Goal: Task Accomplishment & Management: Use online tool/utility

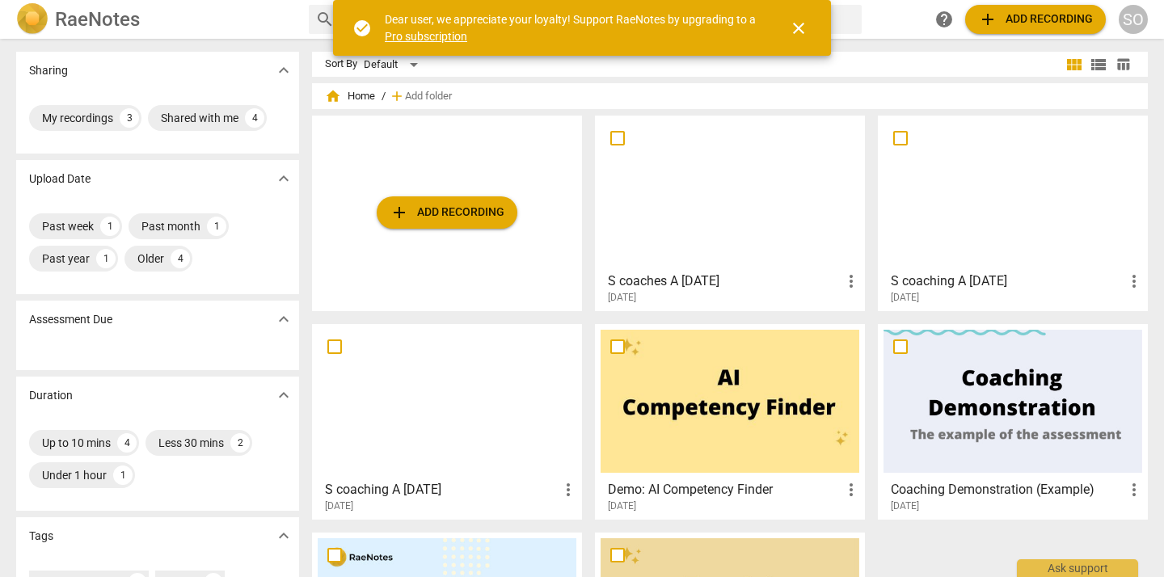
click at [777, 210] on div at bounding box center [730, 192] width 259 height 143
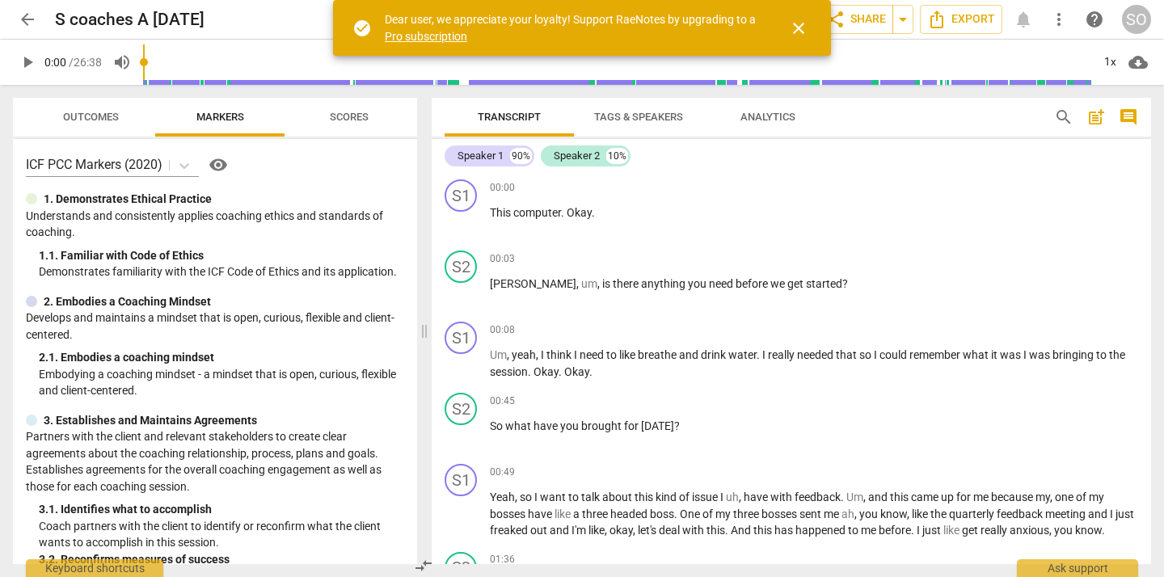
drag, startPoint x: 580, startPoint y: 233, endPoint x: 416, endPoint y: 233, distance: 163.3
click at [420, 229] on span at bounding box center [425, 331] width 10 height 492
click at [462, 213] on span "play_arrow" at bounding box center [460, 222] width 19 height 19
click at [492, 281] on span "[PERSON_NAME]" at bounding box center [532, 283] width 87 height 13
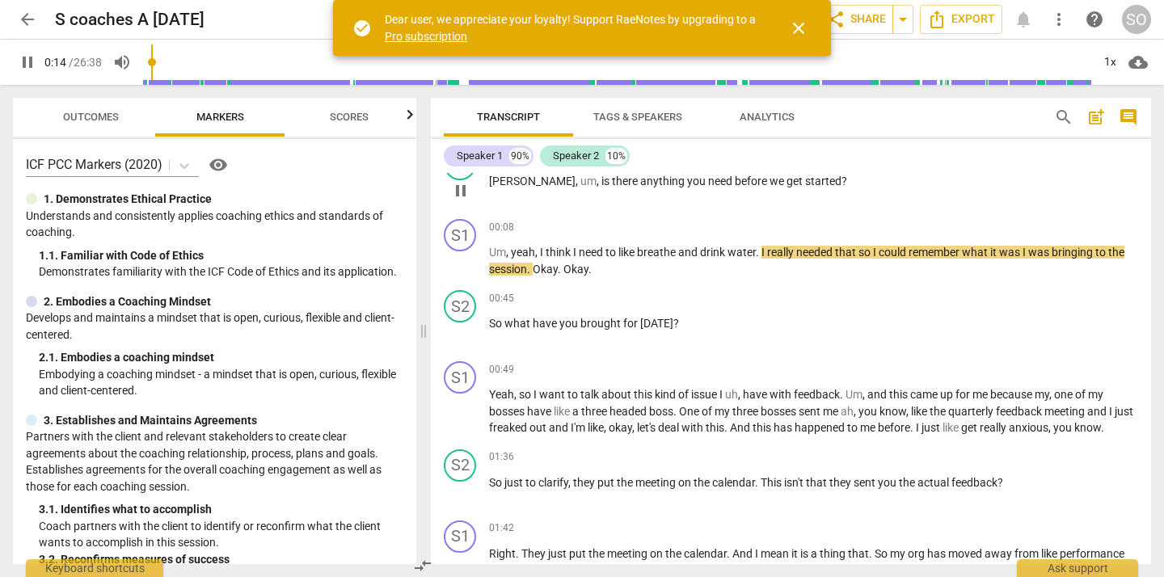
scroll to position [129, 0]
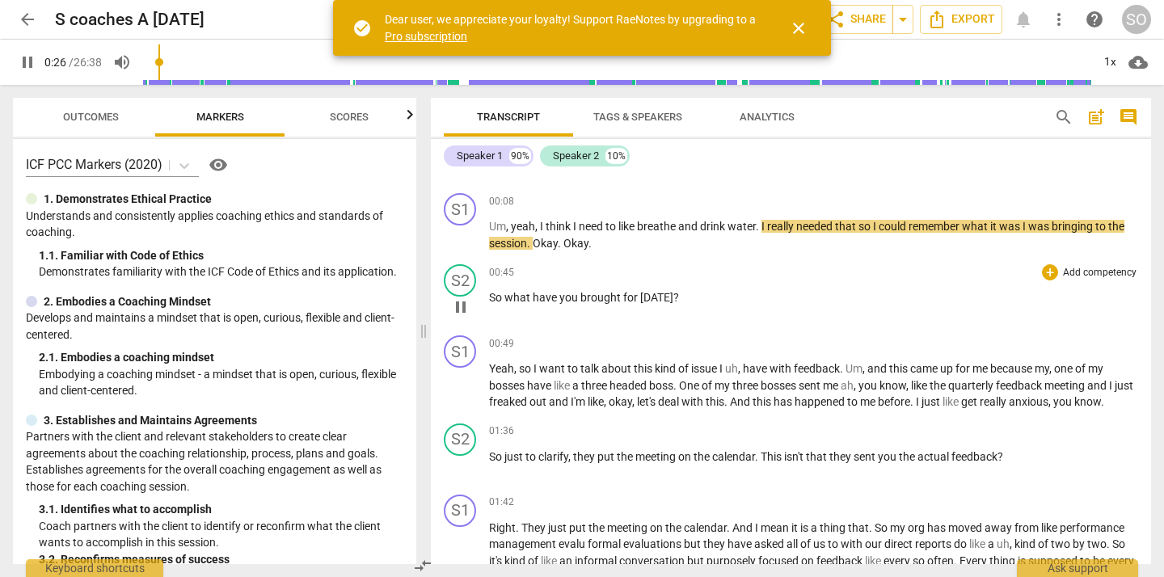
click at [462, 306] on span "pause" at bounding box center [460, 307] width 19 height 19
type input "27"
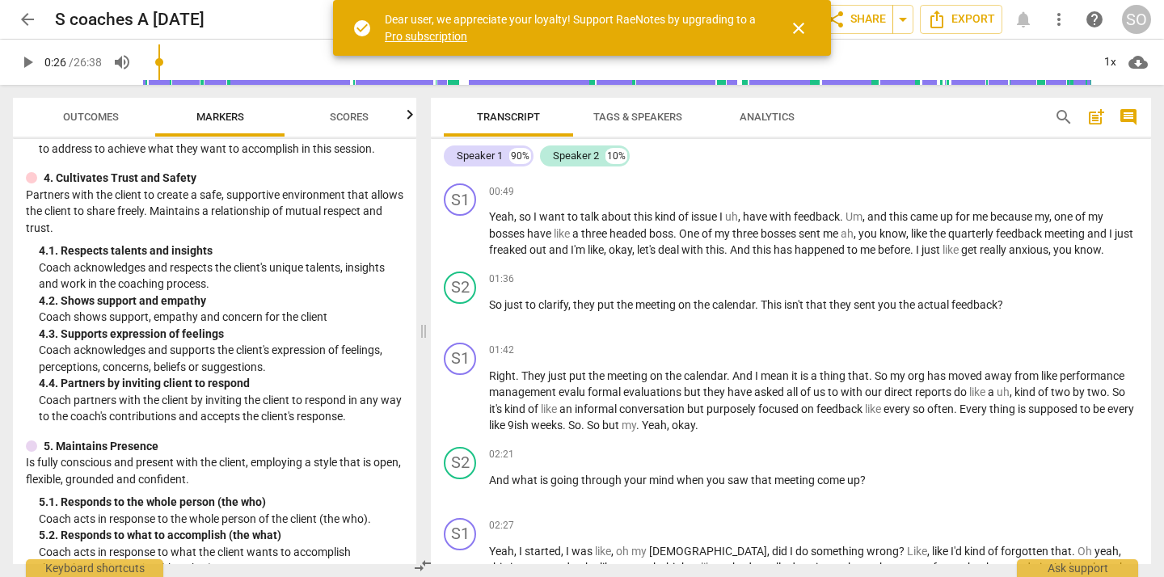
scroll to position [537, 0]
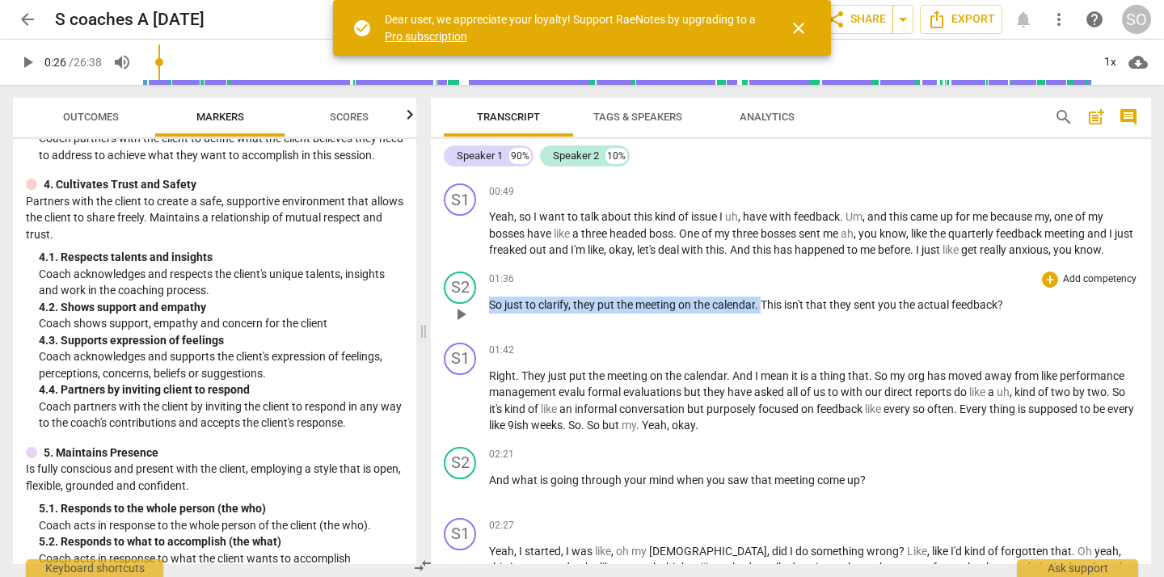
drag, startPoint x: 489, startPoint y: 303, endPoint x: 763, endPoint y: 303, distance: 274.1
click at [763, 303] on p "So just to clarify , they put the meeting on the calendar . This isn't that the…" at bounding box center [813, 305] width 649 height 17
click at [779, 282] on div "+" at bounding box center [777, 284] width 16 height 16
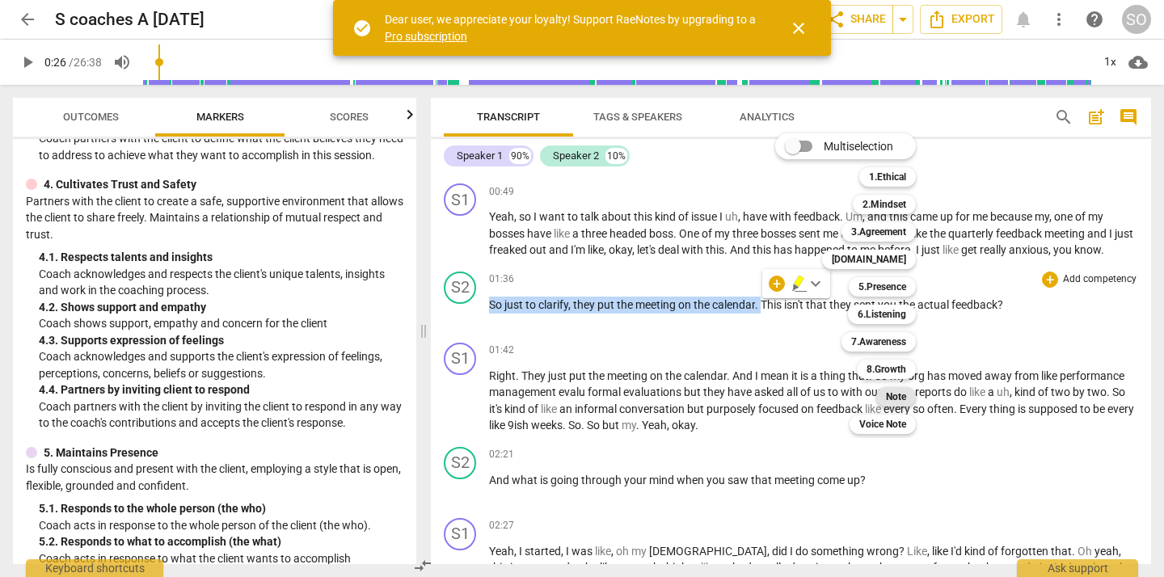
click at [890, 394] on b "Note" at bounding box center [896, 396] width 20 height 19
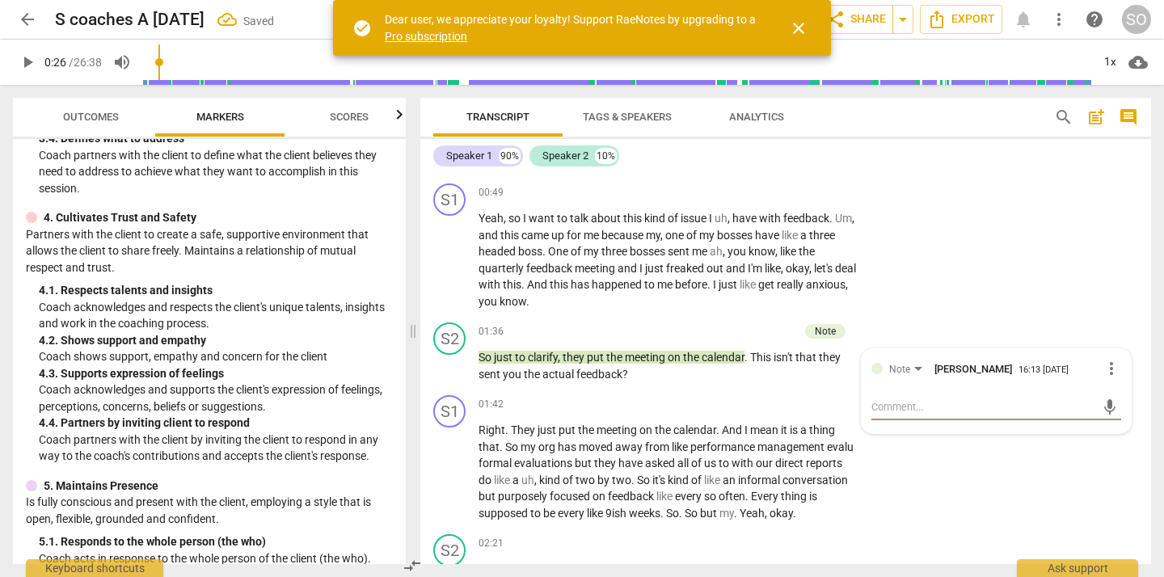
type textarea "I"
type textarea "Is"
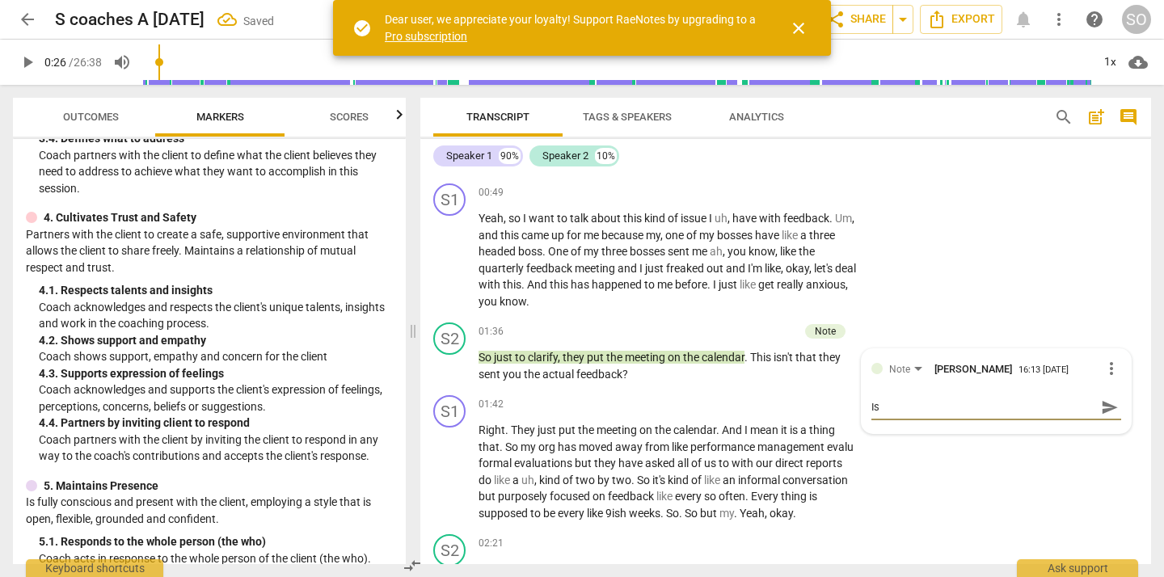
type textarea "Is"
type textarea "Is t"
type textarea "Is th"
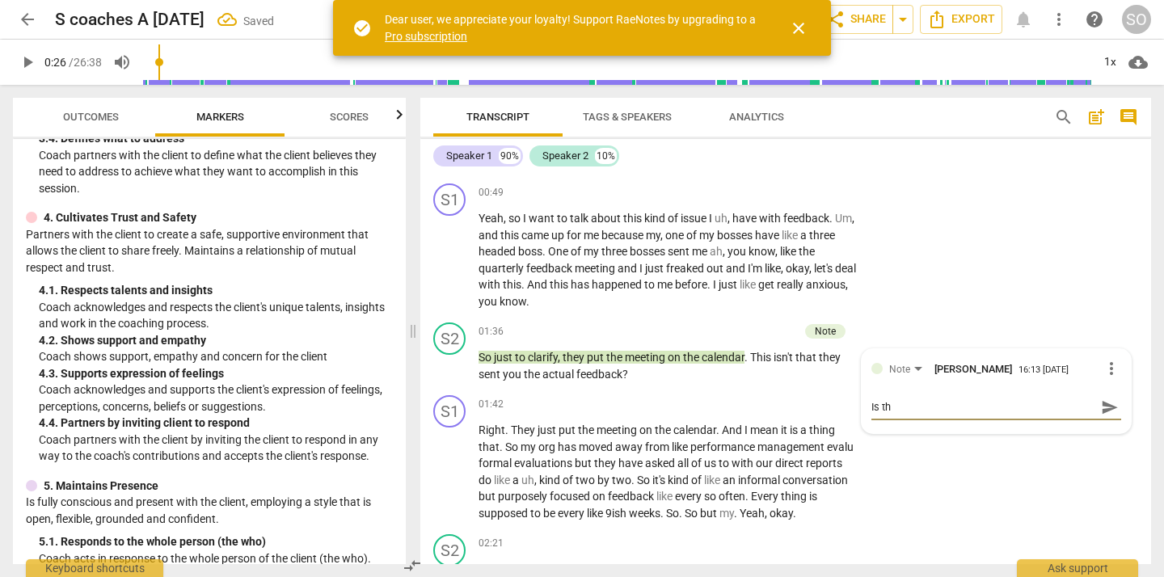
type textarea "Is thi"
type textarea "Is this"
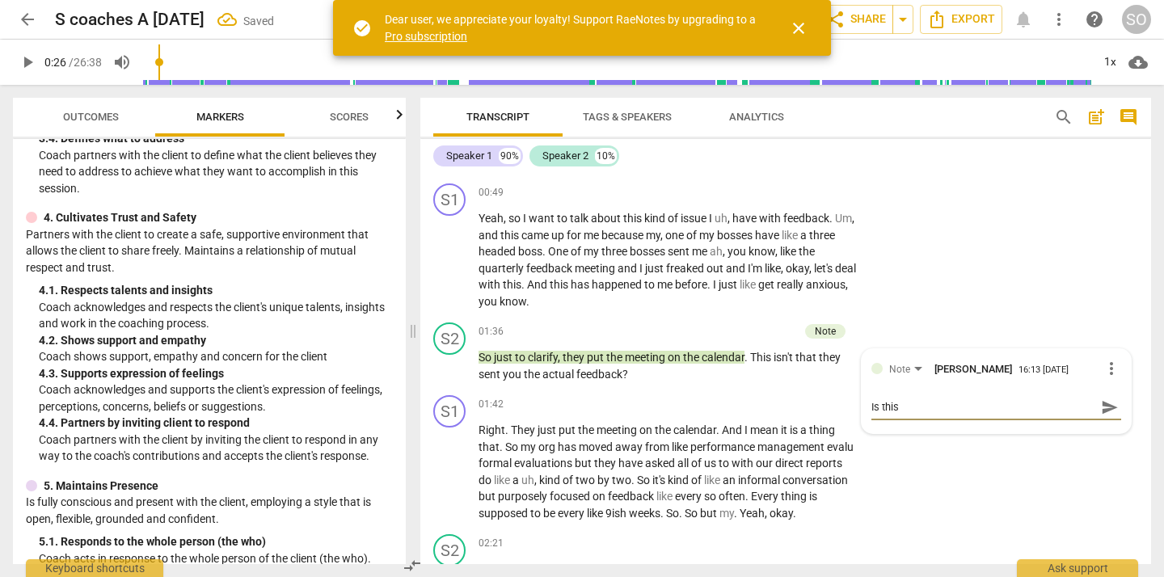
type textarea "Is this"
type textarea "Is this o"
type textarea "Is this ok"
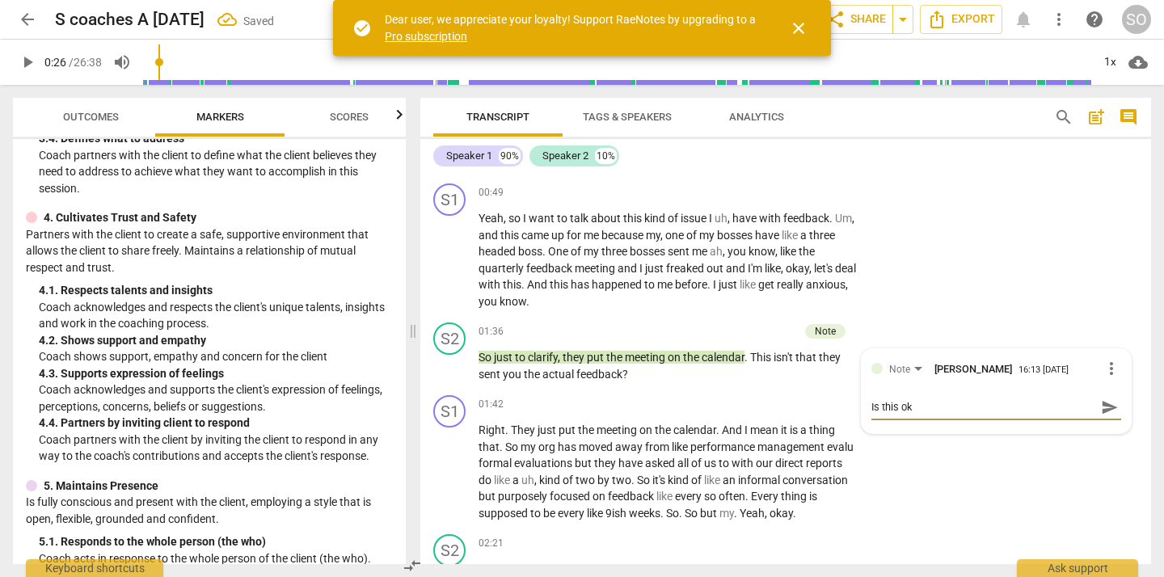
type textarea "Is this ok"
type textarea "Is this ok t"
type textarea "Is this ok to"
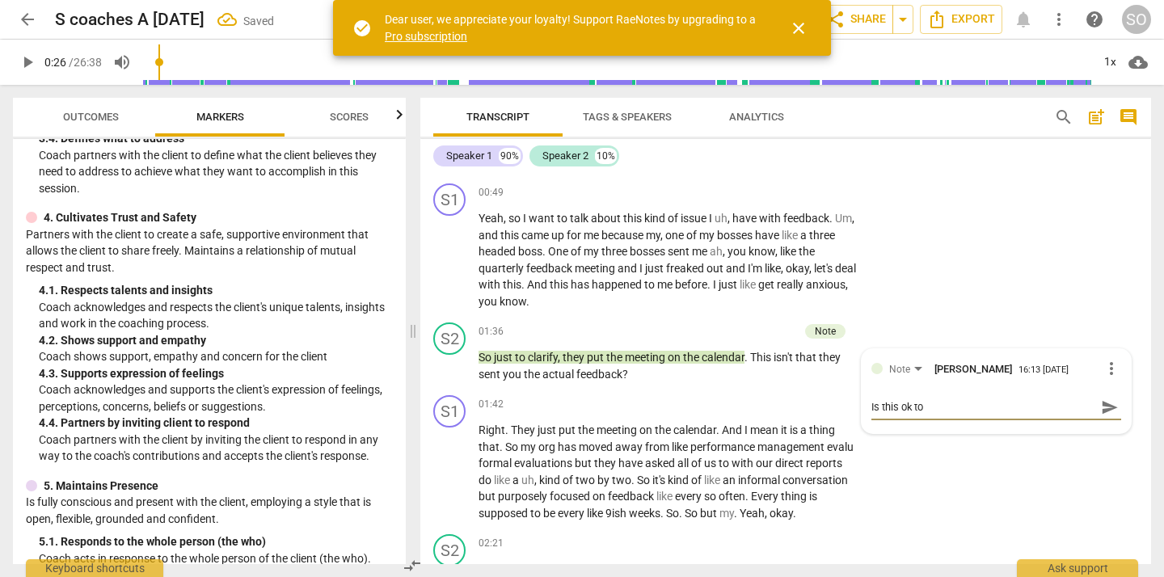
type textarea "Is this ok to"
type textarea "Is this ok to a"
type textarea "Is this ok to as"
type textarea "Is this ok to ask"
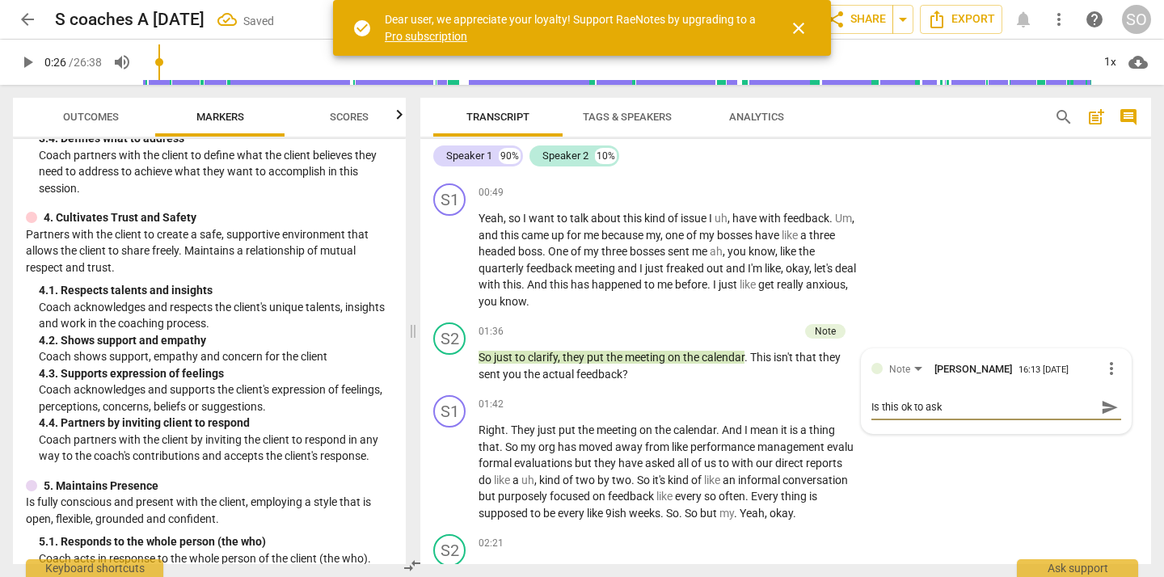
type textarea "Is this ok to ask?"
type textarea "Is this ok to ask? N"
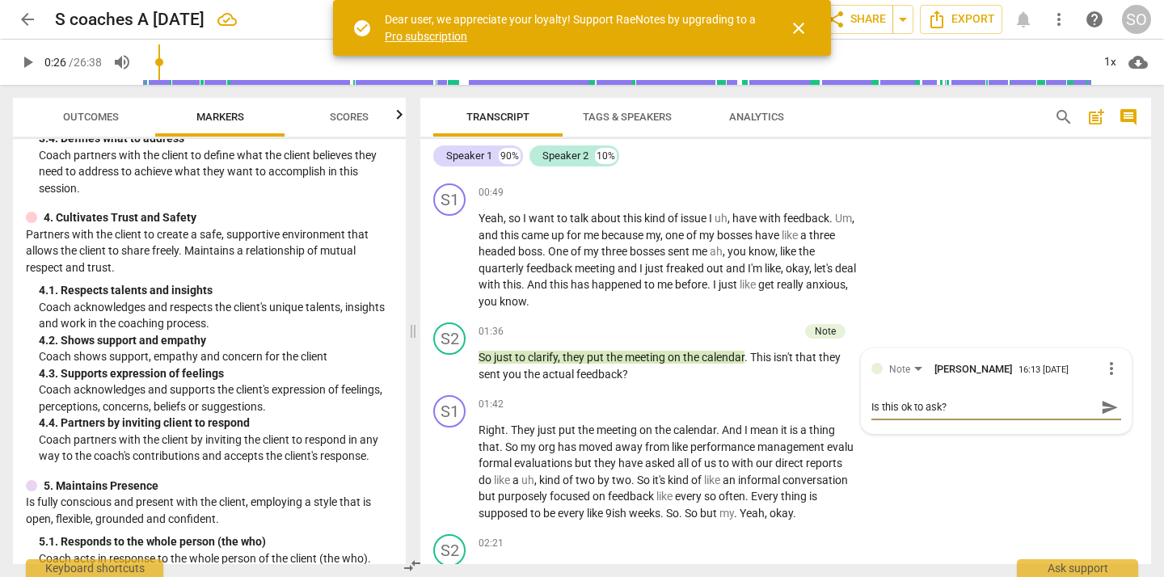
type textarea "Is this ok to ask? N"
type textarea "Is this ok to ask? No"
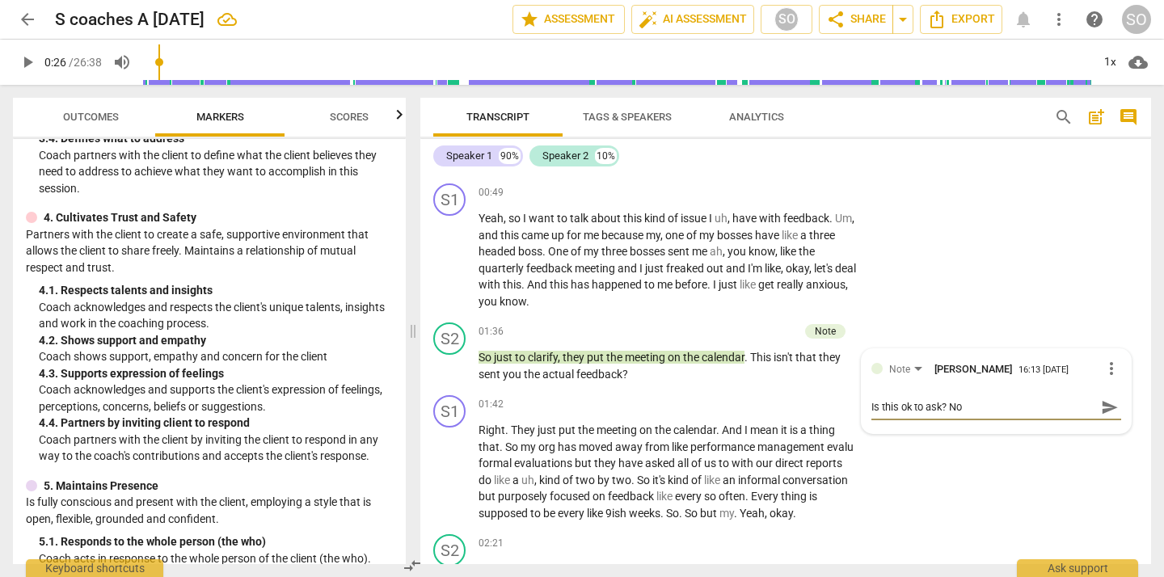
type textarea "Is this ok to ask? Not"
type textarea "Is this ok to ask? Not t"
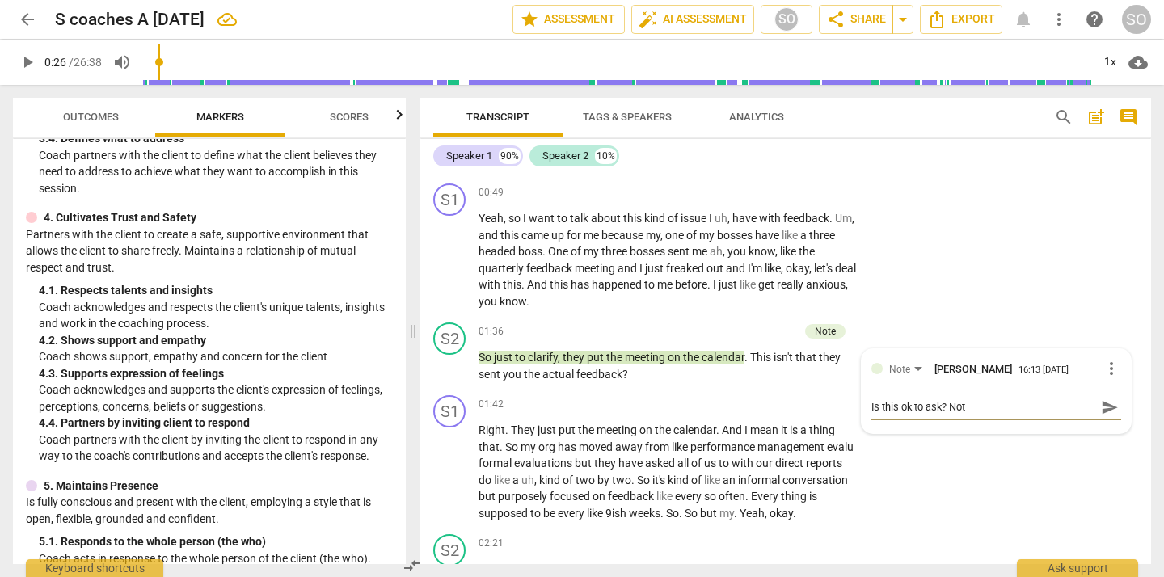
type textarea "Is this ok to ask? Not t"
type textarea "Is this ok to ask? Not tr"
type textarea "Is this ok to ask? Not try"
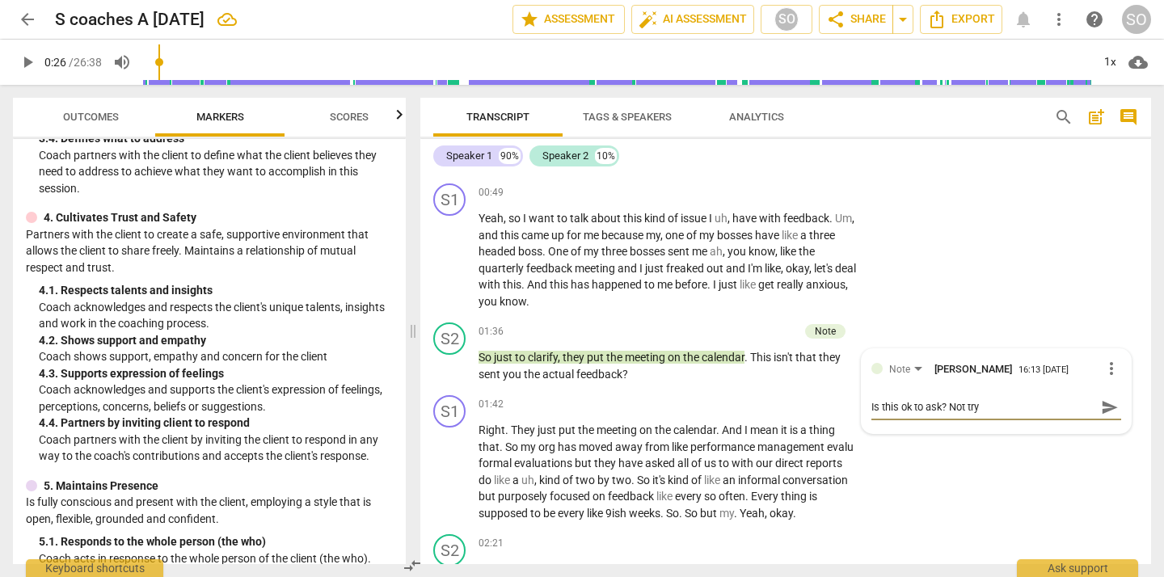
type textarea "Is this ok to ask? Not tryi"
type textarea "Is this ok to ask? Not tryin"
type textarea "Is this ok to ask? Not trying"
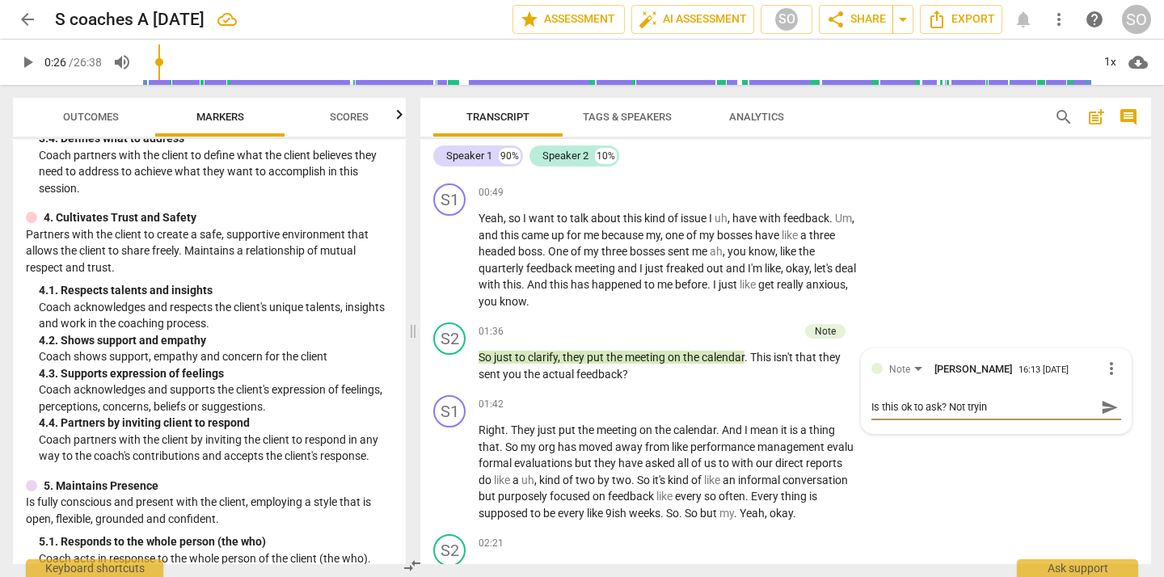
type textarea "Is this ok to ask? Not trying"
type textarea "Is this ok to ask? Not trying t"
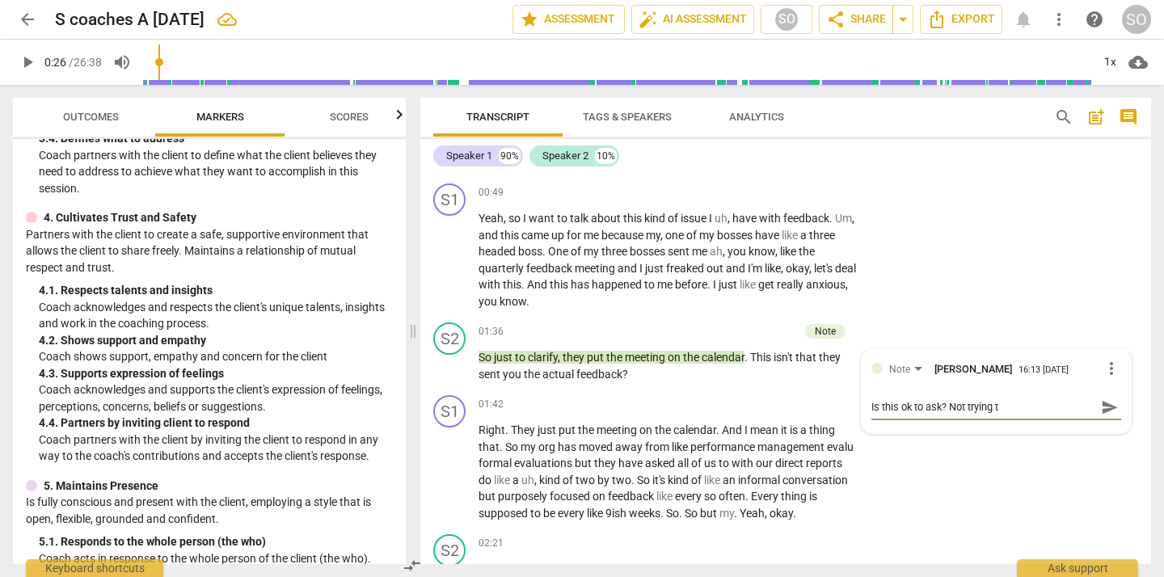
type textarea "Is this ok to ask? Not trying to"
type textarea "Is this ok to ask? Not trying to g"
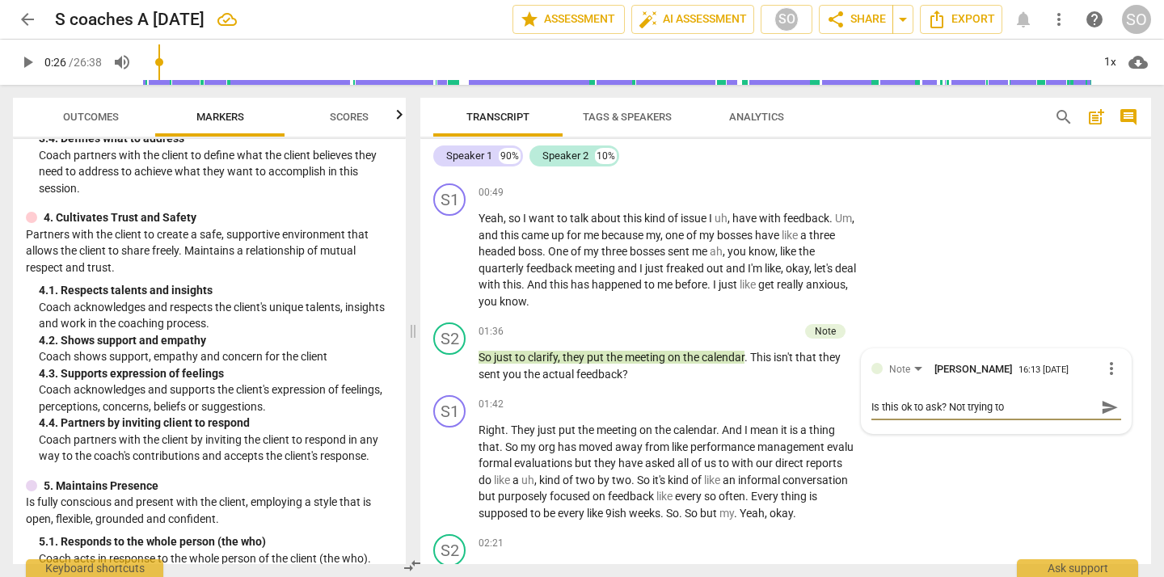
type textarea "Is this ok to ask? Not trying to g"
type textarea "Is this ok to ask? Not trying to ge"
type textarea "Is this ok to ask? Not trying to get"
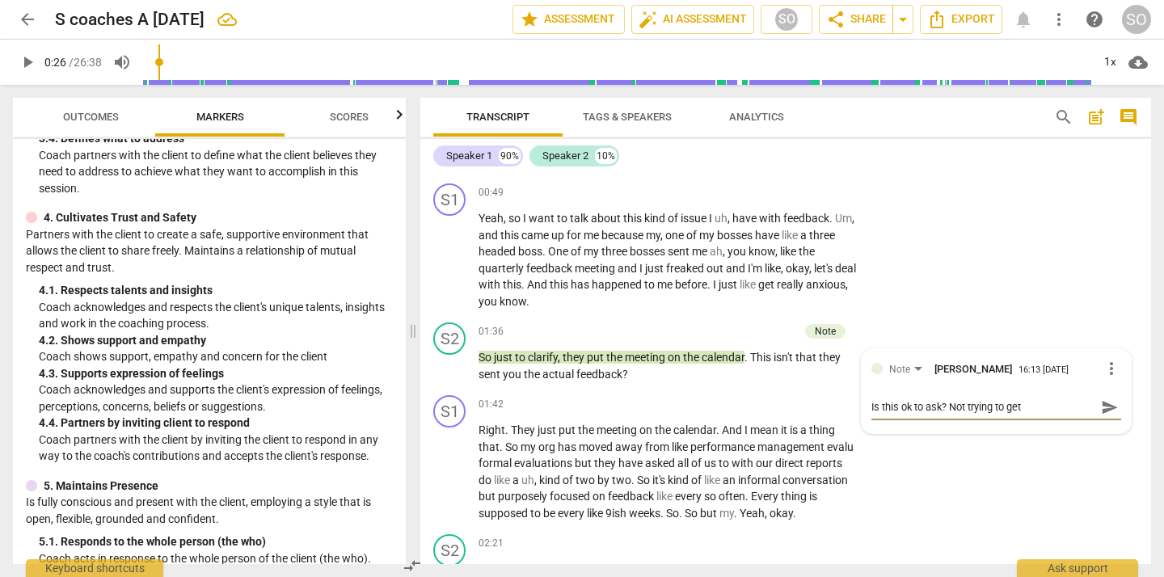
type textarea "Is this ok to ask? Not trying to get"
type textarea "Is this ok to ask? Not trying to get i"
type textarea "Is this ok to ask? Not trying to get in"
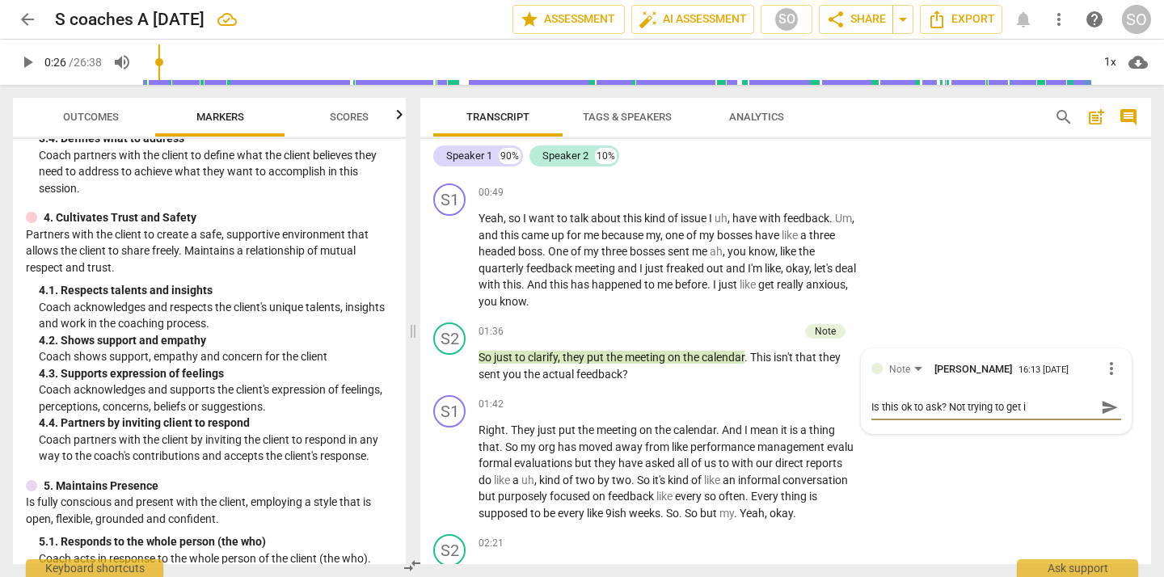
type textarea "Is this ok to ask? Not trying to get in"
type textarea "Is this ok to ask? Not trying to get in t"
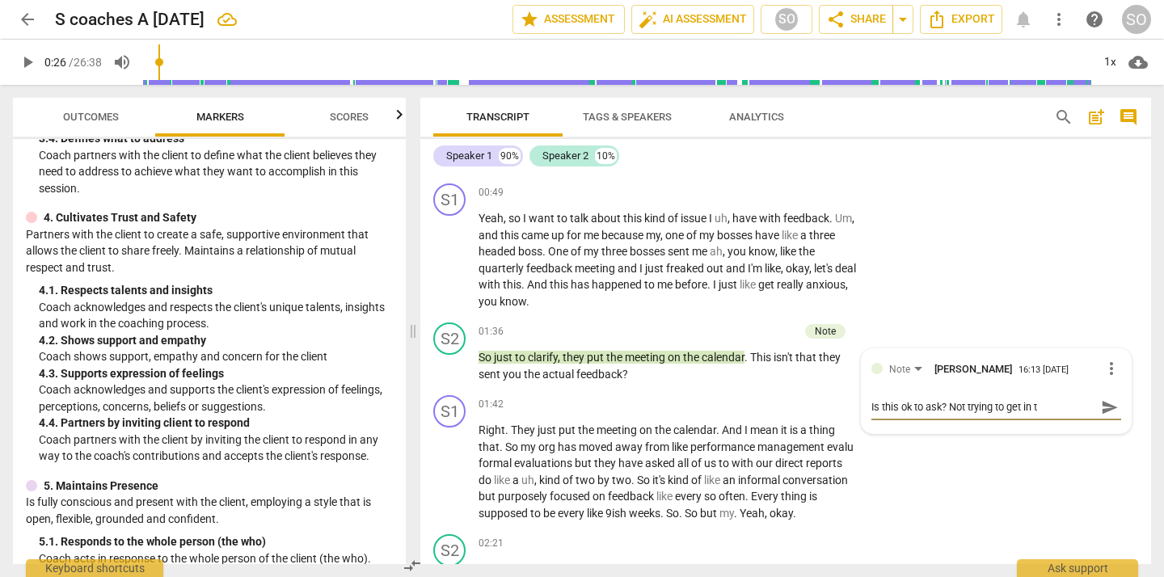
type textarea "Is this ok to ask? Not trying to get in th"
type textarea "Is this ok to ask? Not trying to get in the"
type textarea "Is this ok to ask? Not trying to get in the s"
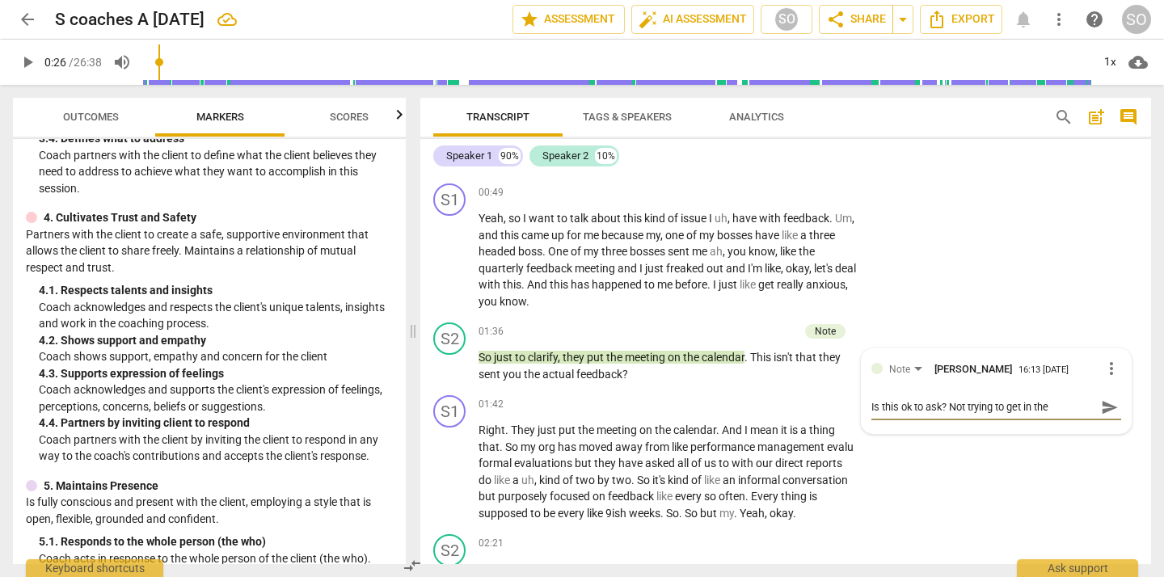
type textarea "Is this ok to ask? Not trying to get in the s"
type textarea "Is this ok to ask? Not trying to get in the st"
type textarea "Is this ok to ask? Not trying to get in the sto"
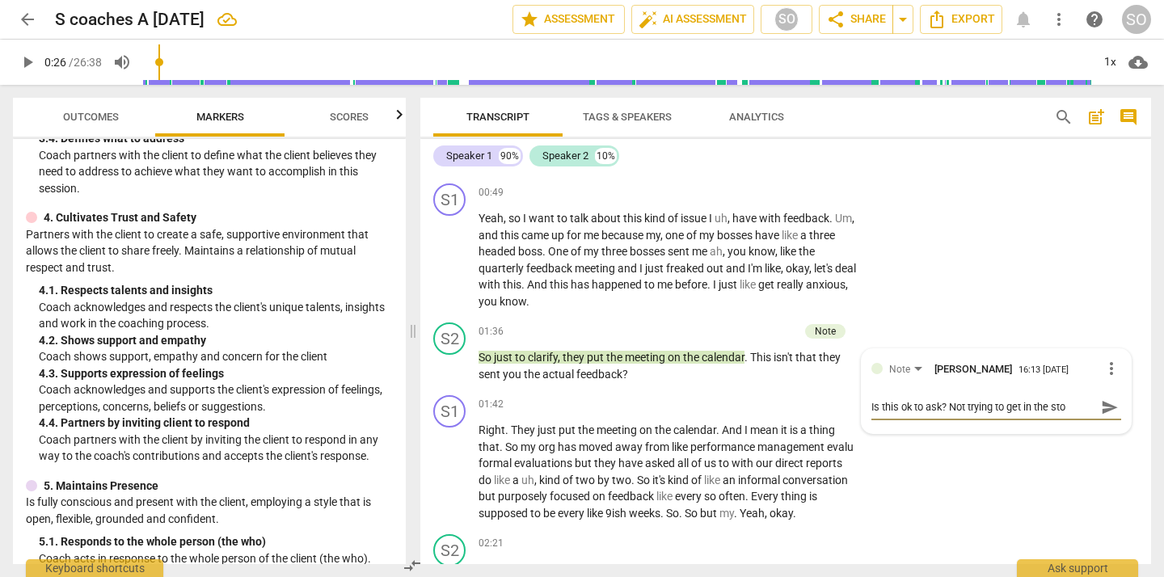
type textarea "Is this ok to ask? Not trying to get in the stor"
type textarea "Is this ok to ask? Not trying to get in the story"
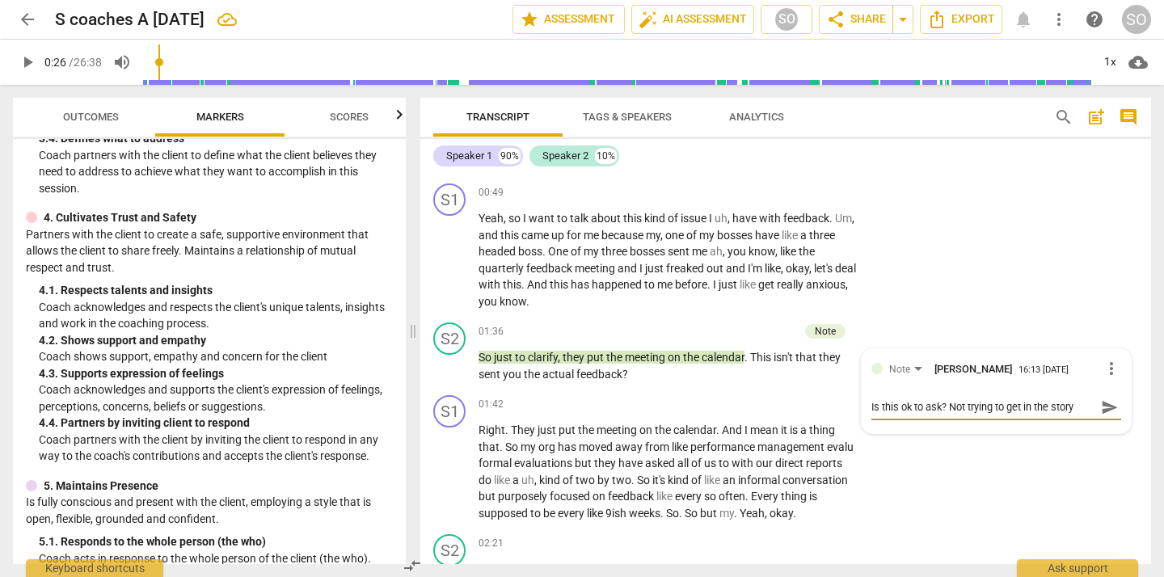
type textarea "Is this ok to ask? Not trying to get in the story o"
type textarea "Is this ok to ask? Not trying to get in the story of"
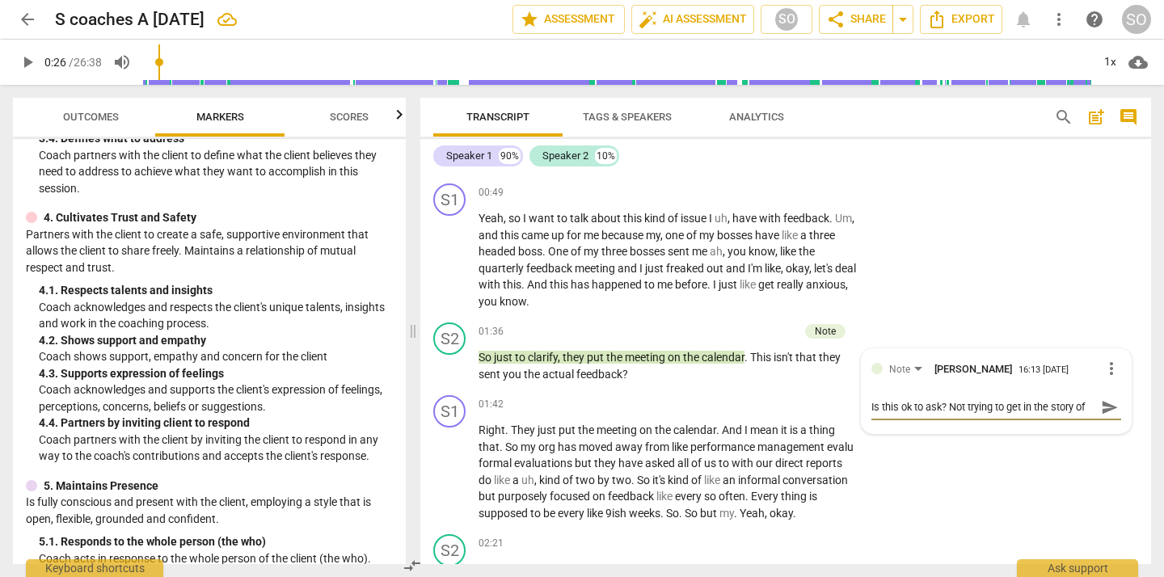
type textarea "Is this ok to ask? Not trying to get in the story of i"
type textarea "Is this ok to ask? Not trying to get in the story of it"
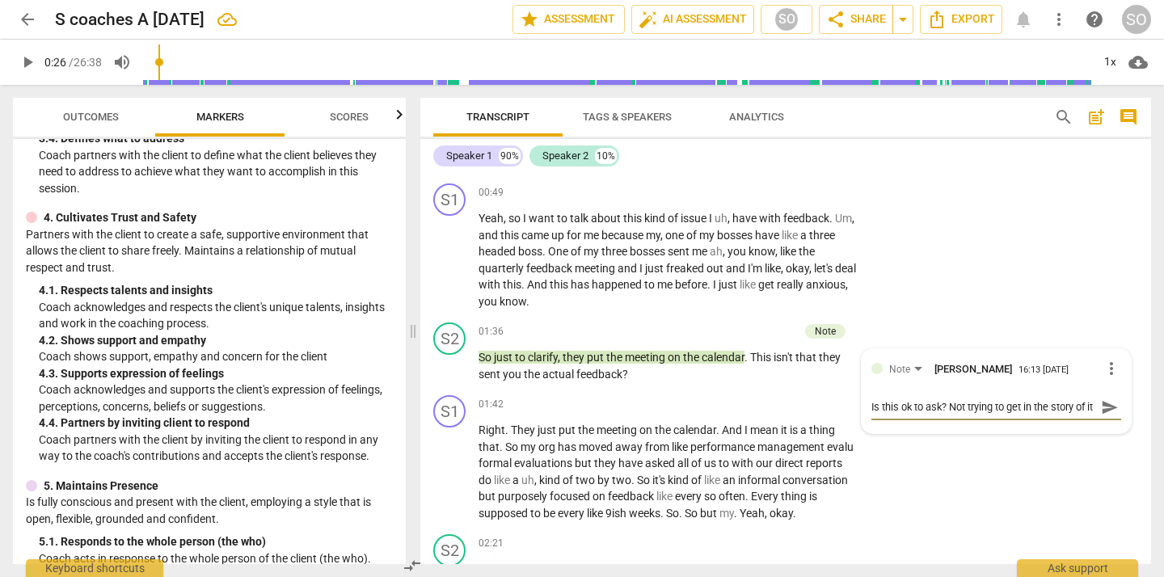
type textarea "Is this ok to ask? Not trying to get in the story of i"
type textarea "Is this ok to ask? Not trying to get in the story of"
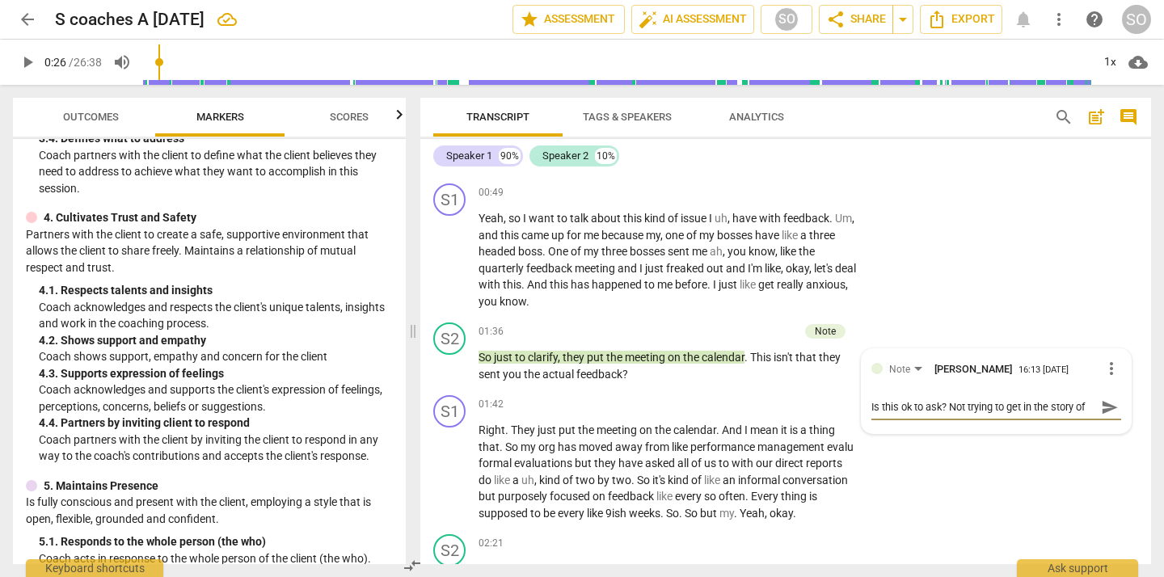
type textarea "Is this ok to ask? Not trying to get in the story of"
type textarea "Is this ok to ask? Not trying to get in the story o"
type textarea "Is this ok to ask? Not trying to get in the story"
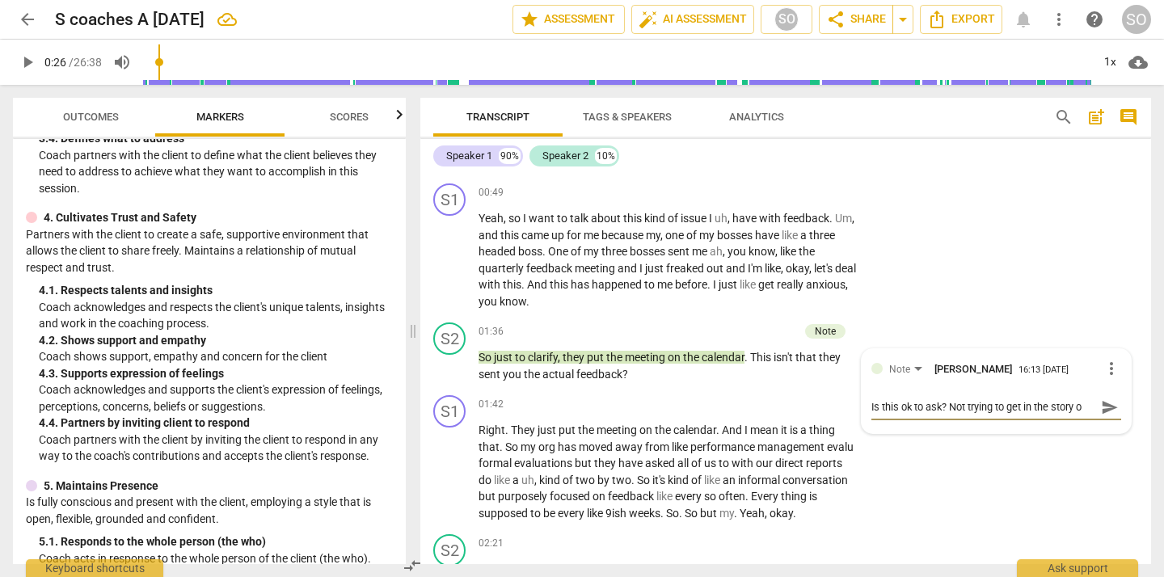
type textarea "Is this ok to ask? Not trying to get in the story"
type textarea "Is this ok to ask? Not trying to get in the stor"
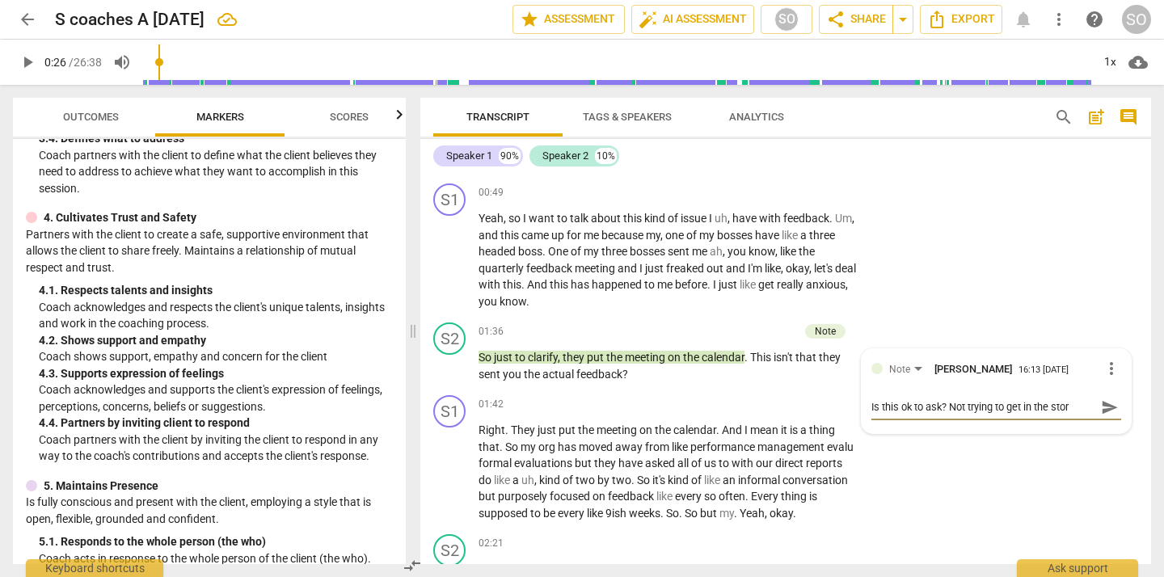
type textarea "Is this ok to ask? Not trying to get in the sto"
type textarea "Is this ok to ask? Not trying to get in the st"
type textarea "Is this ok to ask? Not trying to get in the s"
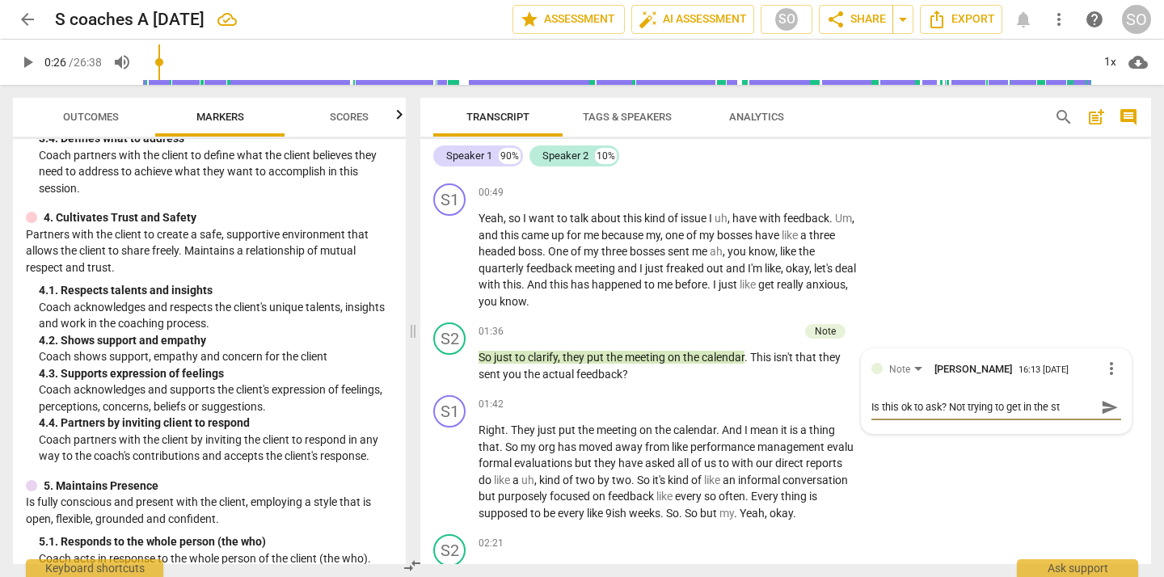
type textarea "Is this ok to ask? Not trying to get in the s"
type textarea "Is this ok to ask? Not trying to get in the"
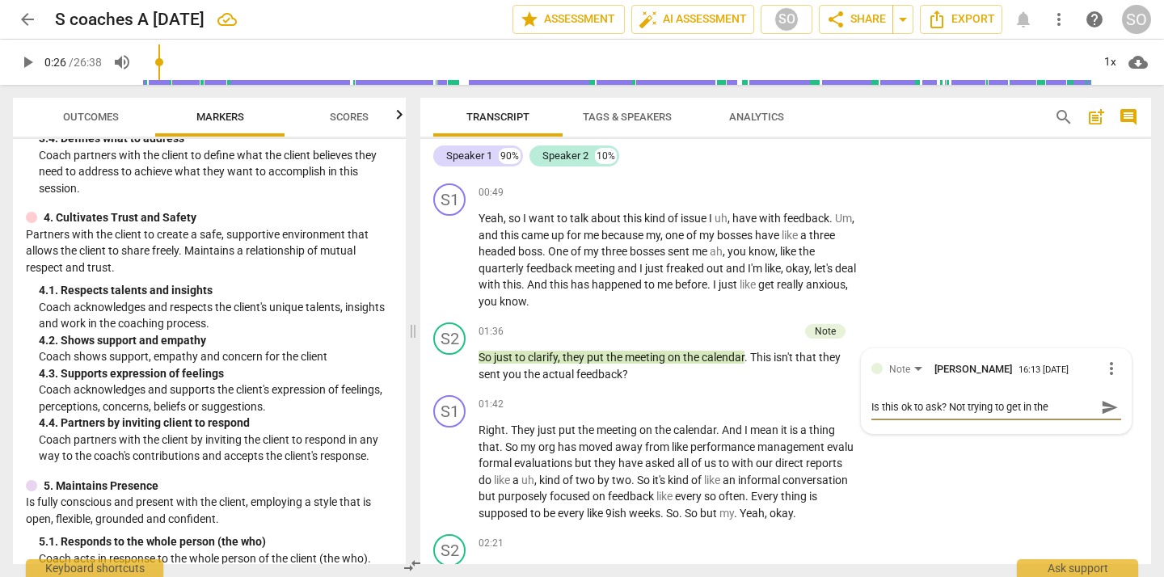
type textarea "Is this ok to ask? Not trying to get in th"
type textarea "Is this ok to ask? Not trying to get in t"
type textarea "Is this ok to ask? Not trying to get in"
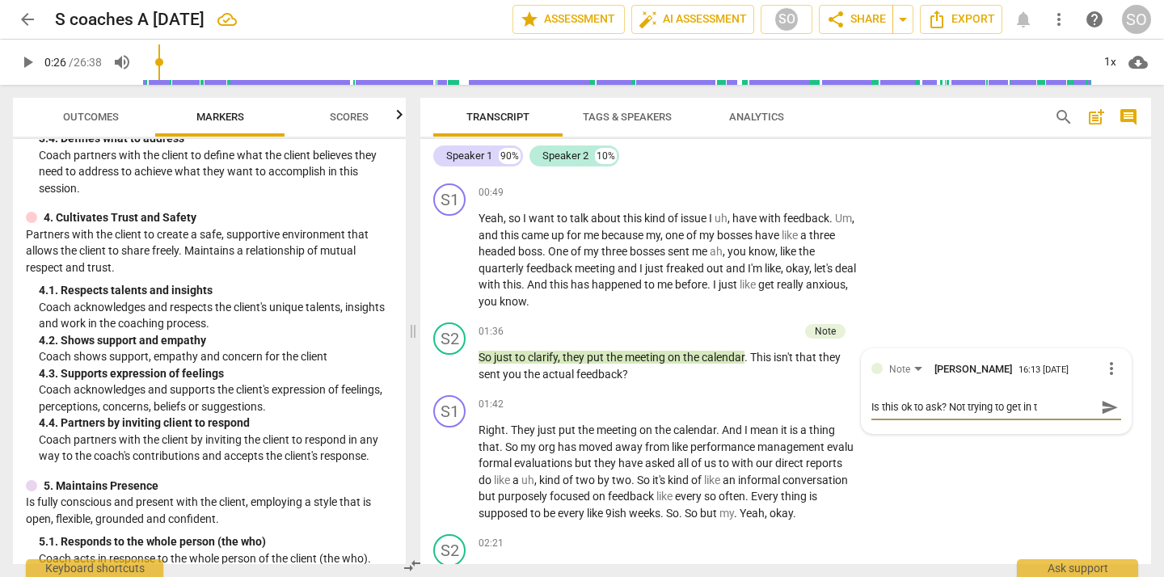
type textarea "Is this ok to ask? Not trying to get in"
type textarea "Is this ok to ask? Not trying to get i"
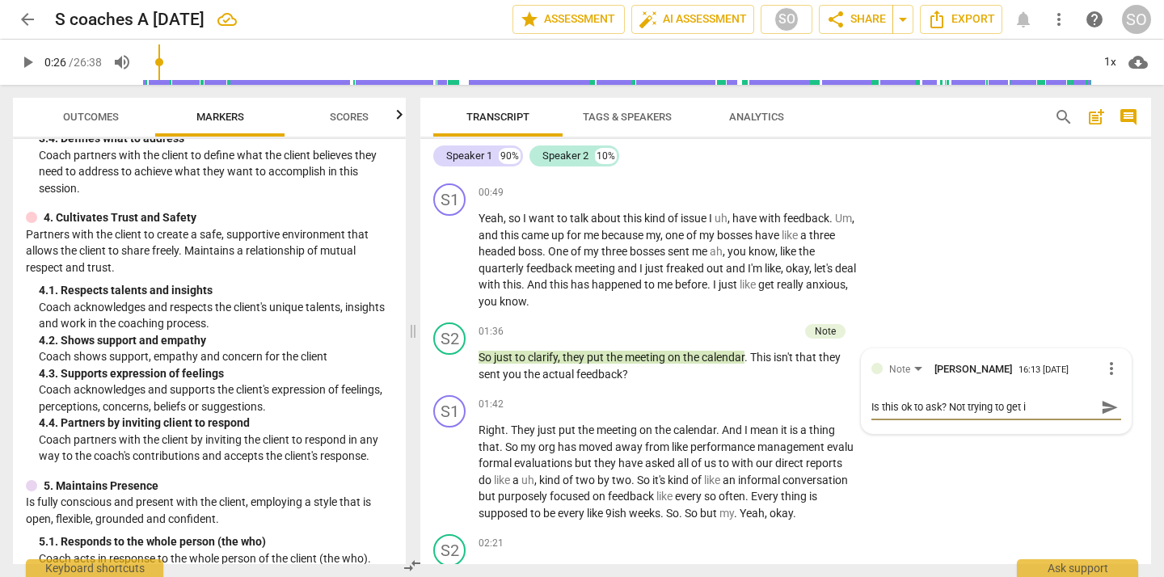
type textarea "Is this ok to ask? Not trying to get"
type textarea "Is this ok to ask? Not trying to ge"
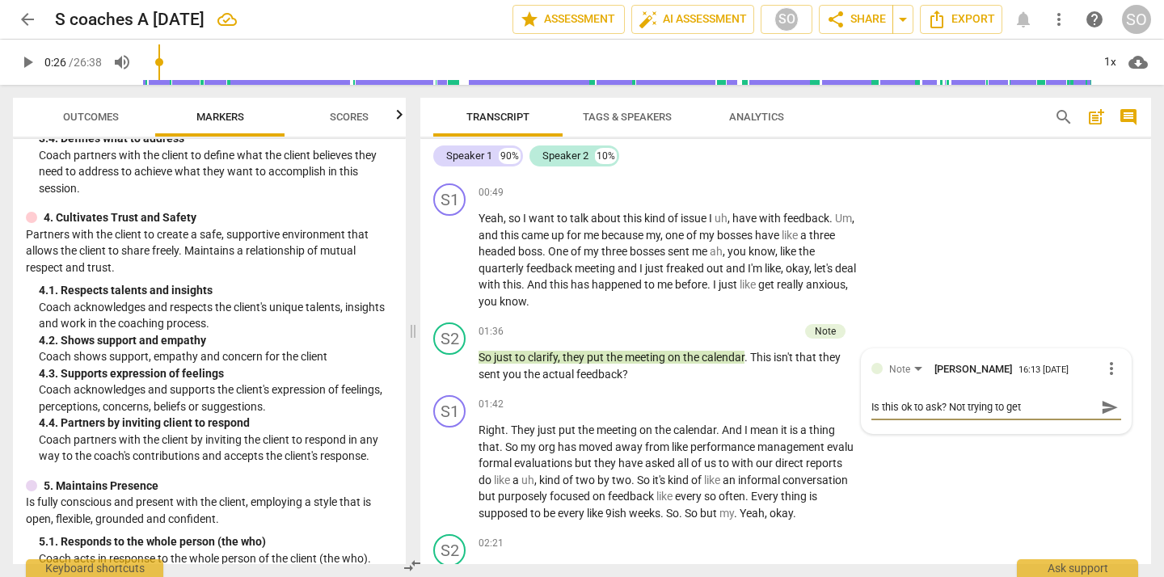
type textarea "Is this ok to ask? Not trying to ge"
type textarea "Is this ok to ask? Not trying to g"
type textarea "Is this ok to ask? Not trying to"
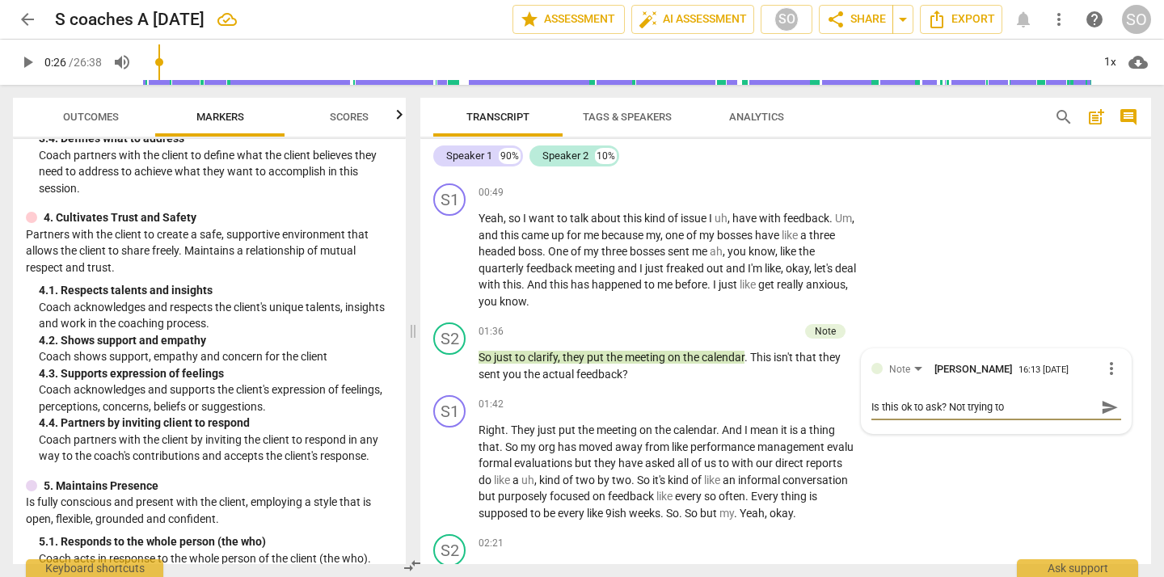
type textarea "Is this ok to ask? Not trying to"
type textarea "Is this ok to ask? Not trying t"
type textarea "Is this ok to ask? Not trying"
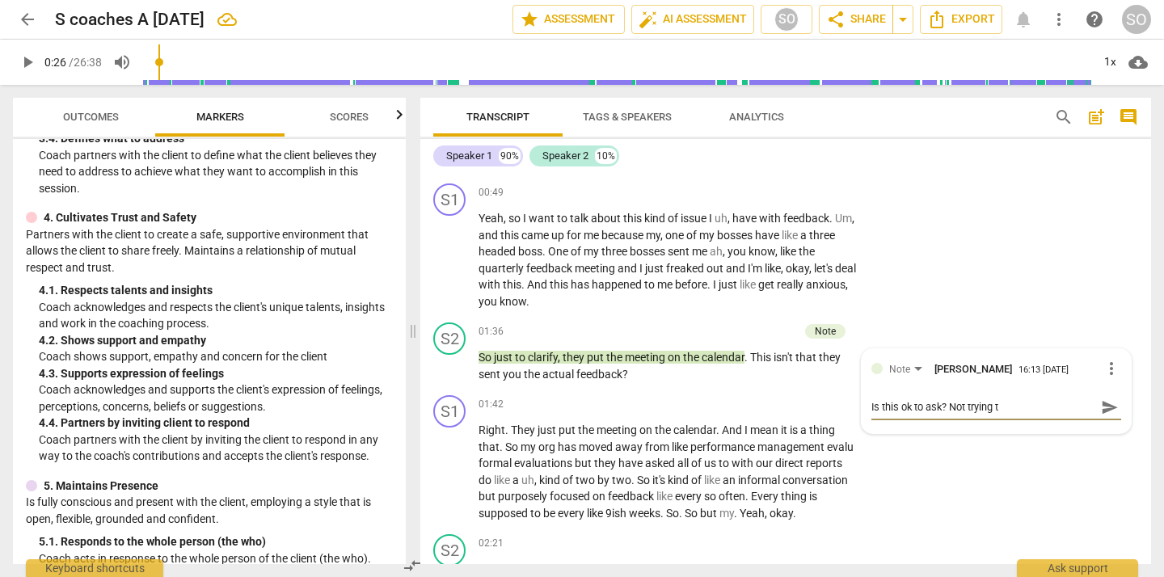
type textarea "Is this ok to ask? Not trying"
type textarea "Is this ok to ask? Not tryin"
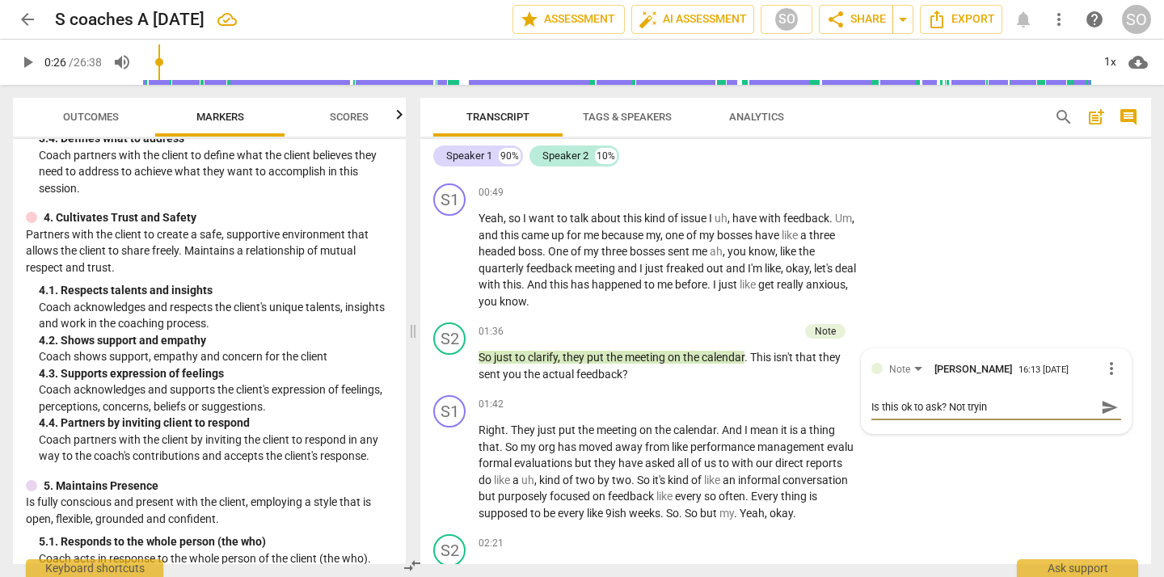
type textarea "Is this ok to ask? Not tryi"
type textarea "Is this ok to ask? Not try"
type textarea "Is this ok to ask? Not tr"
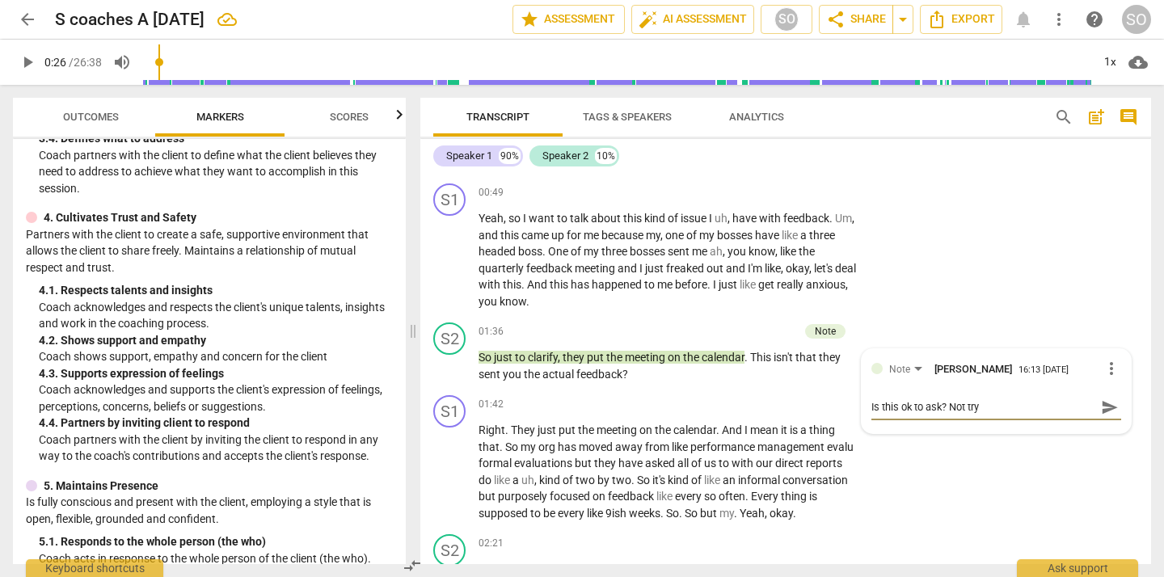
type textarea "Is this ok to ask? Not tr"
type textarea "Is this ok to ask? Not t"
type textarea "Is this ok to ask? Not"
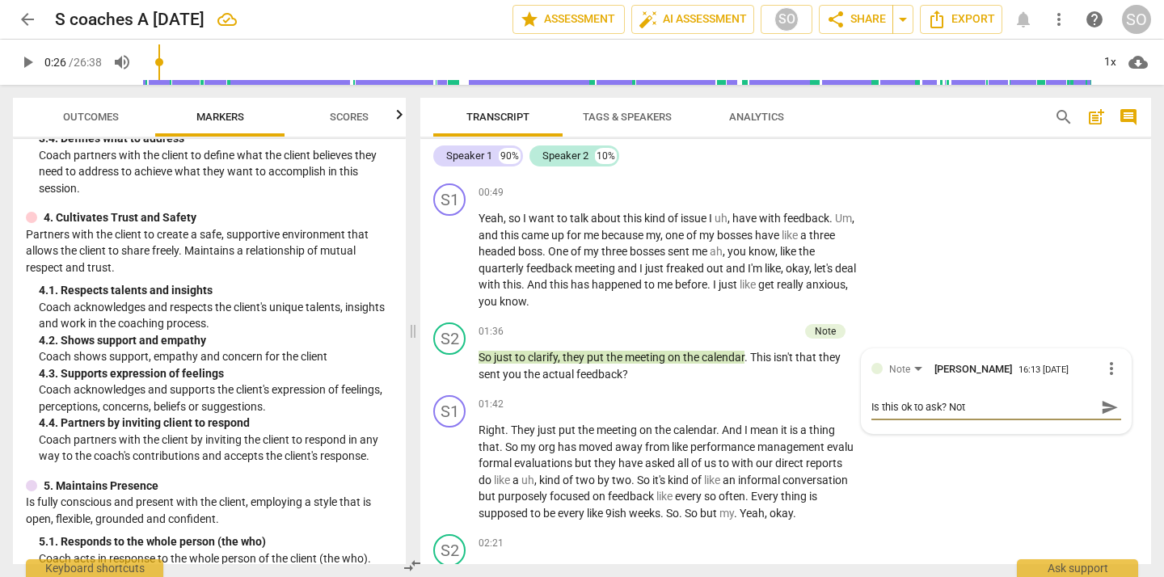
type textarea "Is this ok to ask? Not"
type textarea "Is this ok to ask? No"
type textarea "Is this ok to ask? N"
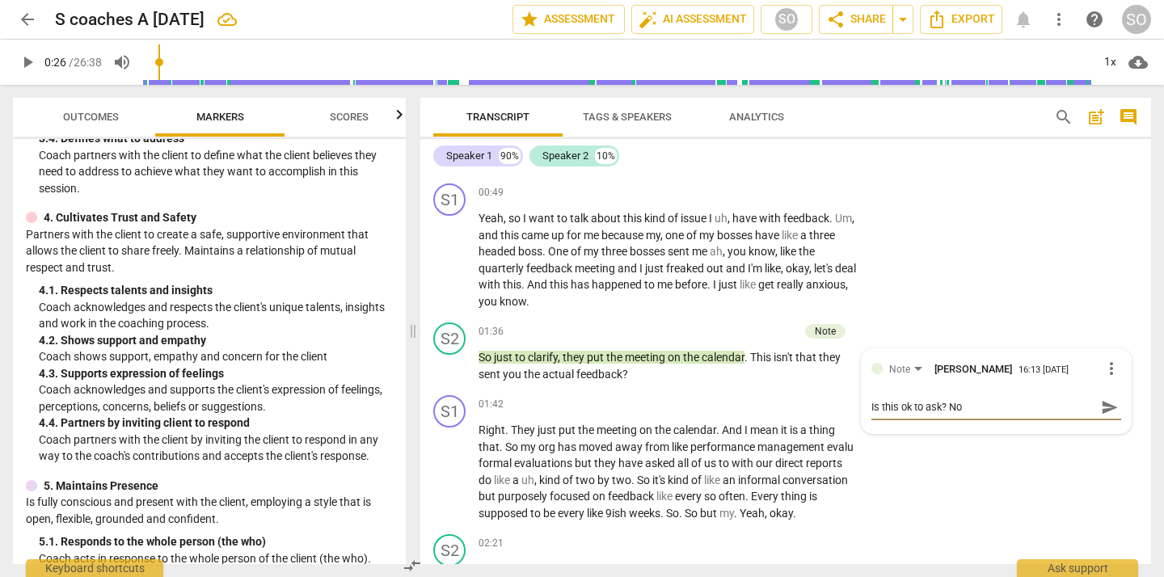
type textarea "Is this ok to ask? N"
type textarea "Is this ok to ask?"
type textarea "Is this ok to ask? A"
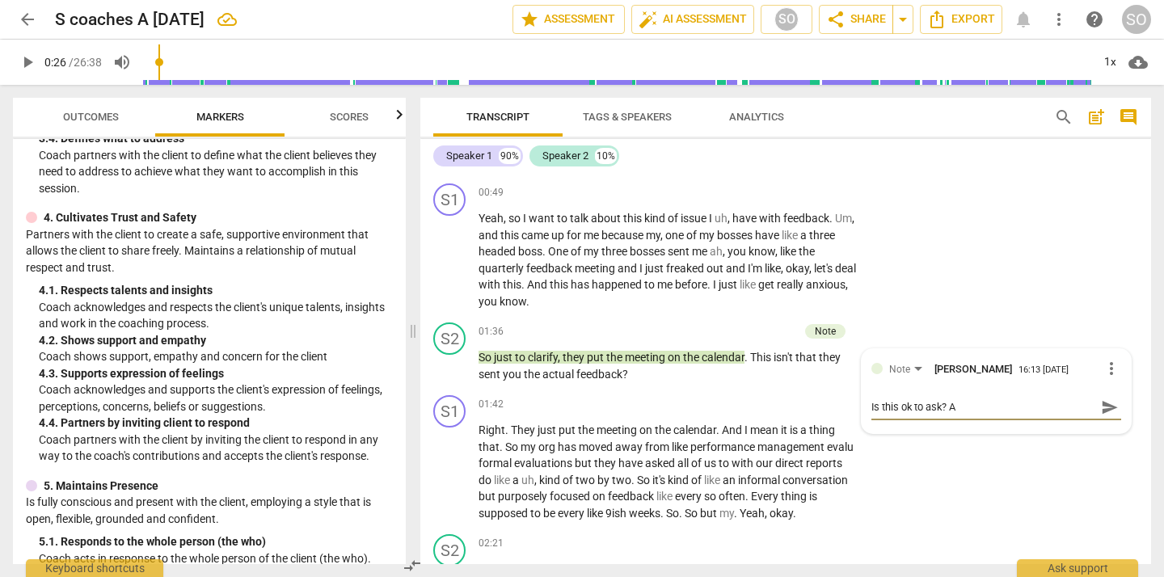
type textarea "Is this ok to ask? Am"
type textarea "Is this ok to ask? Am I"
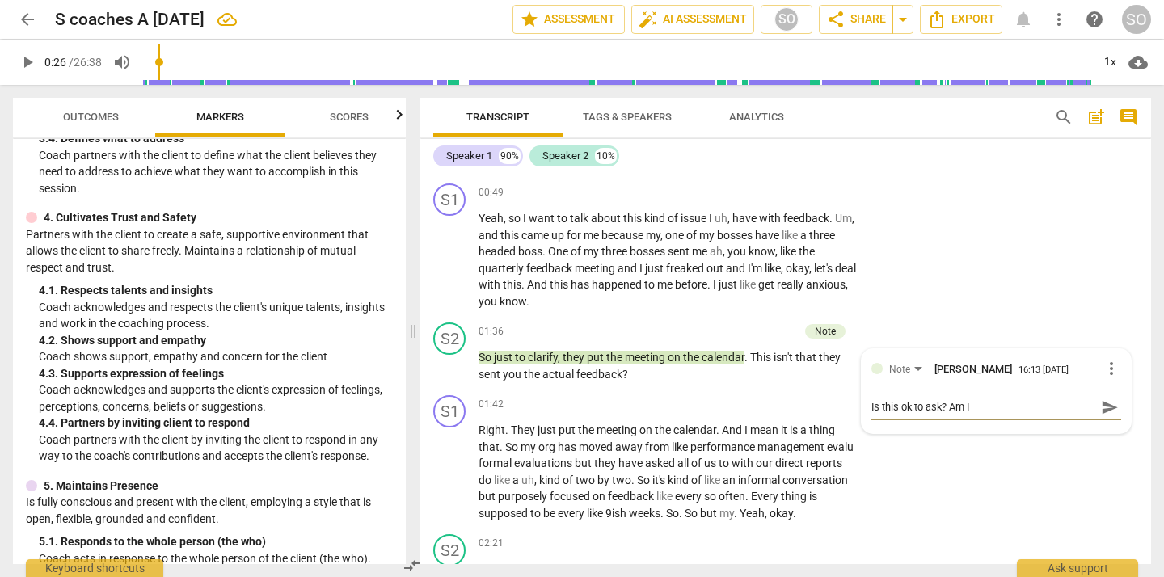
type textarea "Is this ok to ask? Am I"
type textarea "Is this ok to ask? Am"
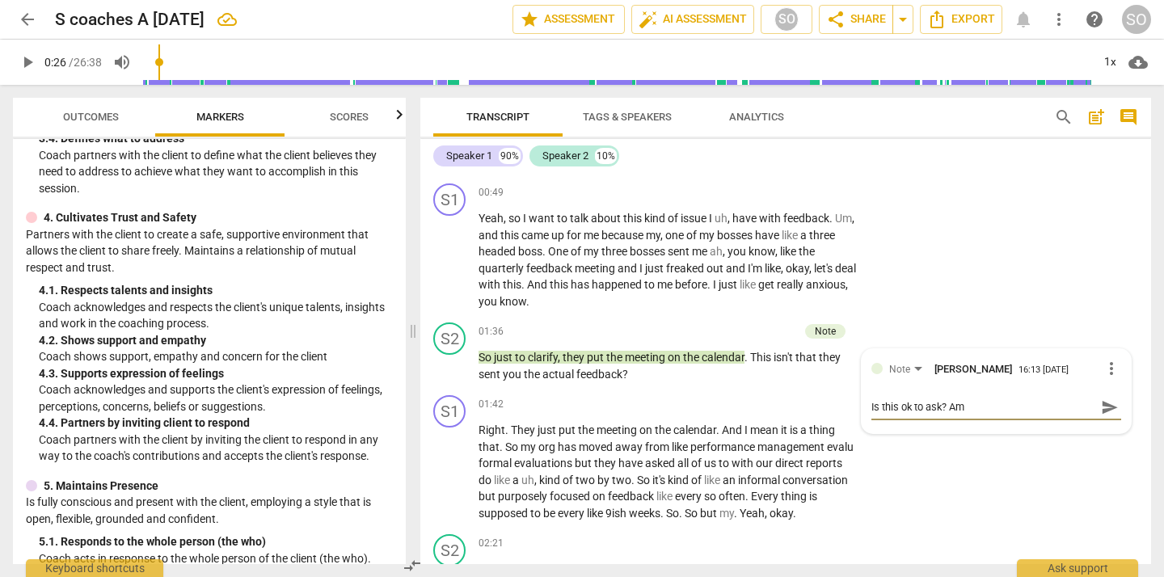
type textarea "Is this ok to ask? Am"
type textarea "Is this ok to ask? A"
type textarea "Is this ok to ask?"
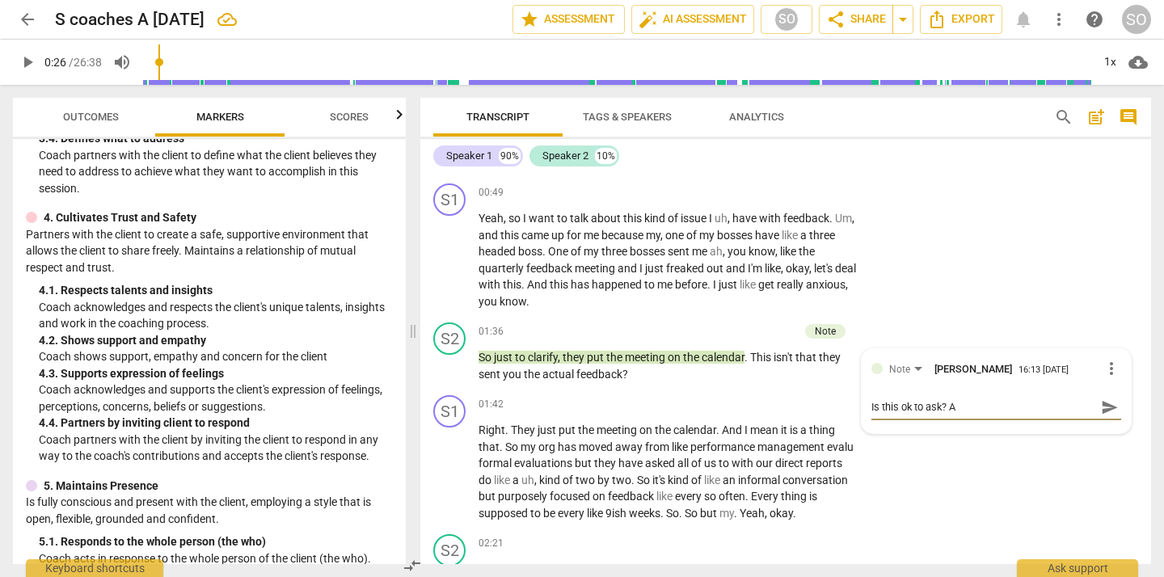
type textarea "Is this ok to ask?"
type textarea "Is this ok to ask? M"
type textarea "Is this ok to ask? MA"
type textarea "Is this ok to ask? MAy"
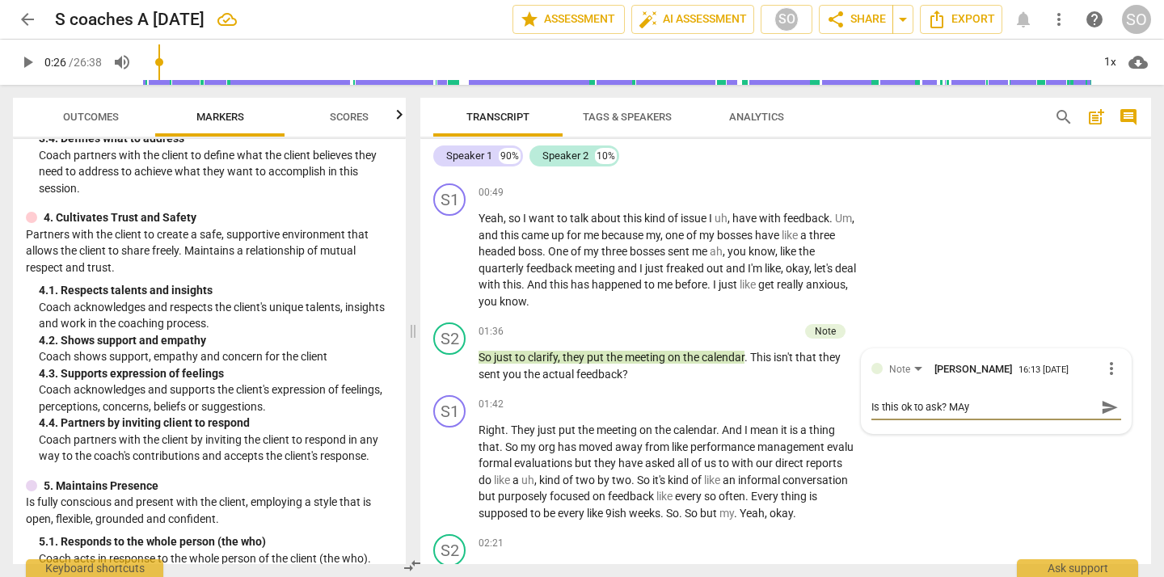
type textarea "Is this ok to ask? MAyb"
type textarea "Is this ok to ask? [GEOGRAPHIC_DATA]"
click at [965, 403] on textarea "Is this ok to ask? MAybe it shouldn't matter" at bounding box center [984, 406] width 224 height 15
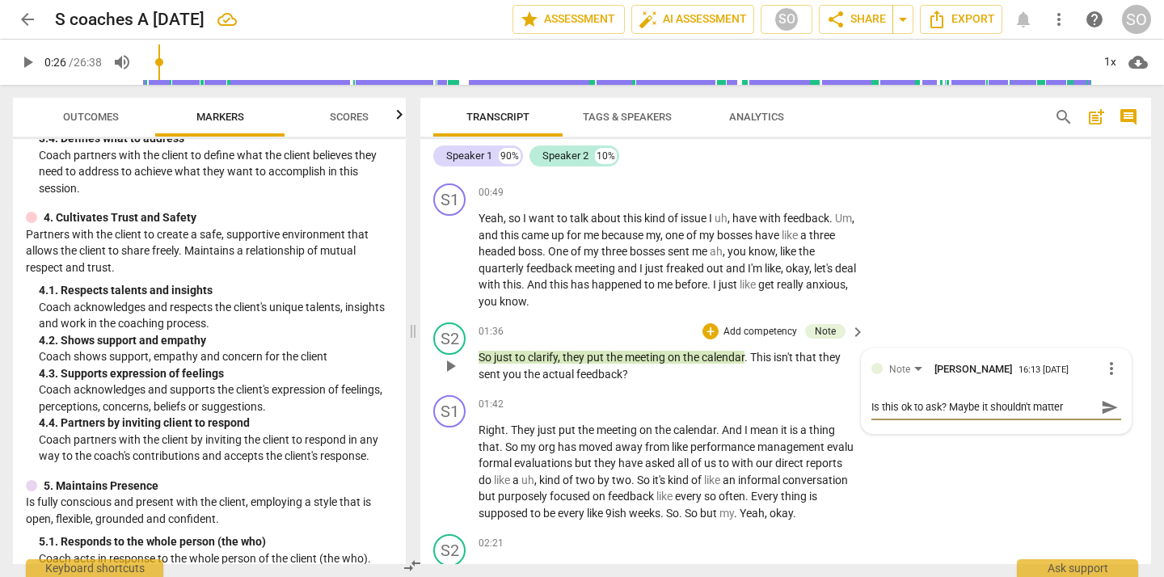
click at [1062, 409] on textarea "Is this ok to ask? Maybe it shouldn't matter" at bounding box center [984, 406] width 224 height 15
click at [955, 405] on textarea "Is this ok to ask? Maybe it shouldn't matter?" at bounding box center [984, 406] width 224 height 15
click at [1102, 412] on span "send" at bounding box center [1110, 415] width 18 height 18
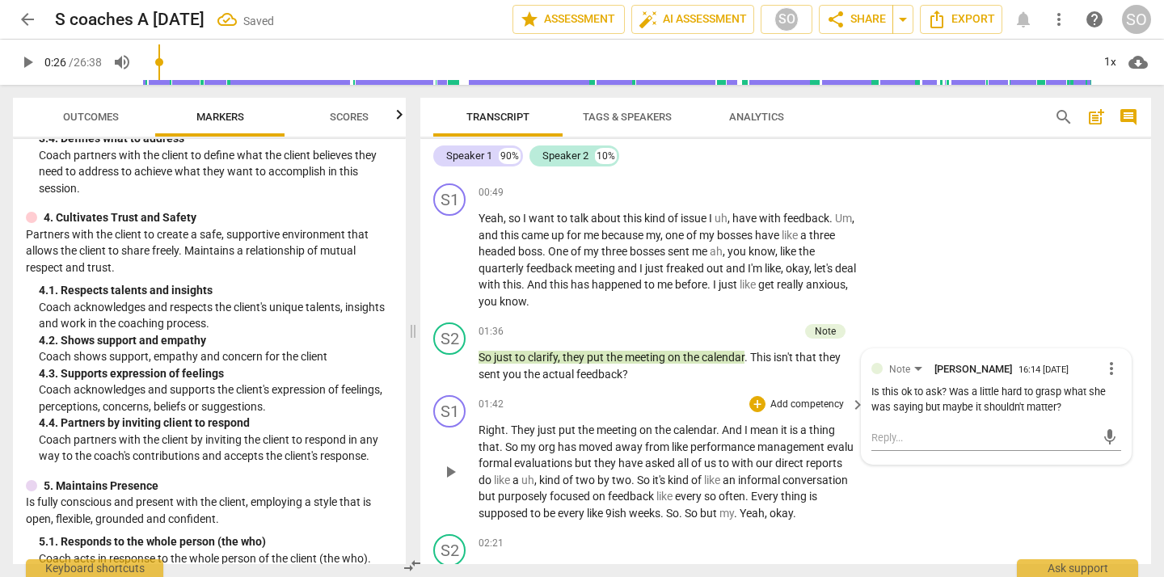
click at [743, 403] on div "01:42 + Add competency keyboard_arrow_right" at bounding box center [673, 404] width 388 height 18
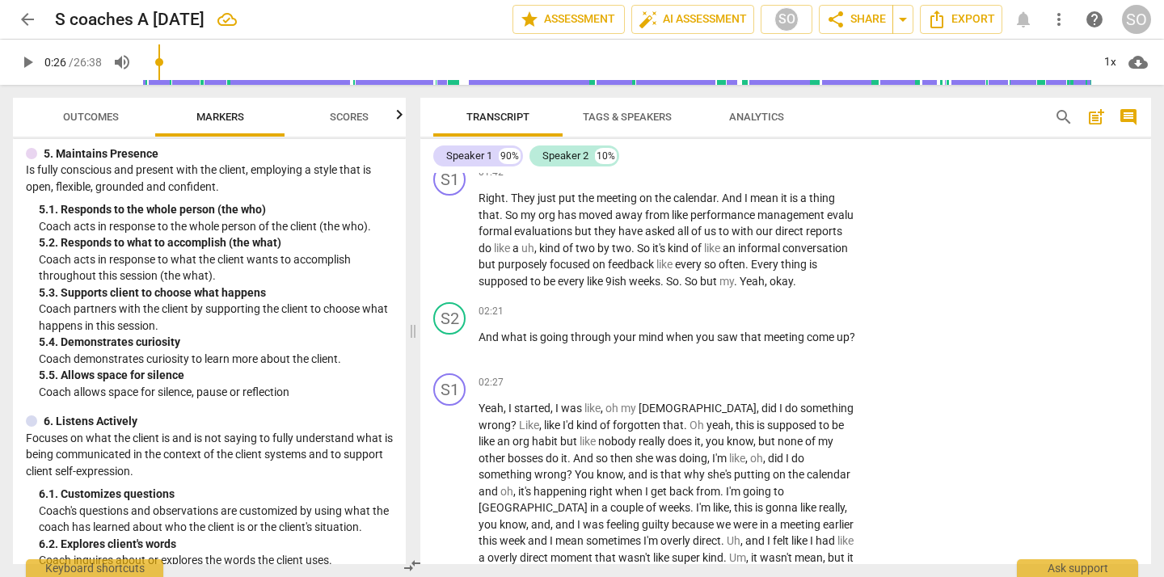
scroll to position [872, 0]
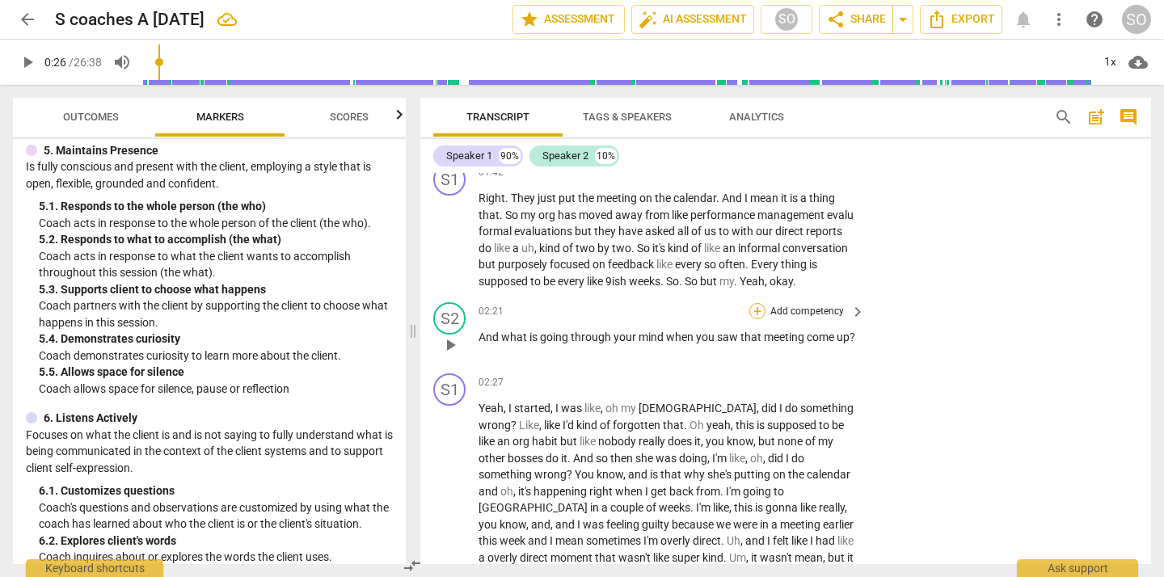
click at [755, 309] on div "+" at bounding box center [758, 311] width 16 height 16
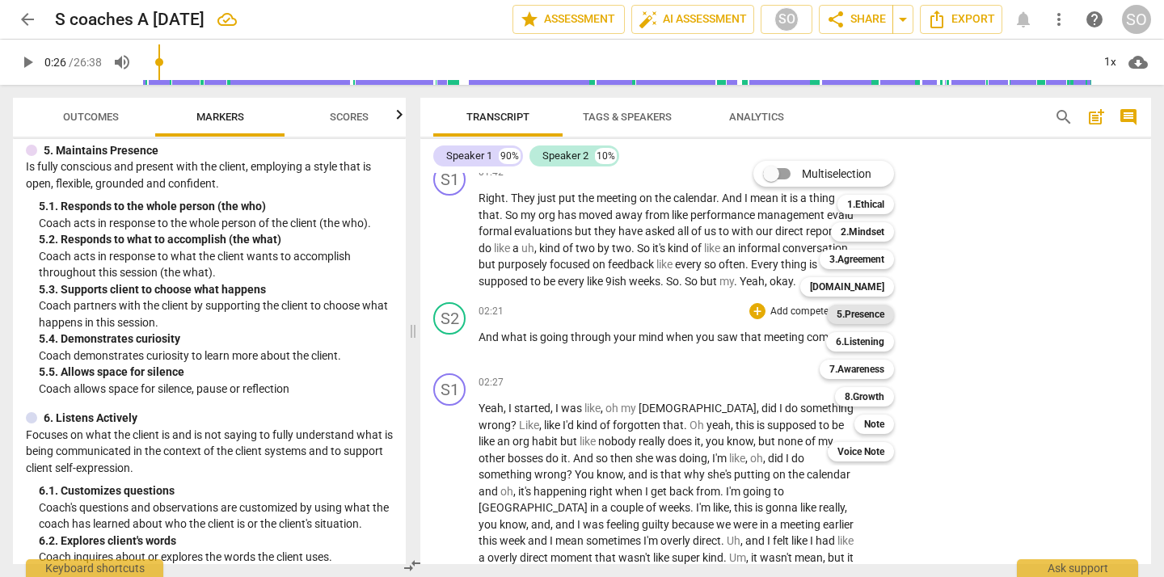
click at [843, 313] on b "5.Presence" at bounding box center [861, 314] width 48 height 19
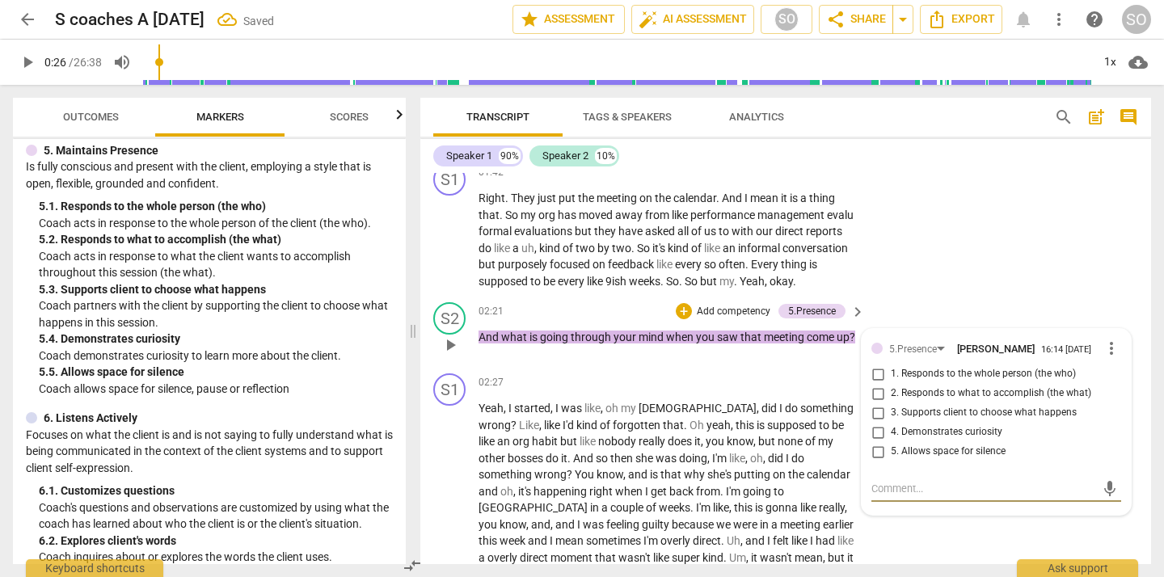
click at [875, 431] on input "4. Demonstrates curiosity" at bounding box center [878, 432] width 26 height 19
click at [944, 244] on div "S1 play_arrow pause 01:42 + Add competency keyboard_arrow_right Right . They ju…" at bounding box center [785, 226] width 731 height 139
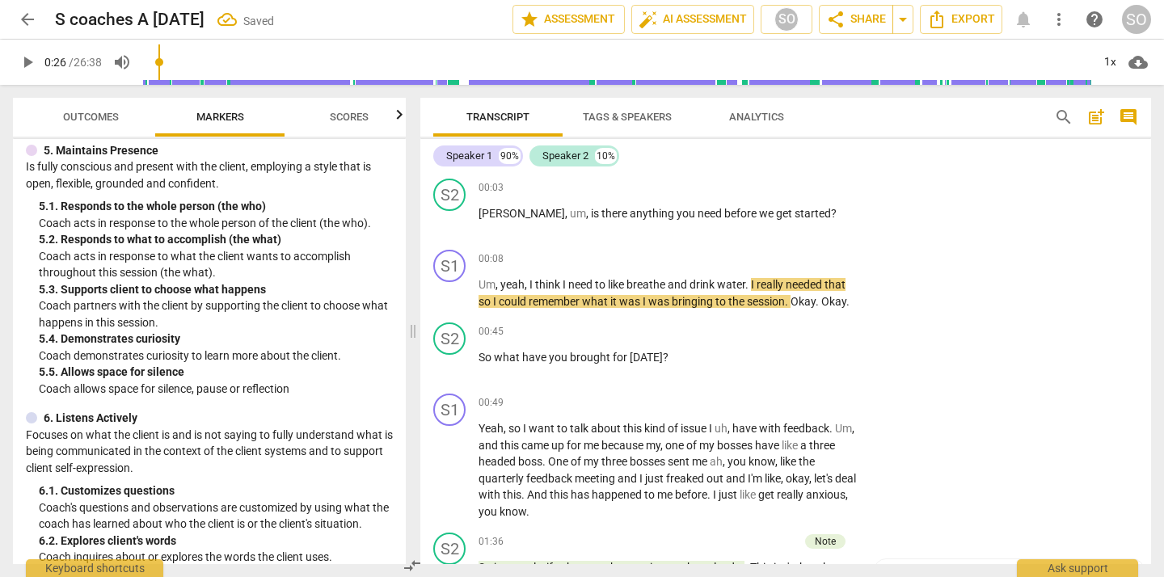
scroll to position [81, 0]
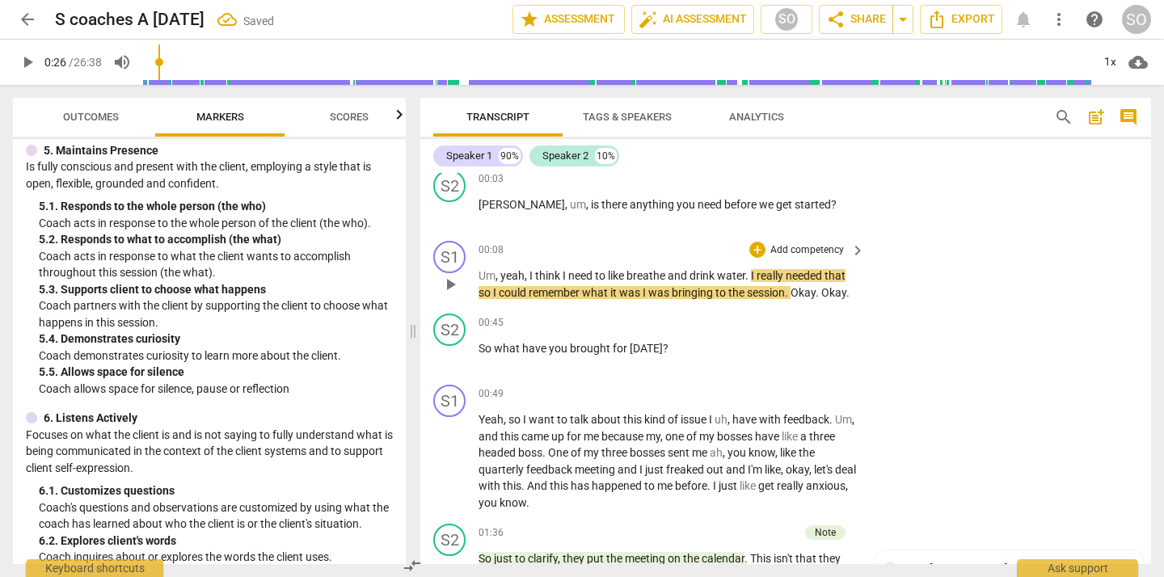
click at [776, 291] on span "session" at bounding box center [766, 292] width 38 height 13
click at [733, 325] on div "00:45 + Add competency keyboard_arrow_right" at bounding box center [673, 323] width 388 height 18
click at [731, 268] on p "Um , yeah , I think I need to like breathe and drink water . I really needed th…" at bounding box center [668, 284] width 378 height 33
click at [729, 397] on div "00:49 + Add competency keyboard_arrow_right" at bounding box center [673, 394] width 388 height 18
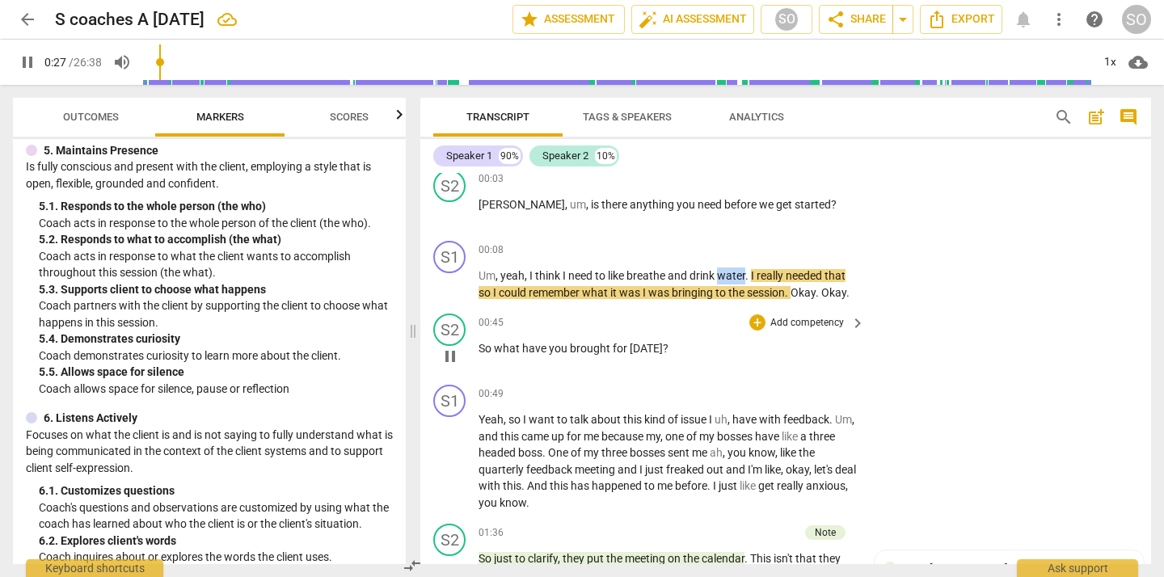
click at [968, 323] on div "S2 play_arrow pause 00:45 + Add competency keyboard_arrow_right So what have yo…" at bounding box center [785, 342] width 731 height 71
click at [823, 274] on span "needed" at bounding box center [805, 275] width 39 height 13
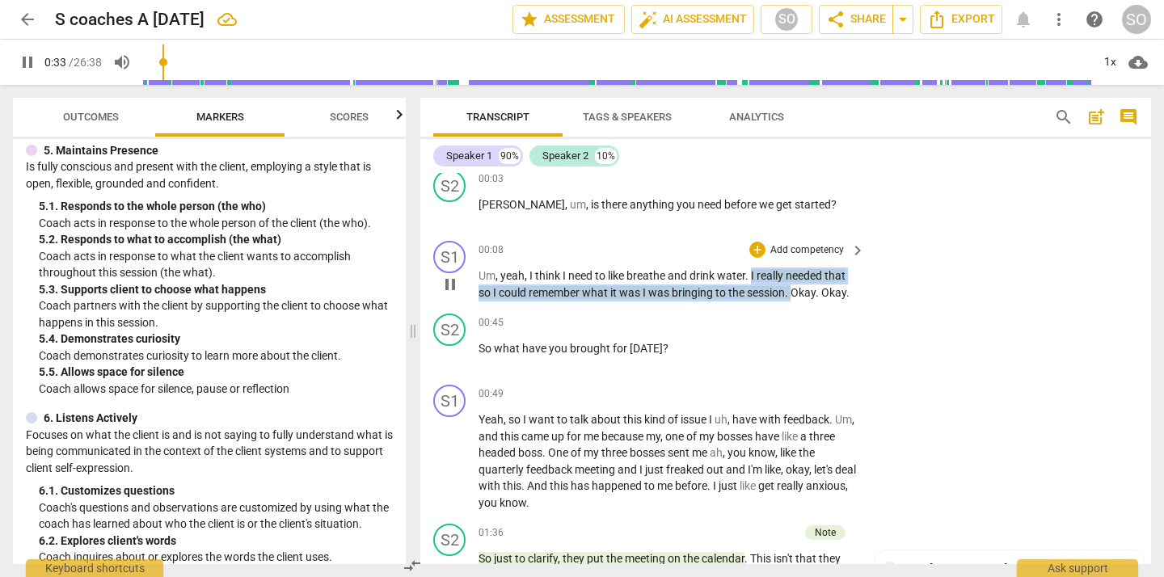
drag, startPoint x: 754, startPoint y: 277, endPoint x: 794, endPoint y: 292, distance: 43.2
click at [794, 292] on p "Um , yeah , I think I need to like breathe and drink water . I really needed th…" at bounding box center [668, 284] width 378 height 33
click at [830, 270] on icon "button" at bounding box center [831, 269] width 10 height 11
drag, startPoint x: 754, startPoint y: 277, endPoint x: 793, endPoint y: 298, distance: 45.2
click at [793, 298] on p "Um , yeah , I think I need to like breathe and drink water . I really needed th…" at bounding box center [668, 284] width 378 height 33
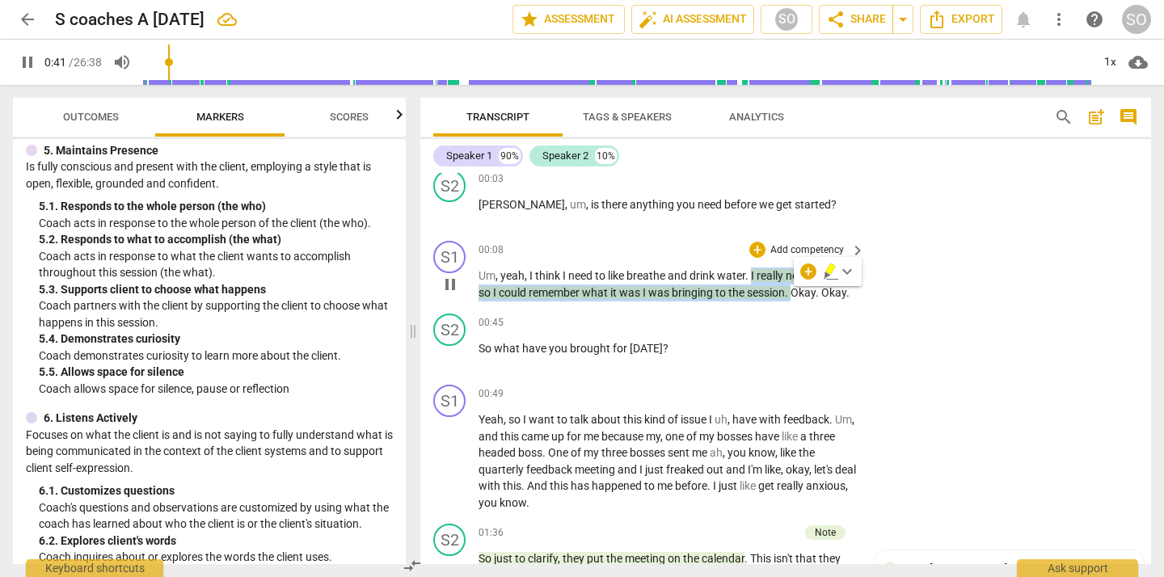
click at [454, 287] on span "pause" at bounding box center [450, 284] width 19 height 19
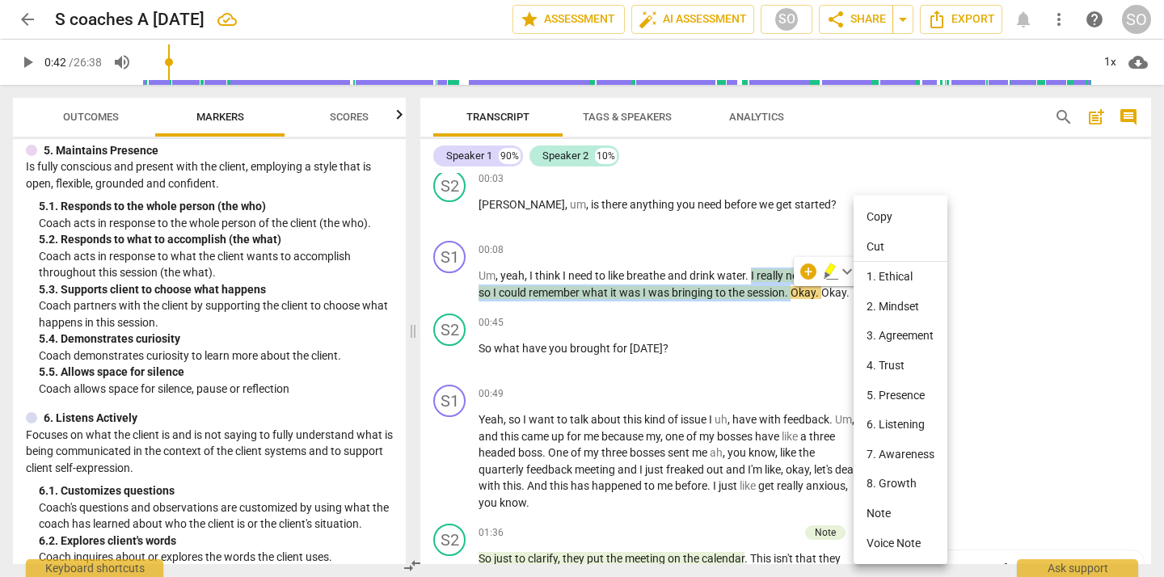
click at [872, 239] on li "Cut" at bounding box center [901, 247] width 94 height 31
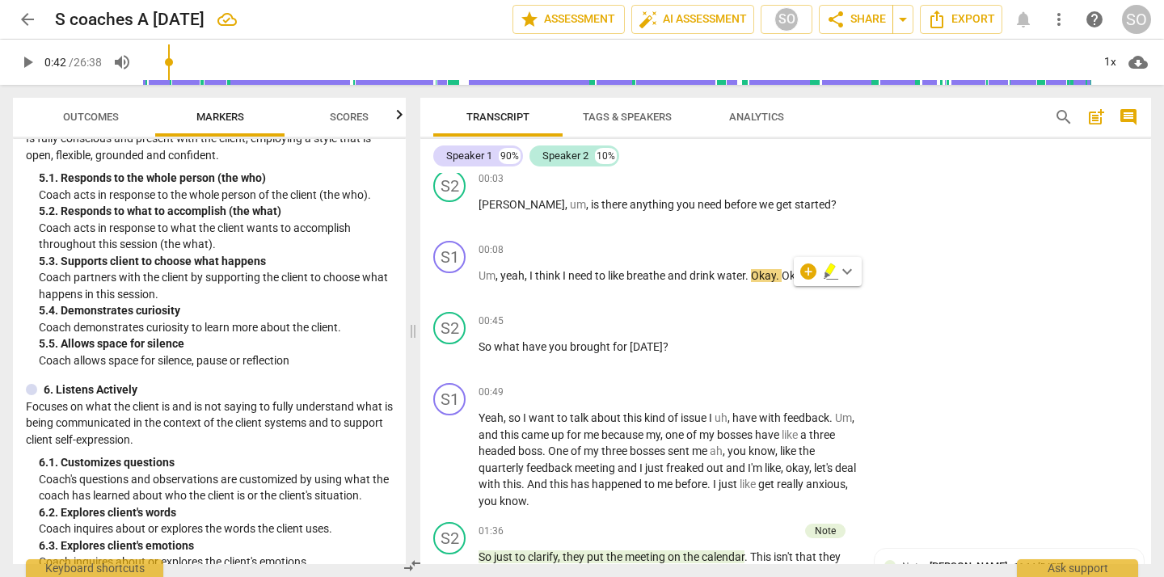
scroll to position [868, 0]
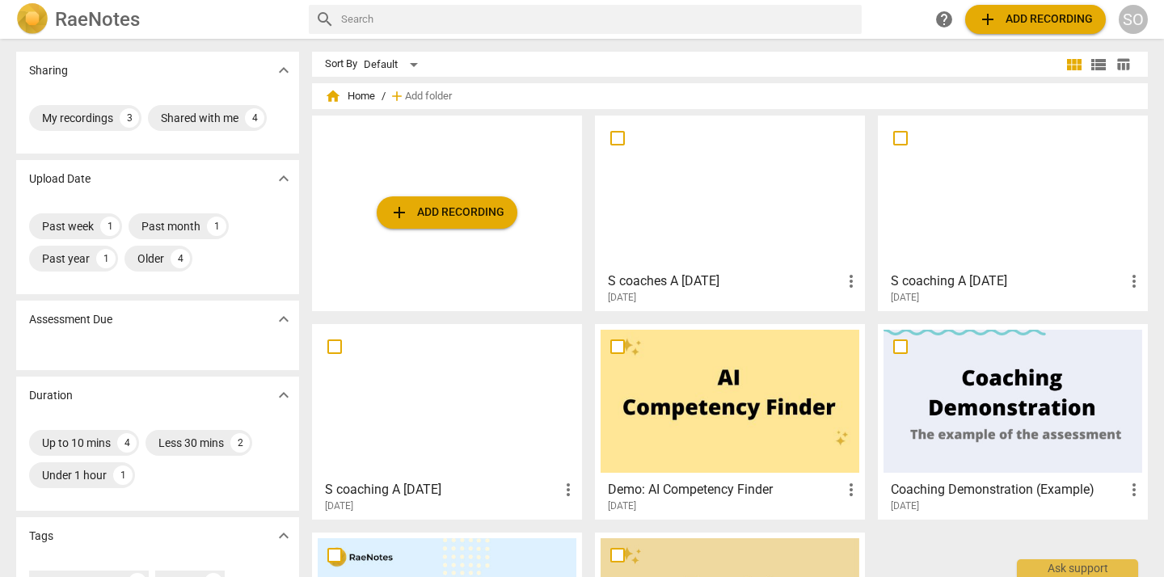
click at [692, 206] on div at bounding box center [730, 192] width 259 height 143
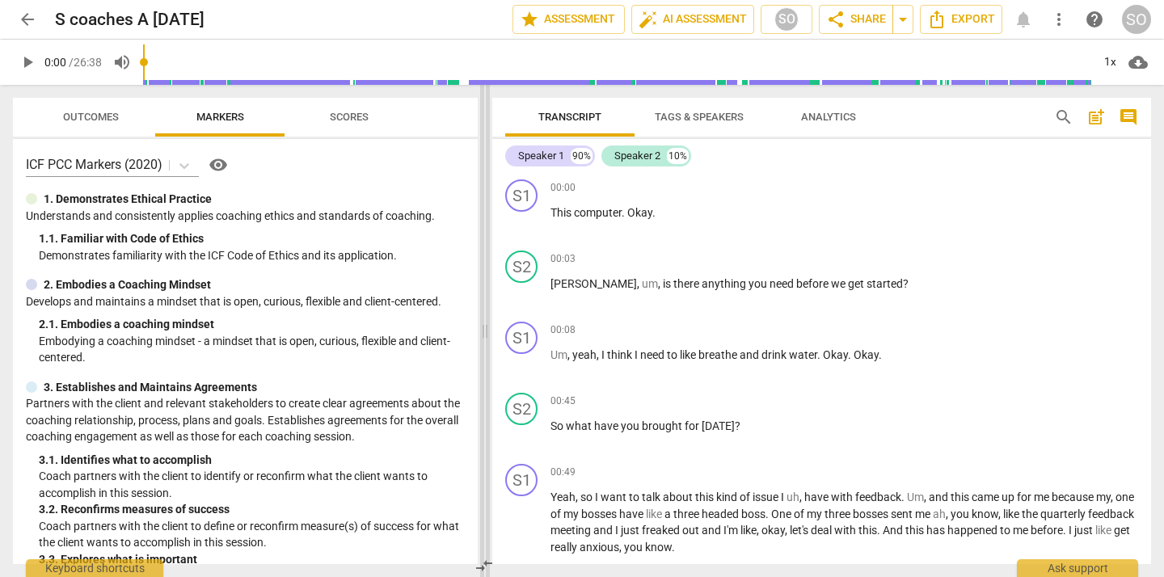
drag, startPoint x: 581, startPoint y: 296, endPoint x: 480, endPoint y: 295, distance: 101.1
click at [480, 295] on span at bounding box center [485, 331] width 10 height 492
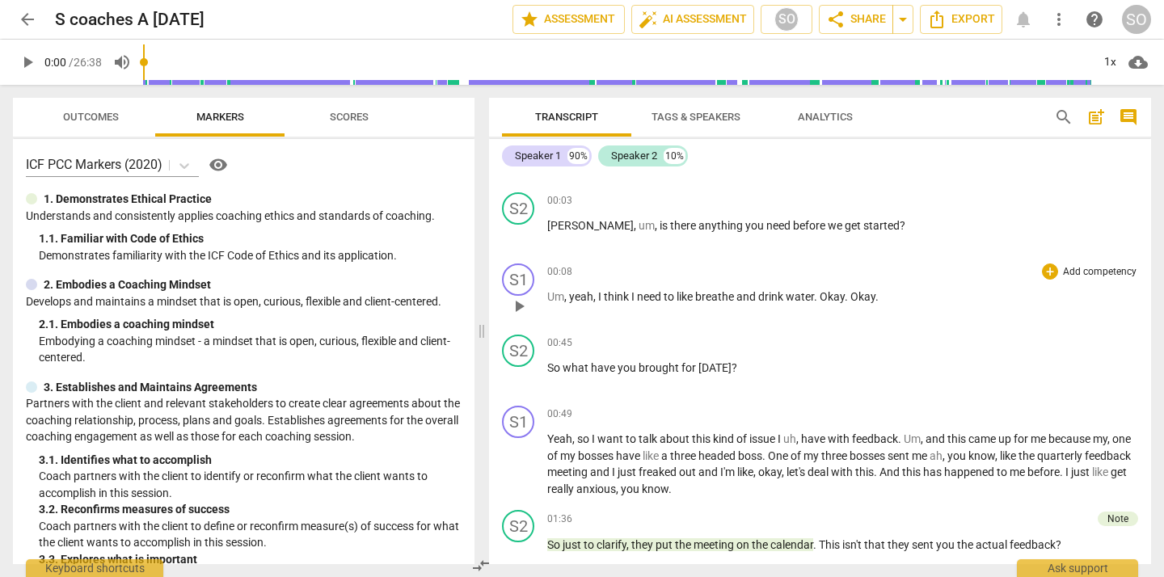
scroll to position [68, 0]
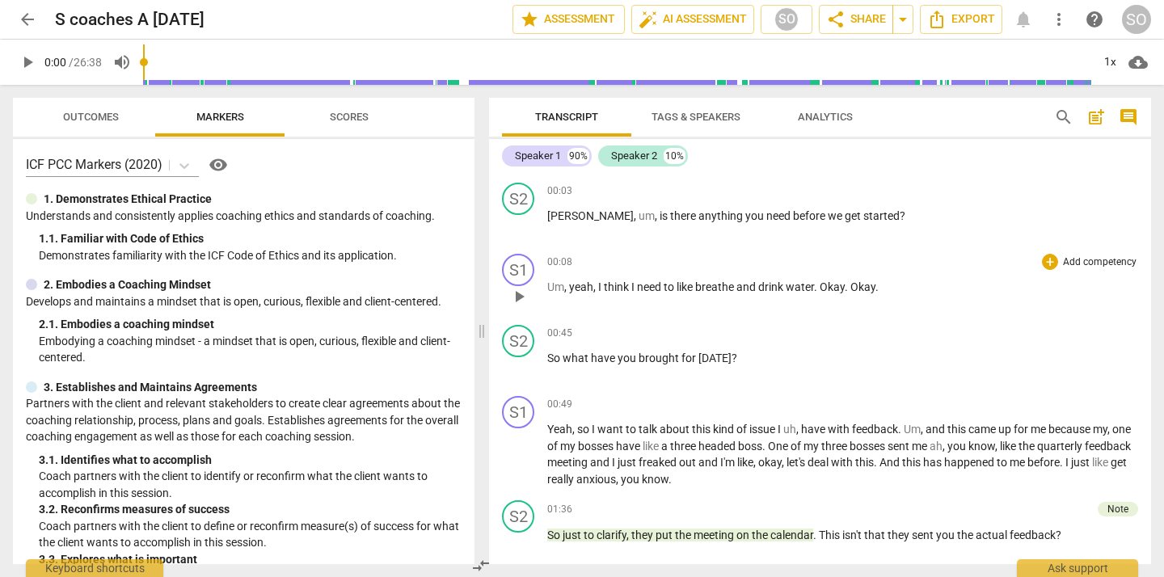
click at [762, 281] on span "drink" at bounding box center [771, 287] width 27 height 13
click at [521, 293] on span "play_arrow" at bounding box center [518, 296] width 19 height 19
click at [522, 294] on span "pause" at bounding box center [518, 296] width 19 height 19
click at [820, 288] on span "." at bounding box center [817, 287] width 6 height 13
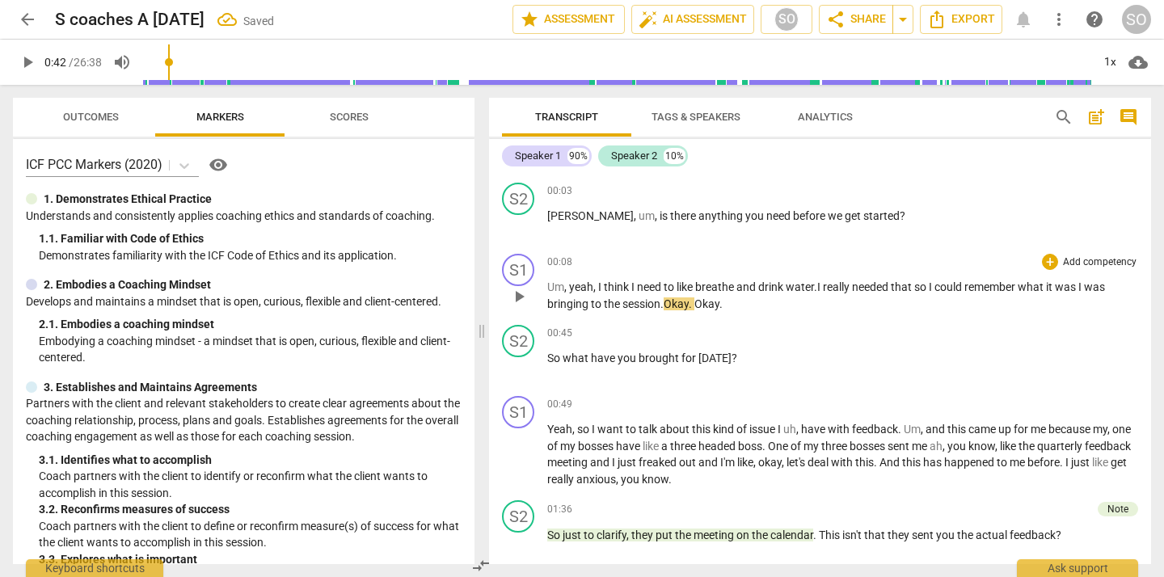
click at [821, 290] on span ". I really needed that so I could remember what it was I was bringing to the se…" at bounding box center [826, 296] width 558 height 30
click at [751, 319] on div "S2 play_arrow pause 00:45 + Add competency keyboard_arrow_right So what have yo…" at bounding box center [820, 354] width 662 height 71
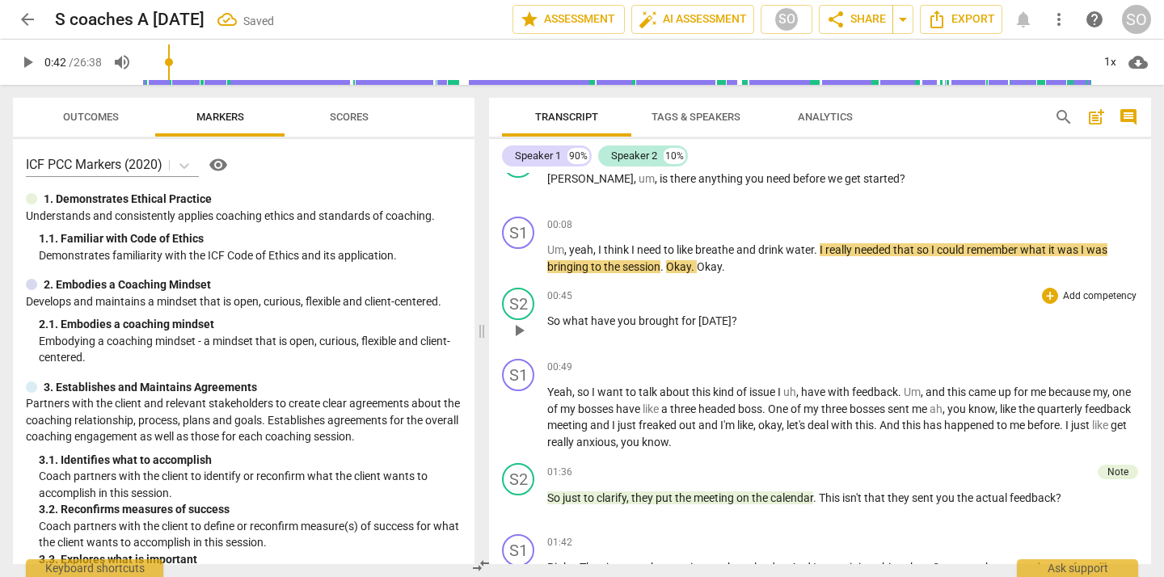
scroll to position [120, 0]
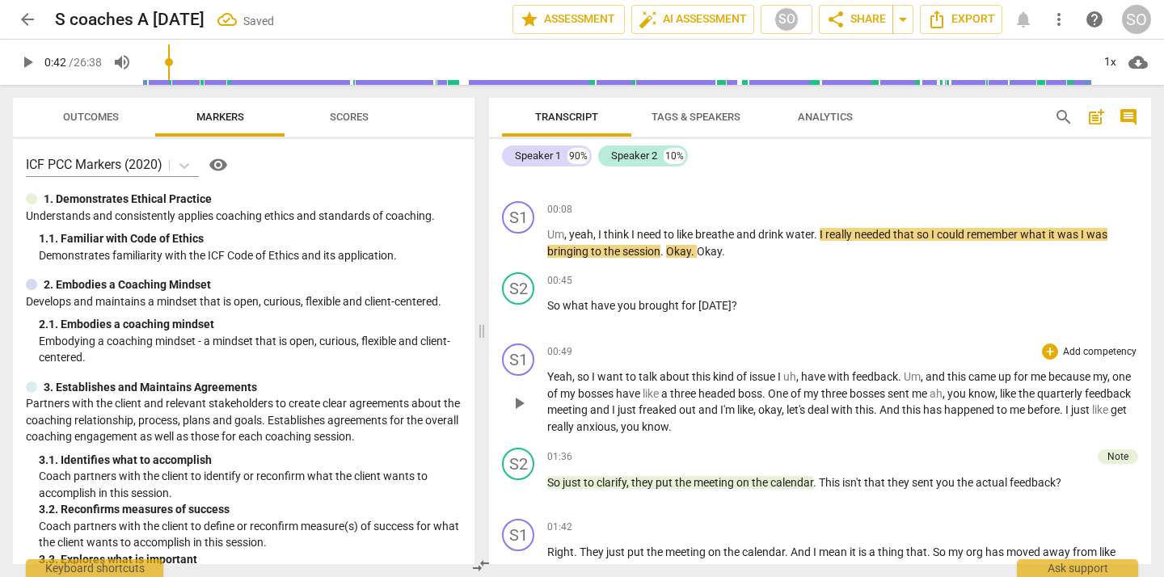
click at [783, 338] on div "S1 play_arrow pause 00:49 + Add competency keyboard_arrow_right Yeah , so I wan…" at bounding box center [820, 389] width 662 height 104
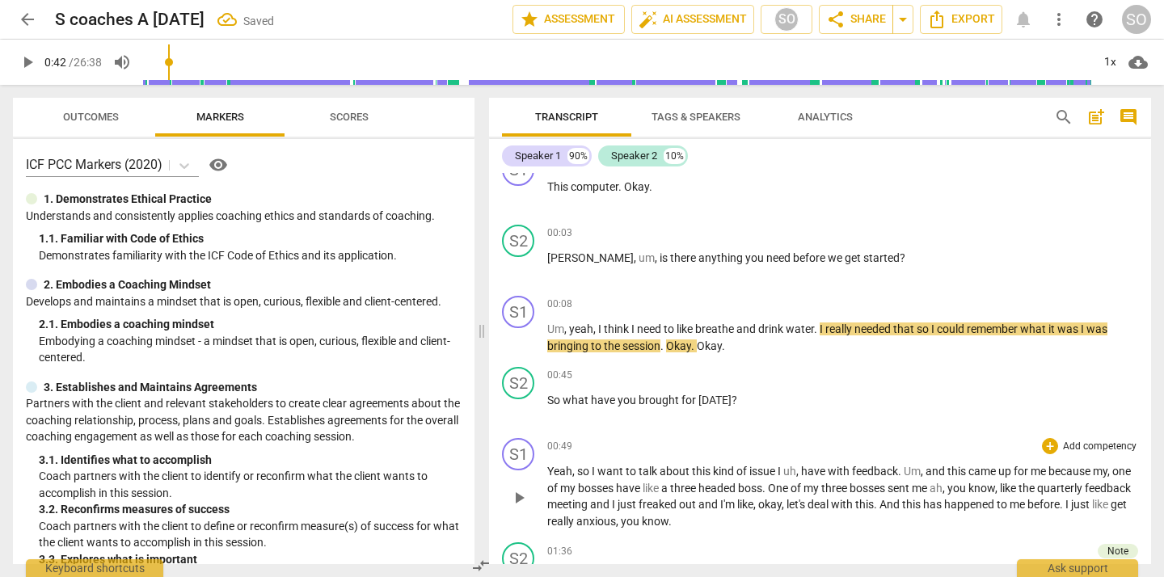
scroll to position [25, 0]
click at [775, 281] on div "00:03 + Add competency keyboard_arrow_right [PERSON_NAME] , um , is there anyth…" at bounding box center [842, 255] width 591 height 58
click at [793, 260] on span "before" at bounding box center [810, 258] width 35 height 13
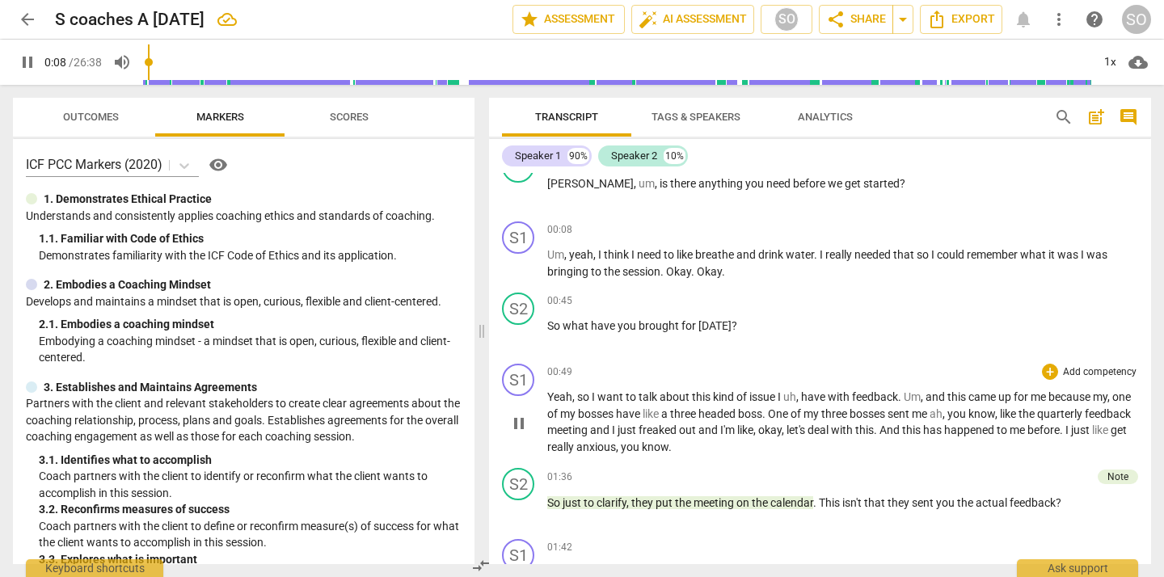
scroll to position [103, 0]
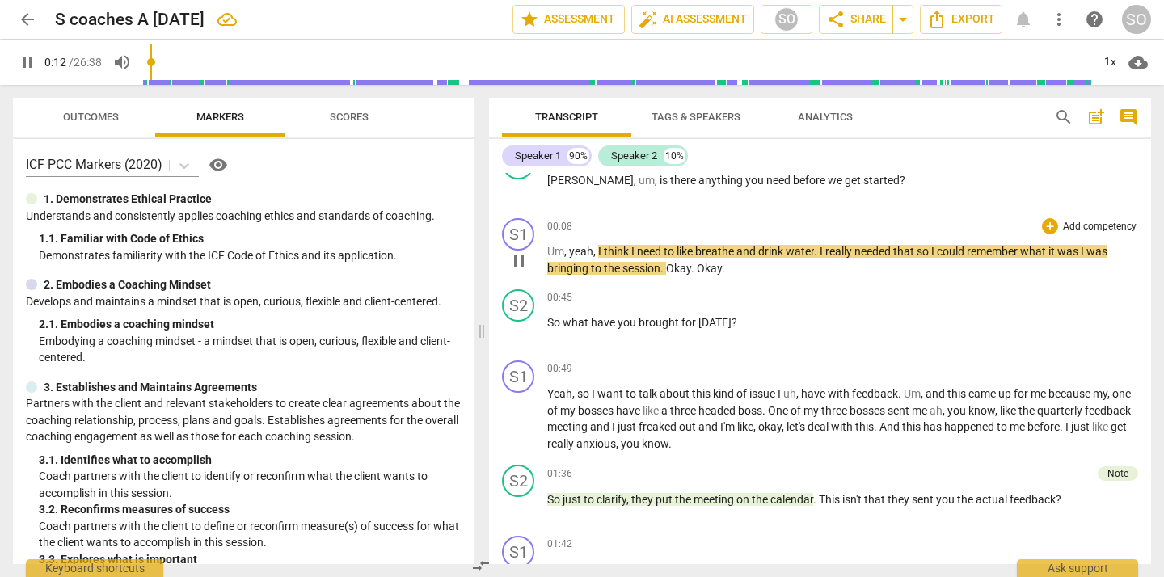
click at [821, 250] on span "I" at bounding box center [823, 251] width 6 height 13
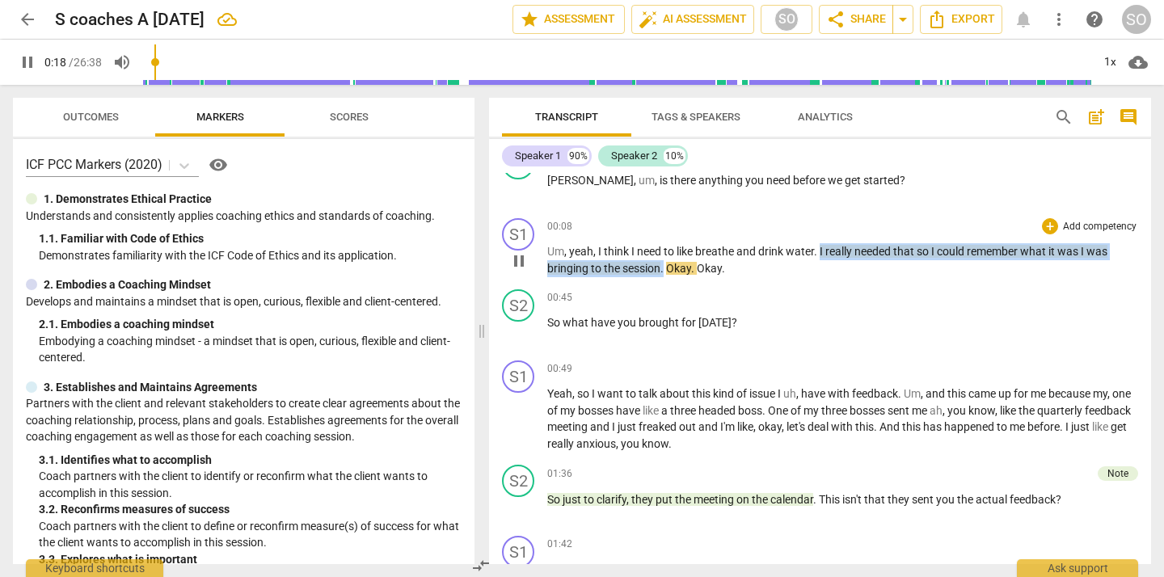
drag, startPoint x: 821, startPoint y: 251, endPoint x: 665, endPoint y: 271, distance: 158.1
click at [665, 271] on p "Um , yeah , I think I need to like breathe and drink water . I really needed th…" at bounding box center [842, 259] width 591 height 33
click at [1045, 223] on div "+" at bounding box center [1050, 226] width 16 height 16
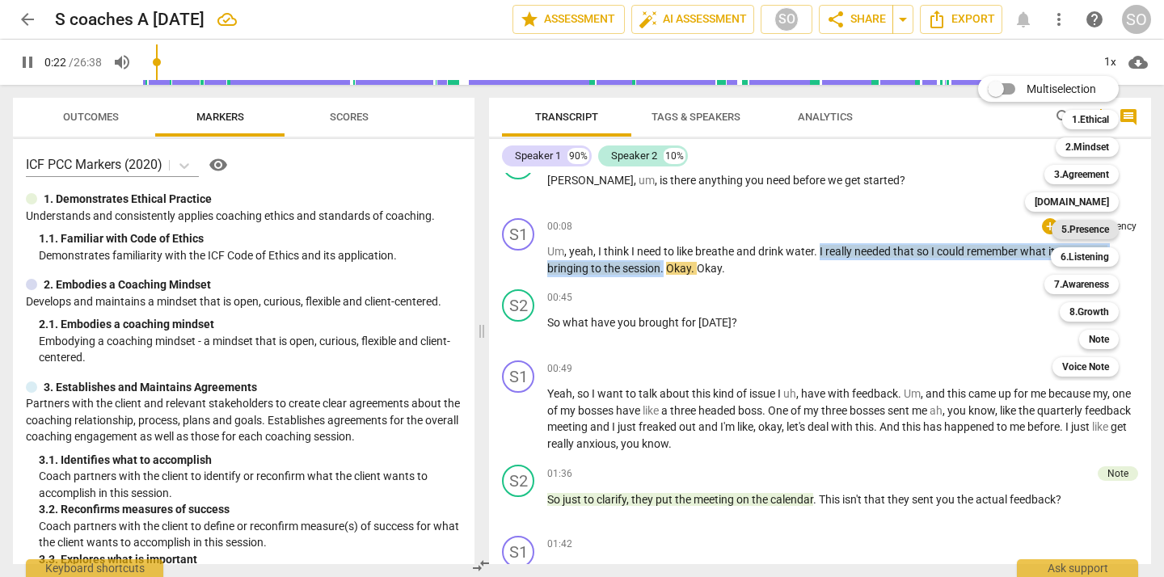
click at [1066, 235] on b "5.Presence" at bounding box center [1086, 229] width 48 height 19
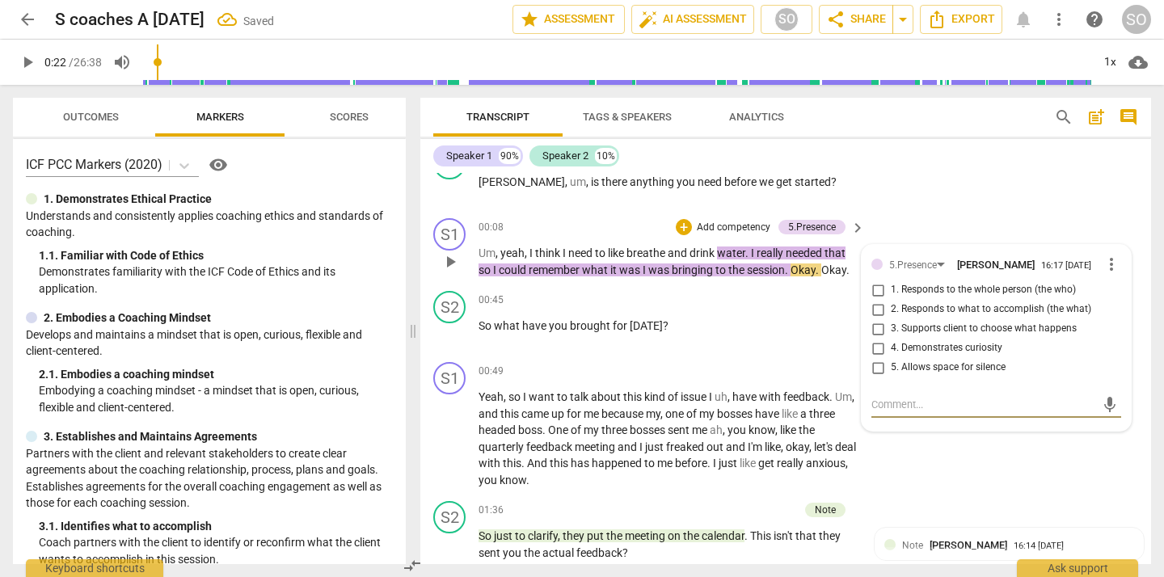
click at [910, 370] on span "5. Allows space for silence" at bounding box center [948, 368] width 115 height 15
click at [891, 370] on input "5. Allows space for silence" at bounding box center [878, 367] width 26 height 19
click at [775, 362] on div "+ Add competency keyboard_arrow_right" at bounding box center [806, 371] width 120 height 18
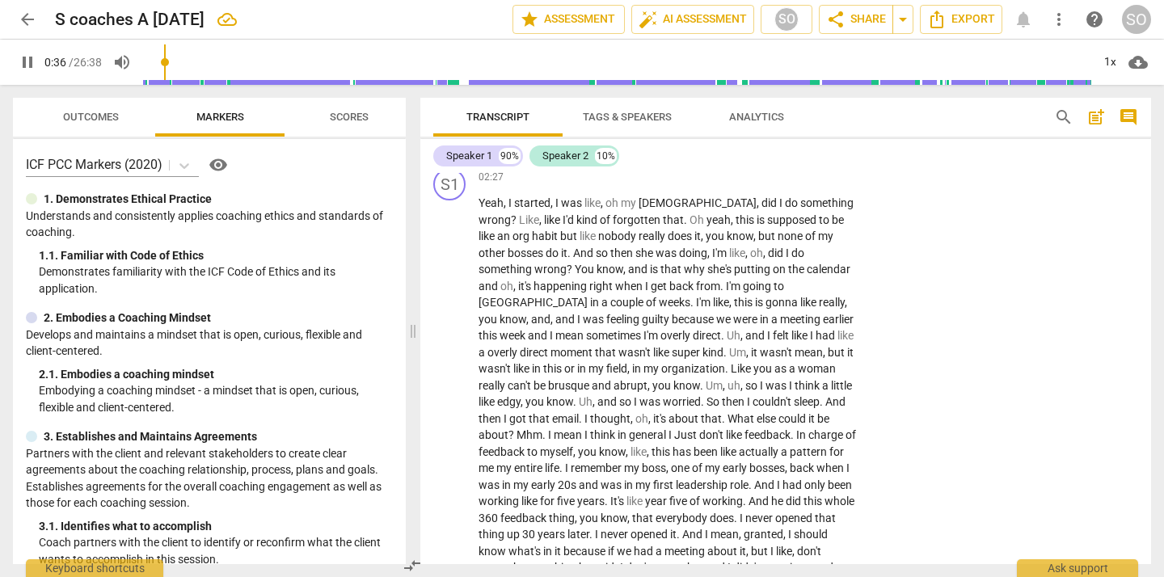
scroll to position [723, 0]
click at [32, 61] on span "pause" at bounding box center [27, 62] width 19 height 19
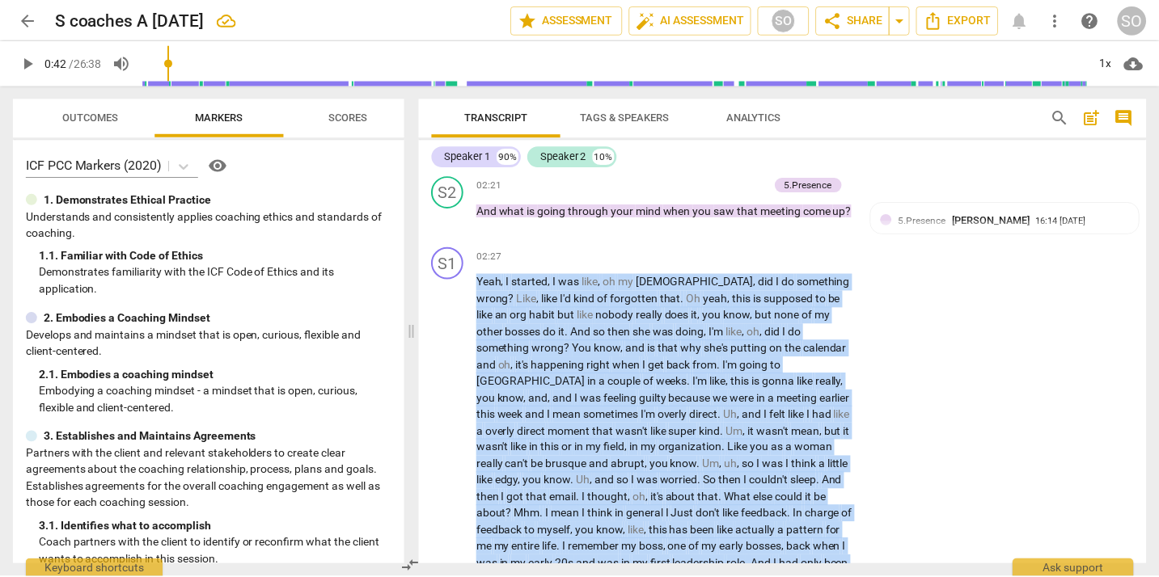
scroll to position [547, 0]
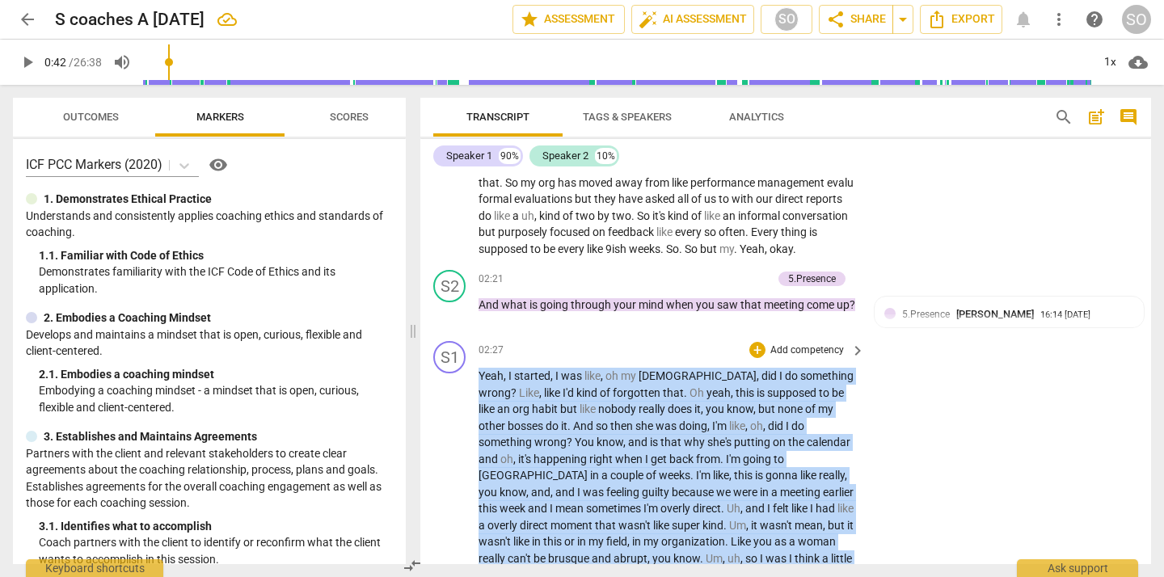
drag, startPoint x: 699, startPoint y: 279, endPoint x: 477, endPoint y: 373, distance: 240.6
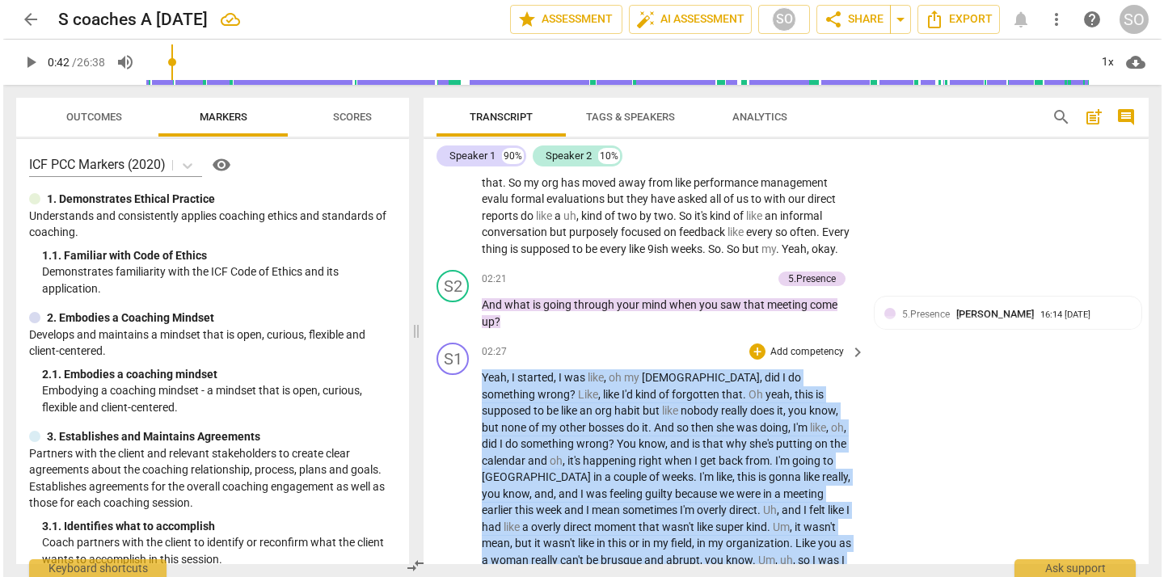
scroll to position [564, 0]
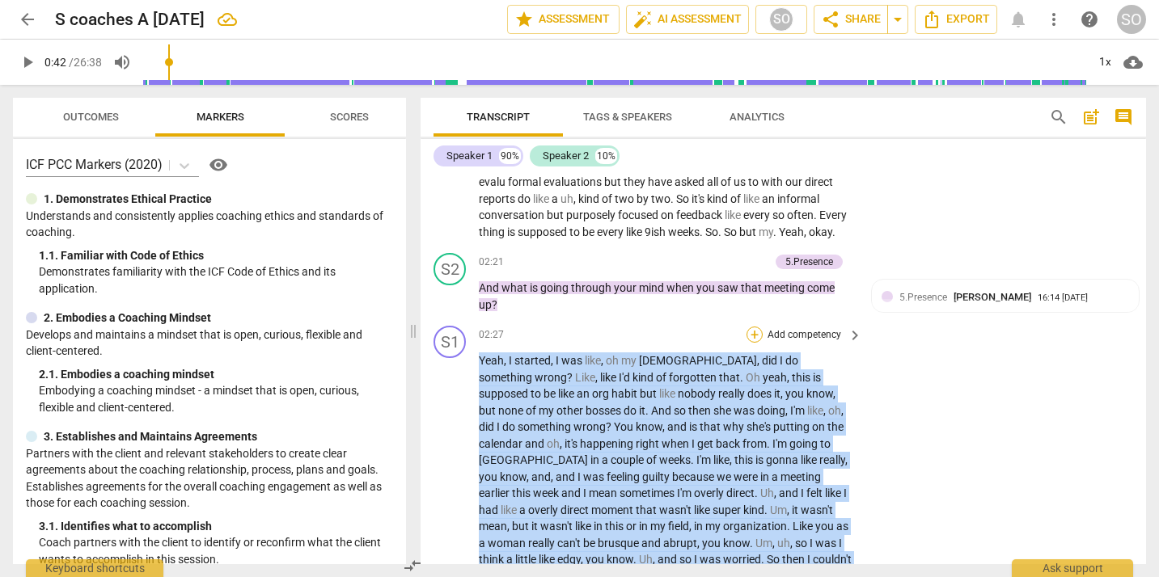
click at [754, 343] on div "+" at bounding box center [754, 335] width 16 height 16
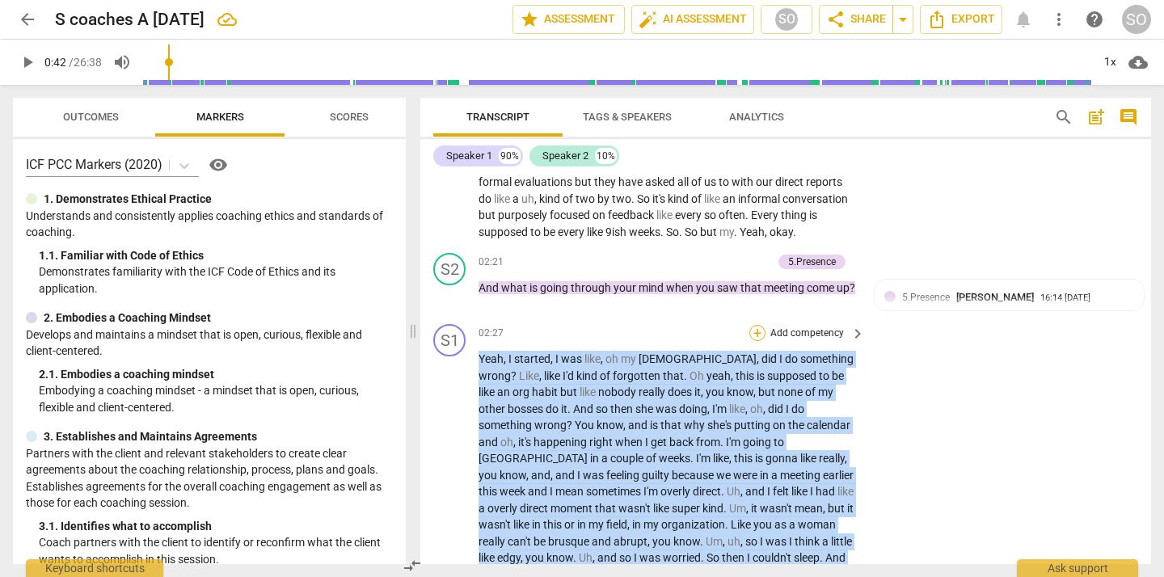
scroll to position [547, 0]
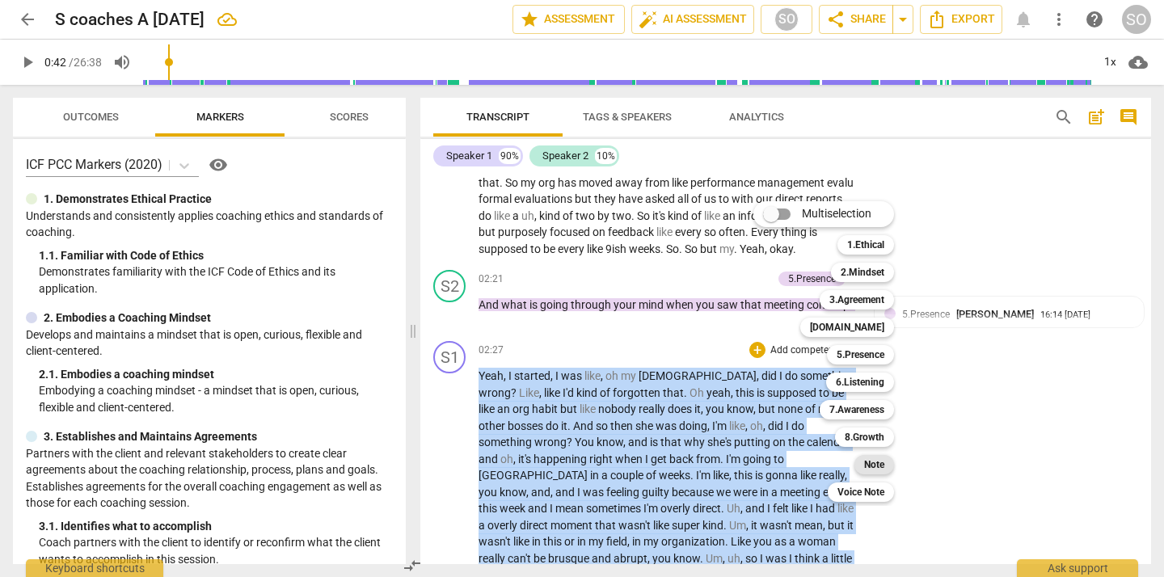
click at [878, 464] on b "Note" at bounding box center [874, 464] width 20 height 19
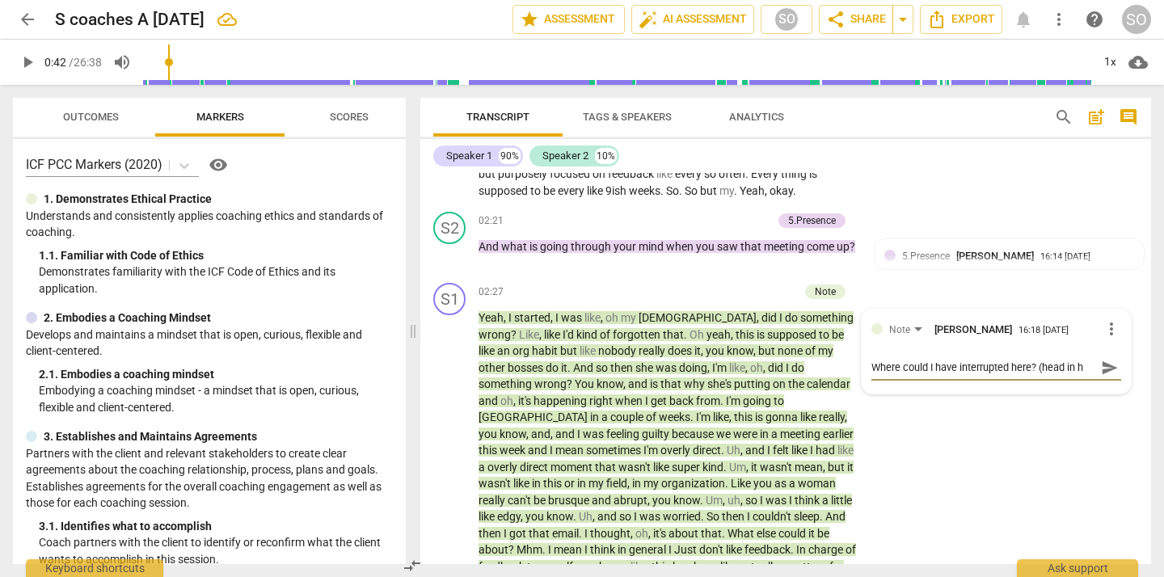
scroll to position [0, 0]
click at [876, 365] on textarea "Where could I have interrupted here" at bounding box center [984, 367] width 224 height 15
click at [1078, 364] on textarea "Oof - feels like I should have interrupted here" at bounding box center [984, 367] width 224 height 15
click at [1101, 378] on span "send" at bounding box center [1110, 375] width 18 height 18
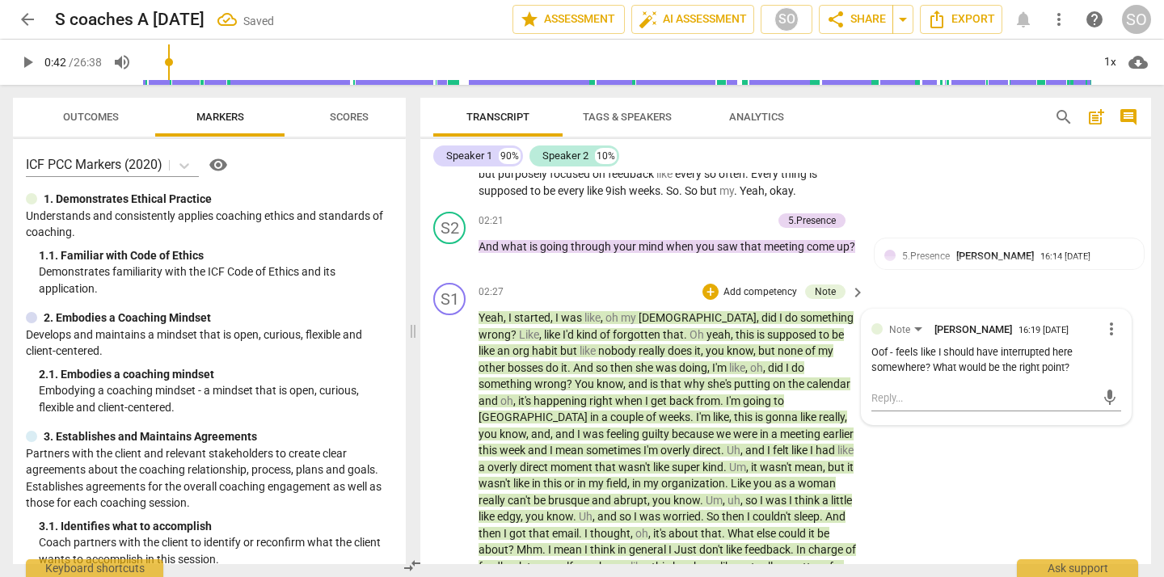
click at [894, 353] on div "Oof - feels like I should have interrupted here somewhere? What would be the ri…" at bounding box center [997, 360] width 250 height 31
click at [892, 358] on div "Oof - feels like I should have interrupted here somewhere? What would be the ri…" at bounding box center [997, 360] width 250 height 31
click at [1115, 330] on span "more_vert" at bounding box center [1111, 328] width 19 height 19
click at [1111, 326] on li "Edit" at bounding box center [1123, 330] width 56 height 31
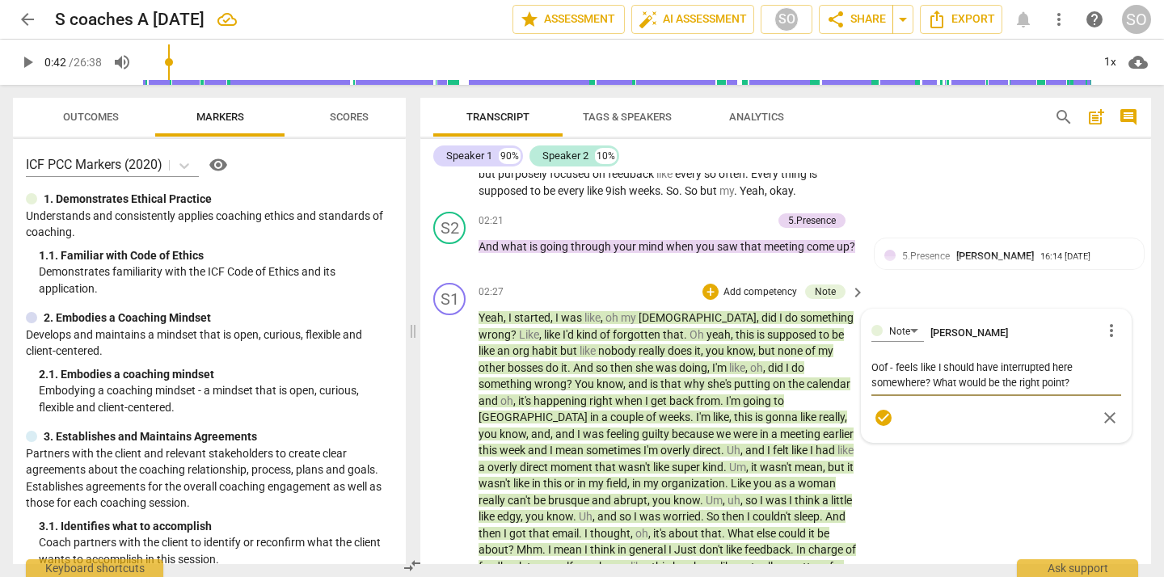
click at [893, 365] on textarea "Oof - feels like I should have interrupted here somewhere? What would be the ri…" at bounding box center [997, 375] width 250 height 31
click at [1109, 367] on textarea "She does like to talk things out but feels like I should have interrupted here …" at bounding box center [997, 383] width 250 height 46
click at [990, 495] on div "S1 play_arrow pause 02:27 + Add competency Note keyboard_arrow_right Yeah , I s…" at bounding box center [785, 570] width 731 height 587
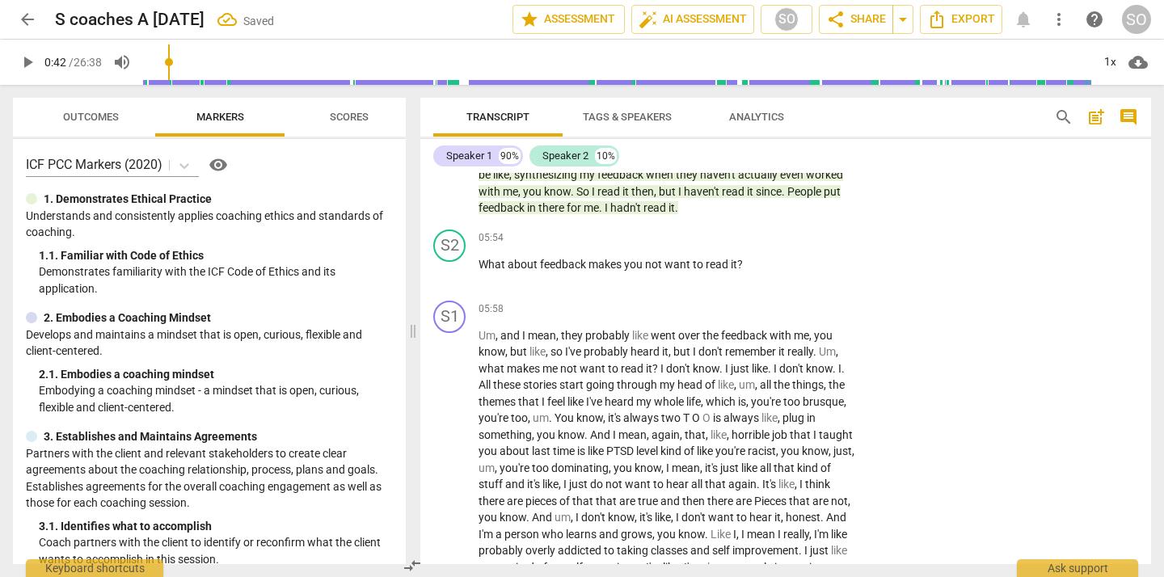
scroll to position [1259, 0]
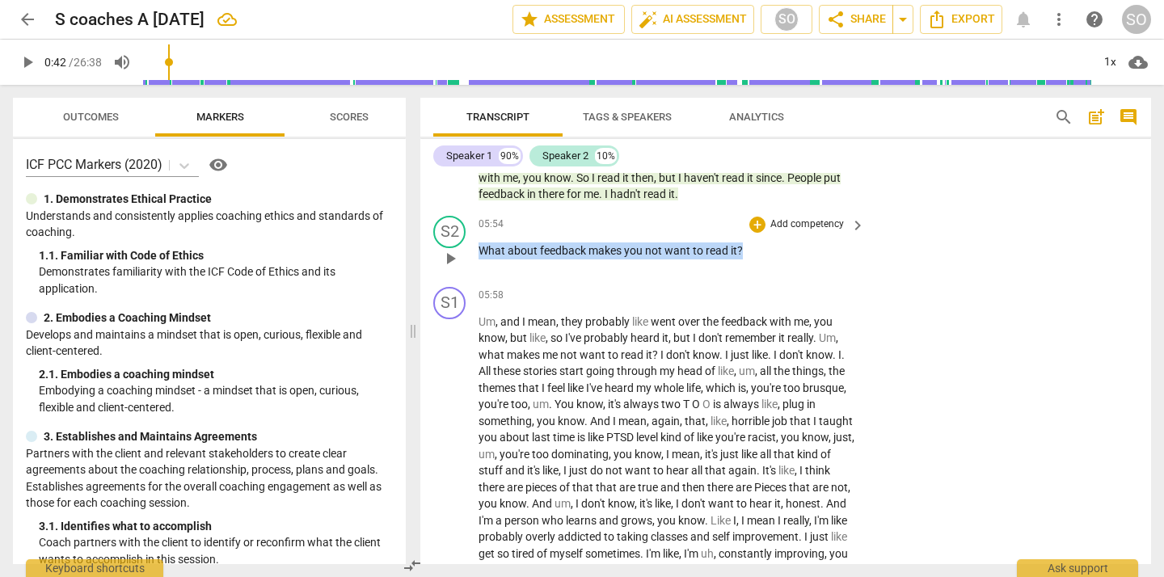
drag, startPoint x: 480, startPoint y: 251, endPoint x: 745, endPoint y: 256, distance: 264.4
click at [745, 256] on p "What about feedback makes you not want to read it ?" at bounding box center [668, 251] width 378 height 17
click at [759, 228] on div "+" at bounding box center [757, 231] width 16 height 16
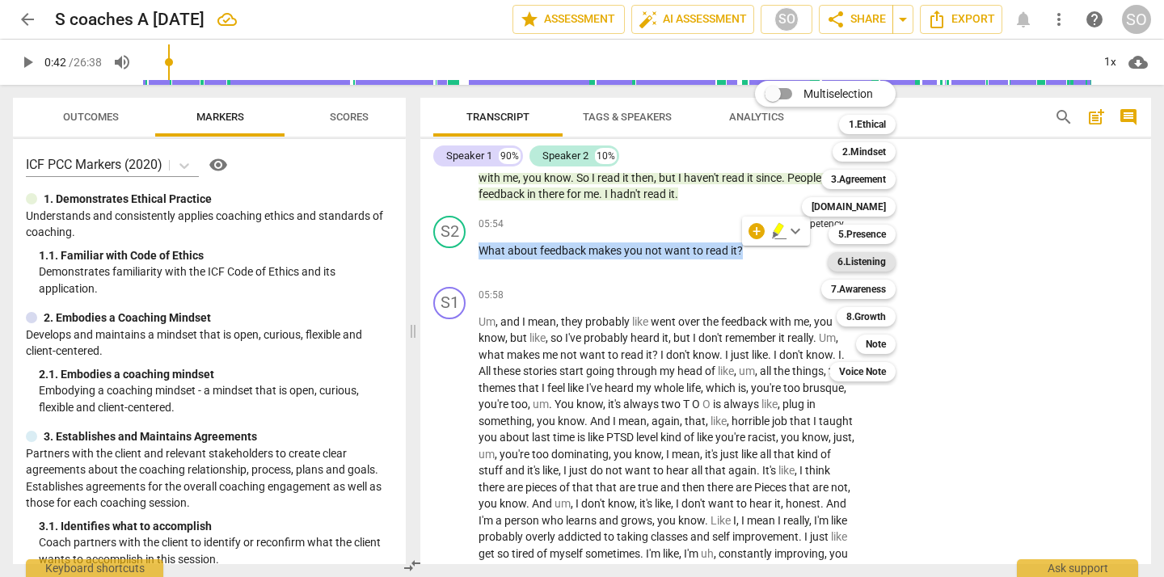
click at [859, 258] on b "6.Listening" at bounding box center [862, 261] width 49 height 19
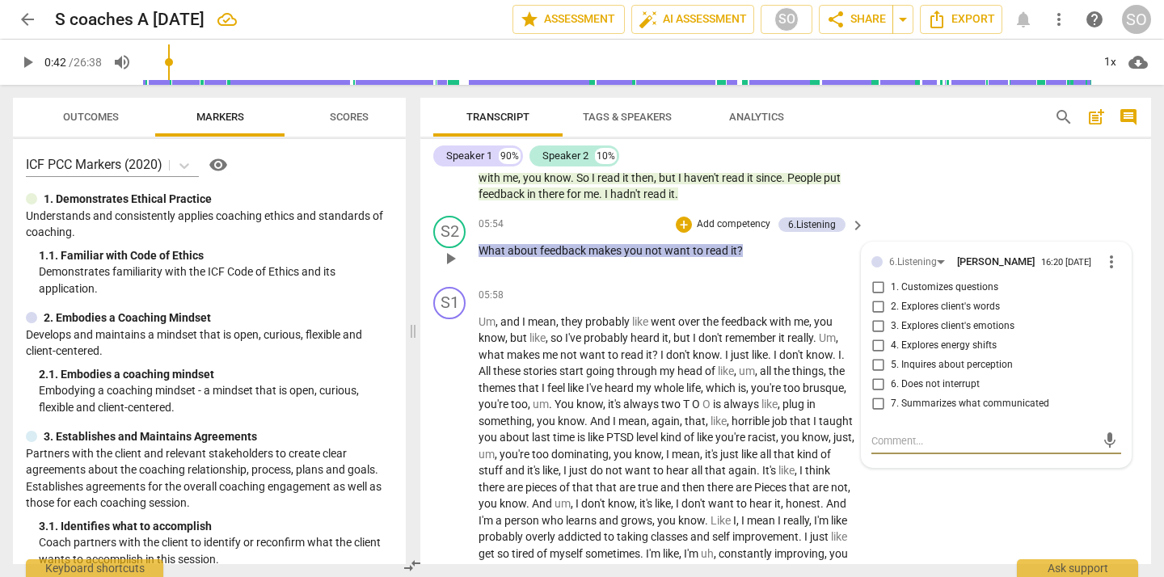
click at [988, 210] on div "S2 play_arrow pause 05:54 + Add competency 6.Listening keyboard_arrow_right Wha…" at bounding box center [785, 244] width 731 height 71
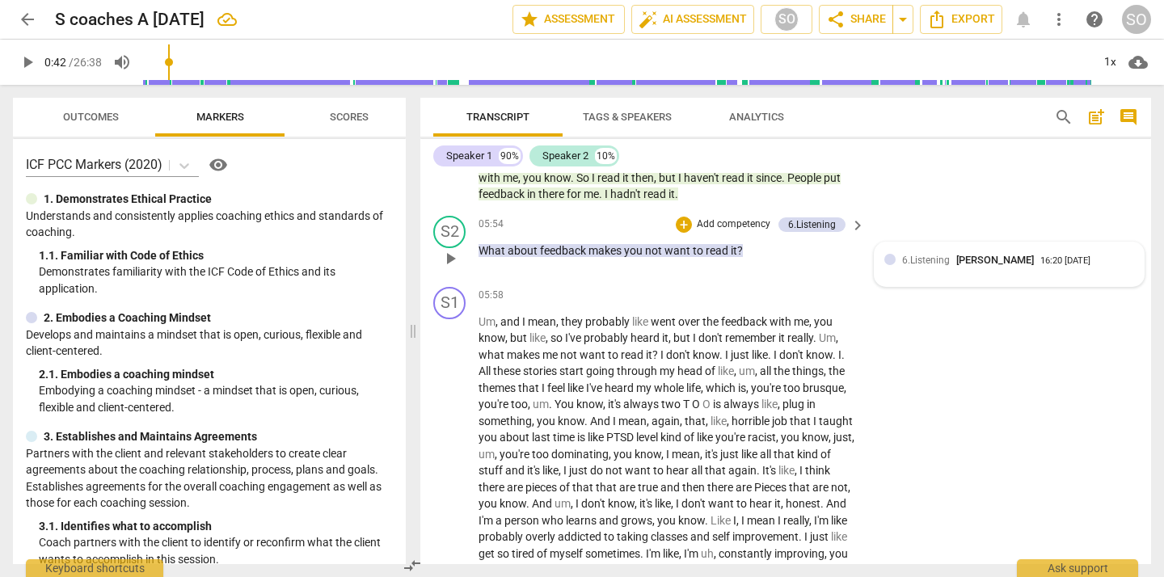
click at [994, 264] on span "[PERSON_NAME]" at bounding box center [996, 260] width 78 height 12
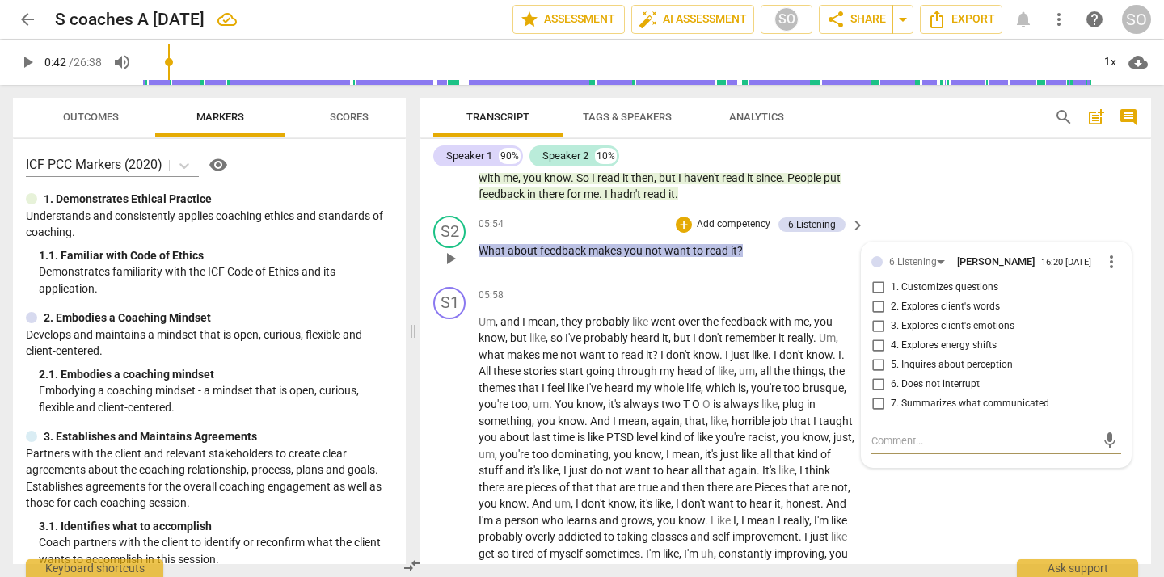
click at [1104, 264] on span "more_vert" at bounding box center [1111, 261] width 19 height 19
click at [1126, 291] on li "Delete" at bounding box center [1123, 293] width 56 height 31
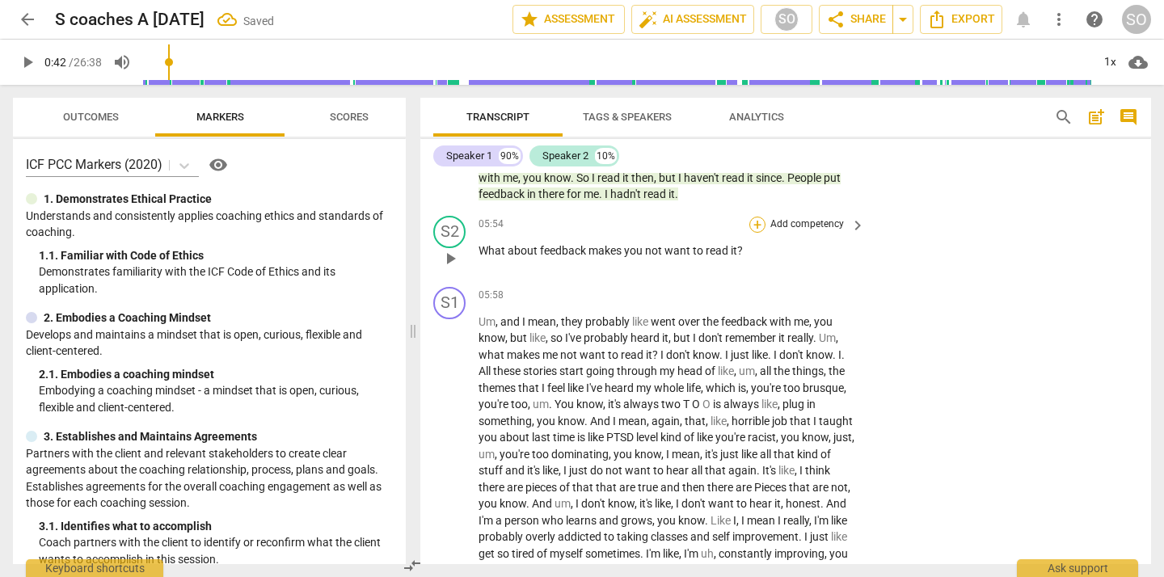
click at [752, 223] on div "+" at bounding box center [758, 225] width 16 height 16
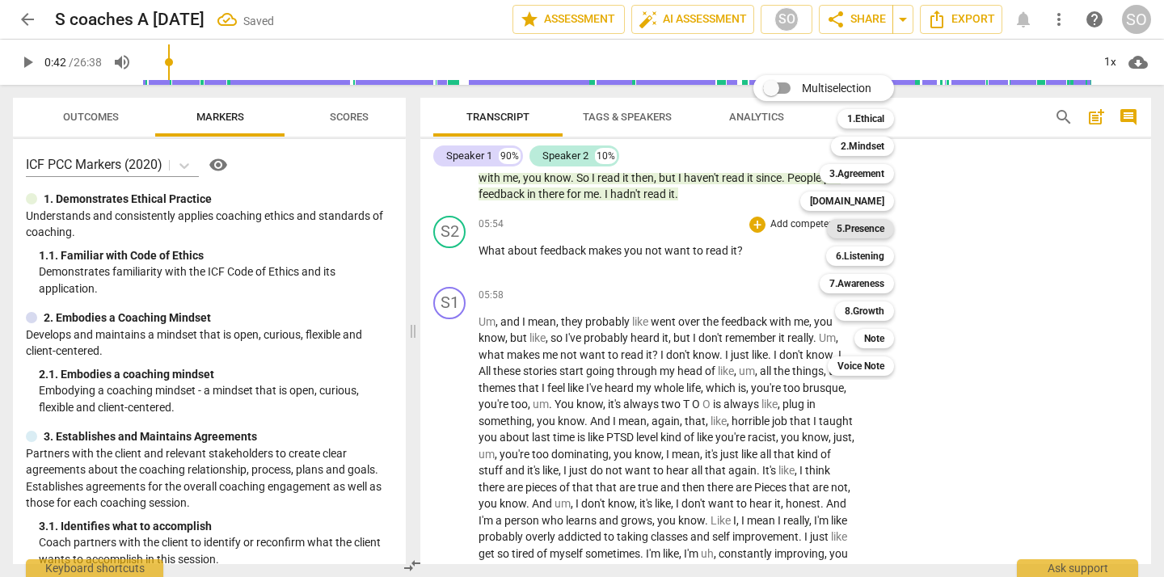
click at [865, 227] on b "5.Presence" at bounding box center [861, 228] width 48 height 19
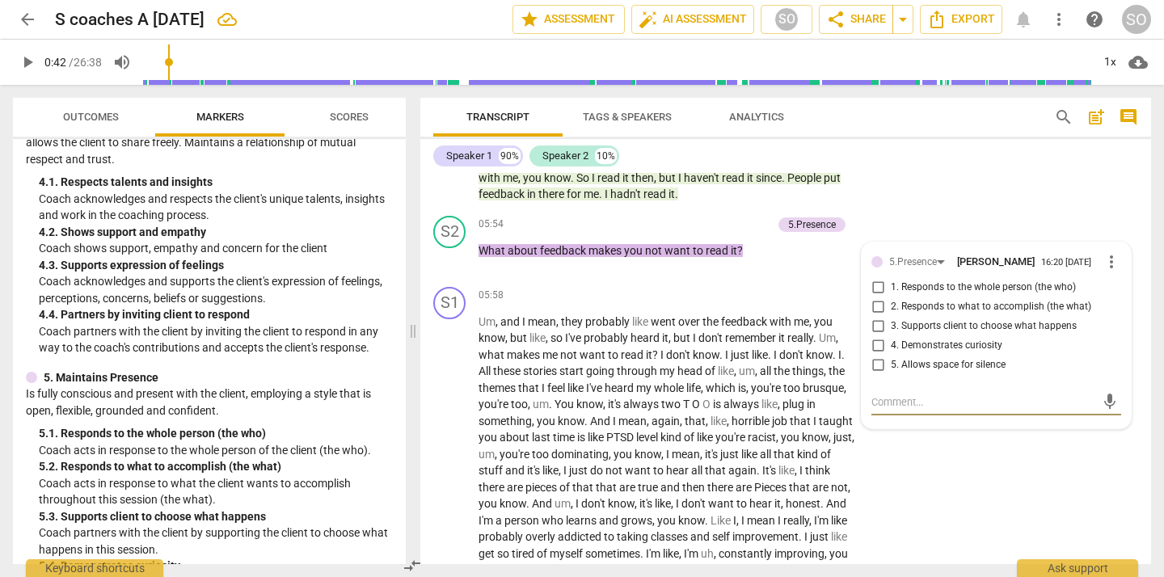
scroll to position [646, 0]
click at [936, 260] on div "5.Presence" at bounding box center [919, 262] width 61 height 14
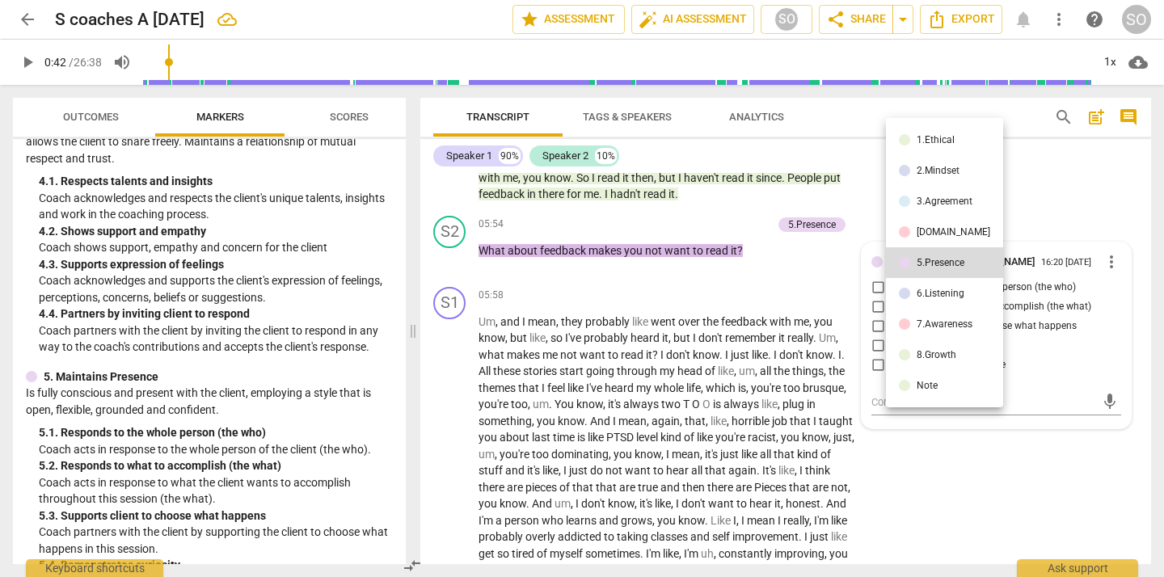
click at [931, 232] on div "[DOMAIN_NAME]" at bounding box center [954, 232] width 74 height 10
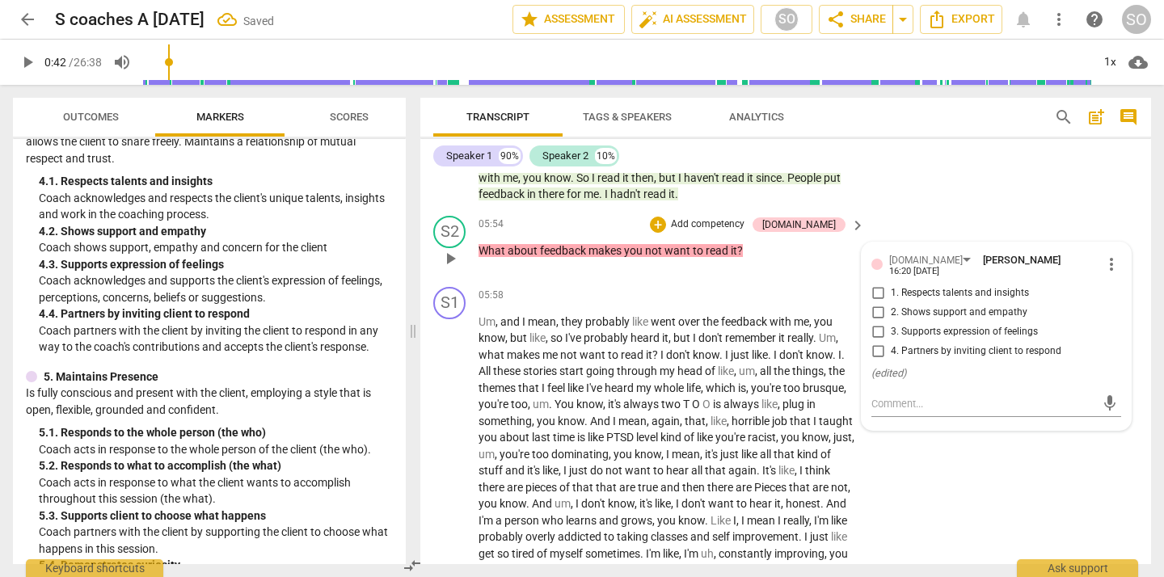
click at [873, 327] on input "3. Supports expression of feelings" at bounding box center [878, 332] width 26 height 19
click at [927, 396] on textarea at bounding box center [984, 403] width 224 height 15
click at [992, 474] on div "S1 play_arrow pause 05:58 + Add competency keyboard_arrow_right Um , and I mean…" at bounding box center [785, 442] width 731 height 322
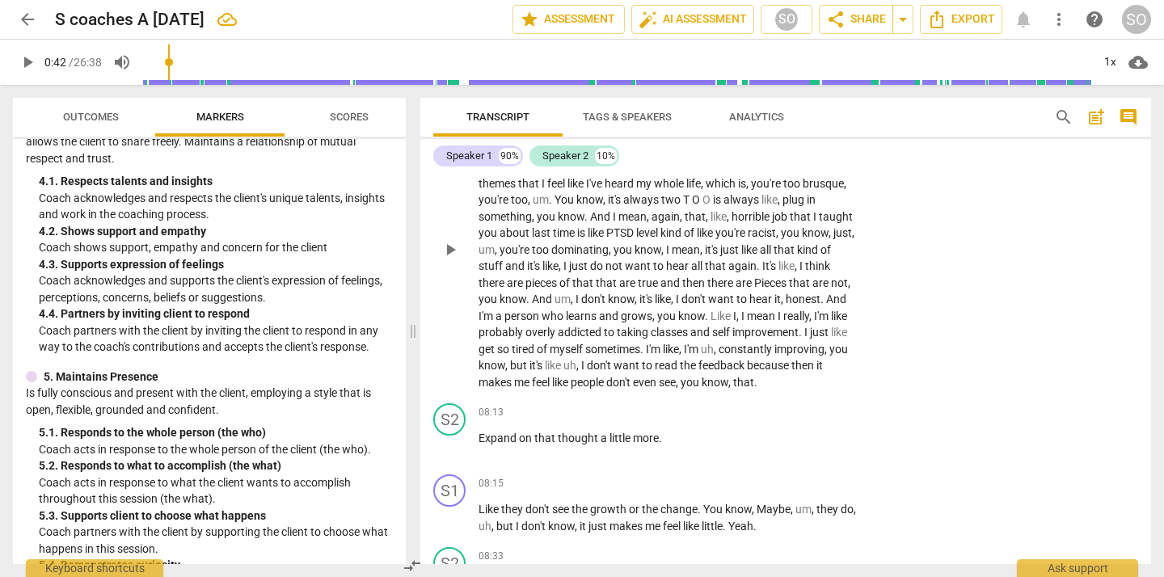
scroll to position [1465, 0]
click at [836, 219] on span "taught" at bounding box center [836, 215] width 34 height 13
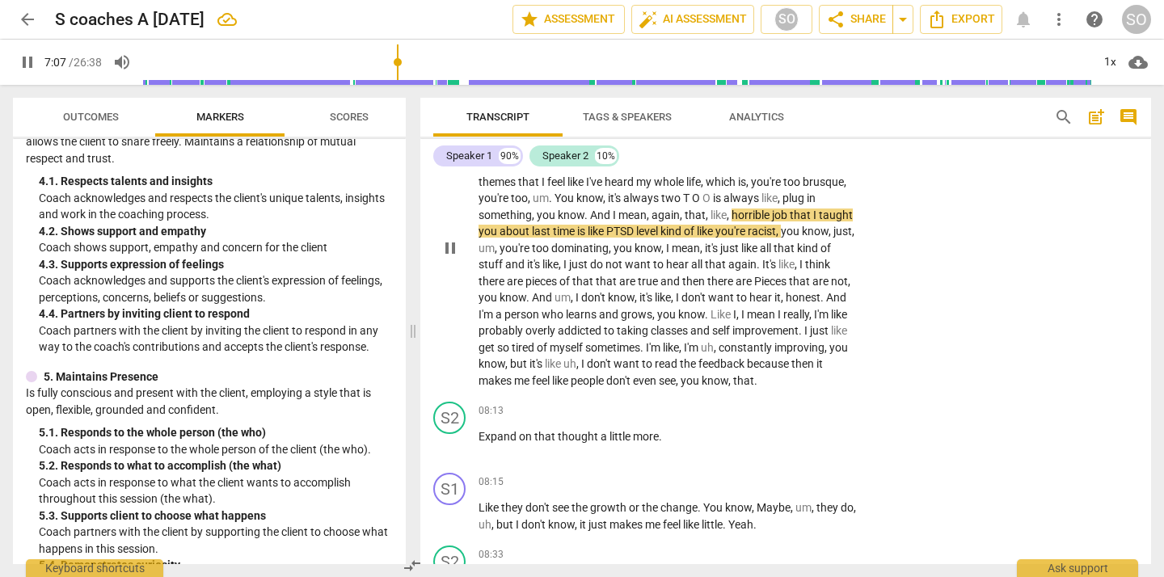
click at [836, 219] on span "taught" at bounding box center [836, 215] width 34 height 13
click at [826, 217] on span "taught" at bounding box center [836, 215] width 34 height 13
click at [853, 217] on div "Um , and I mean , they probably like went over the feedback with me , you know …" at bounding box center [673, 249] width 388 height 282
click at [851, 215] on span "taught" at bounding box center [836, 215] width 34 height 13
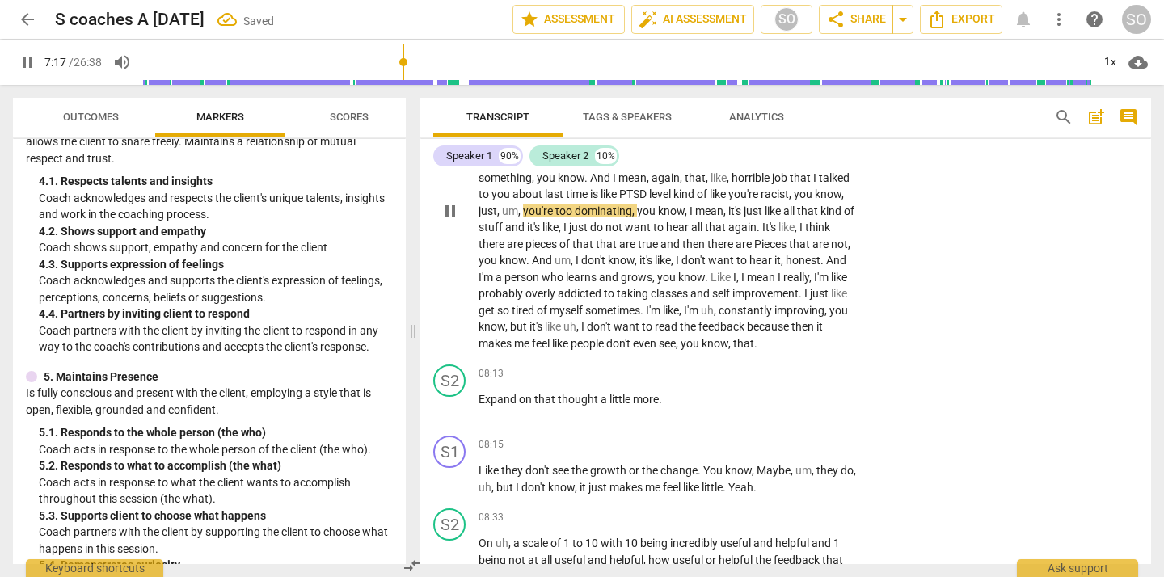
scroll to position [1513, 0]
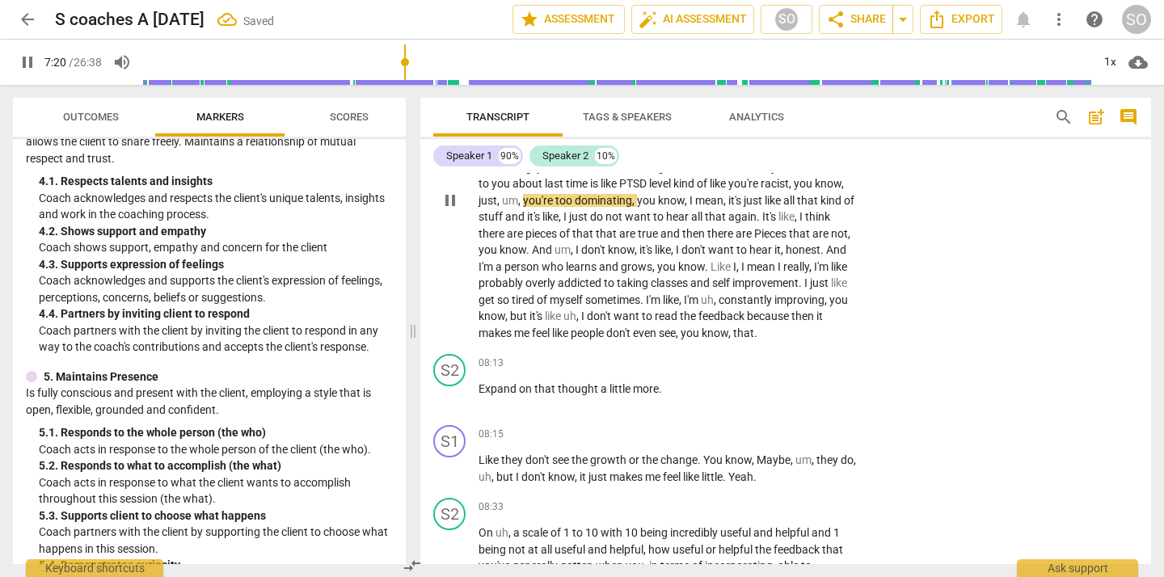
click at [451, 203] on span "pause" at bounding box center [450, 200] width 19 height 19
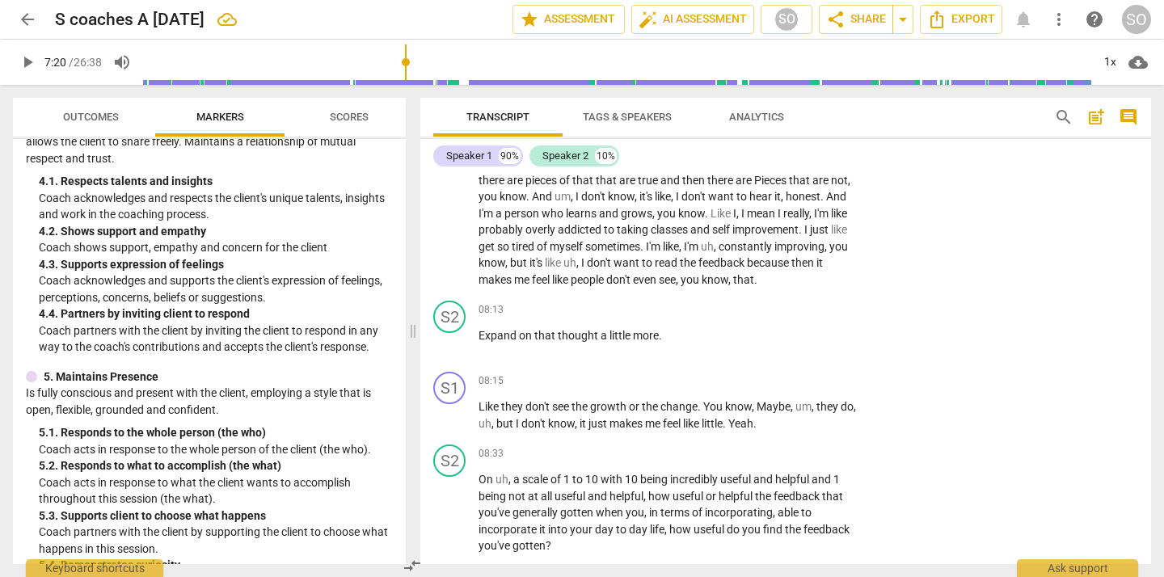
scroll to position [1565, 0]
drag, startPoint x: 829, startPoint y: 196, endPoint x: 707, endPoint y: 213, distance: 123.2
click at [707, 213] on p "Um , and I mean , they probably like went over the feedback with me , you know …" at bounding box center [668, 148] width 378 height 282
click at [725, 196] on div "+" at bounding box center [725, 195] width 16 height 16
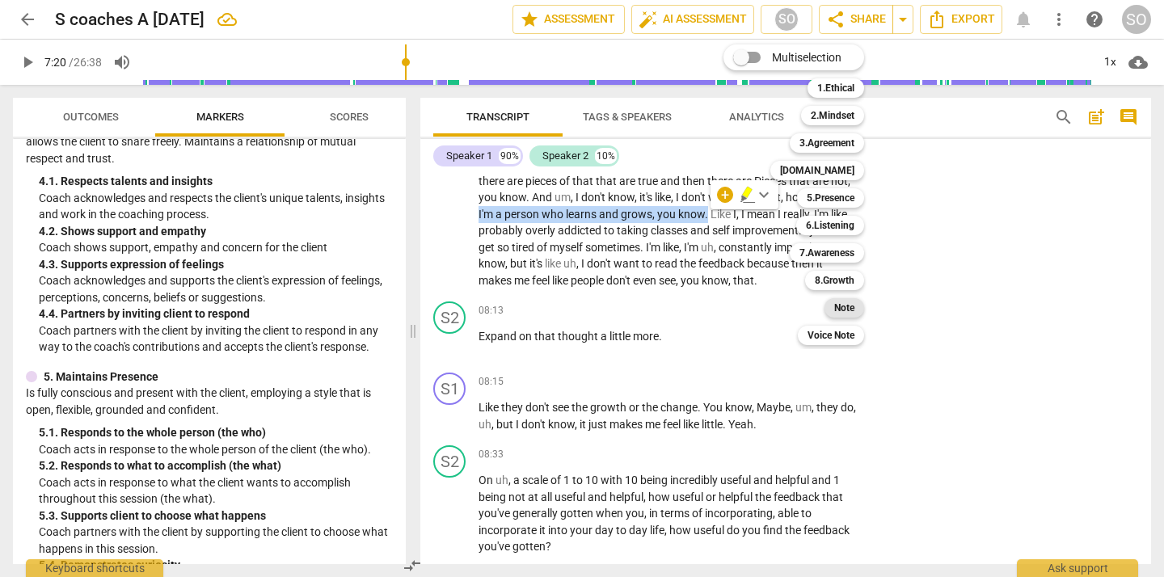
click at [843, 299] on b "Note" at bounding box center [844, 307] width 20 height 19
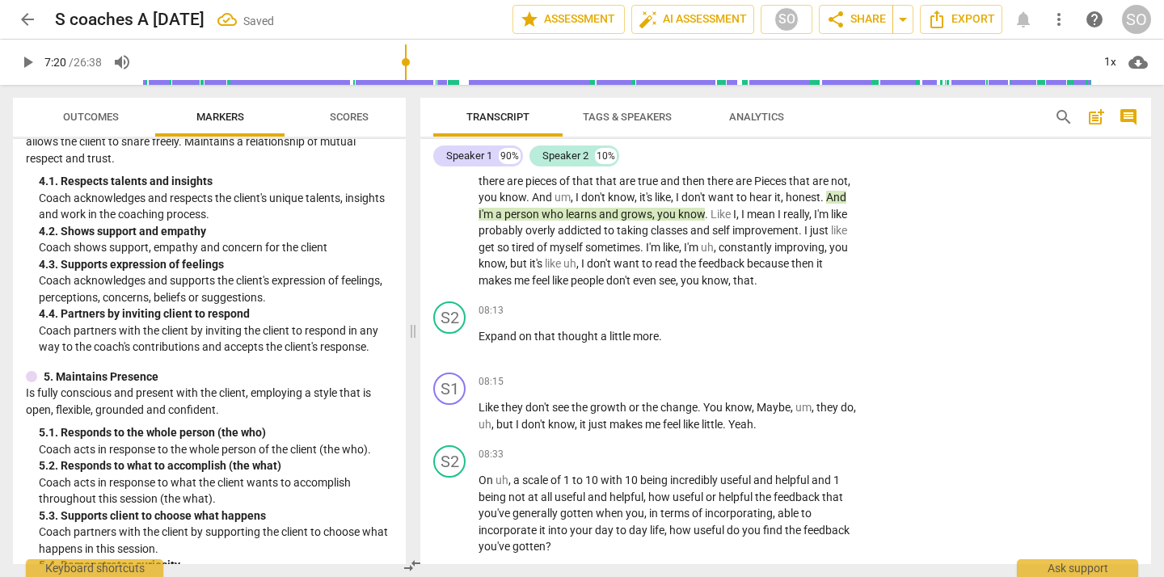
scroll to position [1257, 0]
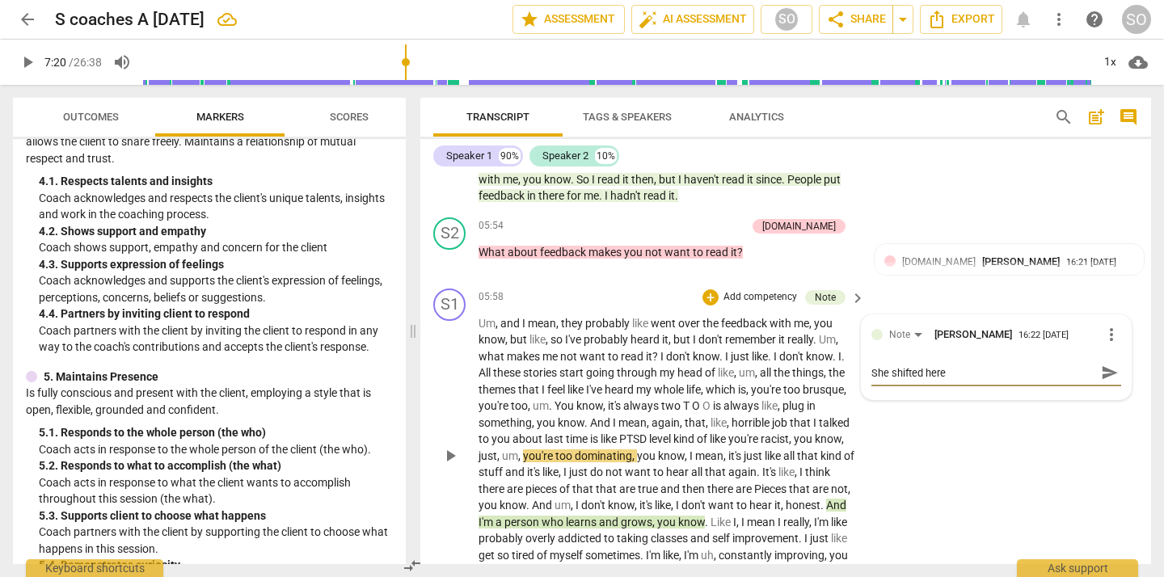
click at [1103, 378] on span "send" at bounding box center [1110, 373] width 18 height 18
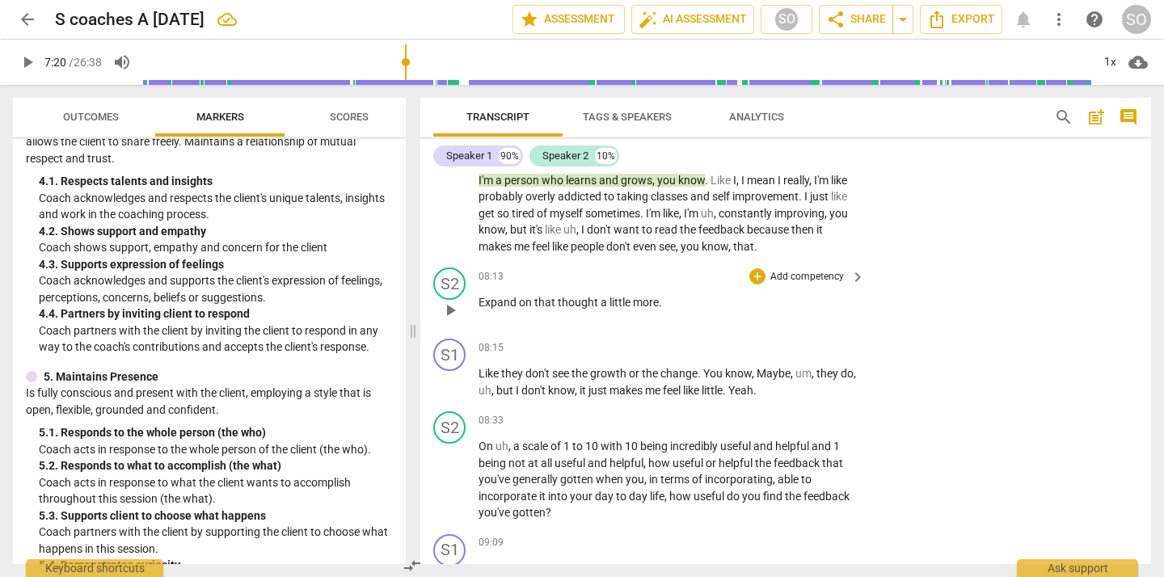
scroll to position [1604, 0]
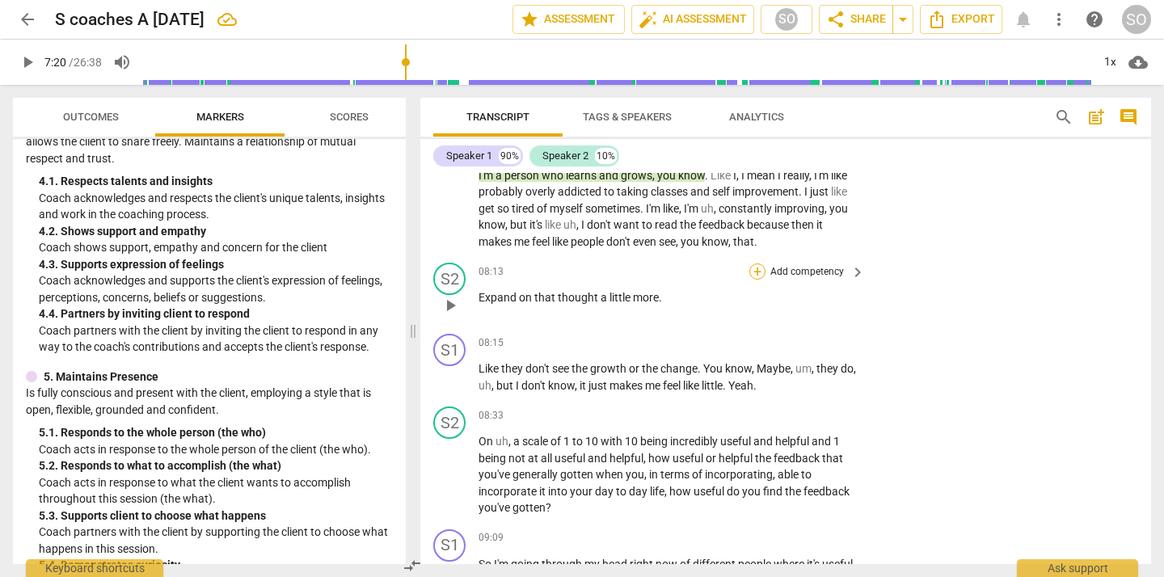
click at [758, 271] on div "+" at bounding box center [758, 272] width 16 height 16
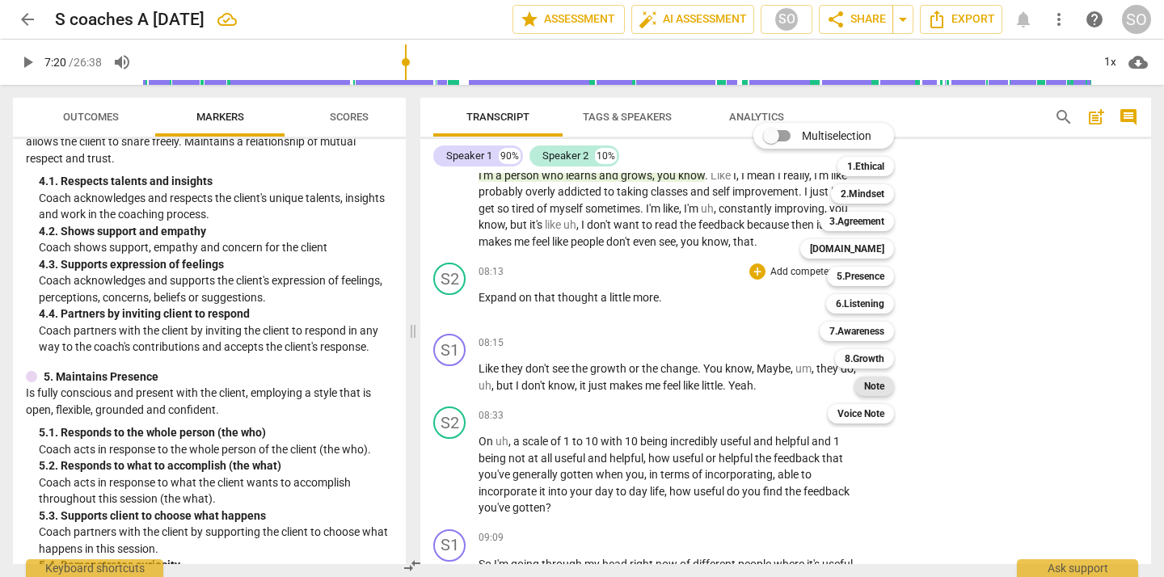
click at [877, 388] on b "Note" at bounding box center [874, 386] width 20 height 19
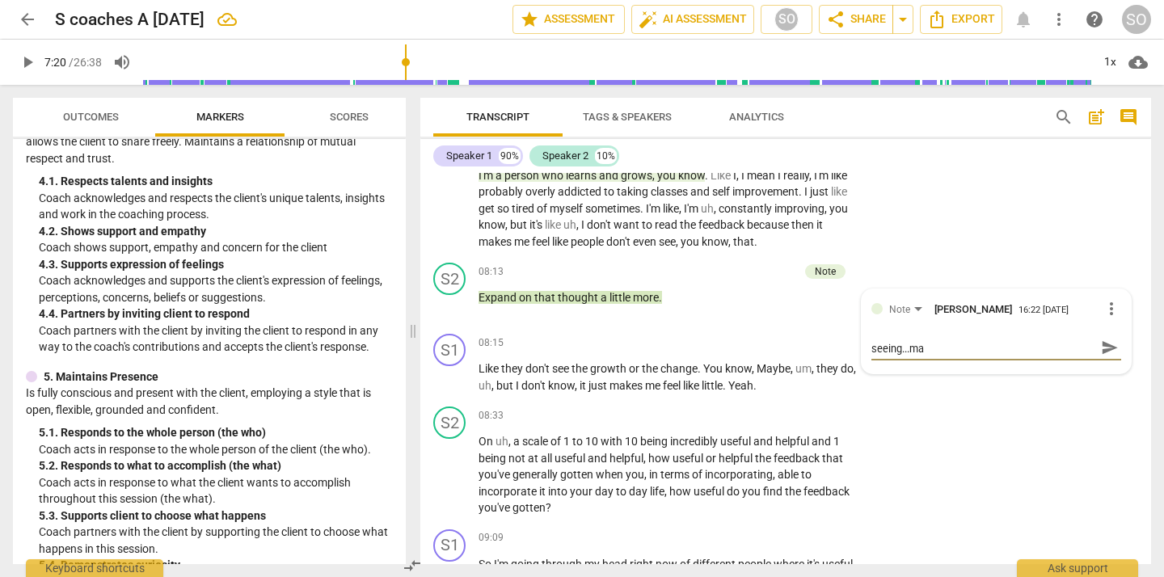
scroll to position [0, 0]
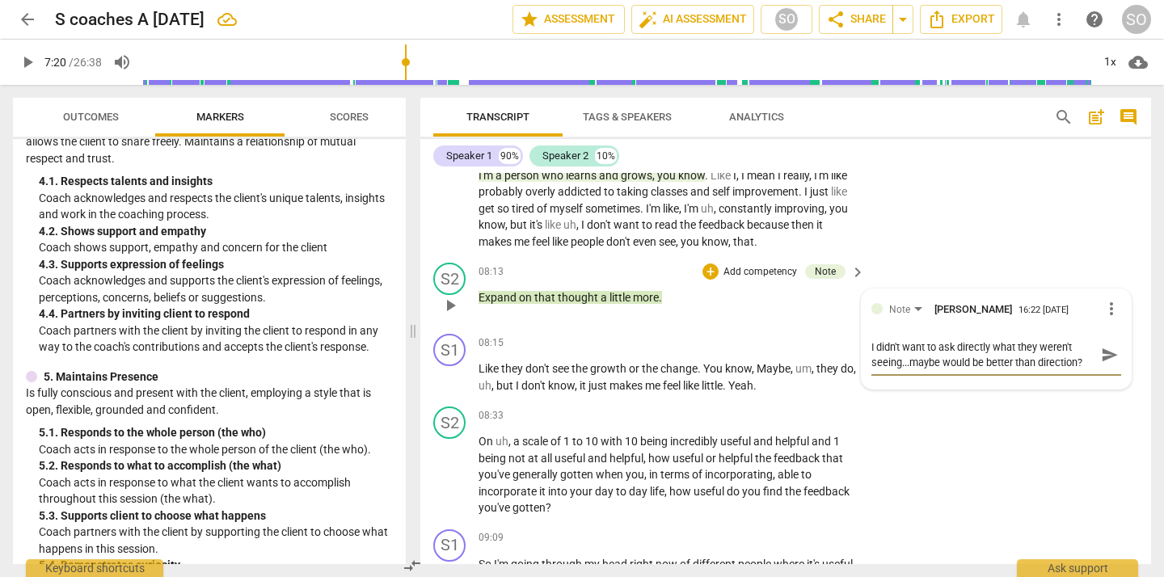
click at [876, 348] on textarea "I didn't want to ask directly what they weren't seeing...maybe would be better …" at bounding box center [984, 355] width 224 height 31
click at [1006, 362] on textarea "I was worried about closing off a new thought but maybe would be better than di…" at bounding box center [984, 355] width 224 height 31
click at [1080, 348] on textarea "I was worried about closing off a new thought but maybe would be better to ask …" at bounding box center [984, 363] width 224 height 46
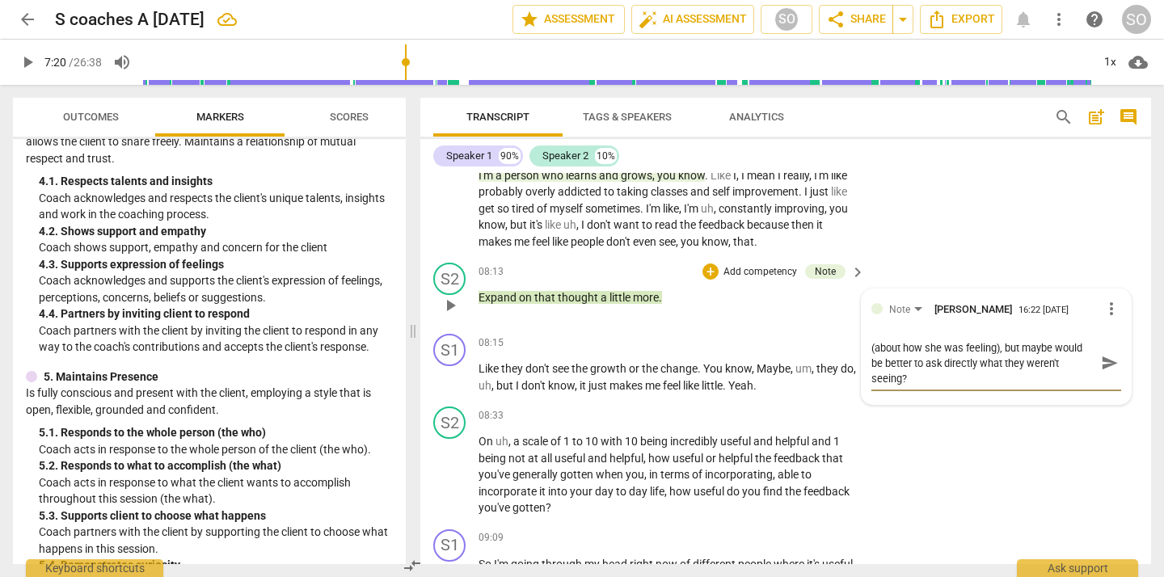
click at [1103, 364] on span "send" at bounding box center [1110, 363] width 18 height 18
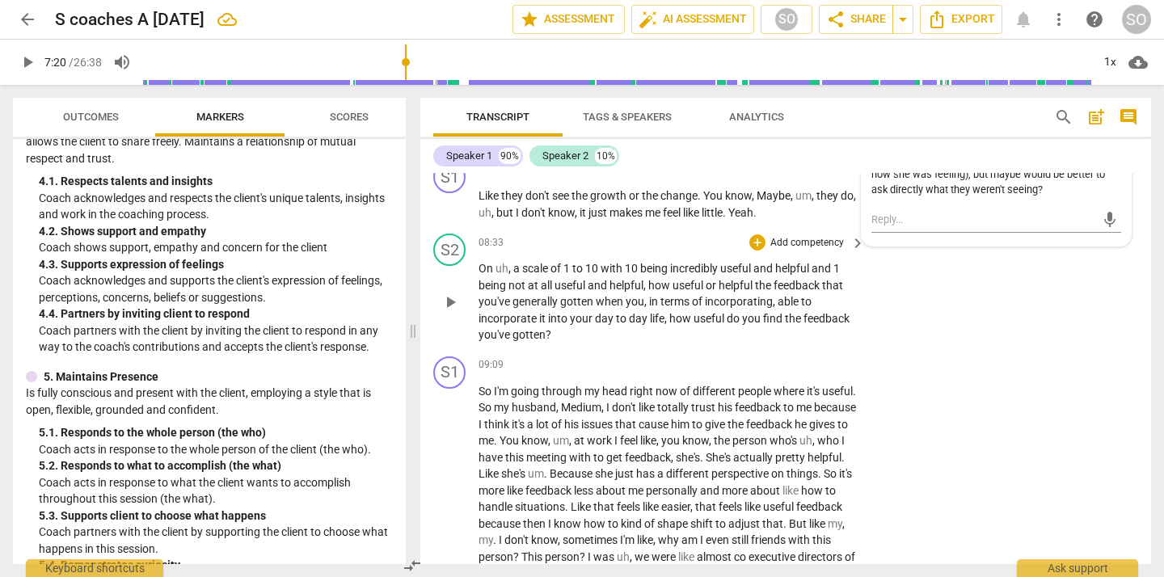
scroll to position [1770, 0]
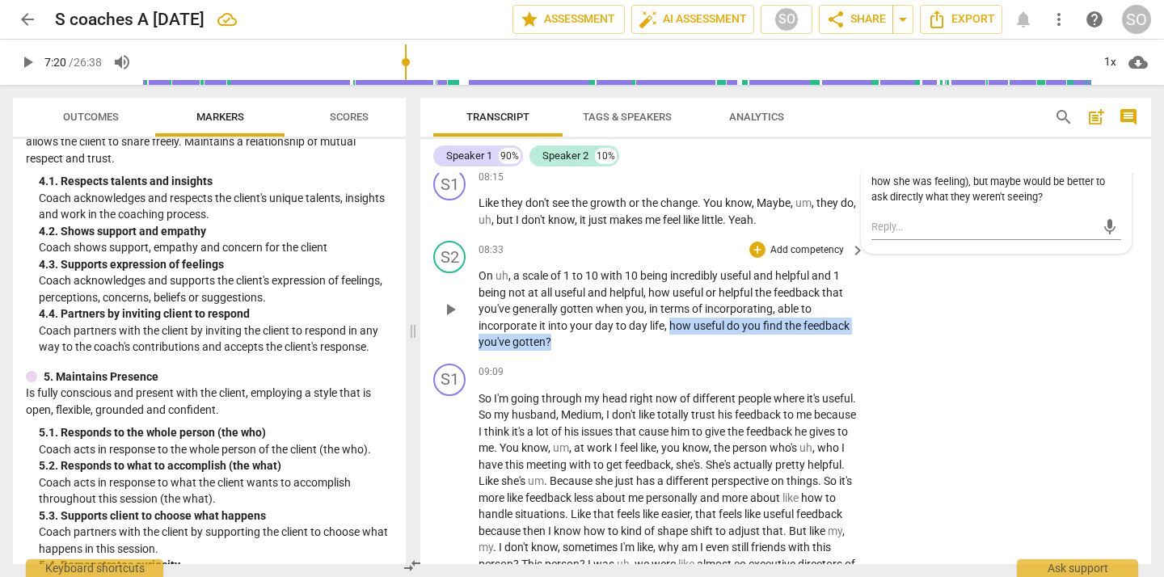
drag, startPoint x: 671, startPoint y: 328, endPoint x: 557, endPoint y: 346, distance: 115.4
click at [557, 346] on p "On uh , a scale of 1 to 10 with 10 being incredibly useful and helpful and 1 be…" at bounding box center [668, 309] width 378 height 83
click at [567, 323] on div "+" at bounding box center [565, 323] width 16 height 16
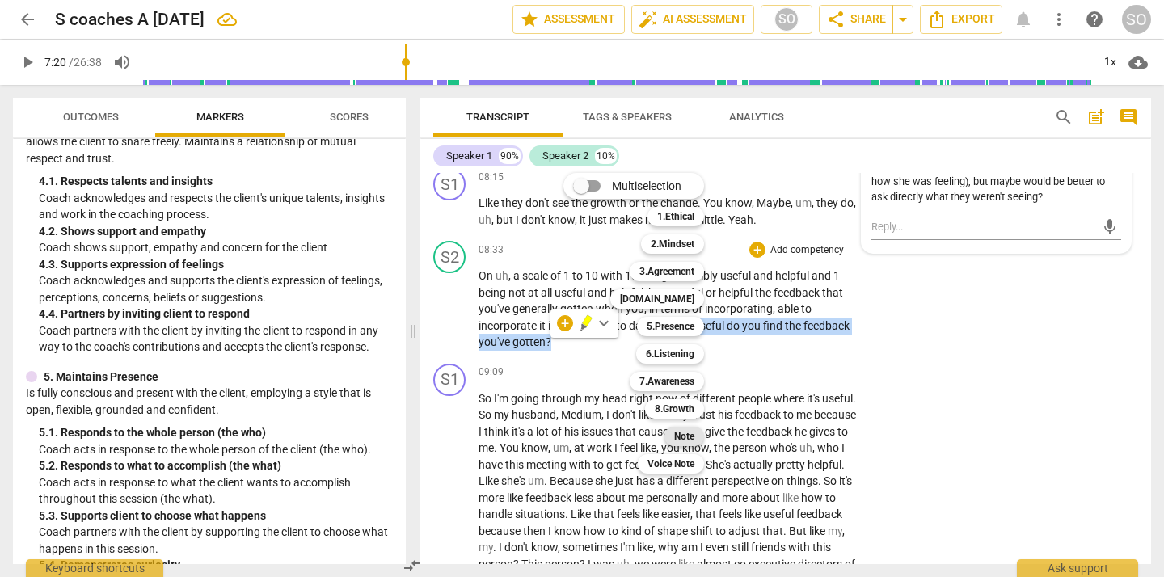
click at [691, 433] on b "Note" at bounding box center [684, 436] width 20 height 19
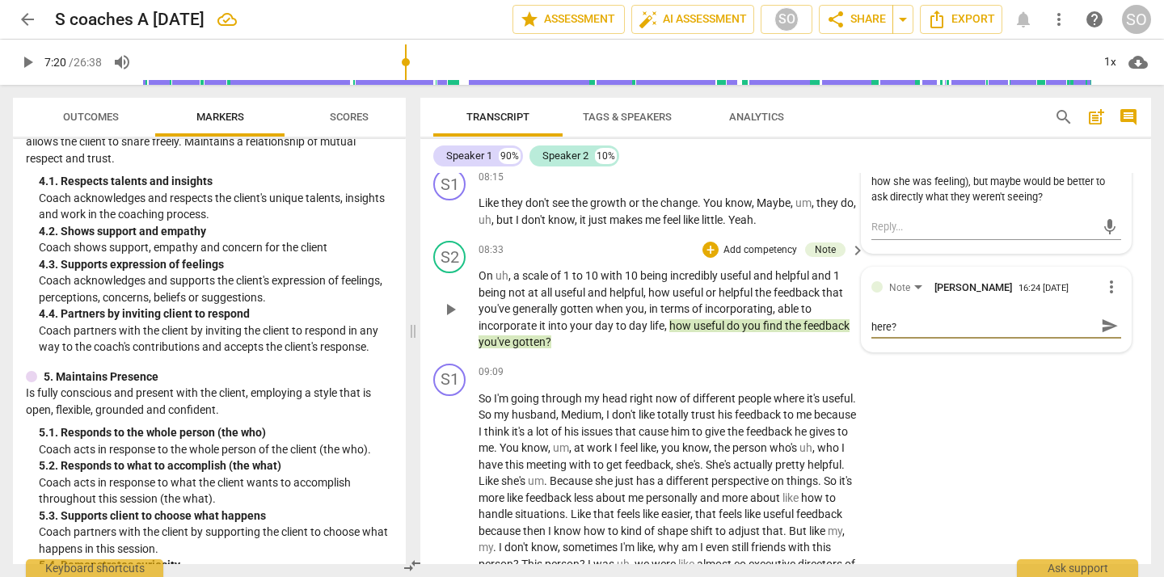
scroll to position [0, 0]
click at [1047, 324] on textarea "Maybe this would've been a simpler/better Q here?" at bounding box center [984, 325] width 224 height 15
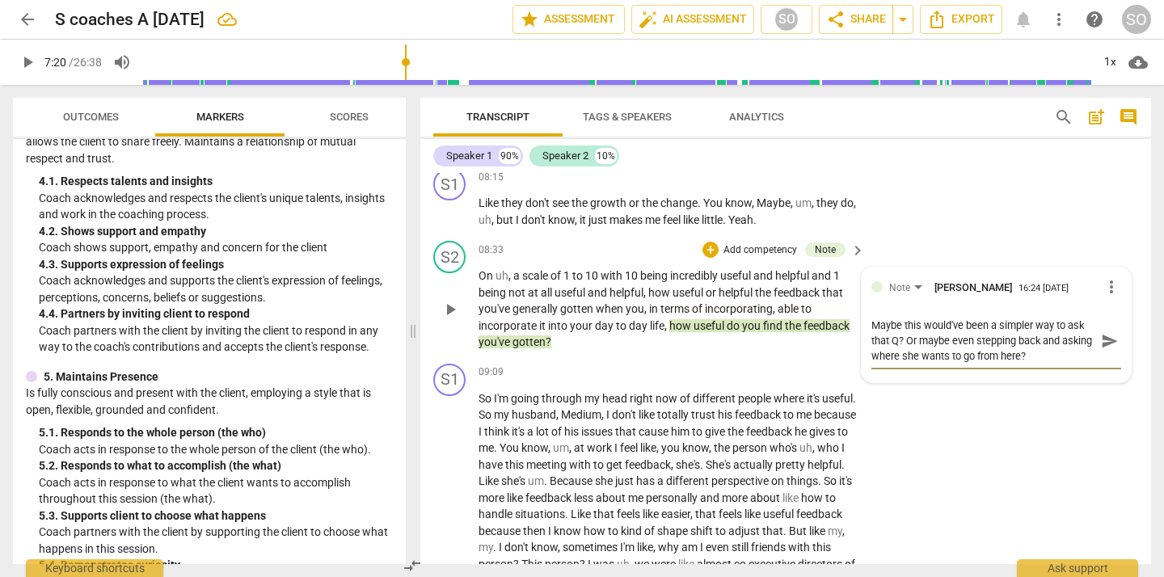
click at [1101, 343] on span "send" at bounding box center [1110, 341] width 18 height 18
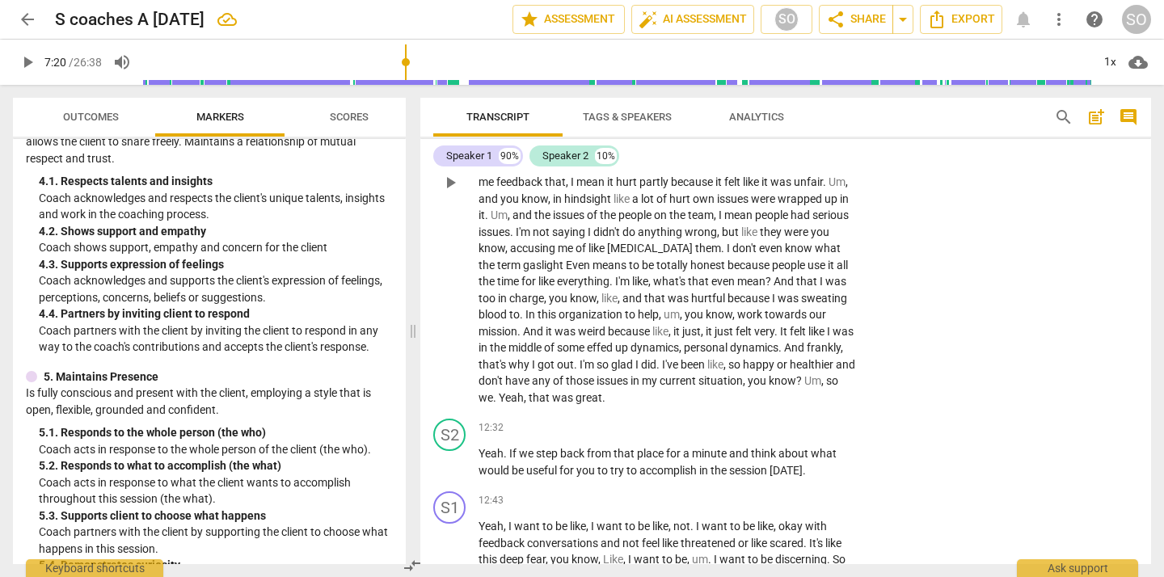
scroll to position [2203, 0]
click at [669, 204] on span "hurt" at bounding box center [680, 197] width 23 height 13
click at [564, 199] on span "in" at bounding box center [558, 197] width 11 height 13
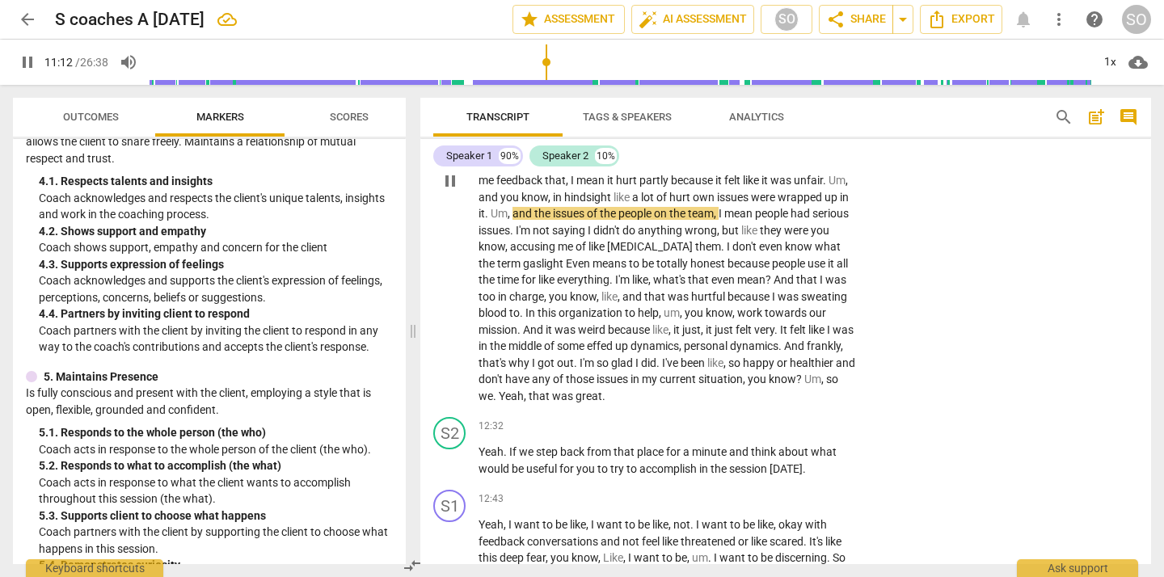
click at [564, 199] on span "in" at bounding box center [558, 197] width 11 height 13
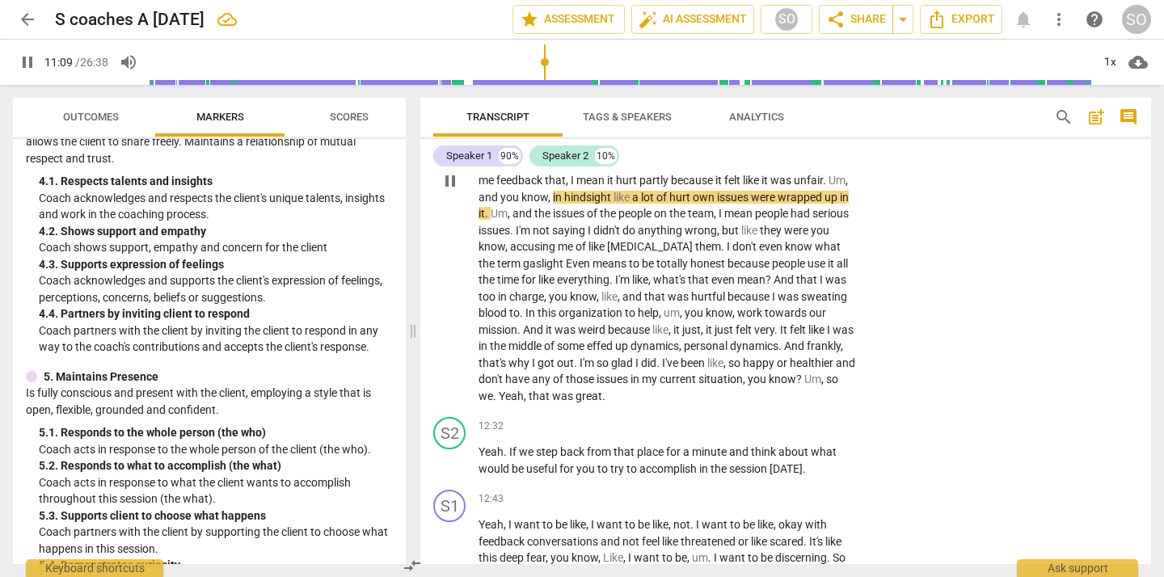
click at [669, 204] on span "hurt" at bounding box center [680, 197] width 23 height 13
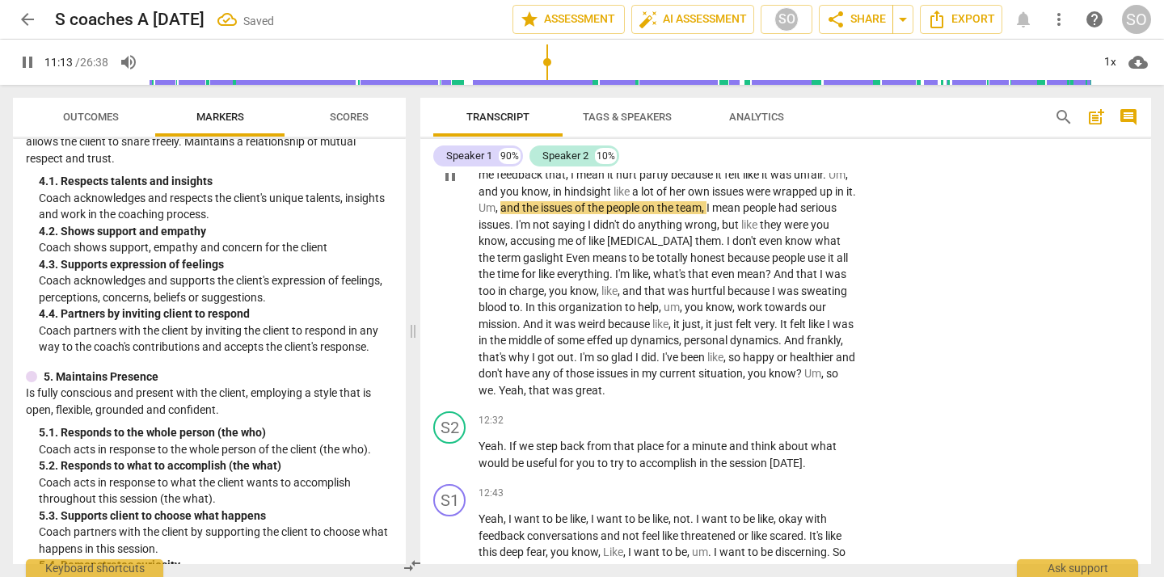
scroll to position [2231, 0]
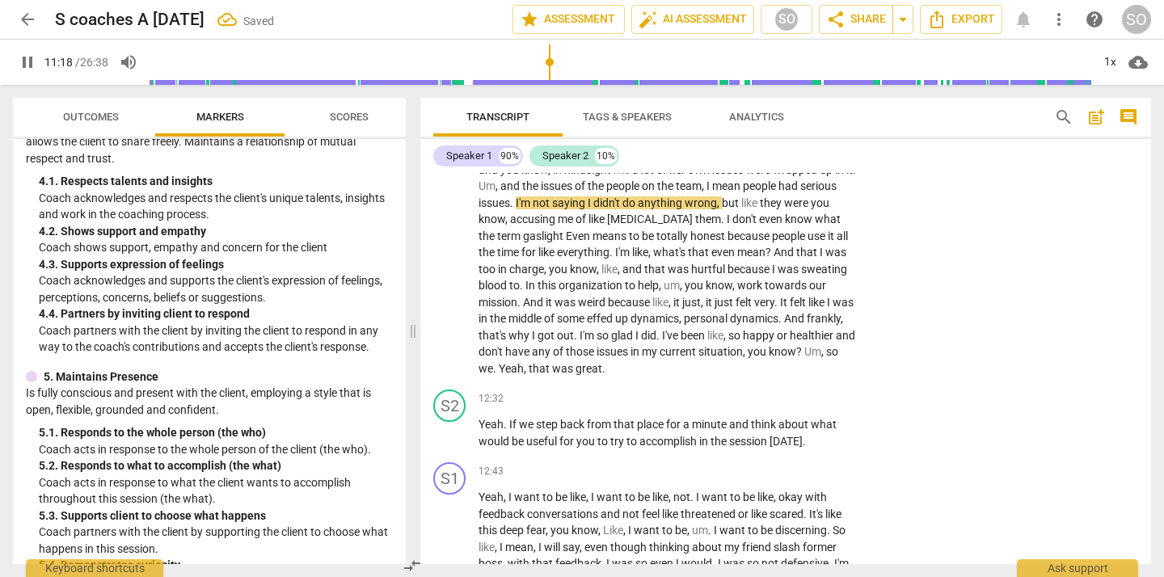
click at [23, 61] on span "pause" at bounding box center [27, 62] width 19 height 19
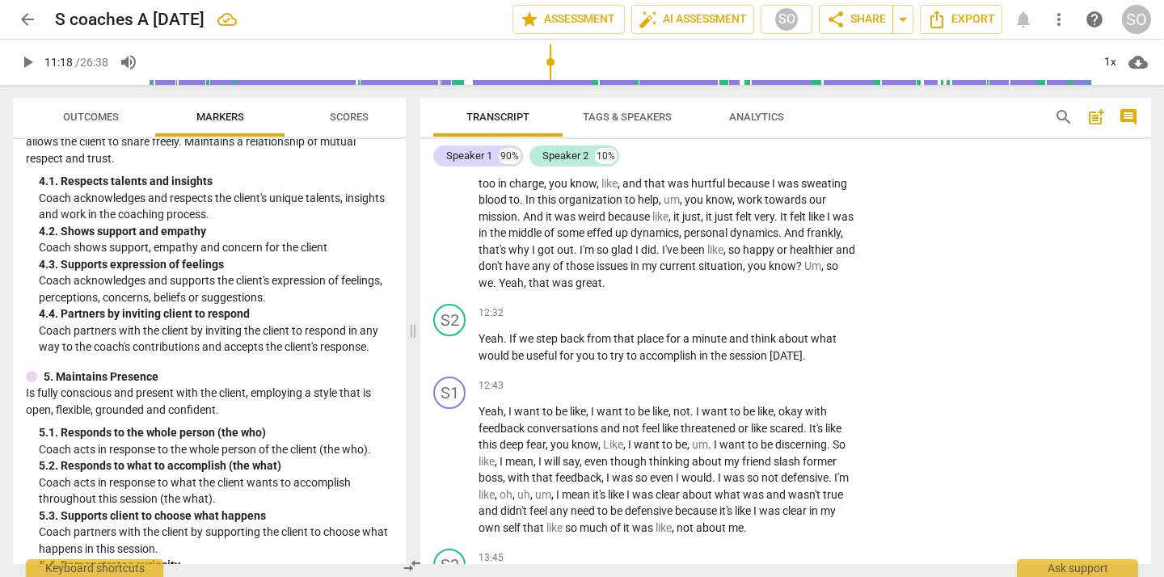
scroll to position [2317, 0]
click at [805, 272] on span "Um" at bounding box center [813, 265] width 17 height 13
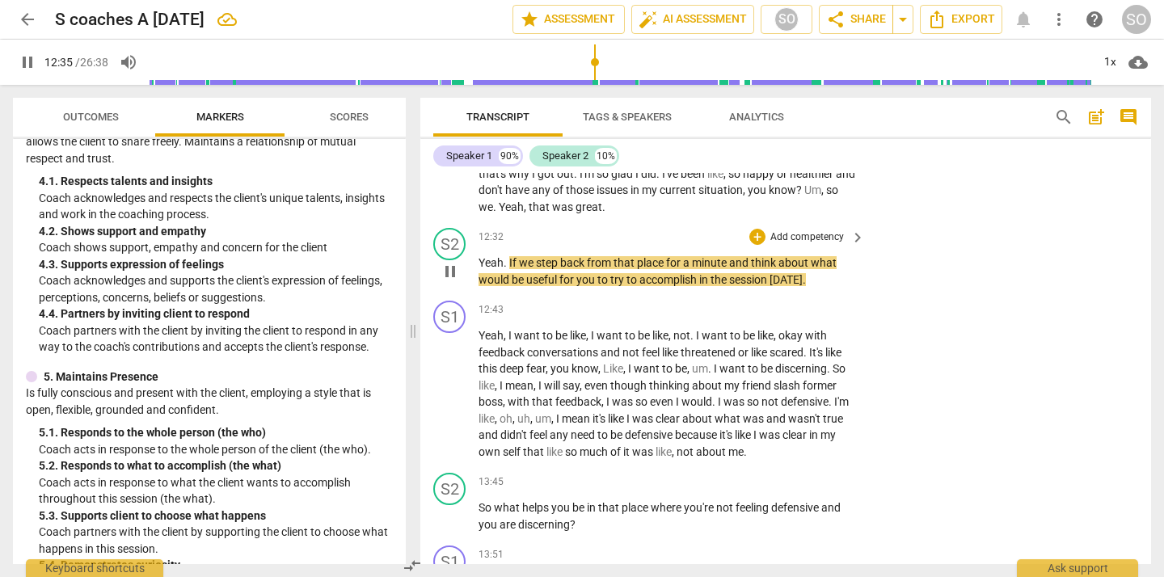
scroll to position [2394, 0]
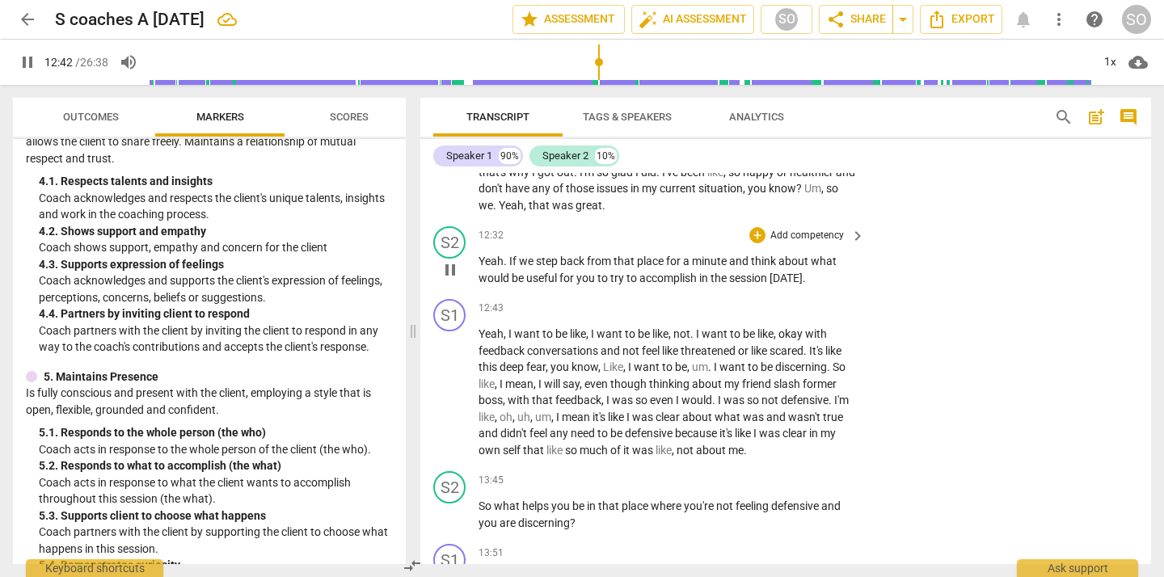
click at [453, 280] on span "pause" at bounding box center [450, 269] width 19 height 19
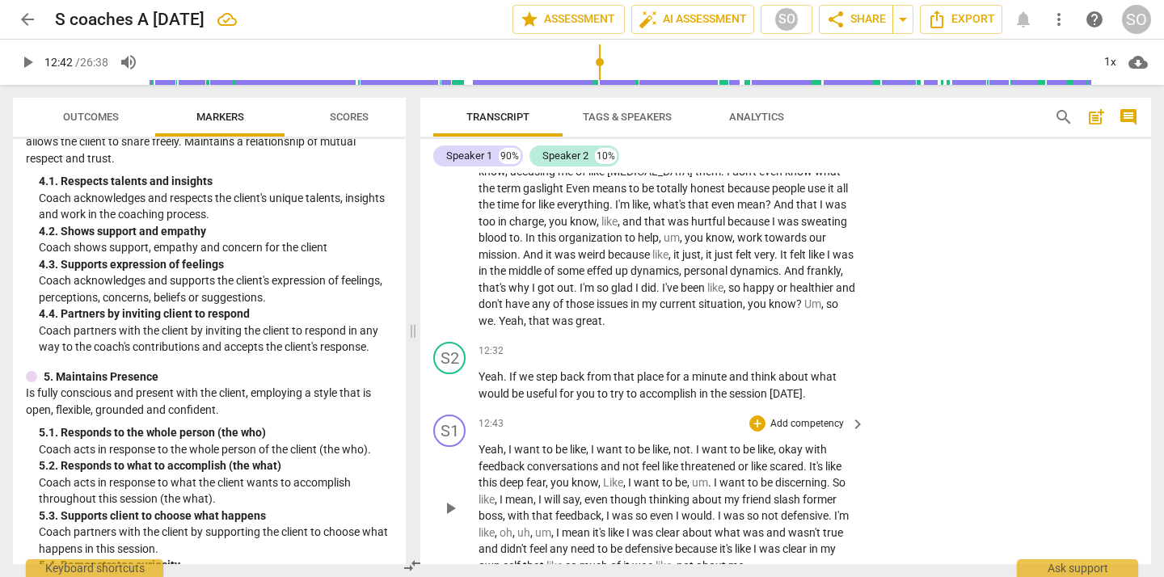
scroll to position [2282, 0]
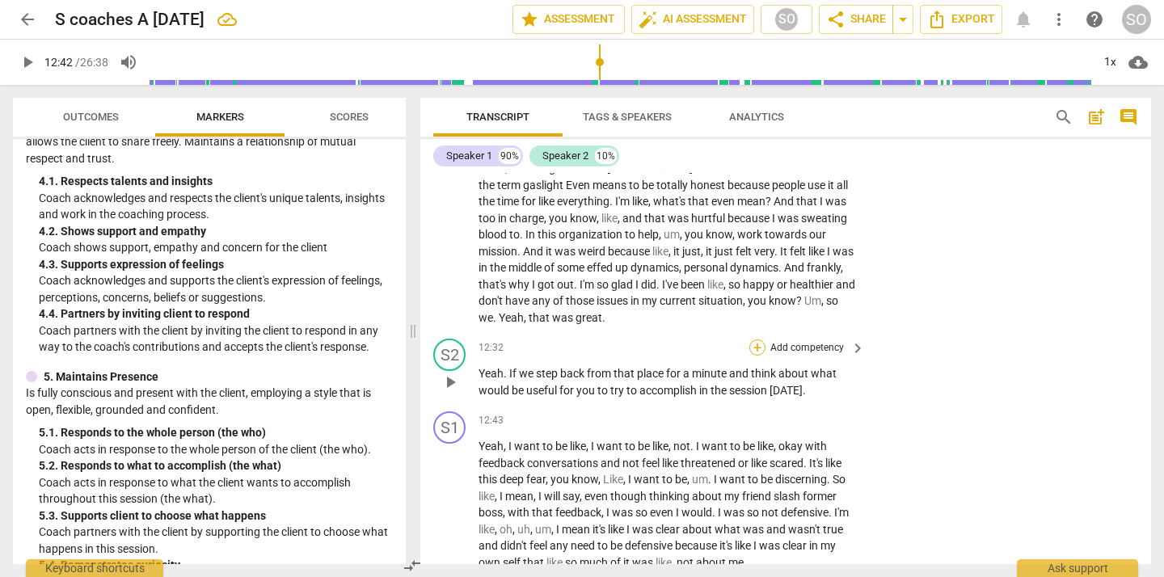
click at [757, 356] on div "+" at bounding box center [758, 348] width 16 height 16
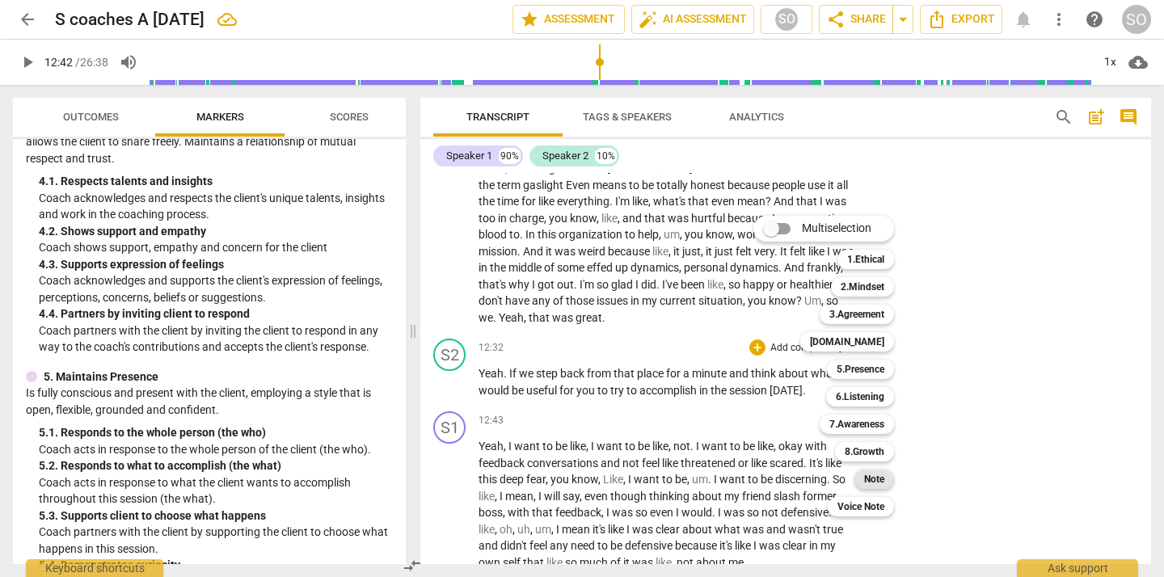
click at [881, 472] on b "Note" at bounding box center [874, 479] width 20 height 19
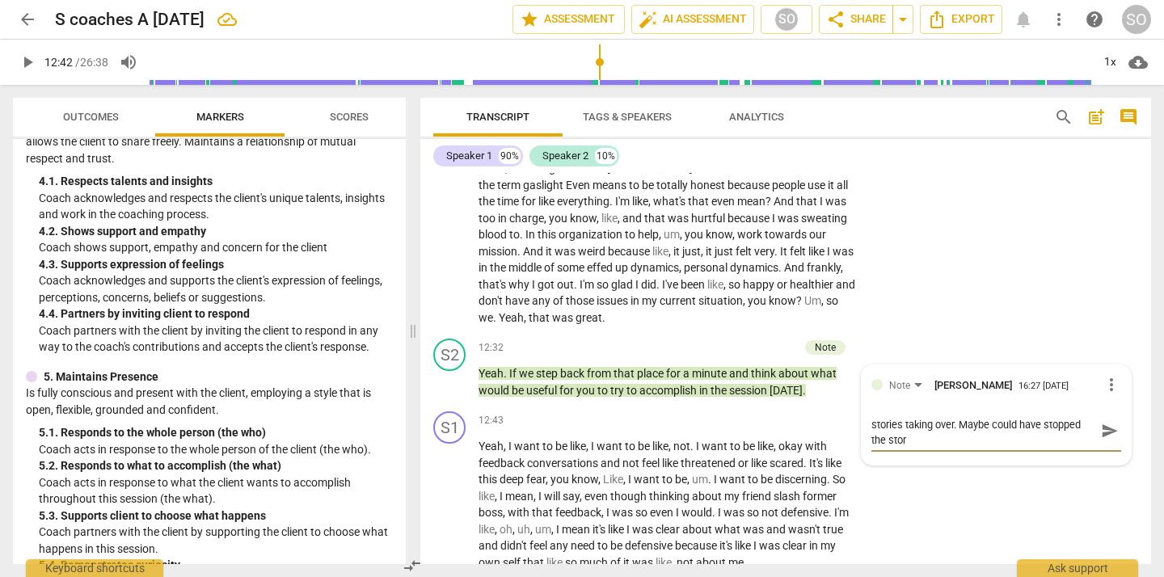
scroll to position [0, 0]
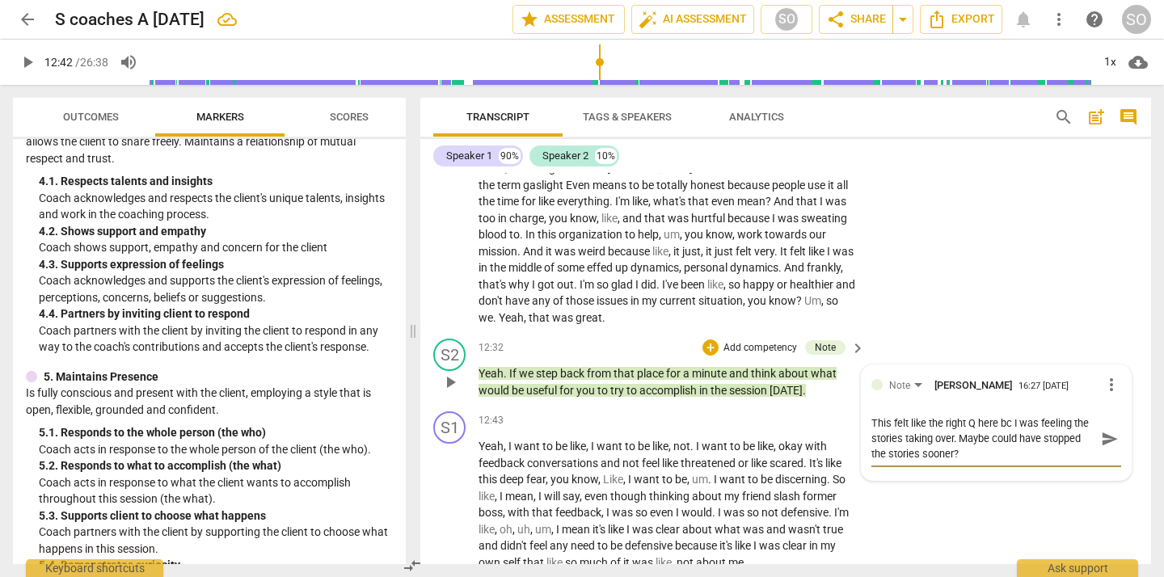
click at [1101, 448] on span "send" at bounding box center [1110, 439] width 18 height 18
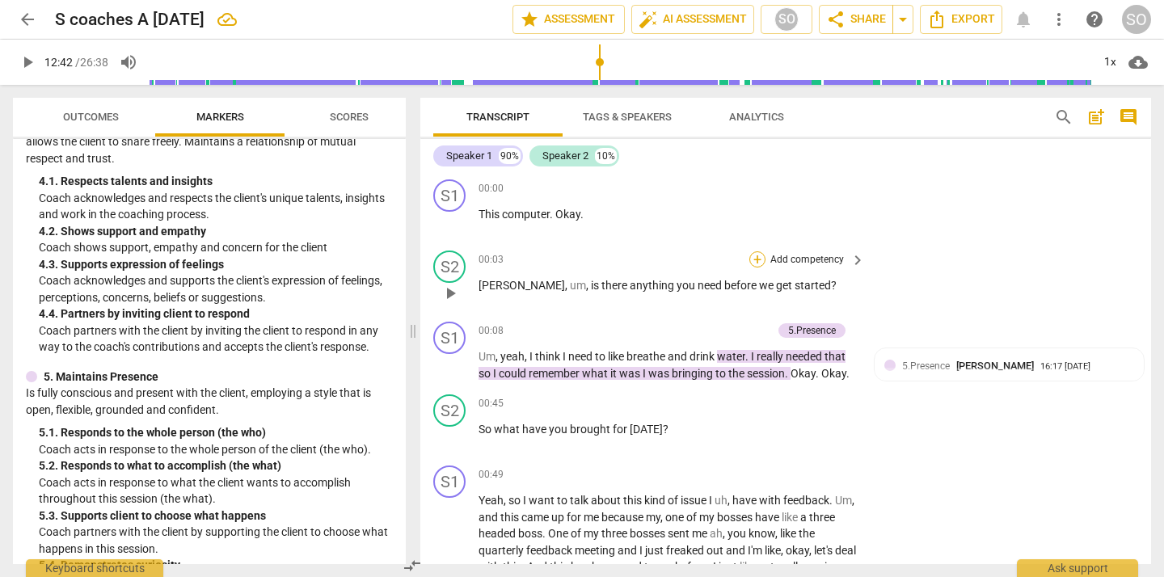
click at [756, 258] on div "+" at bounding box center [758, 259] width 16 height 16
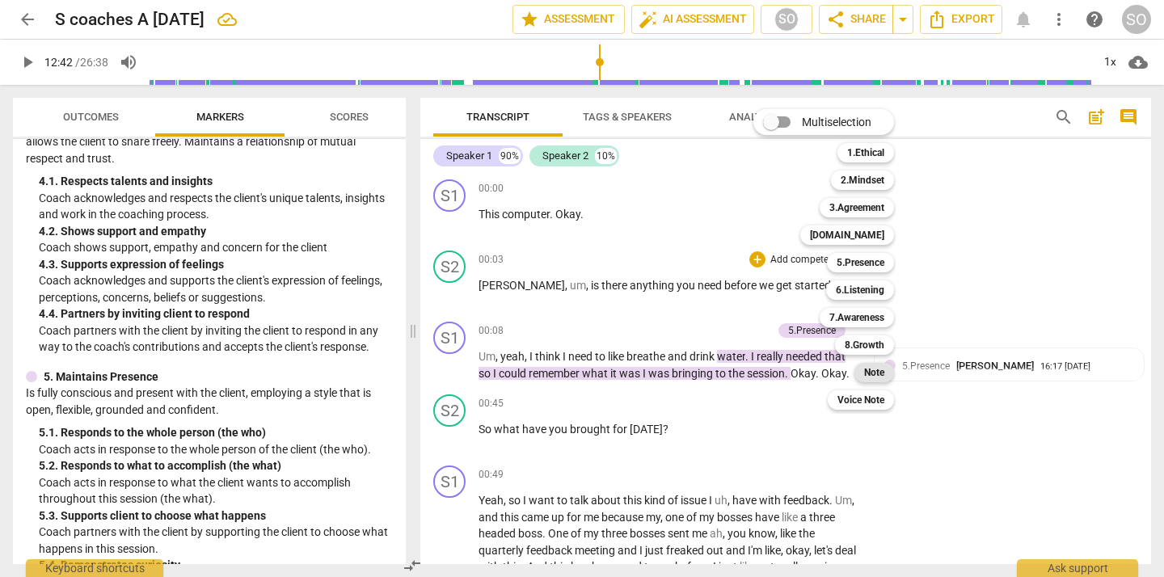
click at [869, 374] on b "Note" at bounding box center [874, 372] width 20 height 19
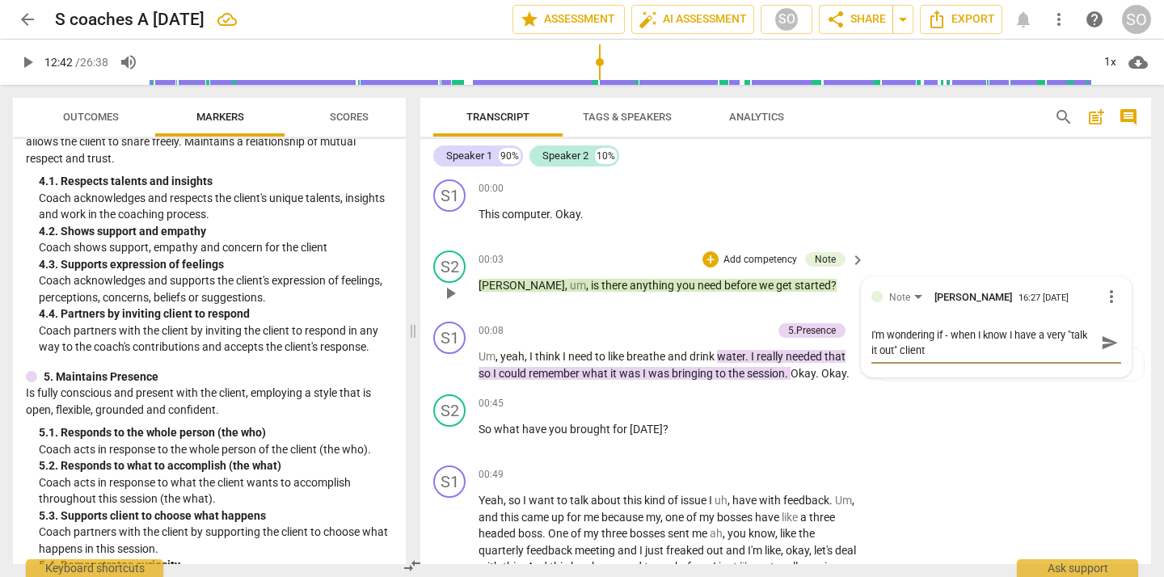
click at [969, 336] on textarea "I'm wondering if - when I know I have a very "talk it out" client" at bounding box center [984, 342] width 224 height 31
click at [977, 334] on textarea "I'm wondering if I know I have a very "talk it out" client" at bounding box center [984, 334] width 224 height 15
drag, startPoint x: 869, startPoint y: 334, endPoint x: 948, endPoint y: 335, distance: 79.2
click at [948, 335] on textarea "I'm wondering if I know that I have a very "talk it out" client, I" at bounding box center [984, 342] width 224 height 31
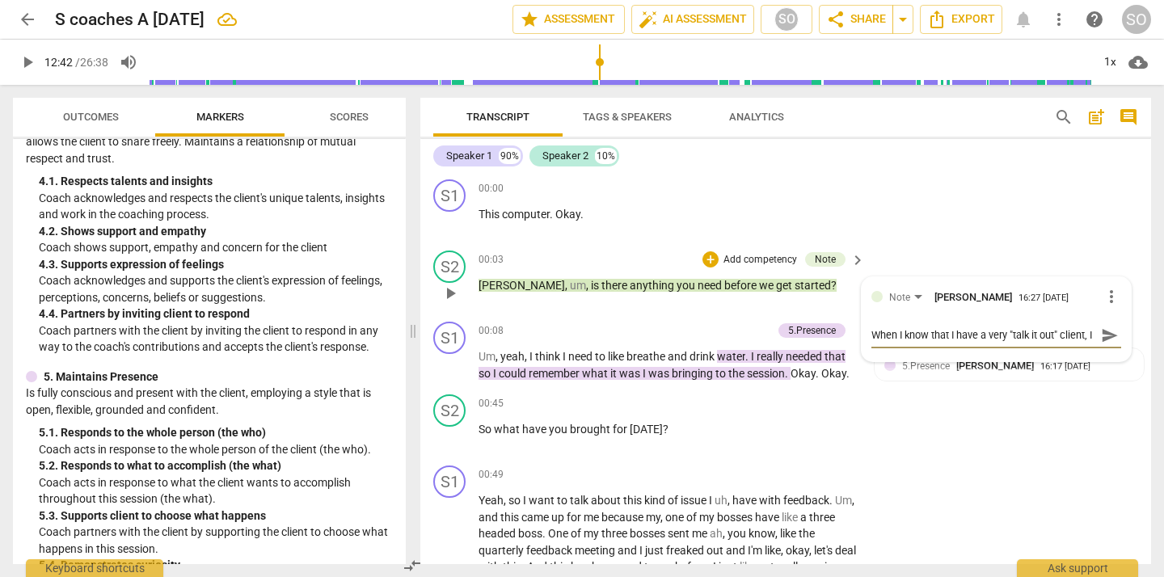
click at [1064, 333] on textarea "When I know that I have a very "talk it out" client, I" at bounding box center [984, 334] width 224 height 15
click at [1109, 349] on span "send" at bounding box center [1110, 351] width 18 height 18
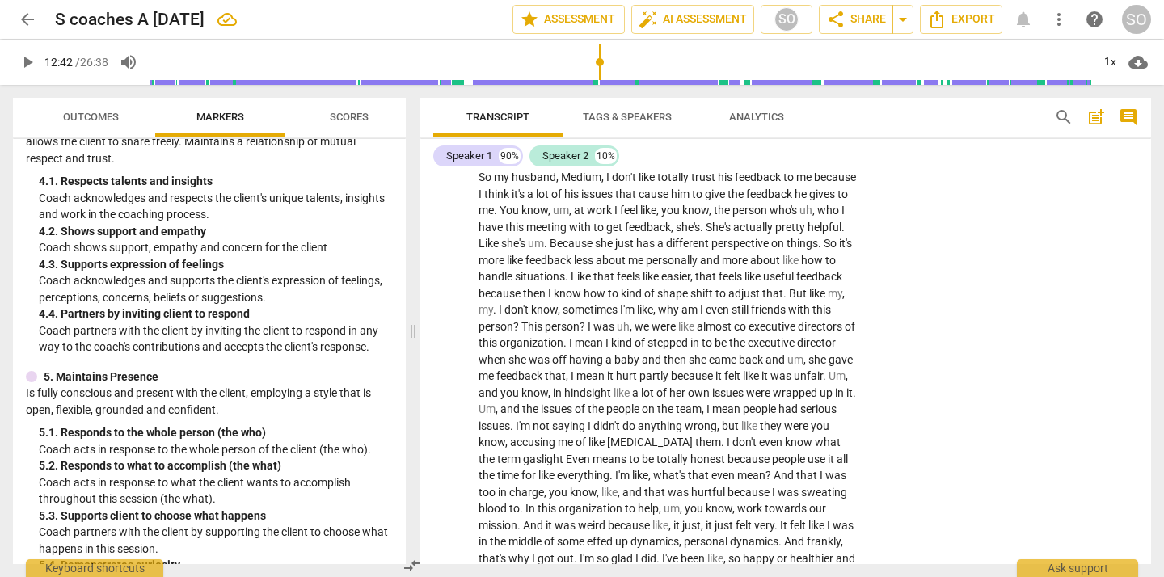
scroll to position [1999, 0]
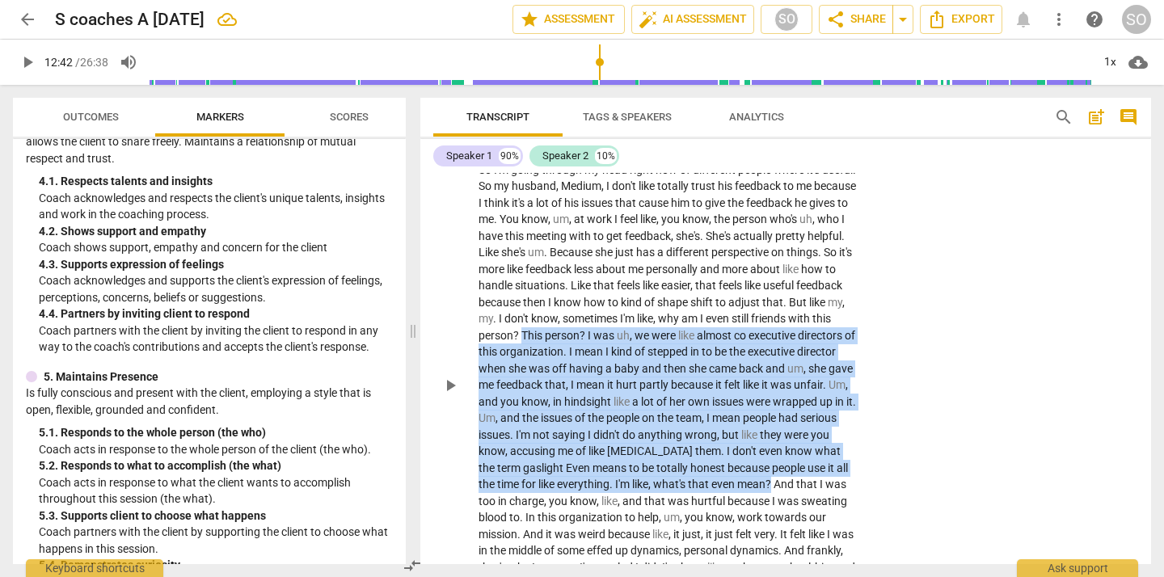
drag, startPoint x: 677, startPoint y: 336, endPoint x: 619, endPoint y: 500, distance: 173.9
click at [619, 500] on p "So I'm going through my head right now of different people where it's useful . …" at bounding box center [668, 386] width 378 height 448
click at [636, 484] on div "+" at bounding box center [635, 482] width 16 height 16
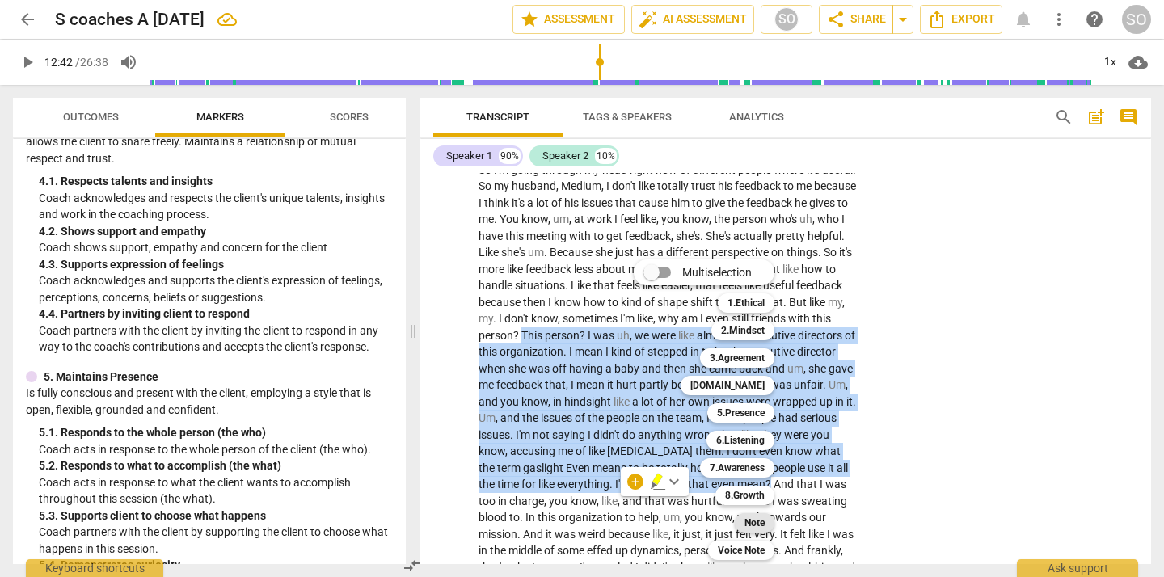
click at [750, 522] on b "Note" at bounding box center [755, 522] width 20 height 19
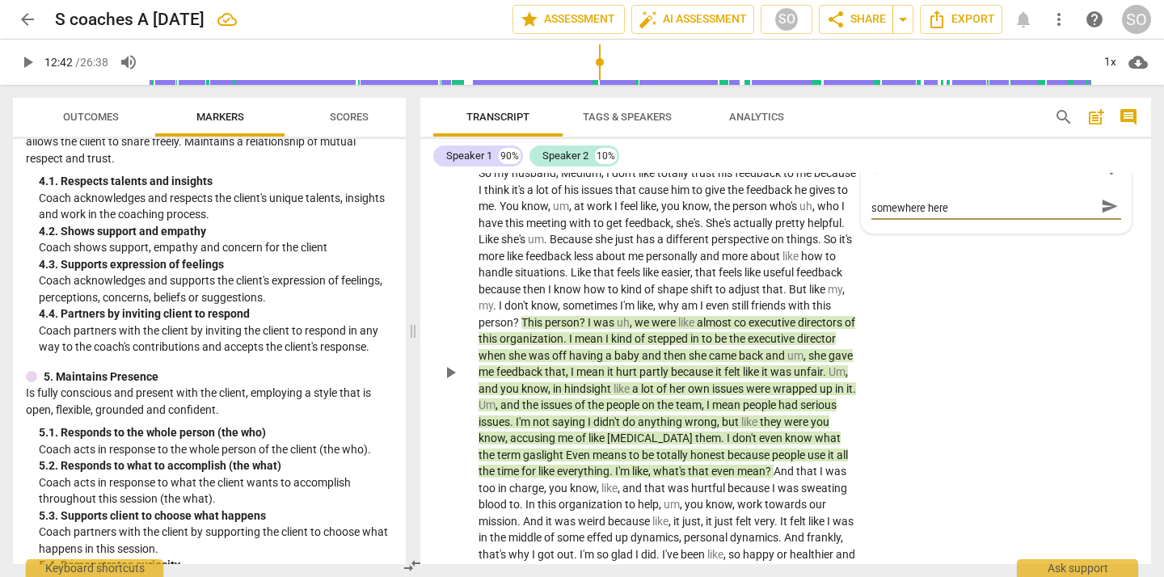
scroll to position [0, 0]
click at [1108, 218] on span "send" at bounding box center [1110, 214] width 18 height 18
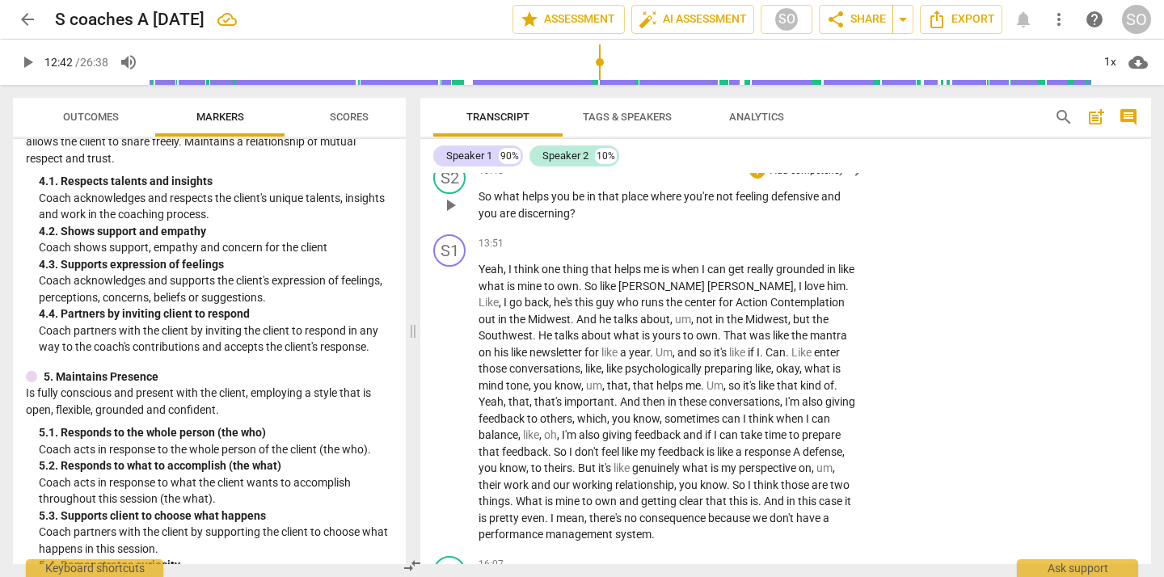
scroll to position [2706, 0]
drag, startPoint x: 475, startPoint y: 213, endPoint x: 511, endPoint y: 223, distance: 37.1
click at [511, 223] on div "S2 play_arrow pause 13:45 + Add competency keyboard_arrow_right So what helps y…" at bounding box center [785, 189] width 731 height 73
click at [754, 176] on div "+" at bounding box center [758, 168] width 16 height 16
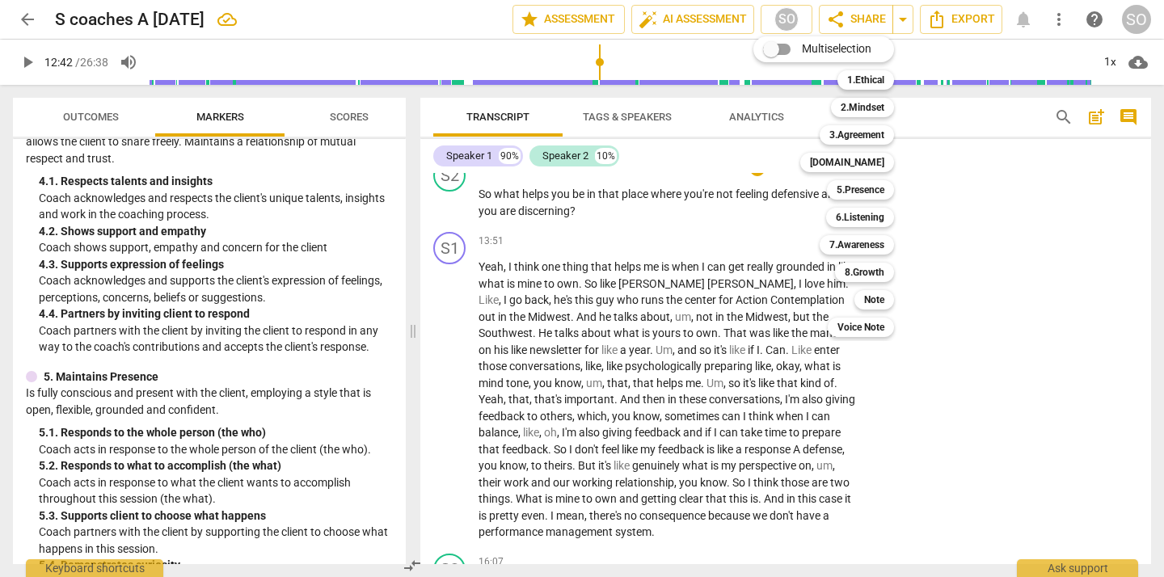
click at [751, 300] on div "Multiselection m 1.Ethical 1 2.Mindset 2 3.Agreement 3 [DOMAIN_NAME] 4 5.Presen…" at bounding box center [836, 186] width 178 height 309
click at [637, 296] on div at bounding box center [582, 288] width 1164 height 577
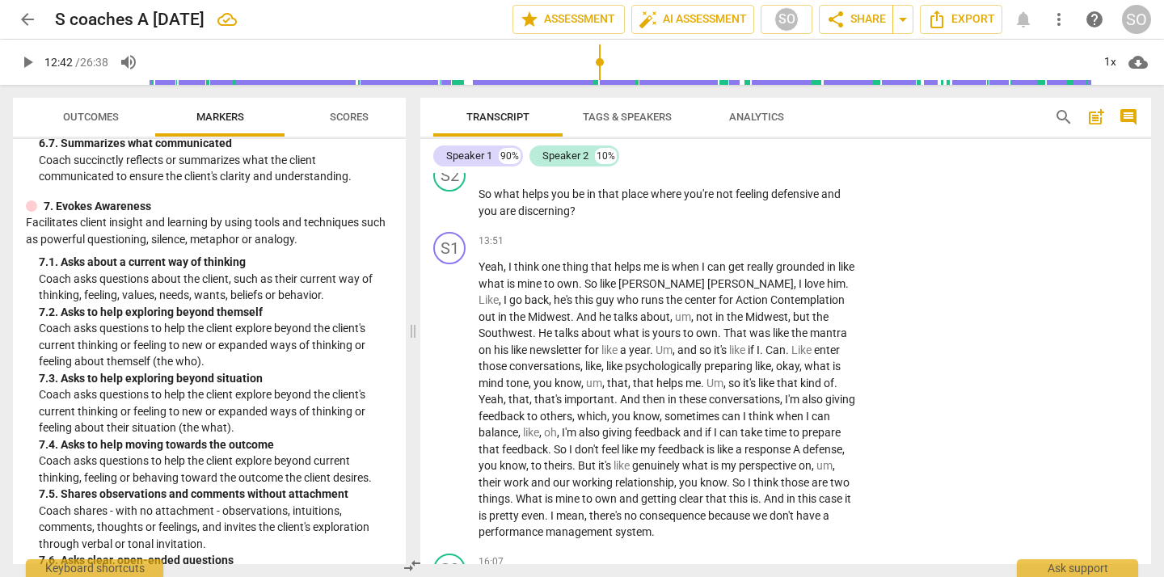
scroll to position [1485, 0]
click at [756, 176] on div "+" at bounding box center [758, 168] width 16 height 16
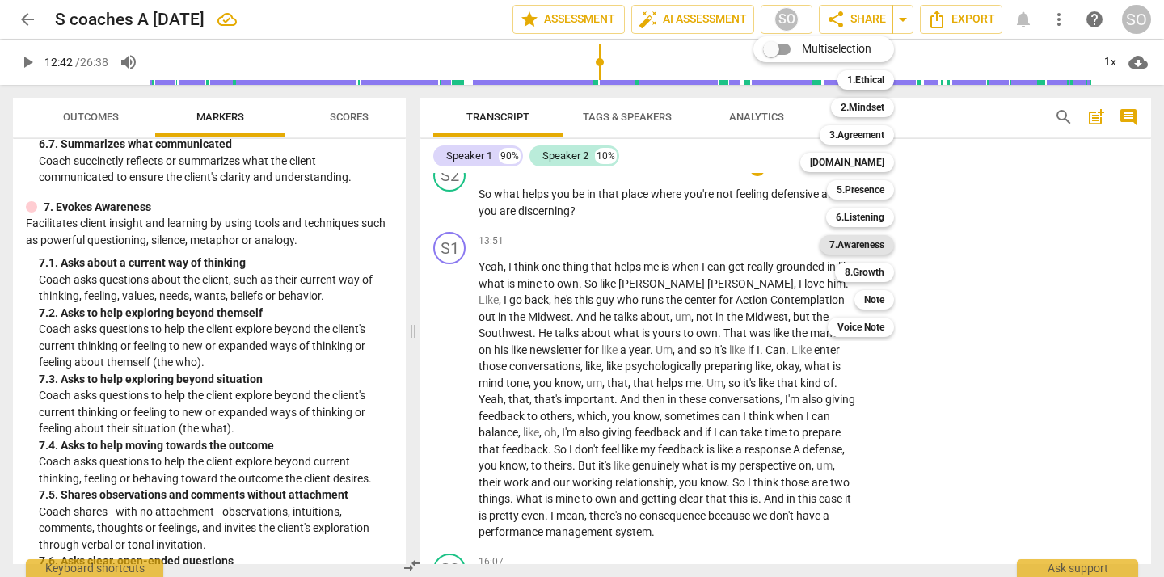
click at [868, 238] on b "7.Awareness" at bounding box center [857, 244] width 55 height 19
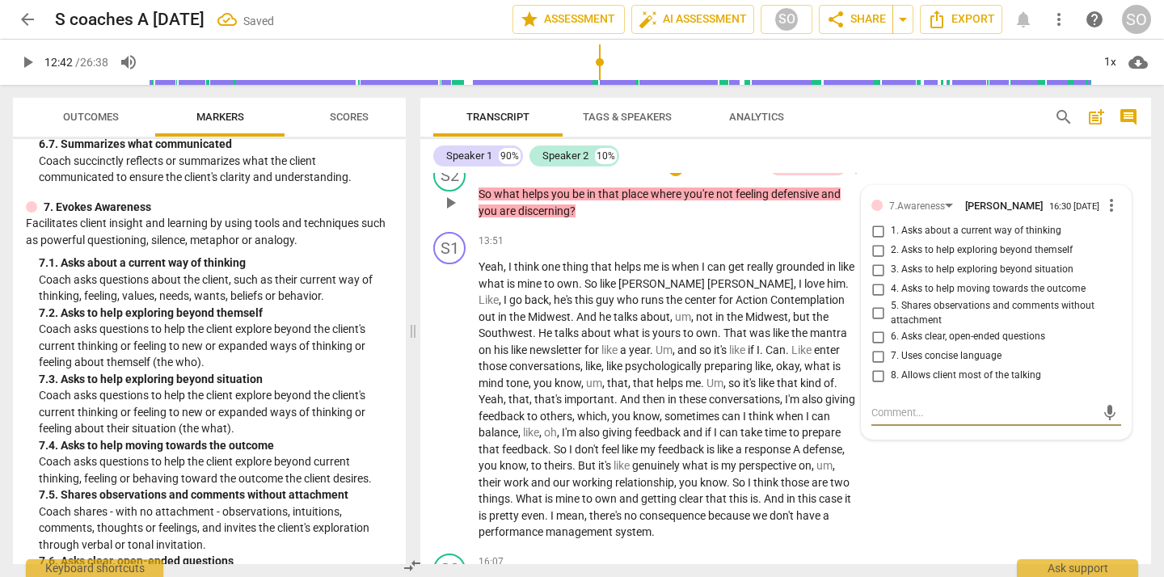
click at [880, 241] on input "1. Asks about a current way of thinking" at bounding box center [878, 231] width 26 height 19
click at [762, 247] on div "S1 play_arrow pause 13:51 + Add competency keyboard_arrow_right Yeah , I think …" at bounding box center [785, 387] width 731 height 322
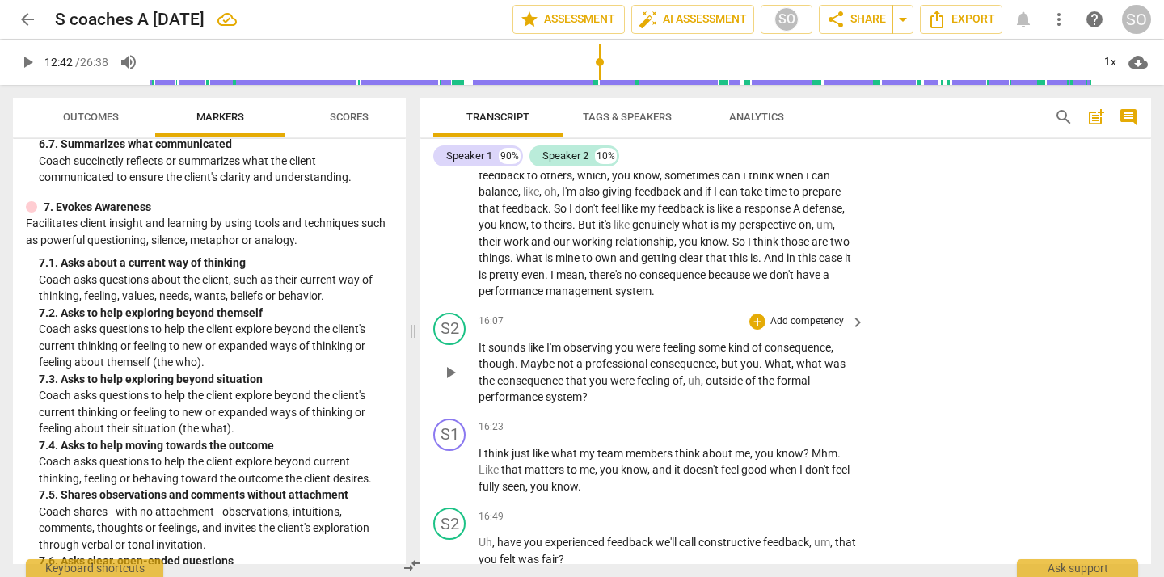
scroll to position [2993, 0]
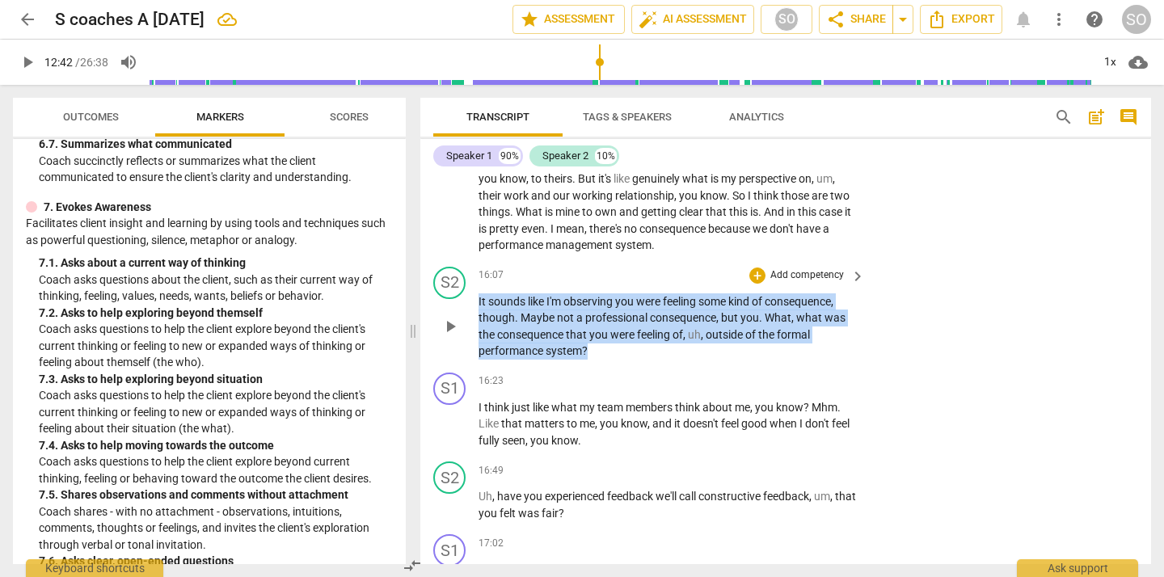
drag, startPoint x: 479, startPoint y: 319, endPoint x: 615, endPoint y: 367, distance: 144.0
click at [615, 360] on p "It sounds like I'm observing you were feeling some kind of consequence , though…" at bounding box center [668, 327] width 378 height 66
click at [602, 345] on div "+" at bounding box center [603, 348] width 16 height 16
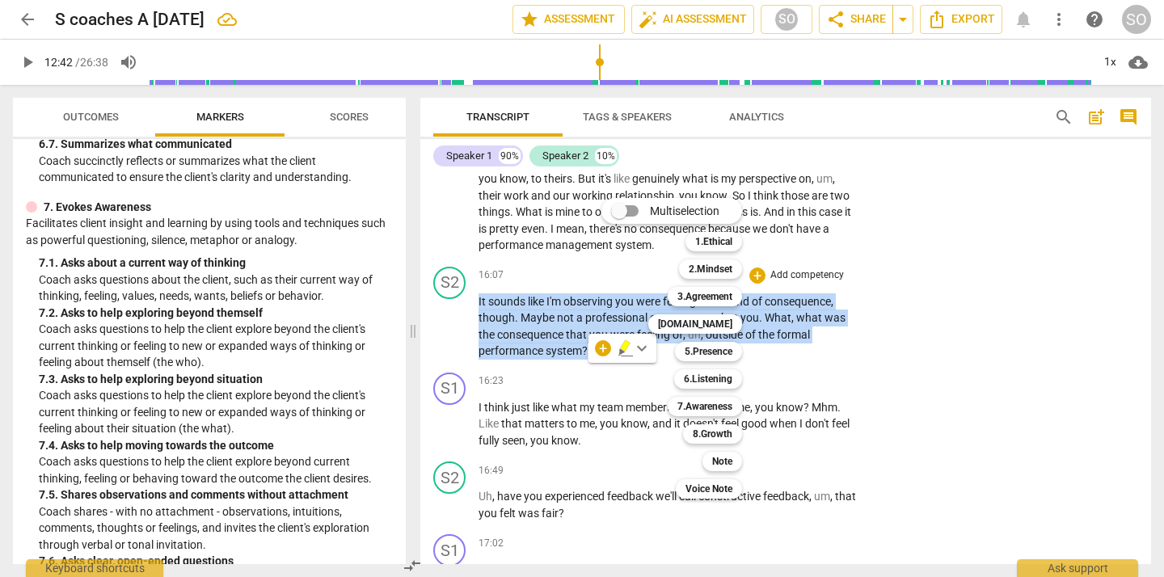
click at [883, 370] on div at bounding box center [582, 288] width 1164 height 577
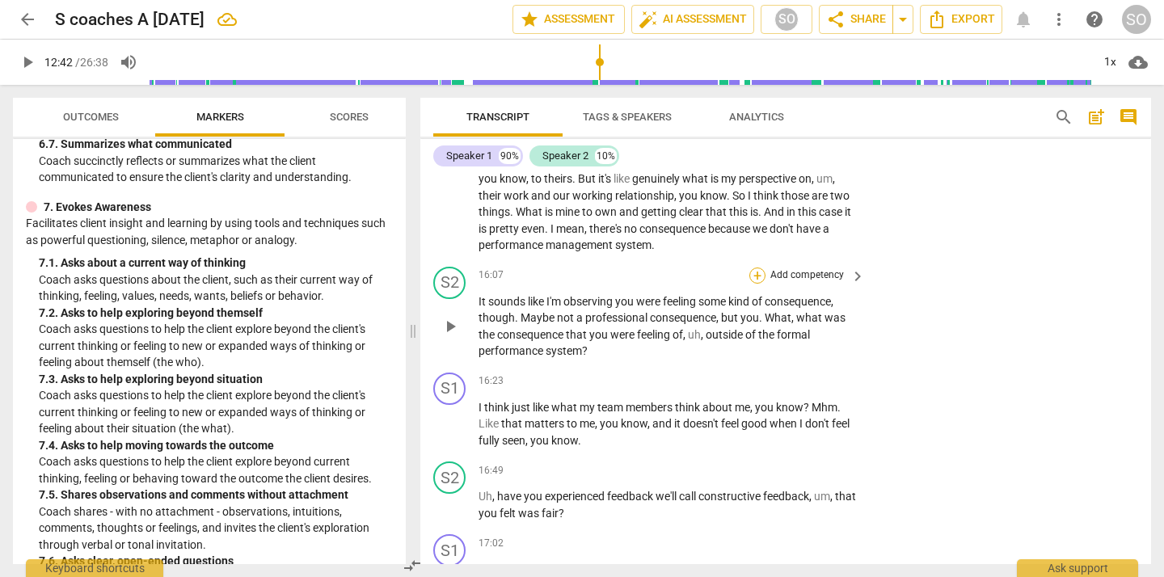
click at [755, 284] on div "+" at bounding box center [758, 276] width 16 height 16
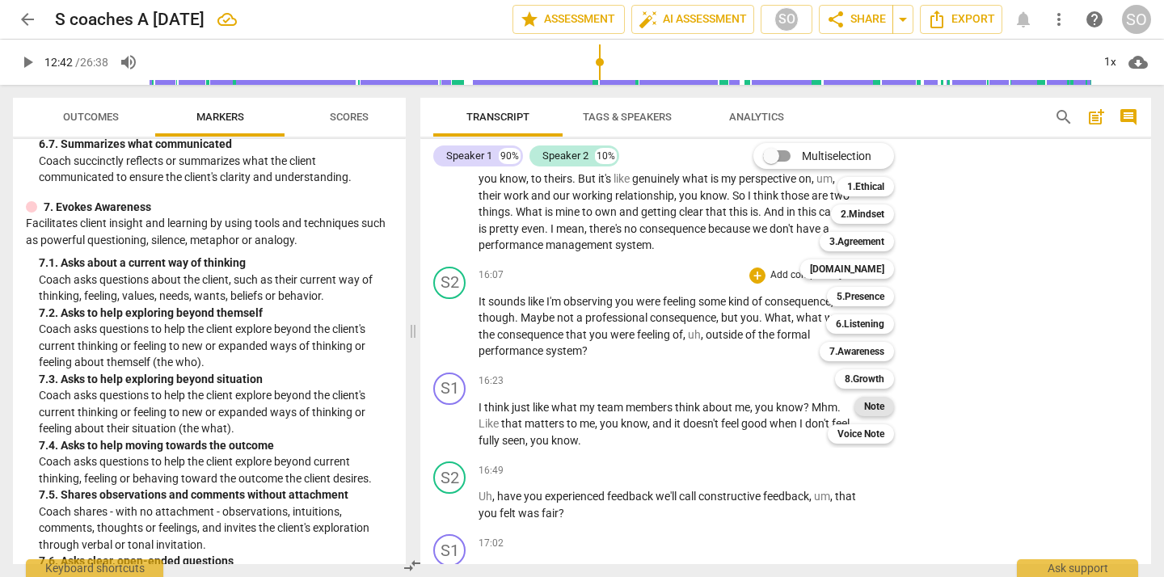
click at [876, 401] on b "Note" at bounding box center [874, 406] width 20 height 19
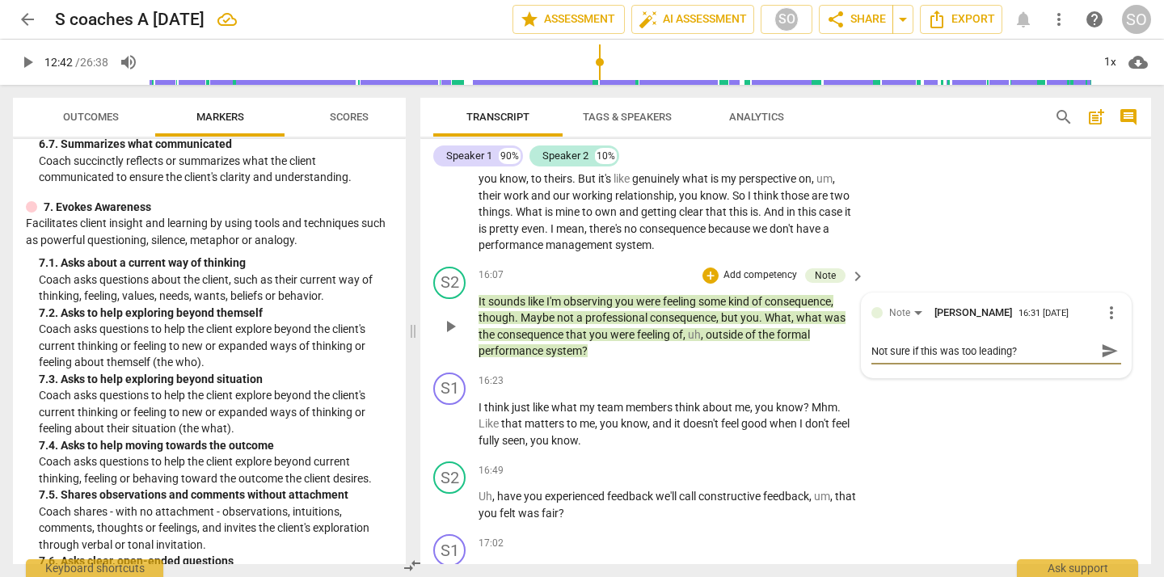
click at [1101, 360] on span "send" at bounding box center [1110, 351] width 18 height 18
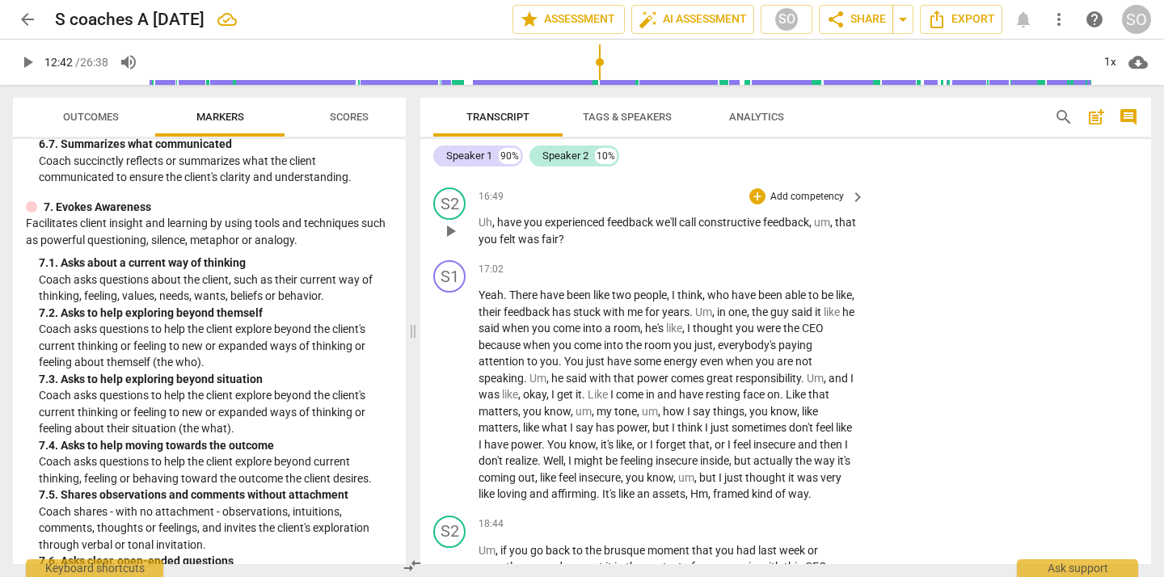
scroll to position [3271, 0]
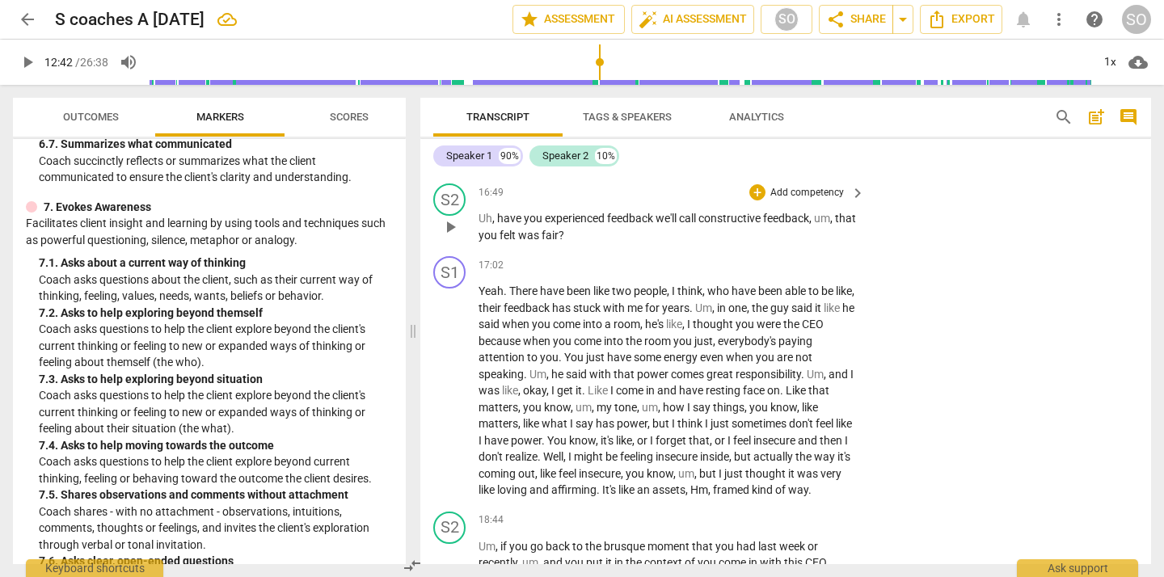
click at [446, 237] on span "play_arrow" at bounding box center [450, 227] width 19 height 19
click at [451, 237] on span "pause" at bounding box center [450, 227] width 19 height 19
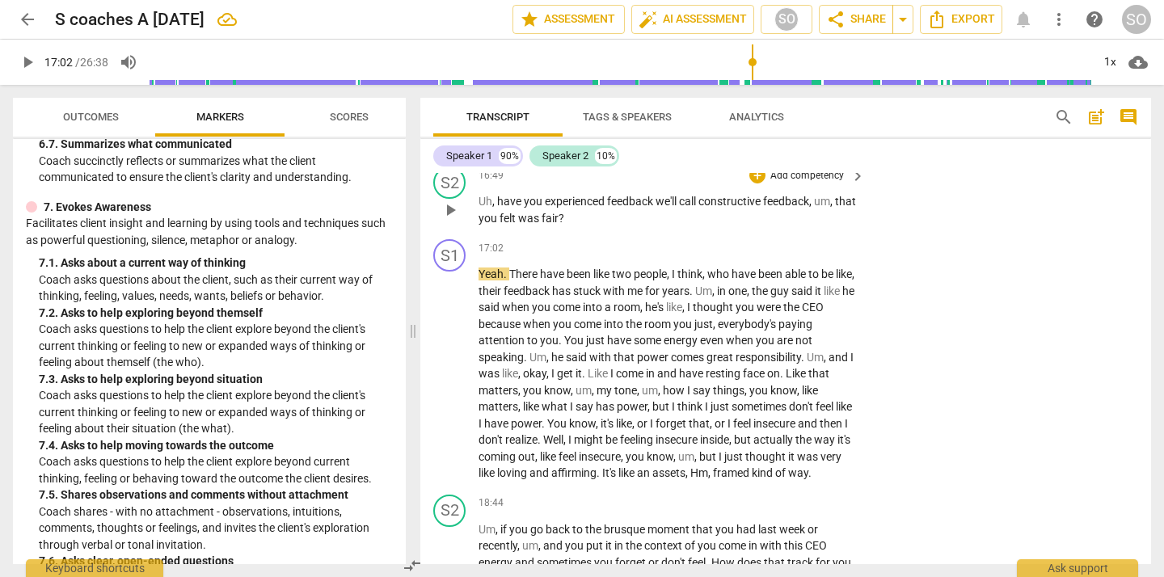
scroll to position [3294, 0]
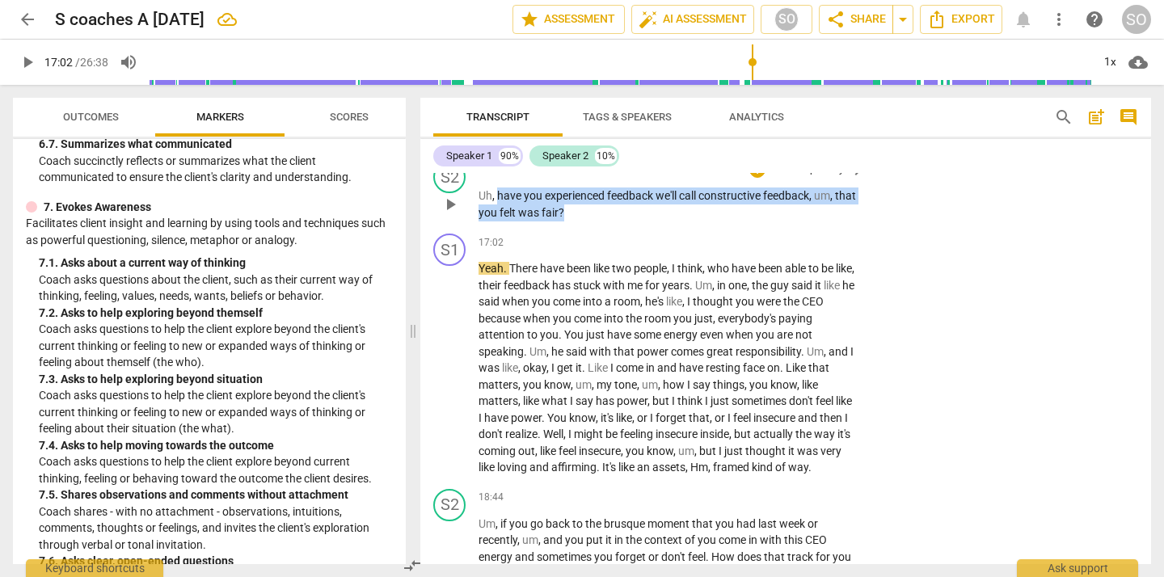
drag, startPoint x: 499, startPoint y: 215, endPoint x: 607, endPoint y: 232, distance: 109.7
click at [607, 221] on p "Uh , have you experienced feedback we'll call constructive feedback , um , that…" at bounding box center [668, 204] width 378 height 33
click at [755, 178] on div "+" at bounding box center [758, 170] width 16 height 16
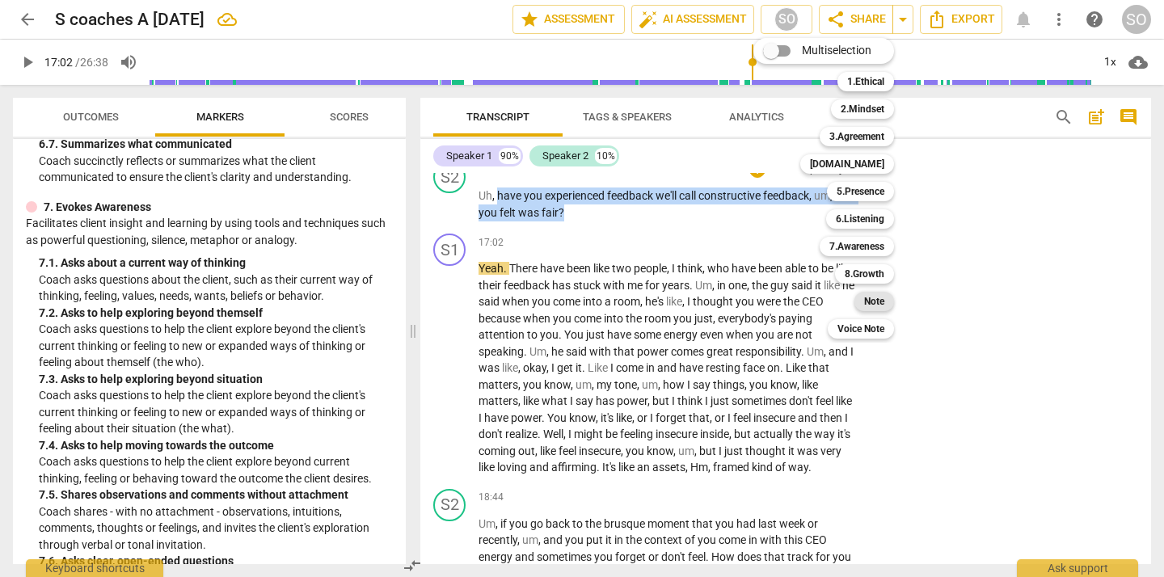
click at [878, 301] on b "Note" at bounding box center [874, 301] width 20 height 19
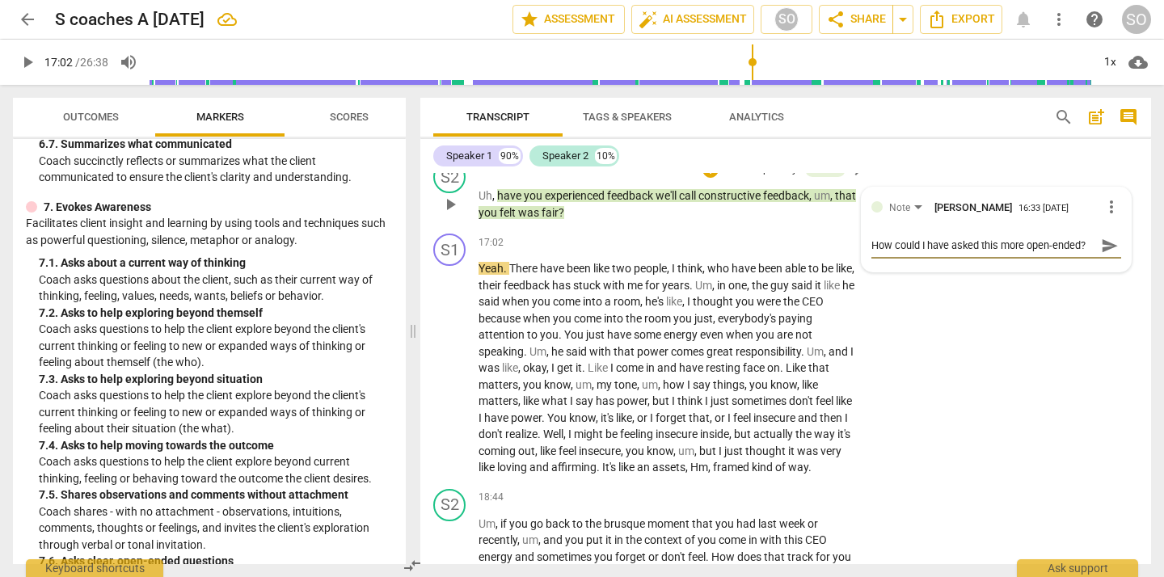
click at [1108, 255] on span "send" at bounding box center [1110, 246] width 18 height 18
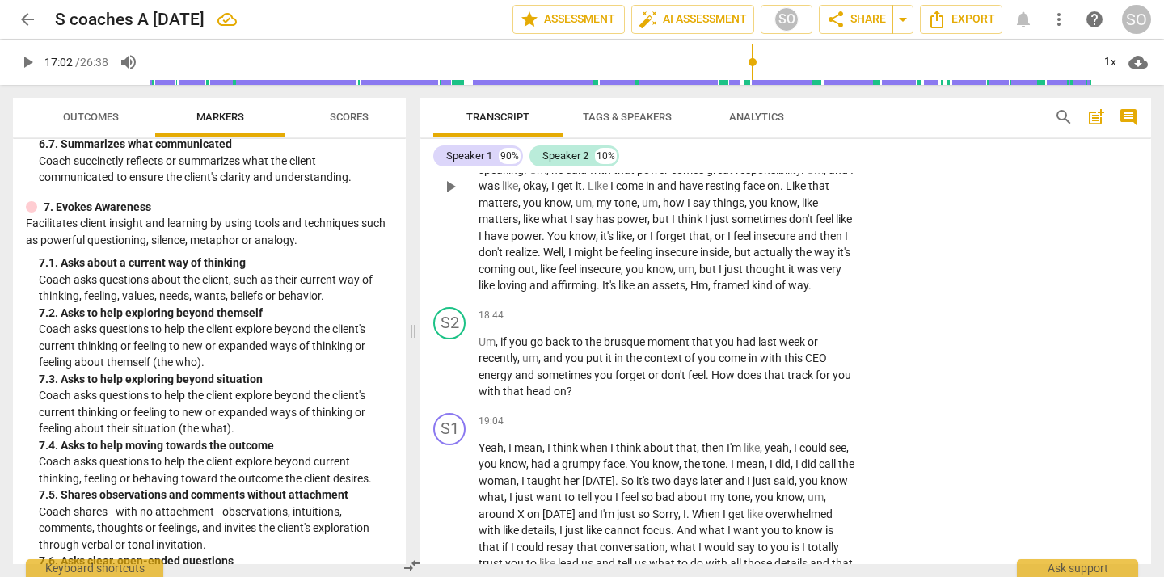
scroll to position [3478, 0]
click at [743, 190] on span "resting" at bounding box center [724, 183] width 37 height 13
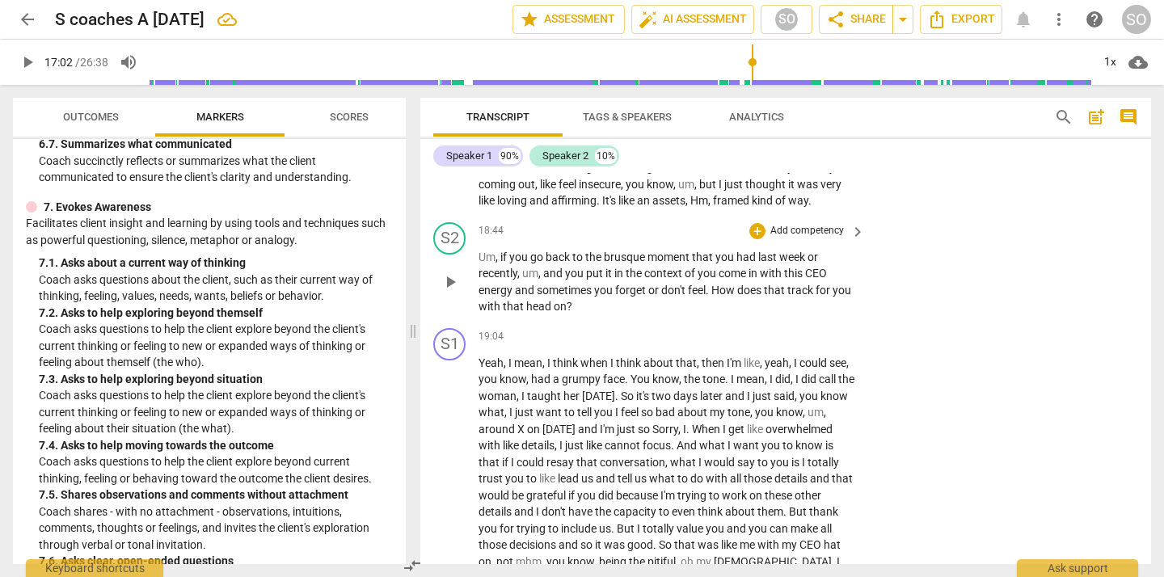
scroll to position [3550, 0]
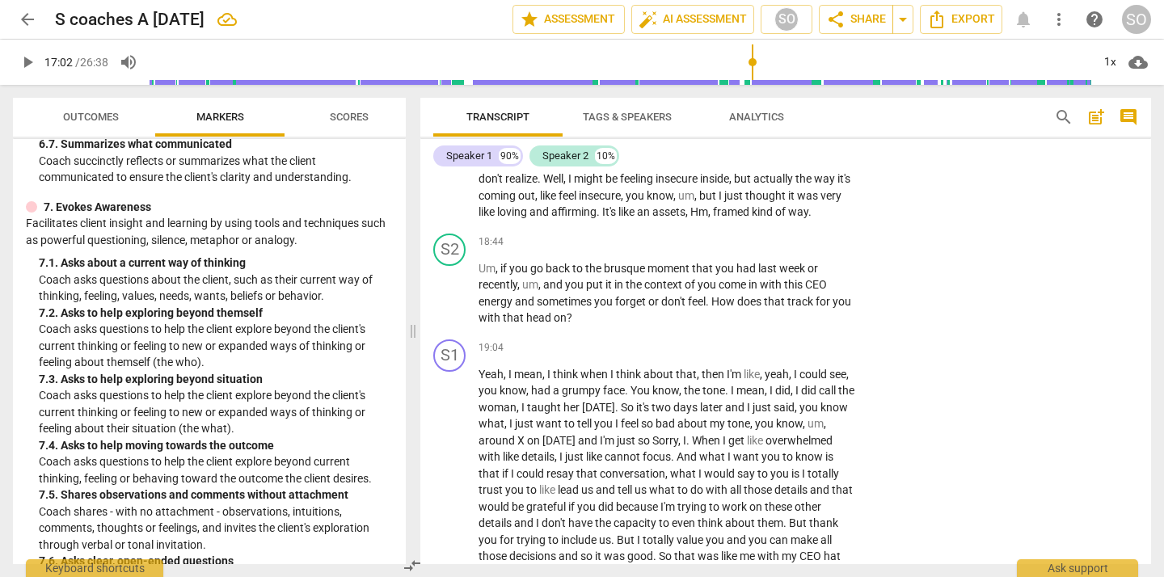
click at [579, 202] on span "feel" at bounding box center [569, 195] width 20 height 13
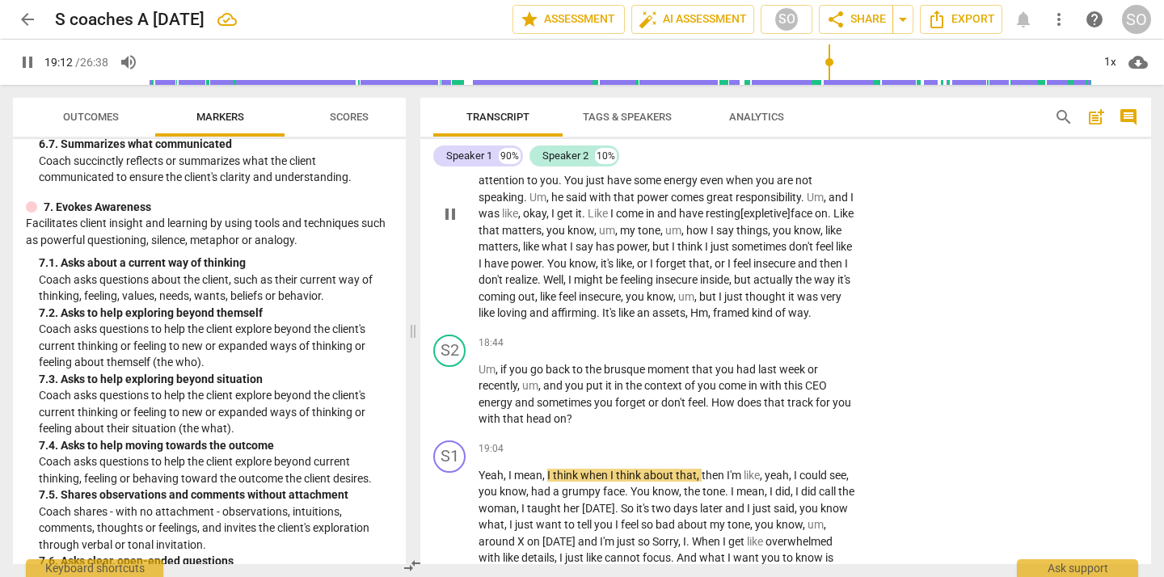
scroll to position [3447, 0]
click at [451, 226] on span "pause" at bounding box center [450, 215] width 19 height 19
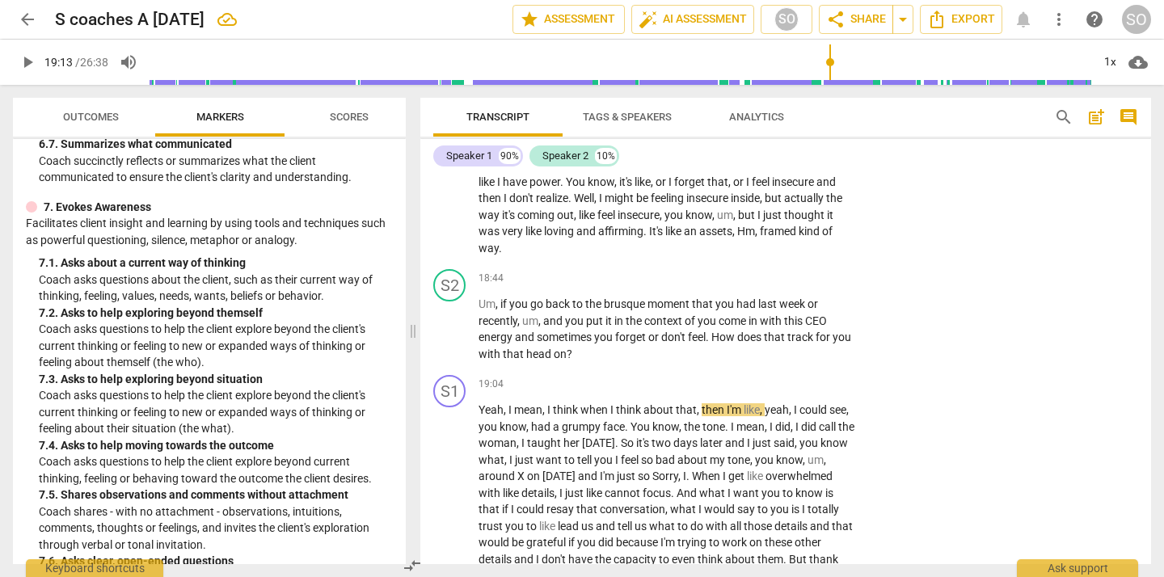
scroll to position [3539, 0]
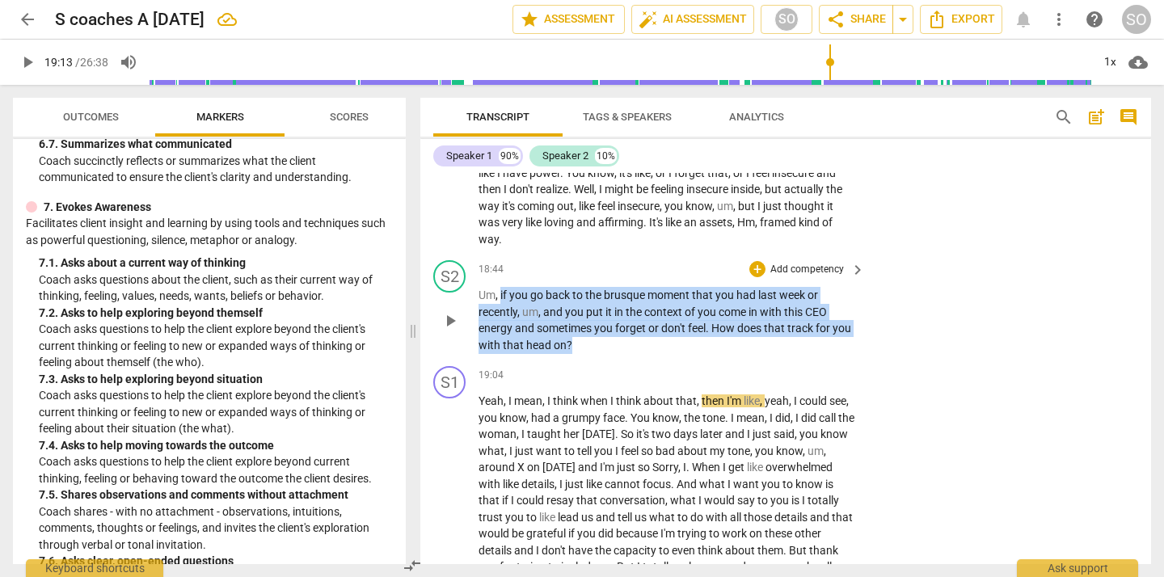
drag, startPoint x: 500, startPoint y: 314, endPoint x: 597, endPoint y: 358, distance: 106.0
click at [597, 353] on p "Um , if you go back to the brusque moment that you had last week or recently , …" at bounding box center [668, 320] width 378 height 66
click at [755, 277] on div "+" at bounding box center [758, 269] width 16 height 16
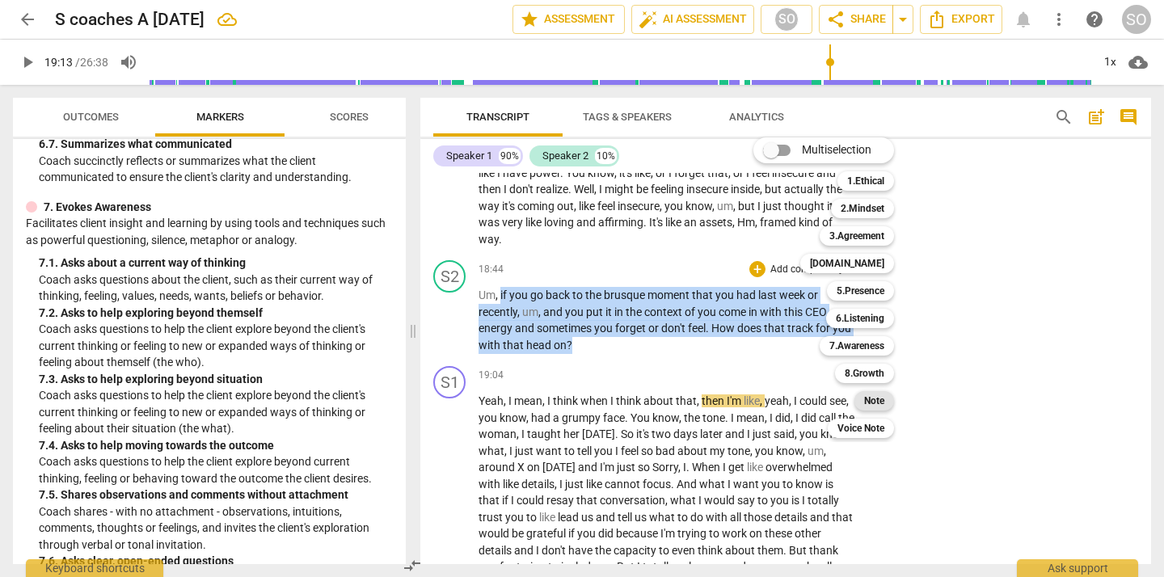
click at [883, 401] on b "Note" at bounding box center [874, 400] width 20 height 19
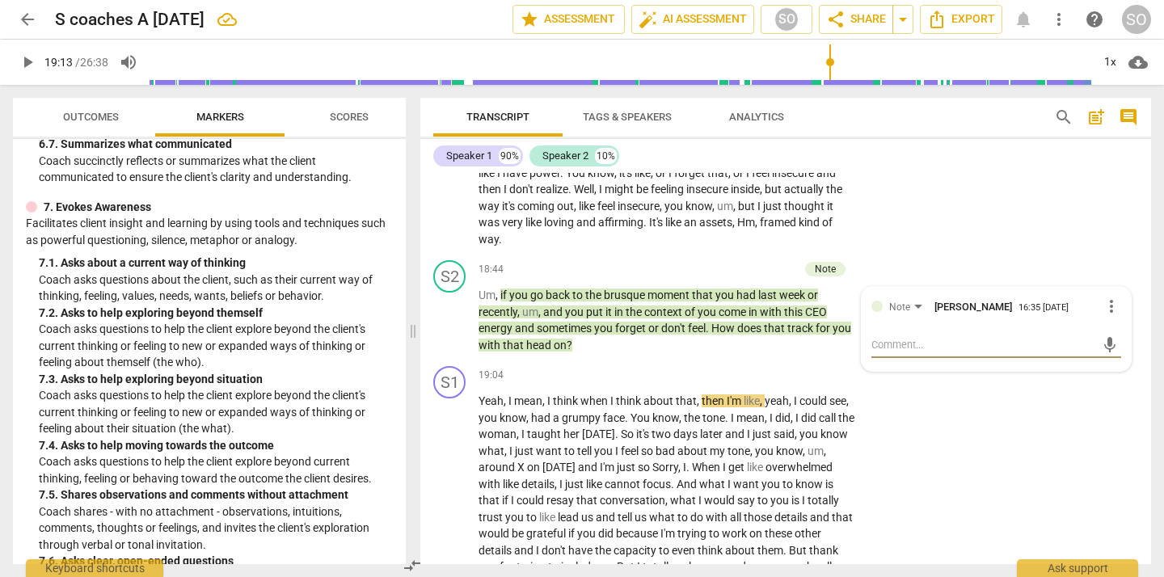
click at [963, 254] on div "S1 play_arrow pause 17:02 + Add competency keyboard_arrow_right Yeah . There ha…" at bounding box center [785, 118] width 731 height 272
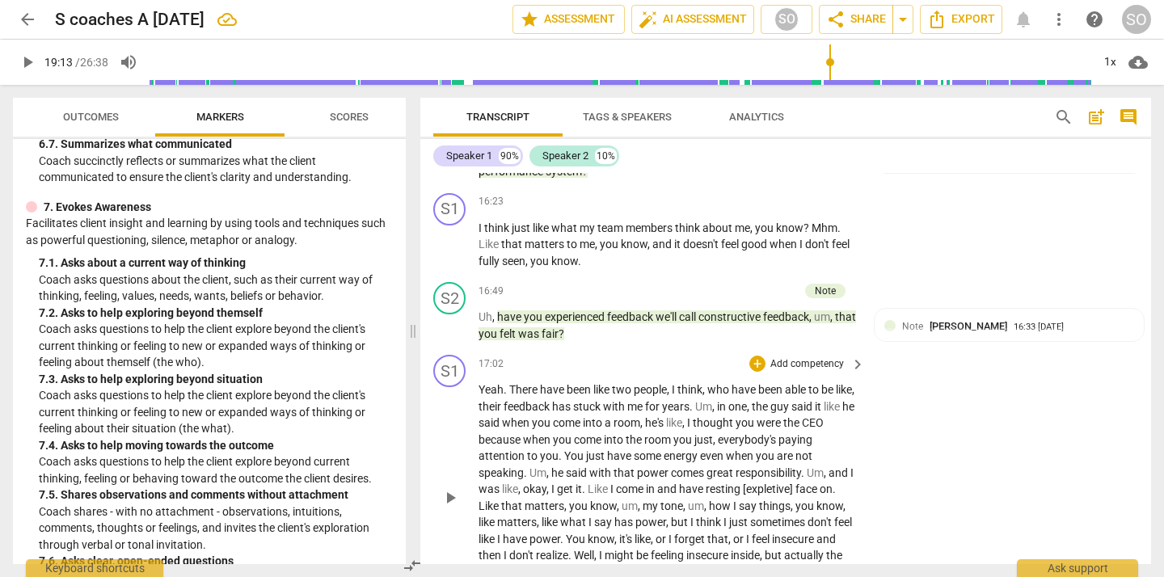
scroll to position [3171, 0]
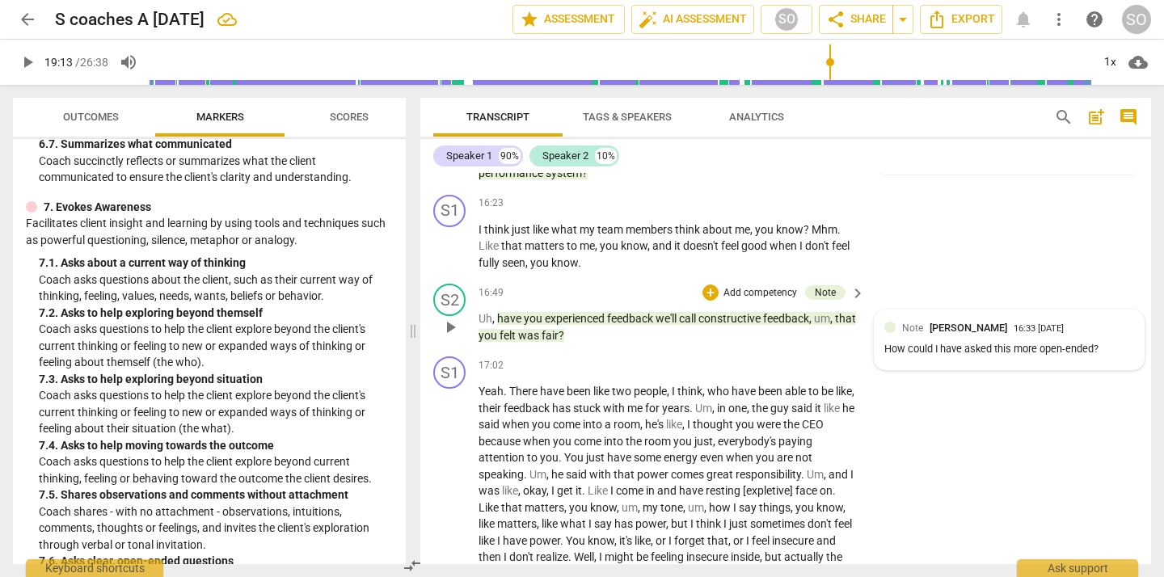
click at [975, 334] on span "[PERSON_NAME]" at bounding box center [969, 328] width 78 height 12
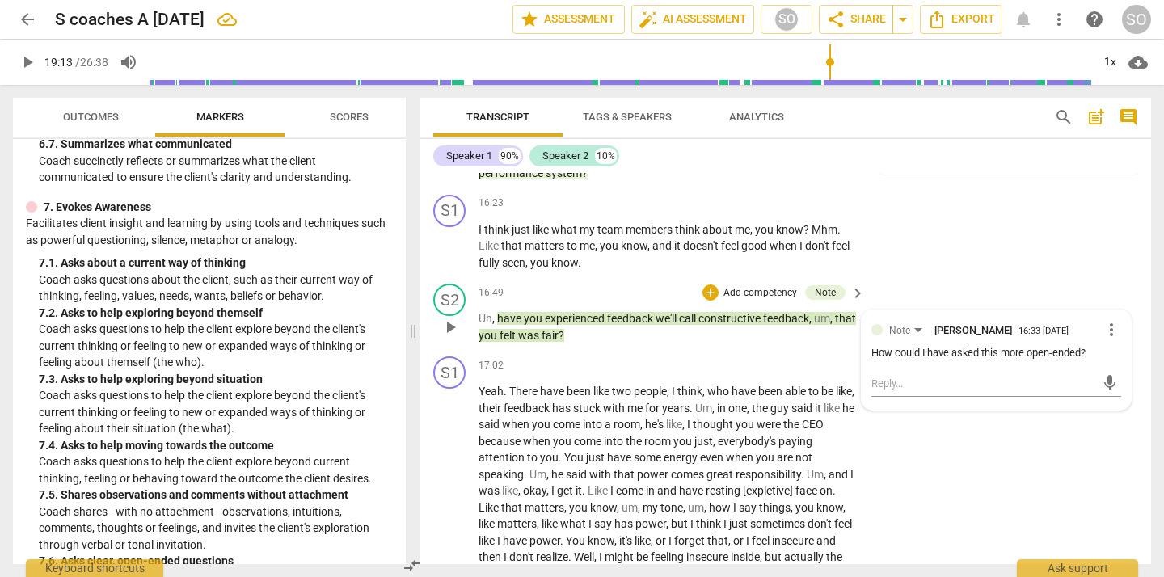
click at [1106, 340] on span "more_vert" at bounding box center [1111, 329] width 19 height 19
click at [1117, 384] on li "Delete" at bounding box center [1123, 378] width 56 height 31
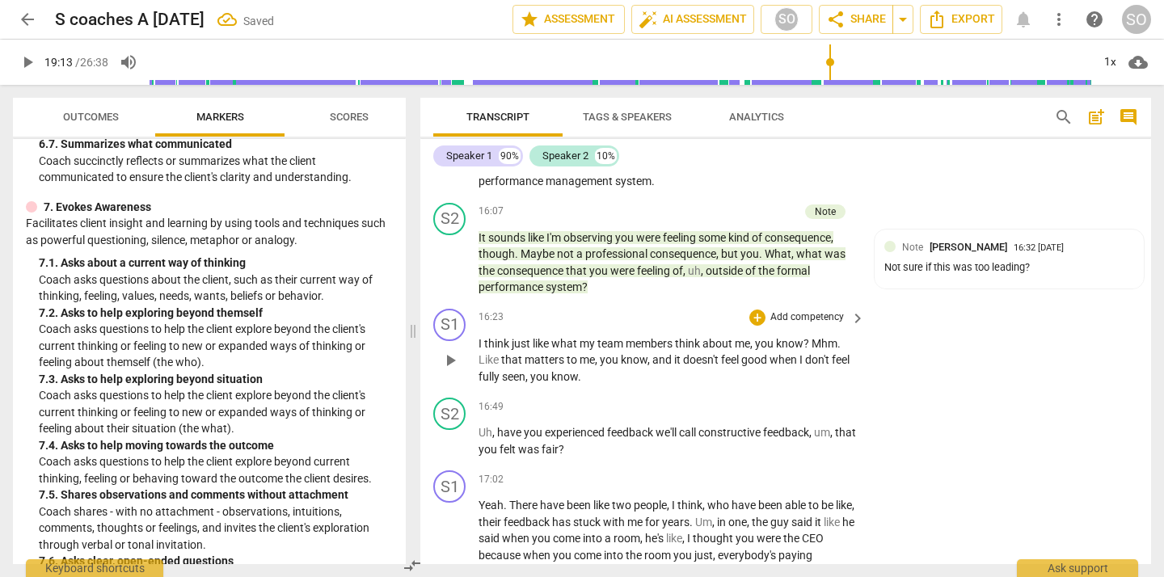
scroll to position [3056, 0]
click at [1041, 277] on div "Not sure if this was too leading?" at bounding box center [1010, 269] width 250 height 15
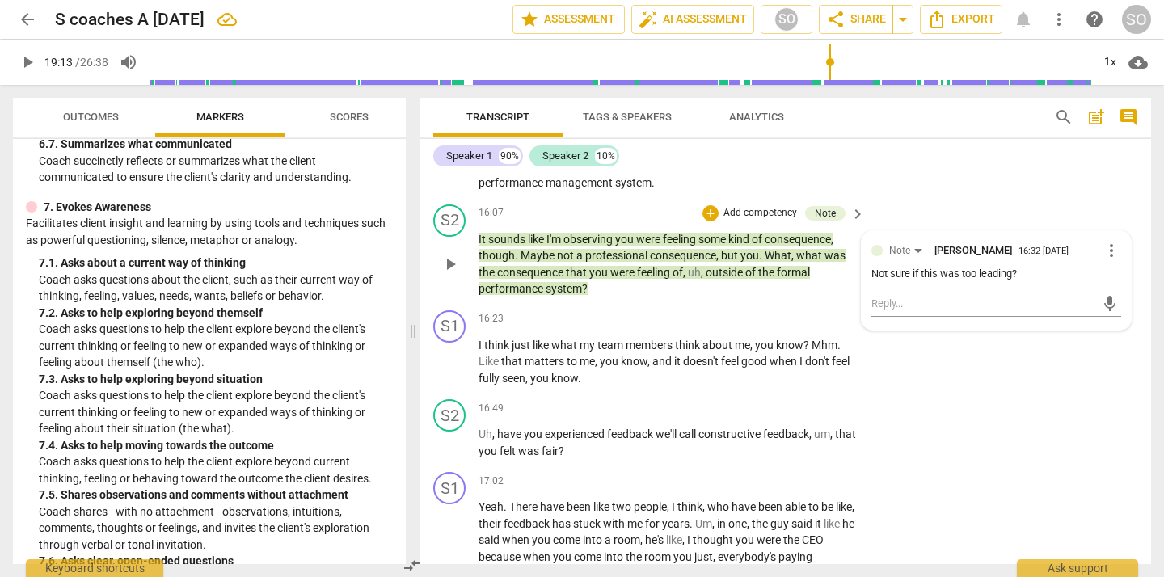
click at [1108, 260] on span "more_vert" at bounding box center [1111, 250] width 19 height 19
click at [1116, 295] on li "Delete" at bounding box center [1123, 299] width 56 height 31
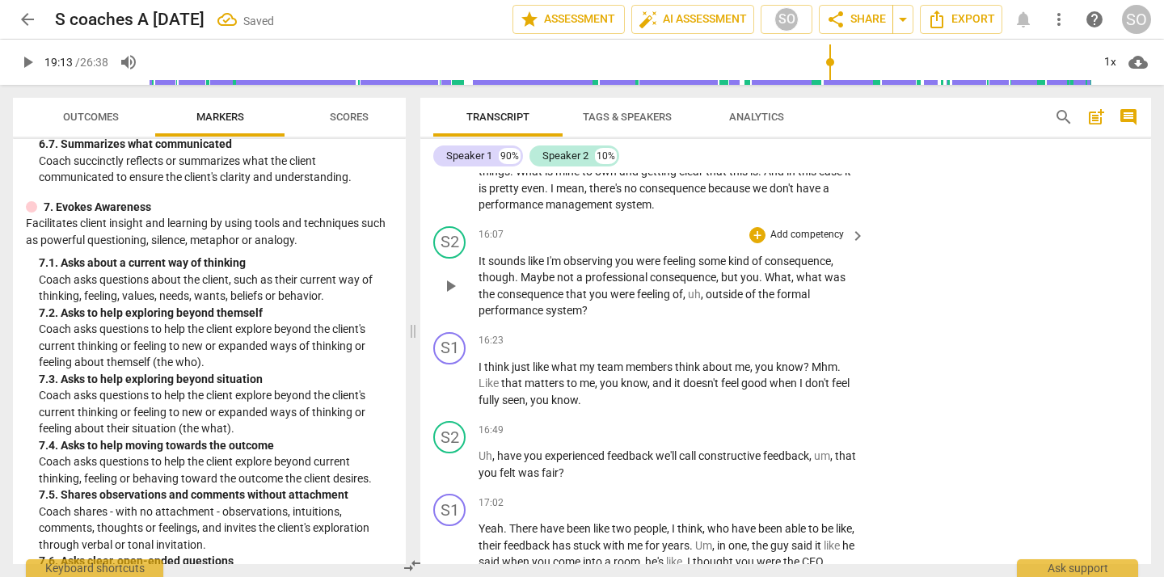
scroll to position [3037, 0]
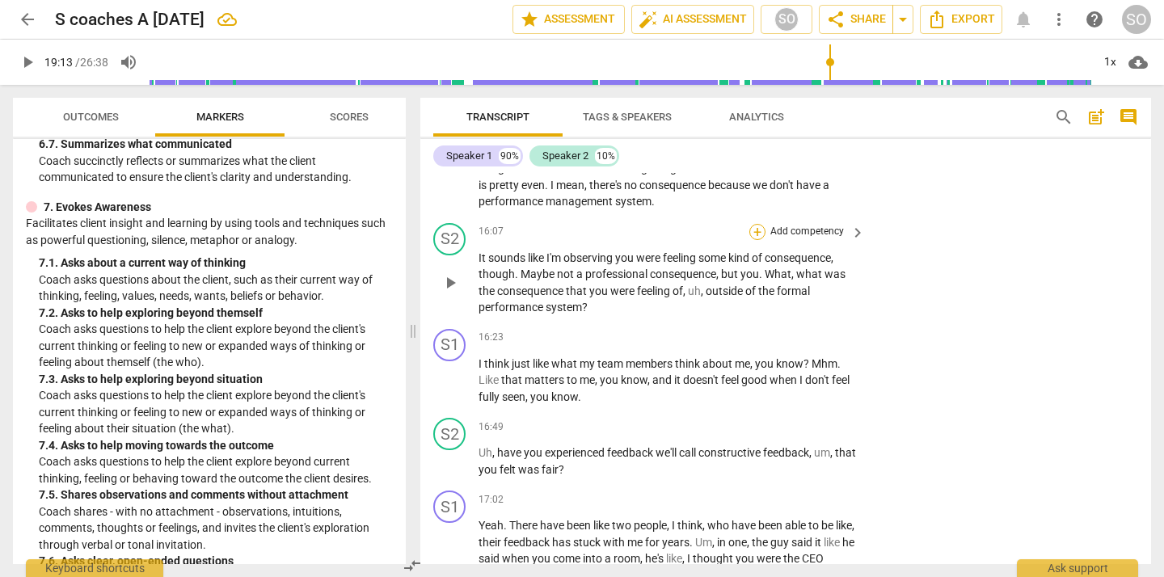
click at [756, 240] on div "+" at bounding box center [758, 232] width 16 height 16
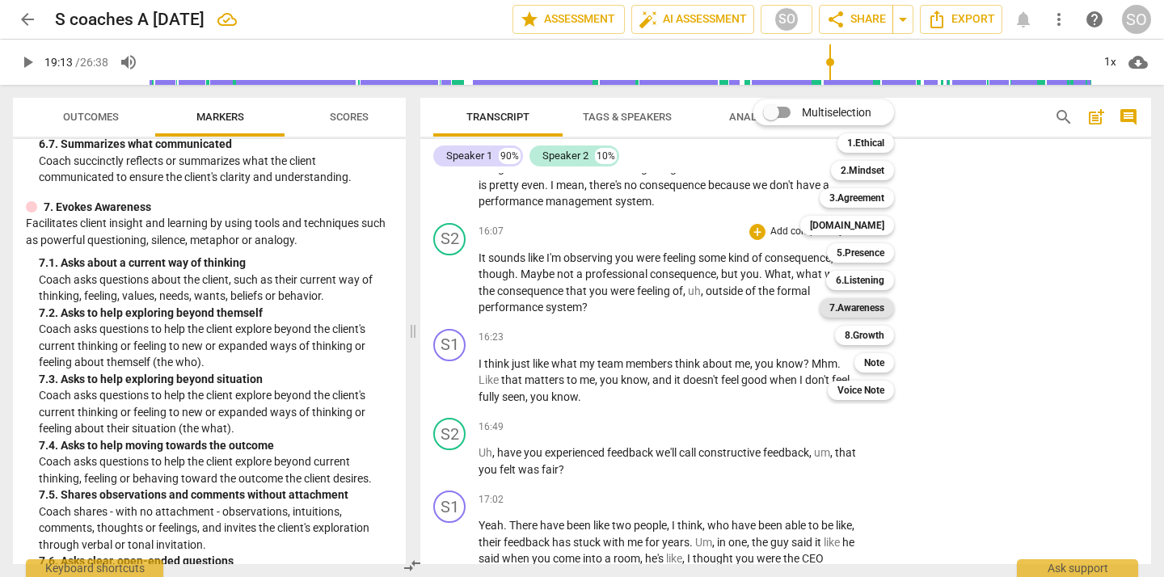
click at [854, 305] on b "7.Awareness" at bounding box center [857, 307] width 55 height 19
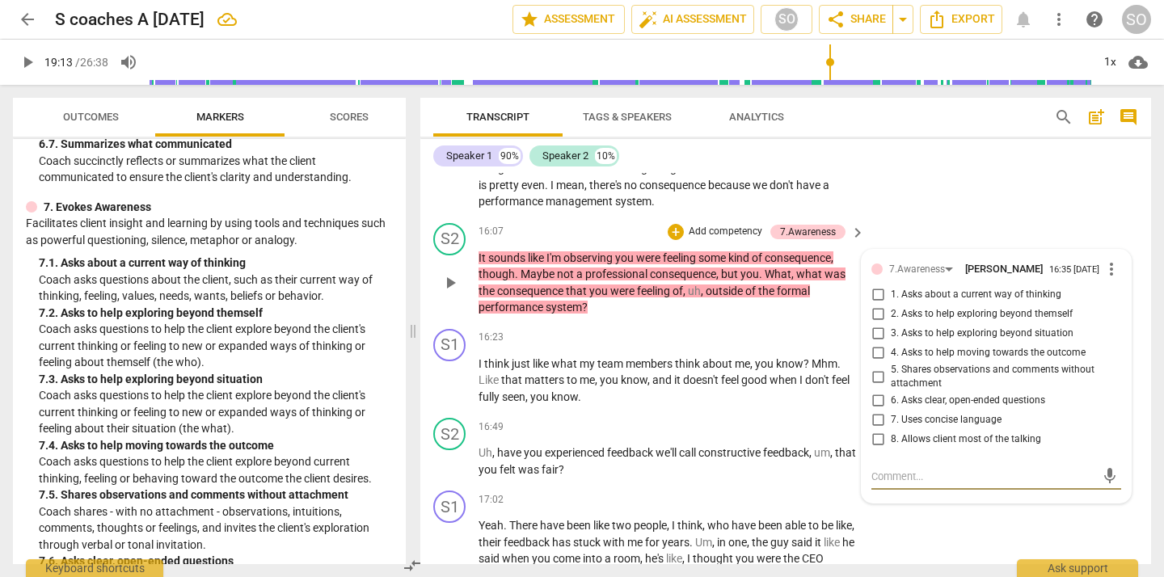
click at [877, 305] on input "1. Asks about a current way of thinking" at bounding box center [878, 294] width 26 height 19
click at [947, 190] on div "S1 play_arrow pause 13:51 + Add competency keyboard_arrow_right Yeah , I think …" at bounding box center [785, 56] width 731 height 322
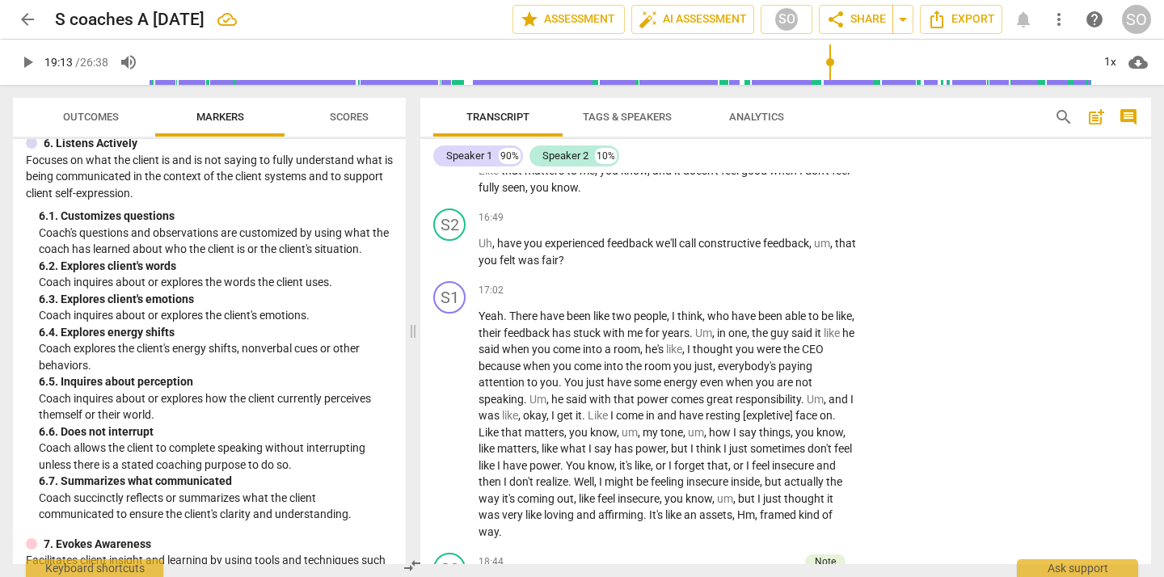
scroll to position [1153, 0]
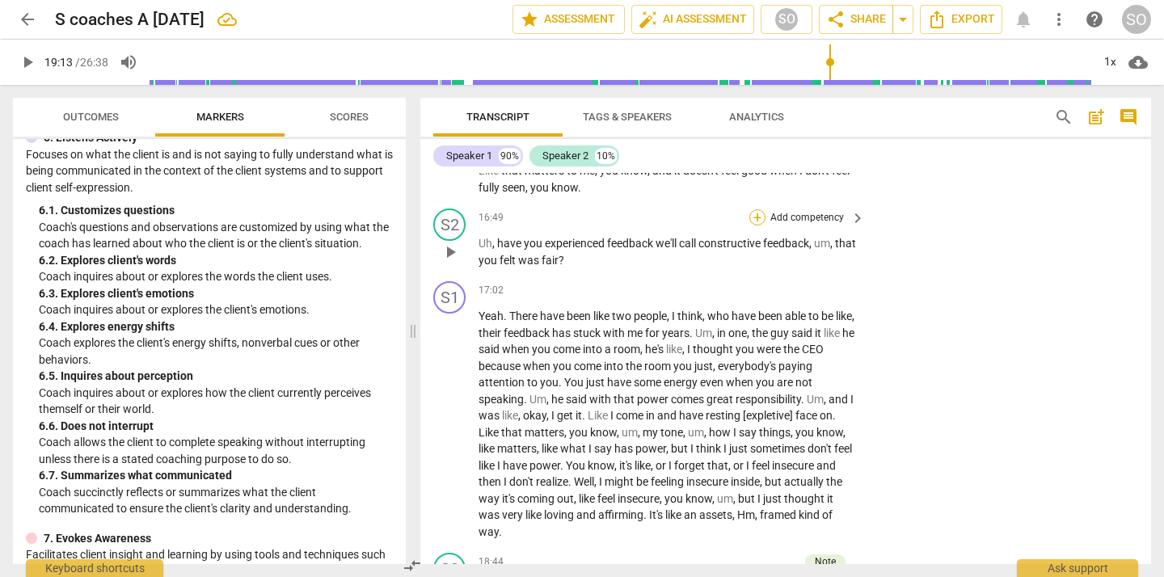
click at [752, 226] on div "+" at bounding box center [758, 217] width 16 height 16
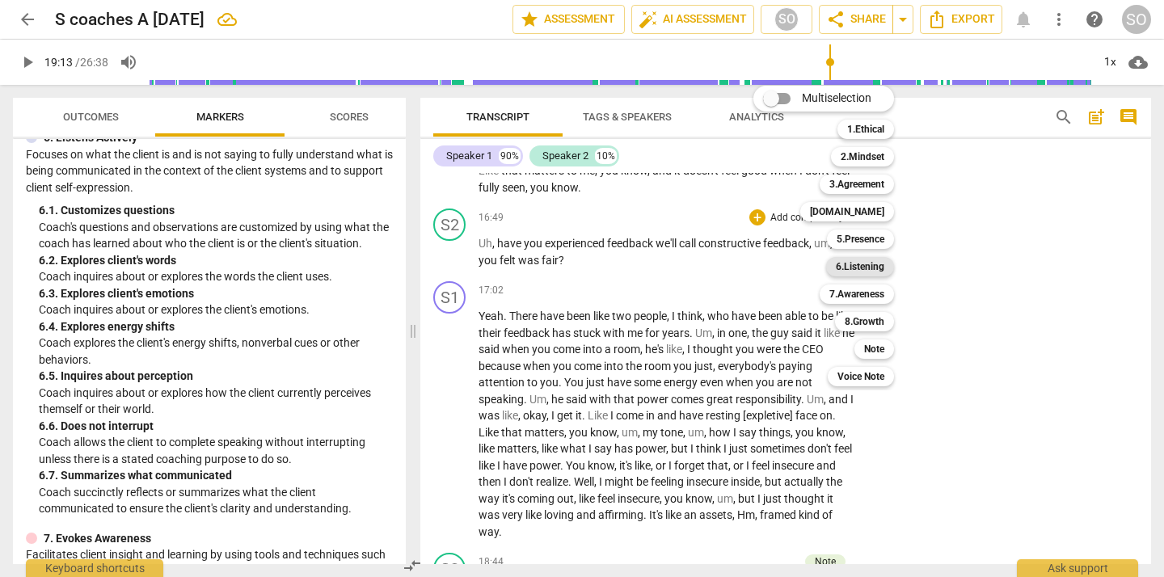
click at [864, 263] on b "6.Listening" at bounding box center [860, 266] width 49 height 19
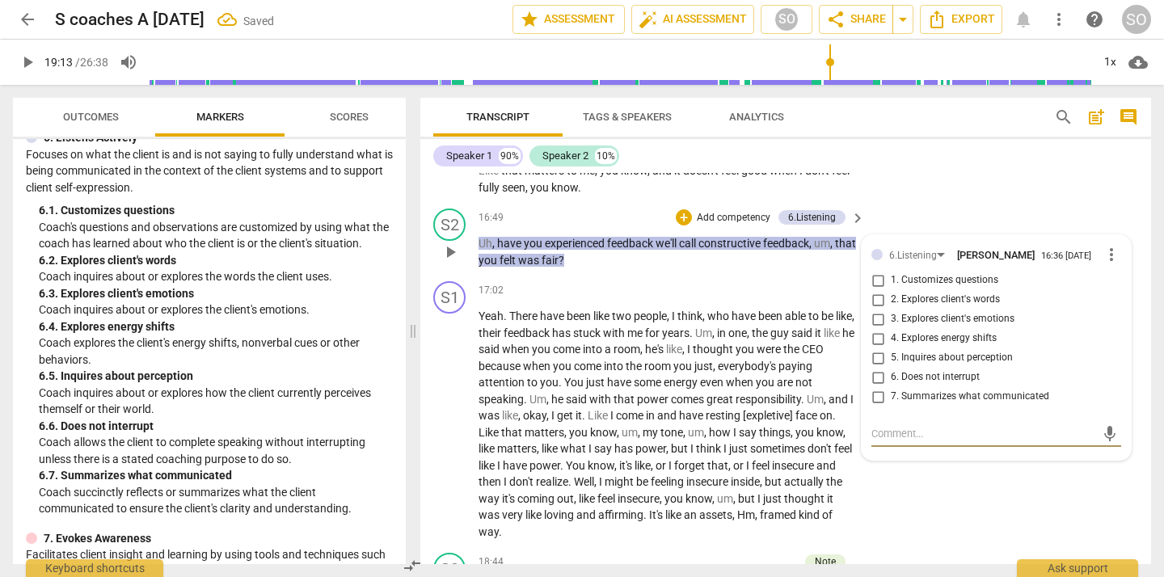
click at [877, 368] on input "5. Inquires about perception" at bounding box center [878, 357] width 26 height 19
click at [790, 275] on div "S2 play_arrow pause 16:49 + Add competency 6.Listening keyboard_arrow_right Uh …" at bounding box center [785, 238] width 731 height 73
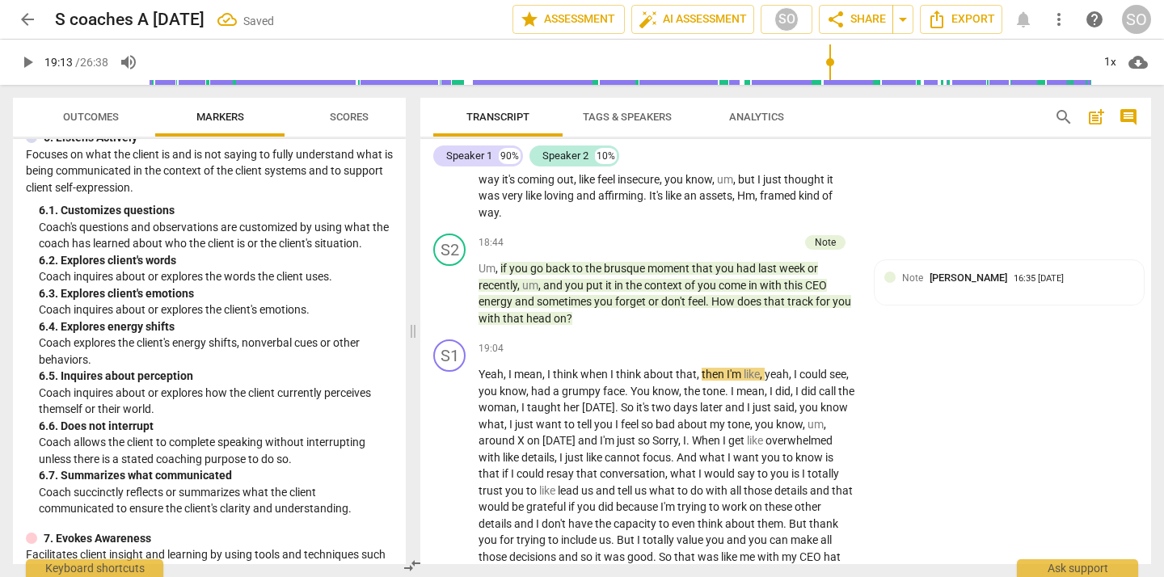
scroll to position [3596, 0]
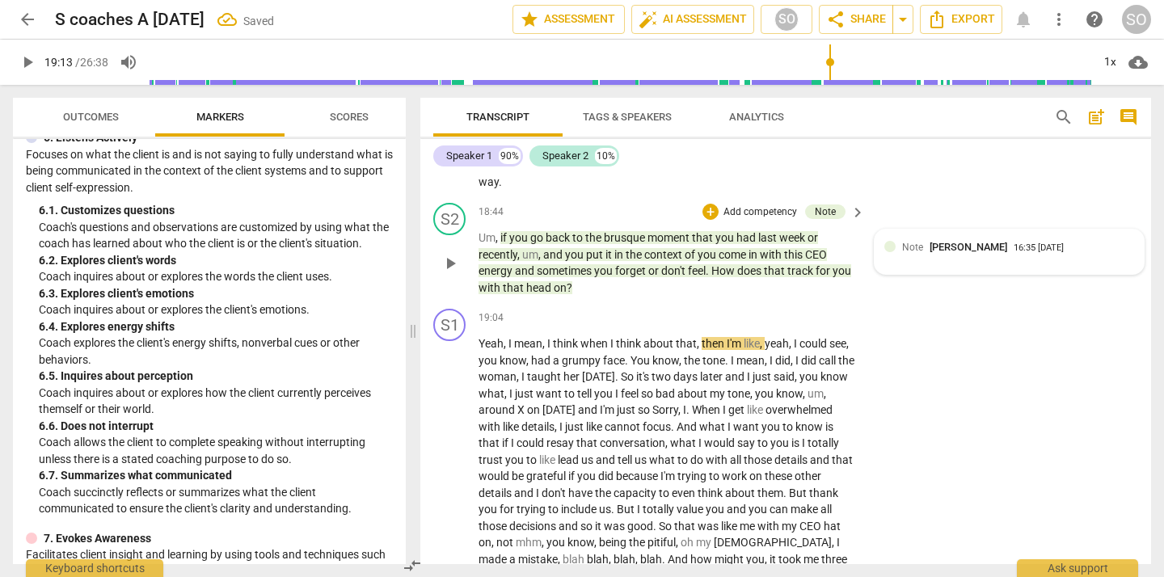
click at [927, 264] on div "Note [PERSON_NAME] 16:35 [DATE]" at bounding box center [1010, 251] width 250 height 25
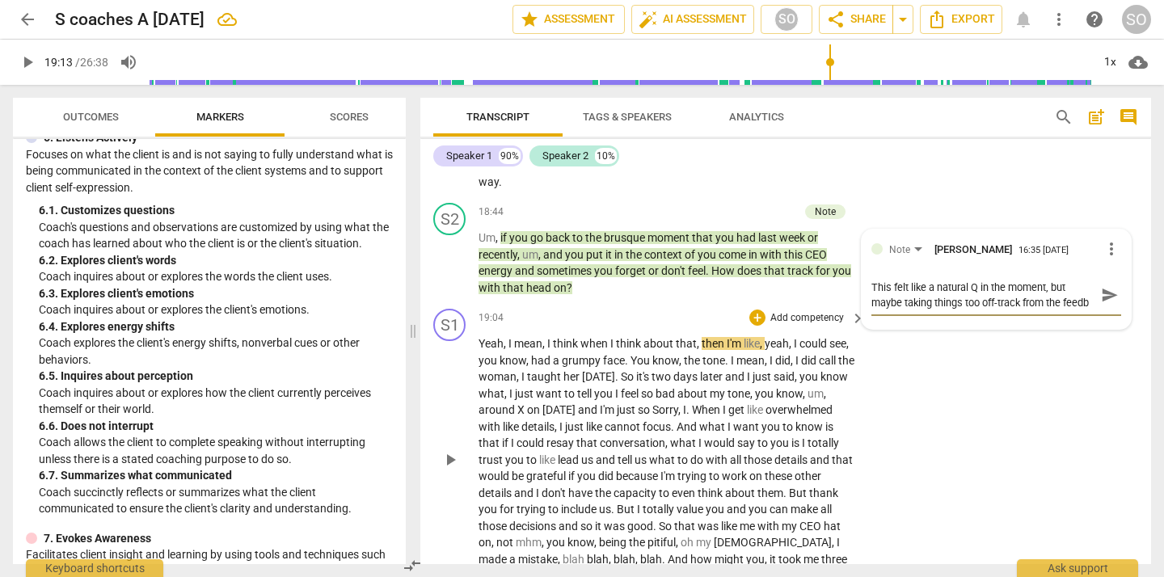
scroll to position [14, 0]
click at [1104, 304] on span "send" at bounding box center [1110, 295] width 18 height 18
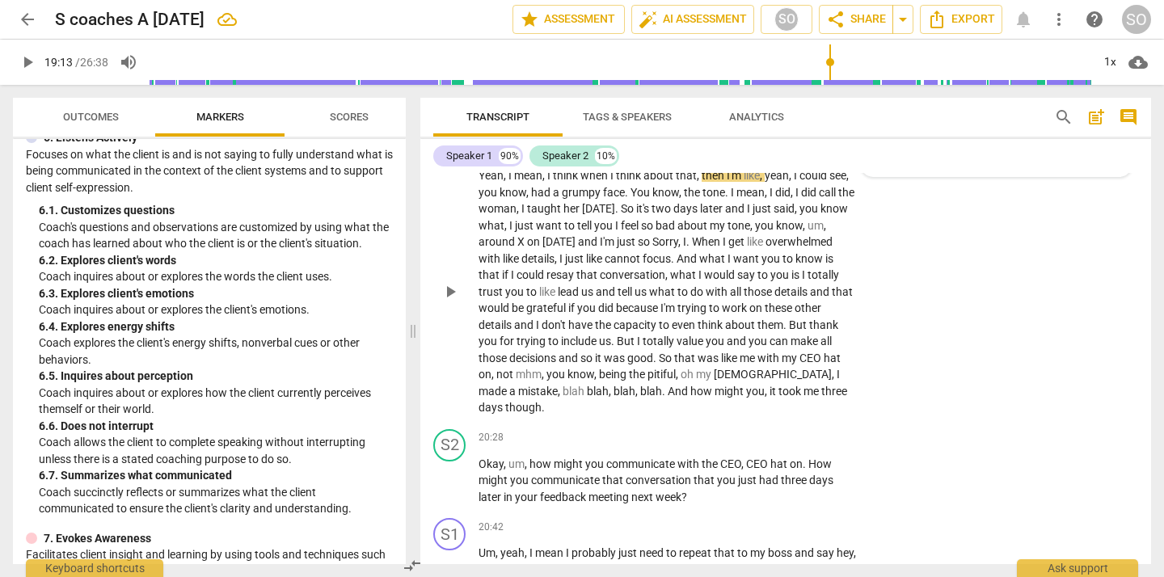
scroll to position [3765, 0]
click at [509, 235] on p "Yeah , I mean , I think when I think about that , then I'm like , yeah , I coul…" at bounding box center [668, 291] width 378 height 249
click at [508, 214] on span "woman" at bounding box center [498, 207] width 38 height 13
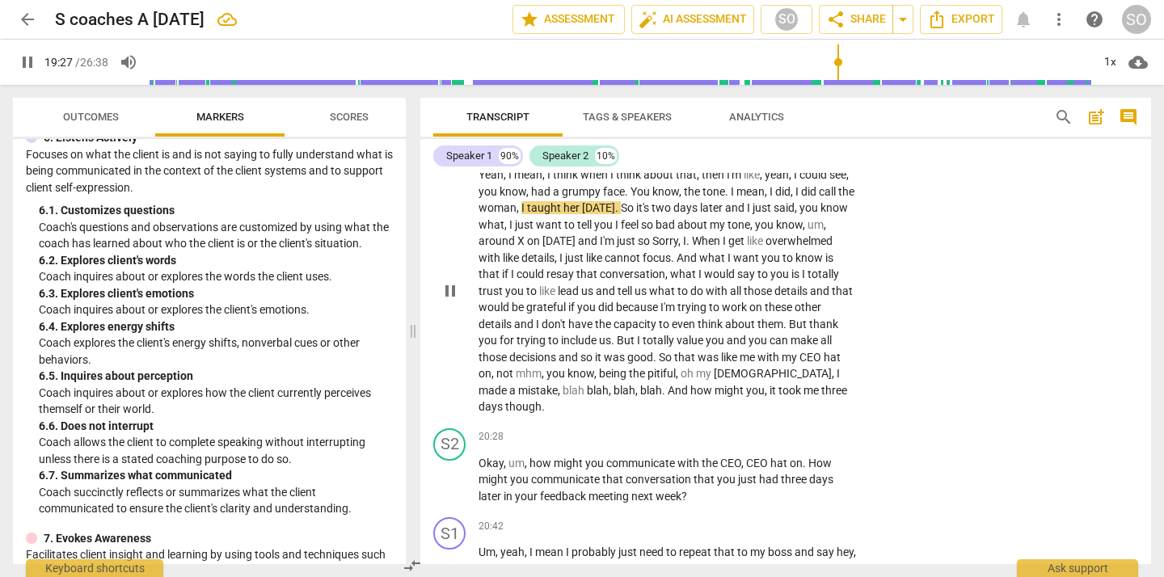
click at [451, 299] on span "pause" at bounding box center [450, 290] width 19 height 19
click at [564, 214] on span "taught" at bounding box center [545, 207] width 36 height 13
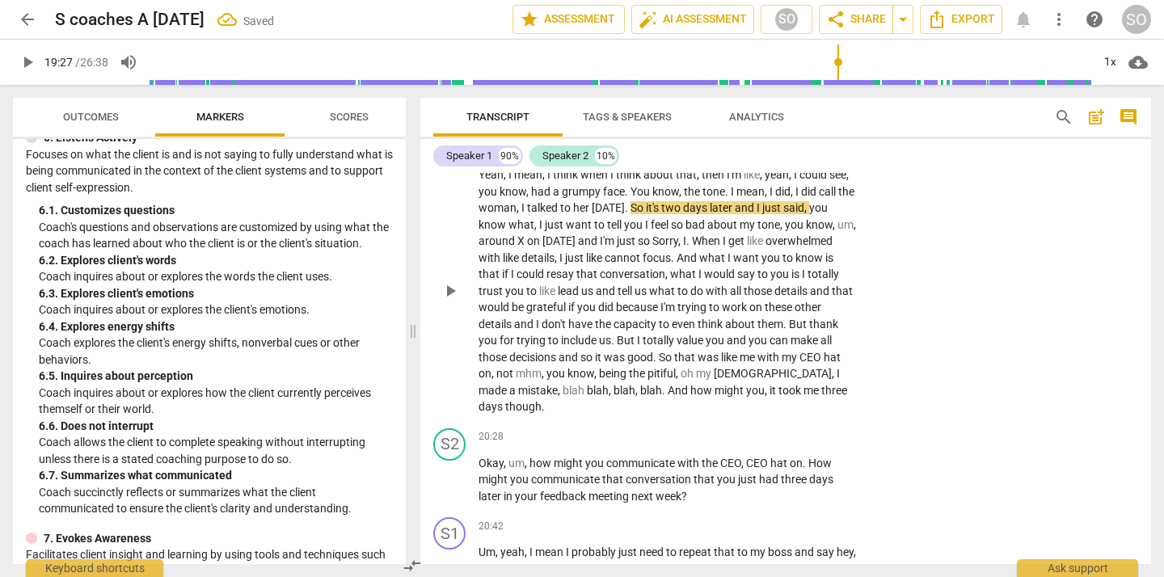
click at [452, 301] on span "play_arrow" at bounding box center [450, 290] width 19 height 19
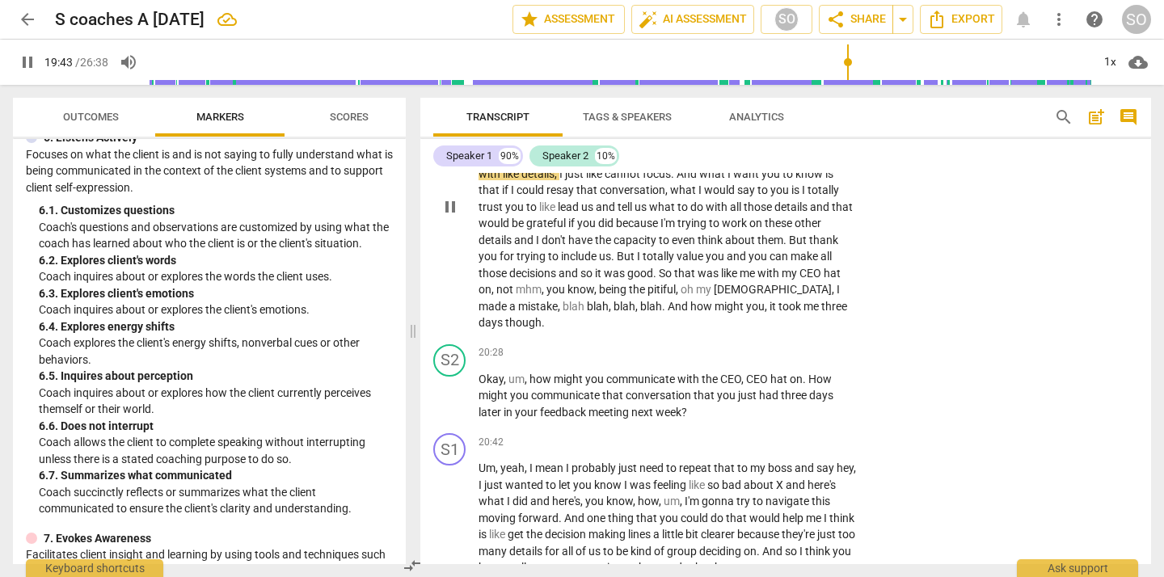
scroll to position [3850, 0]
click at [451, 213] on span "pause" at bounding box center [450, 205] width 19 height 19
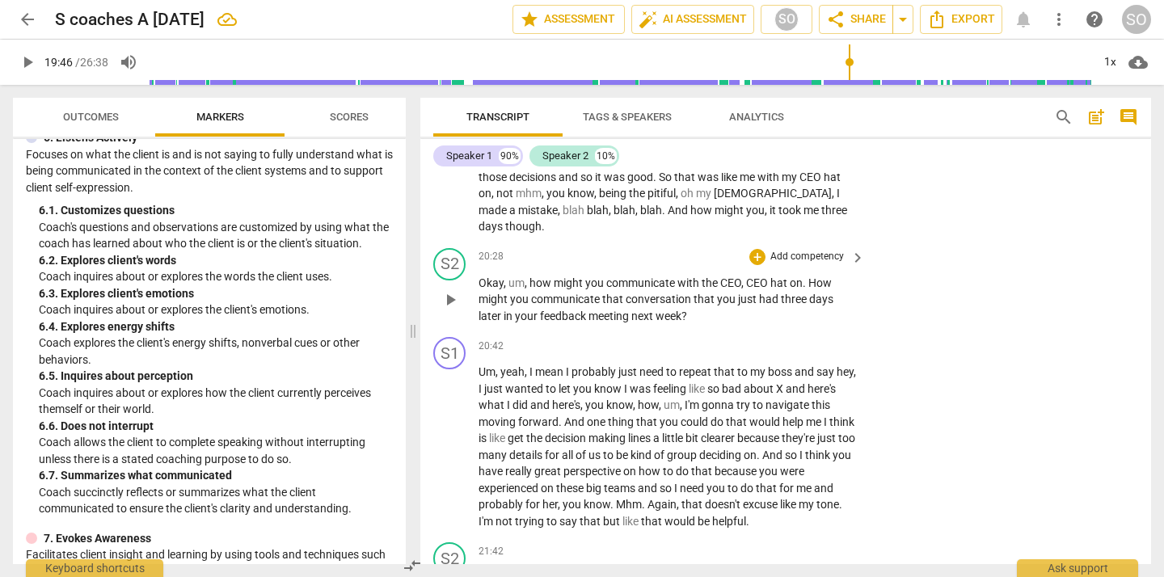
scroll to position [3945, 0]
click at [450, 301] on span "play_arrow" at bounding box center [450, 300] width 19 height 19
click at [447, 294] on span "pause" at bounding box center [450, 300] width 19 height 19
click at [748, 285] on span "CEO" at bounding box center [758, 283] width 24 height 13
click at [783, 285] on span "How" at bounding box center [796, 283] width 26 height 13
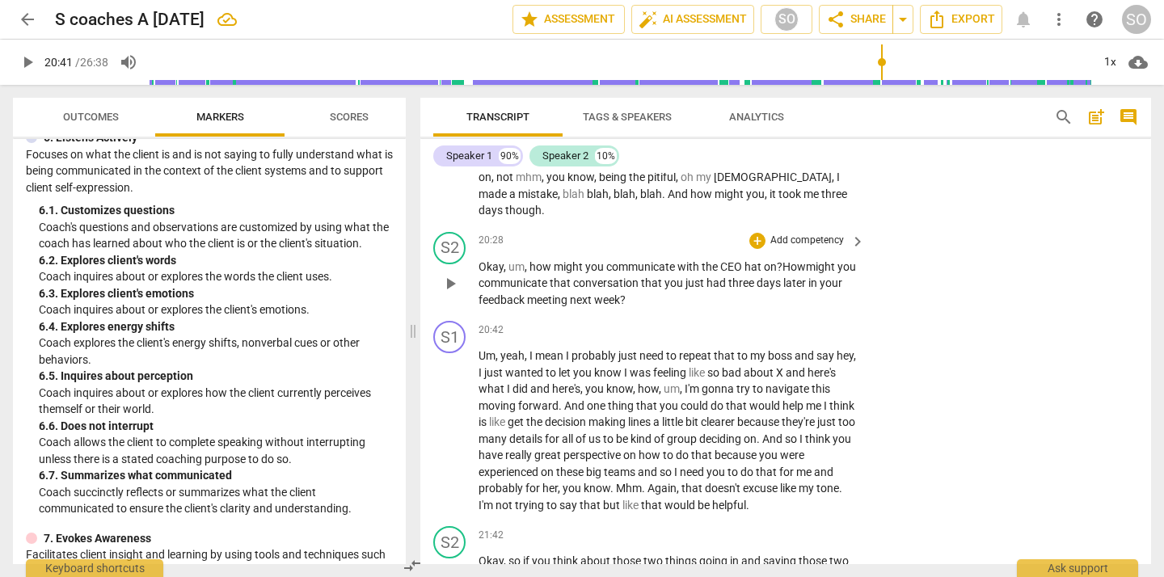
scroll to position [3976, 0]
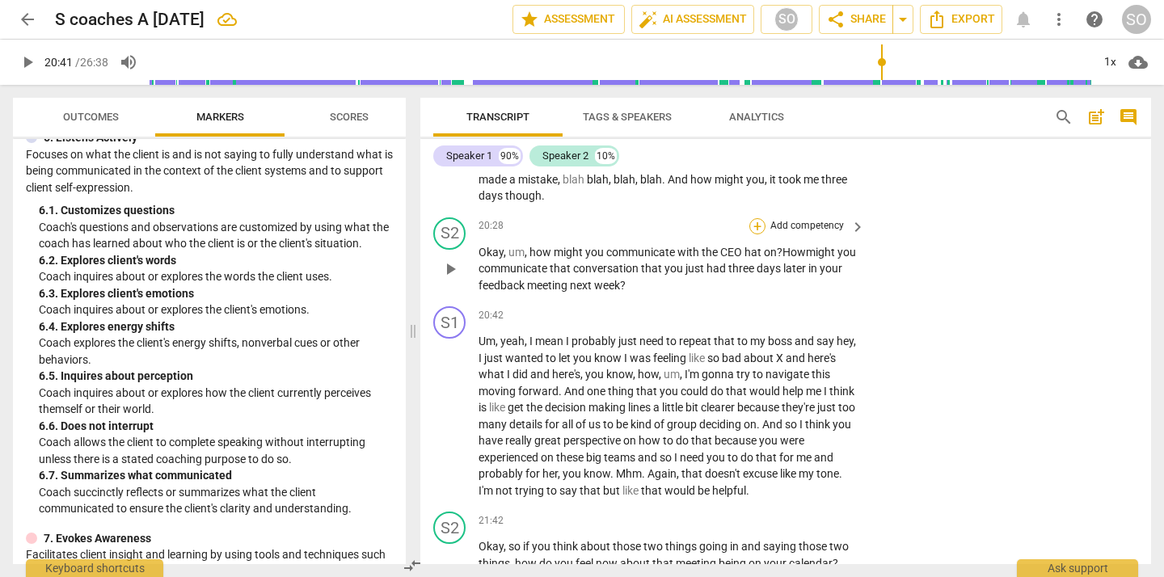
click at [754, 226] on div "+" at bounding box center [758, 226] width 16 height 16
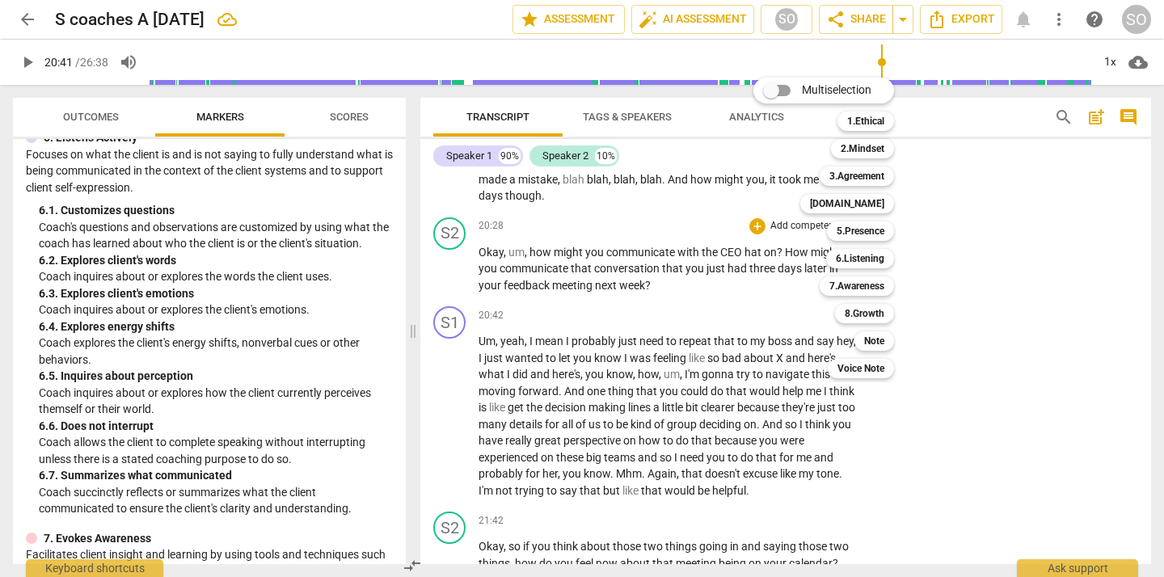
click at [568, 319] on div at bounding box center [582, 288] width 1164 height 577
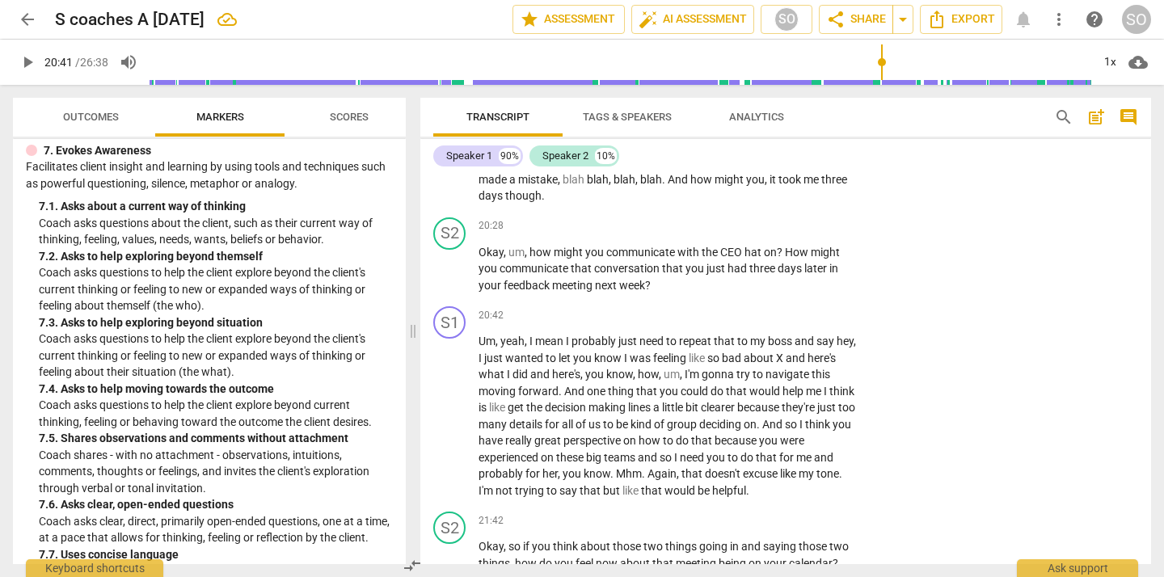
scroll to position [1556, 0]
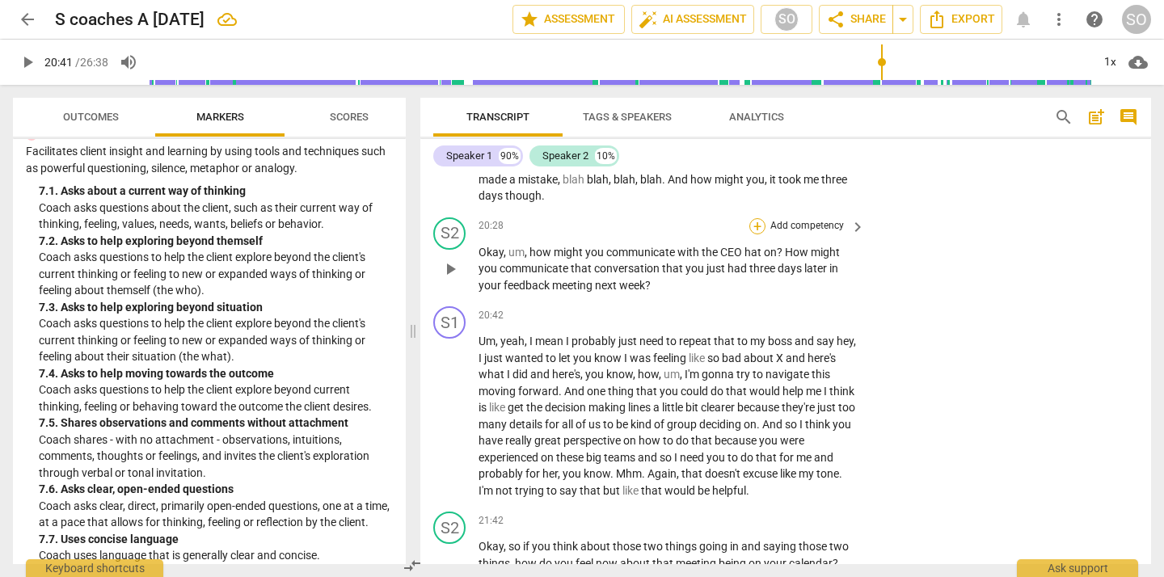
click at [757, 226] on div "+" at bounding box center [758, 226] width 16 height 16
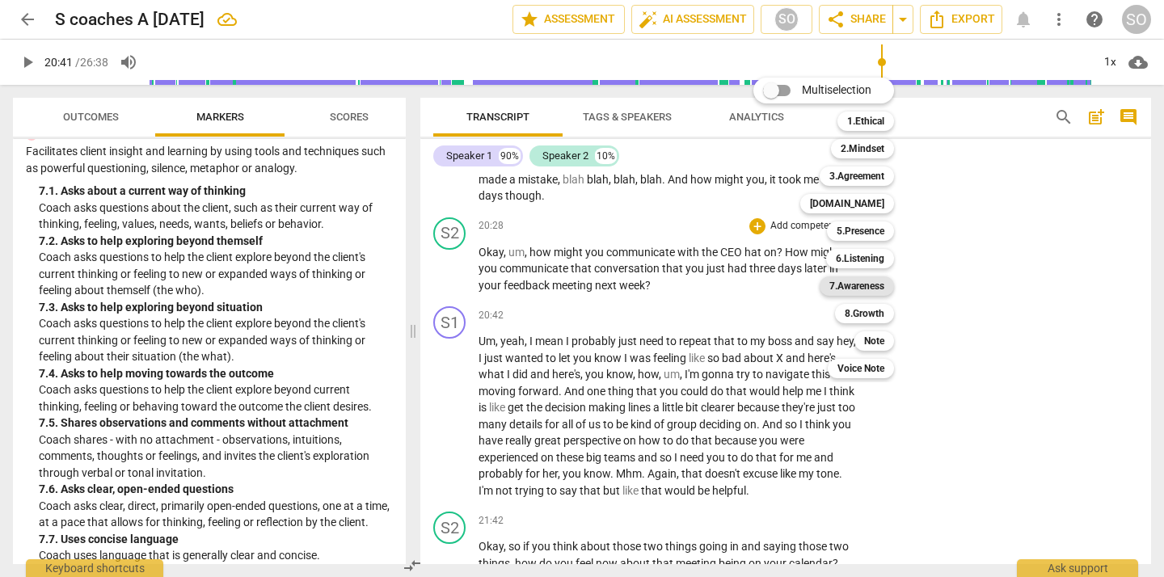
click at [849, 287] on b "7.Awareness" at bounding box center [857, 286] width 55 height 19
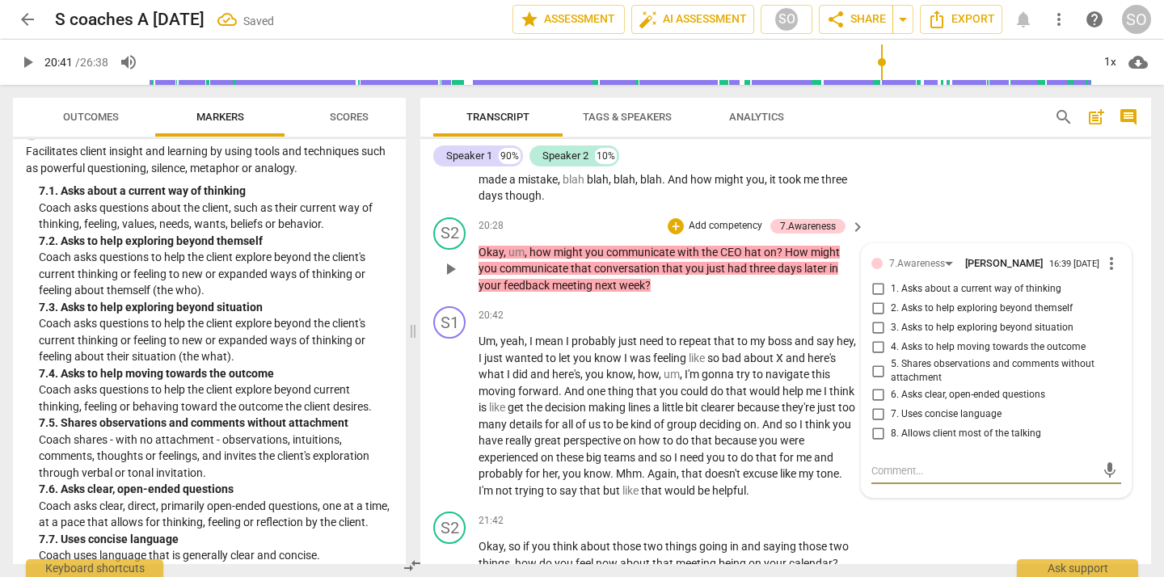
click at [877, 331] on input "3. Asks to help exploring beyond situation" at bounding box center [878, 328] width 26 height 19
click at [792, 310] on p "Add competency" at bounding box center [807, 316] width 77 height 15
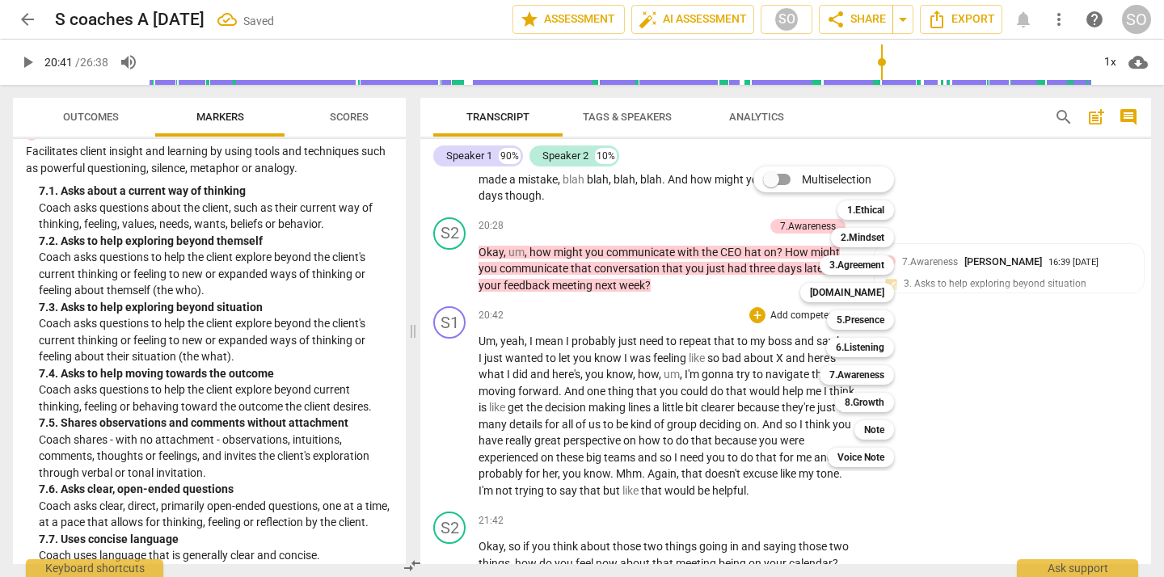
click at [722, 225] on div at bounding box center [582, 288] width 1164 height 577
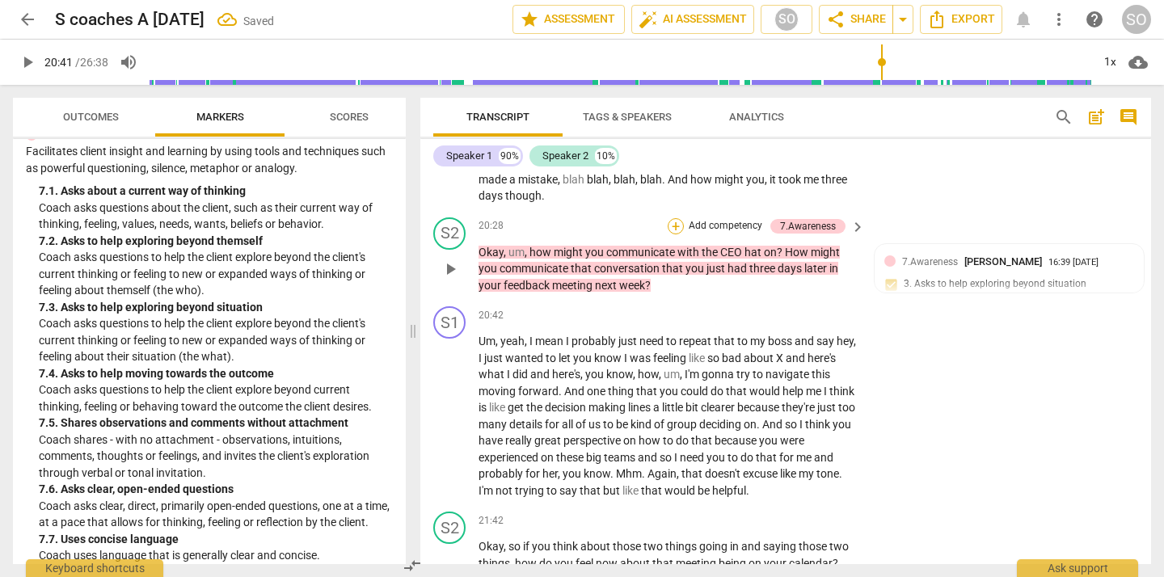
click at [670, 226] on div "+" at bounding box center [676, 226] width 16 height 16
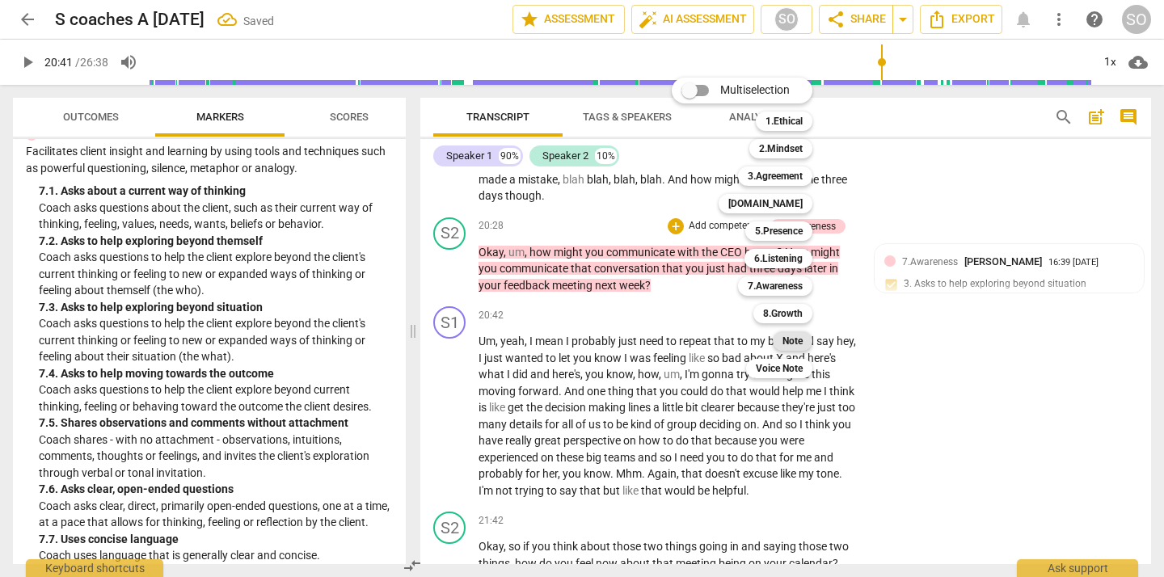
click at [788, 338] on b "Note" at bounding box center [793, 341] width 20 height 19
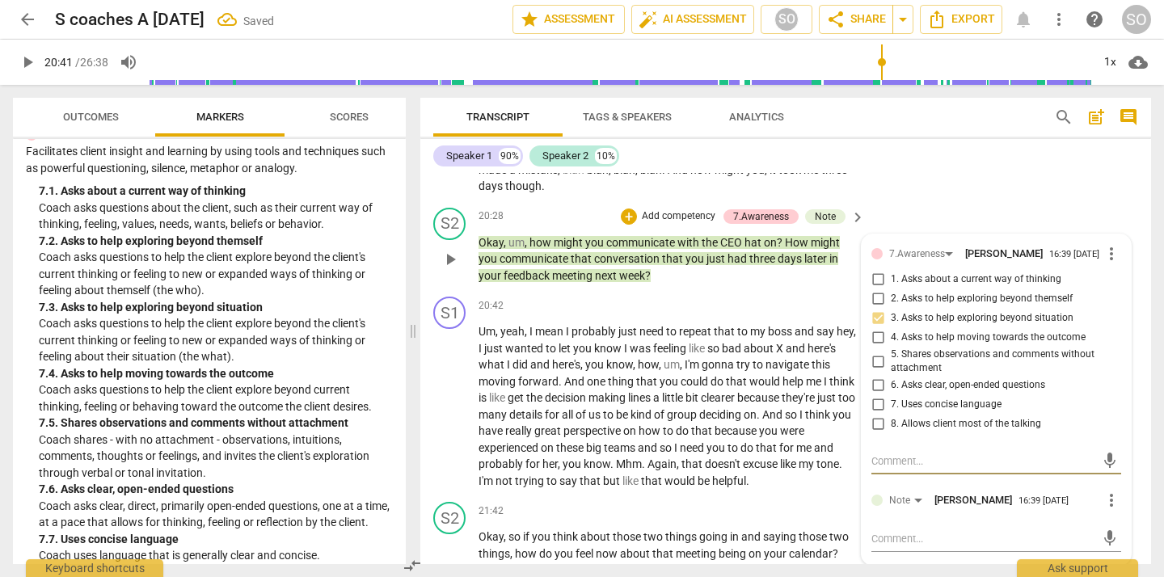
scroll to position [3984, 0]
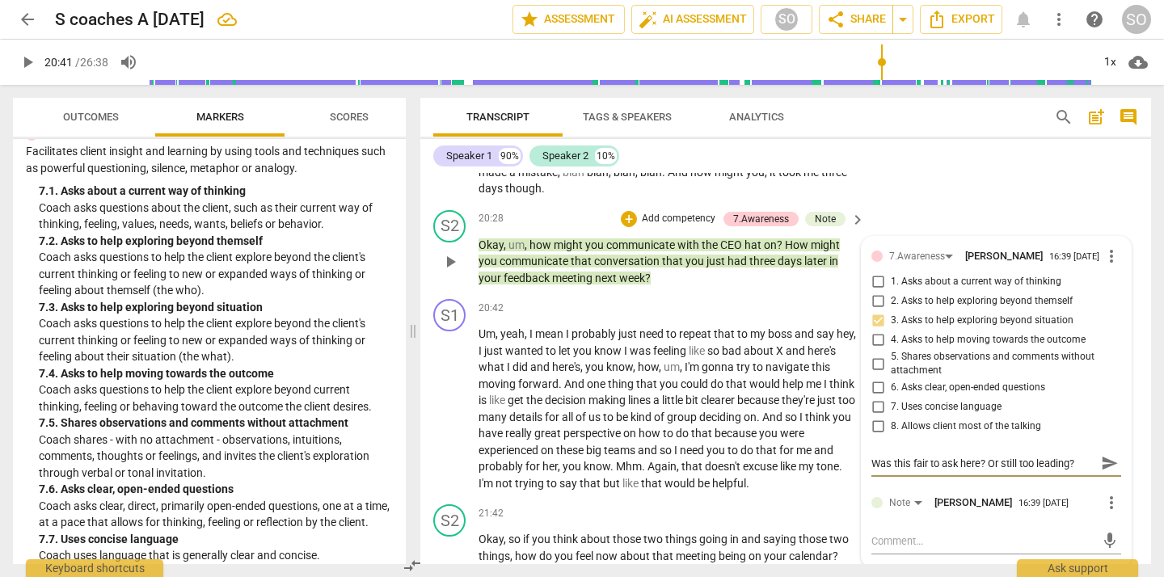
click at [1104, 462] on span "send" at bounding box center [1110, 463] width 18 height 18
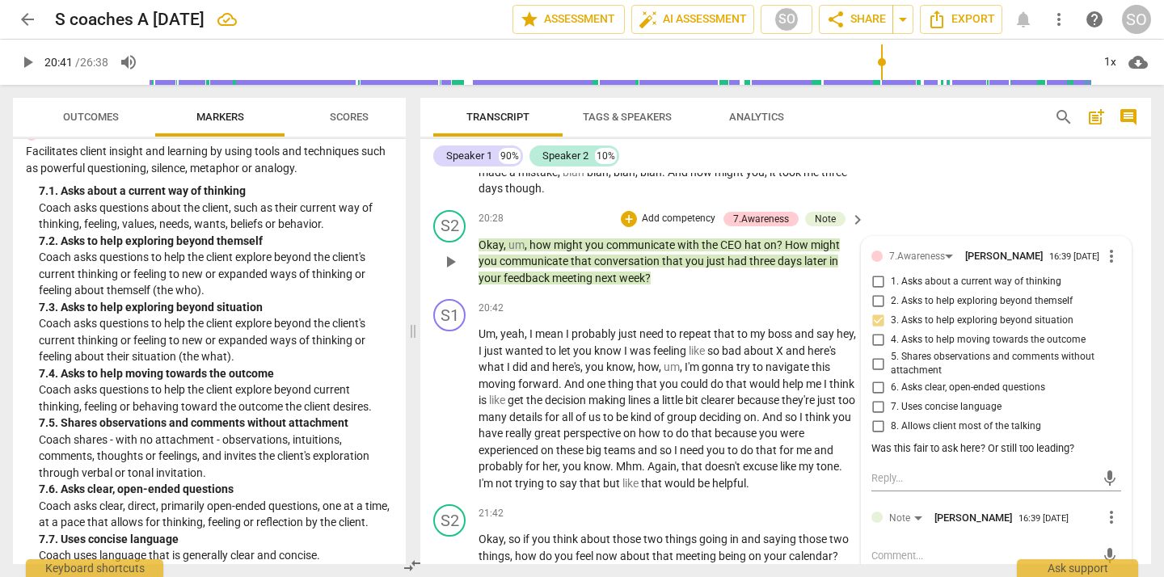
click at [1071, 448] on div "Was this fair to ask here? Or still too leading?" at bounding box center [997, 448] width 250 height 15
click at [1105, 257] on span "more_vert" at bounding box center [1111, 256] width 19 height 19
click at [1109, 262] on li "Edit" at bounding box center [1123, 258] width 56 height 31
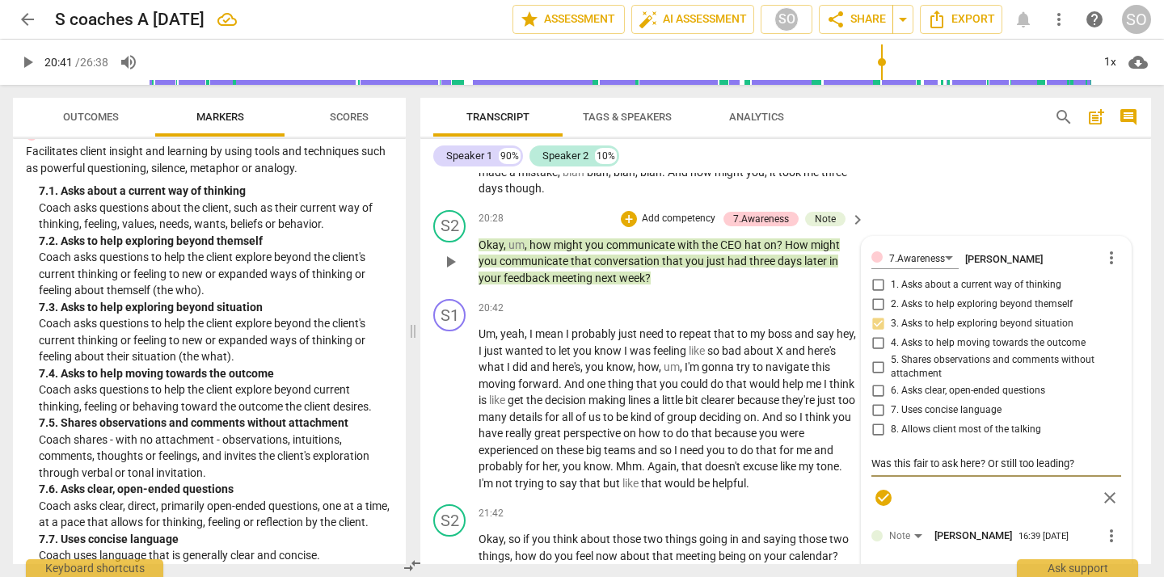
drag, startPoint x: 869, startPoint y: 464, endPoint x: 981, endPoint y: 462, distance: 111.6
click at [981, 462] on textarea "Was this fair to ask here? Or still too leading?" at bounding box center [997, 463] width 250 height 15
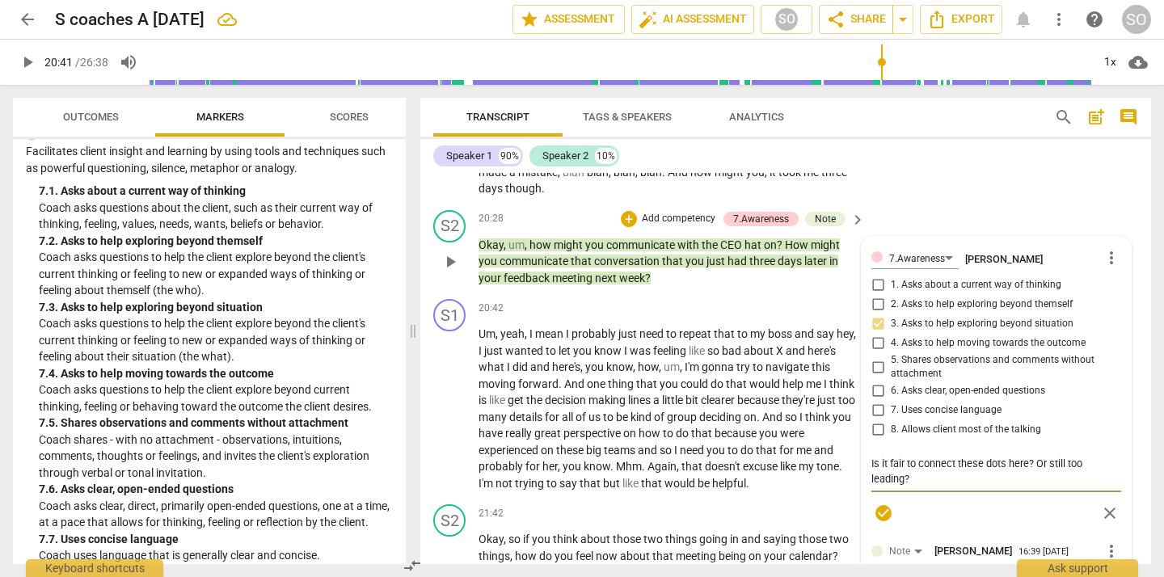
click at [918, 465] on textarea "Is it fair to connect these dots here? Or still too leading?" at bounding box center [997, 471] width 250 height 31
click at [969, 479] on textarea "Is it fair to ask this and connect these dots here? Or still too leading?" at bounding box center [997, 471] width 250 height 31
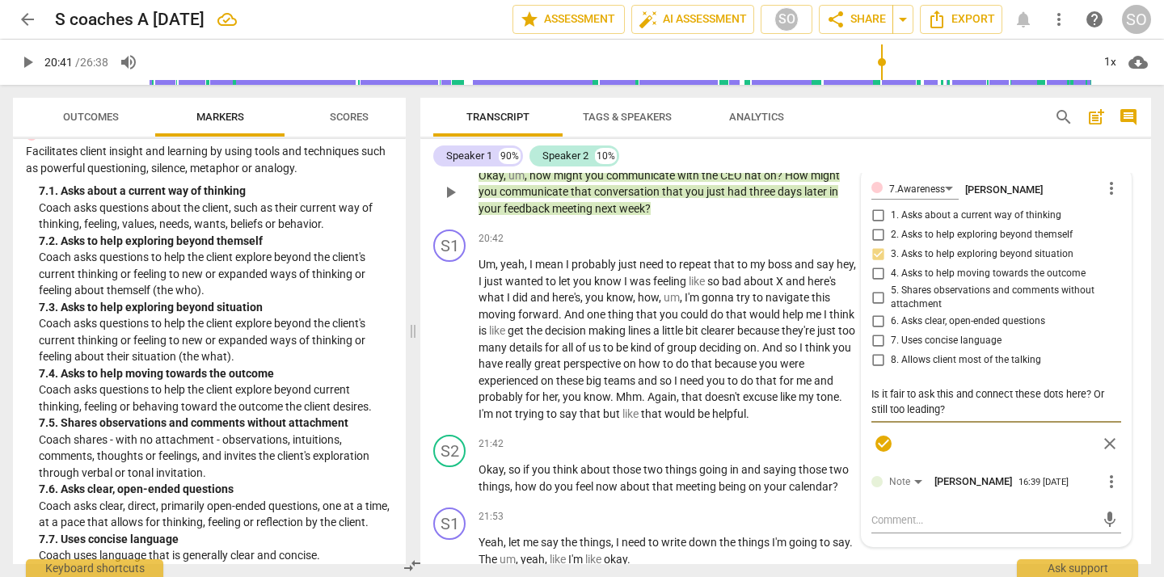
scroll to position [4050, 0]
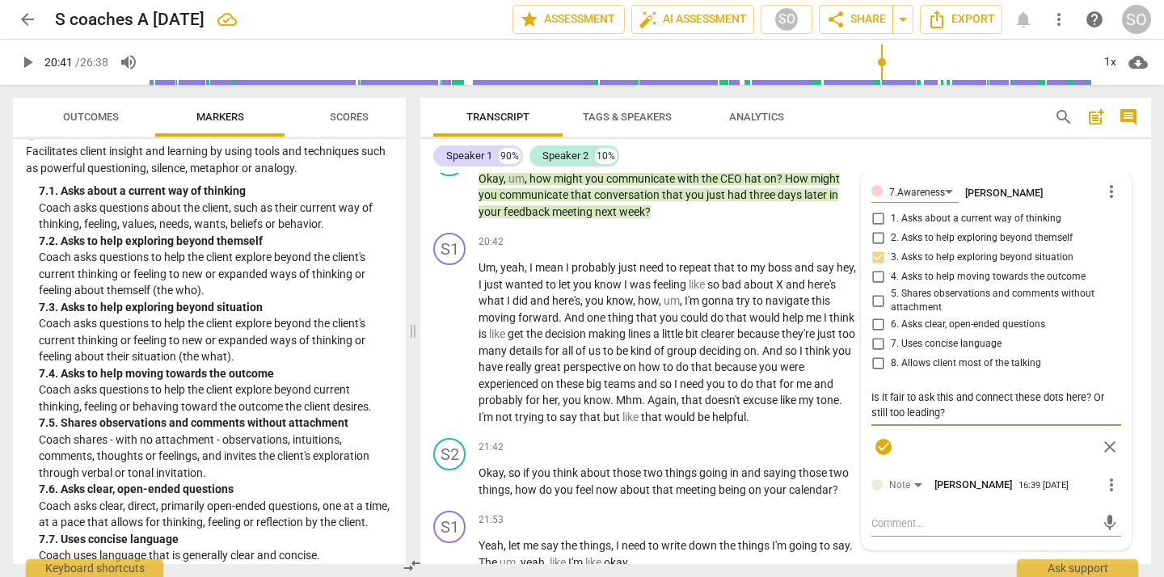
click at [909, 151] on div "Speaker 1 90% Speaker 2 10%" at bounding box center [785, 155] width 705 height 27
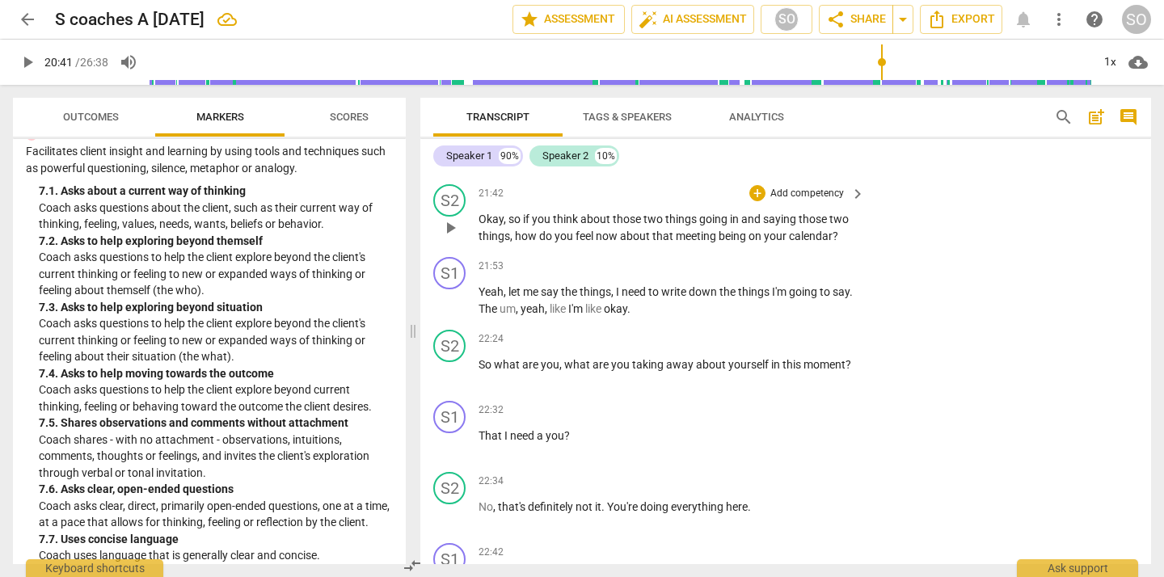
scroll to position [4305, 0]
drag, startPoint x: 513, startPoint y: 234, endPoint x: 632, endPoint y: 236, distance: 118.9
click at [632, 236] on p "Okay , so if you think about those two things going in and saying those two thi…" at bounding box center [668, 226] width 378 height 33
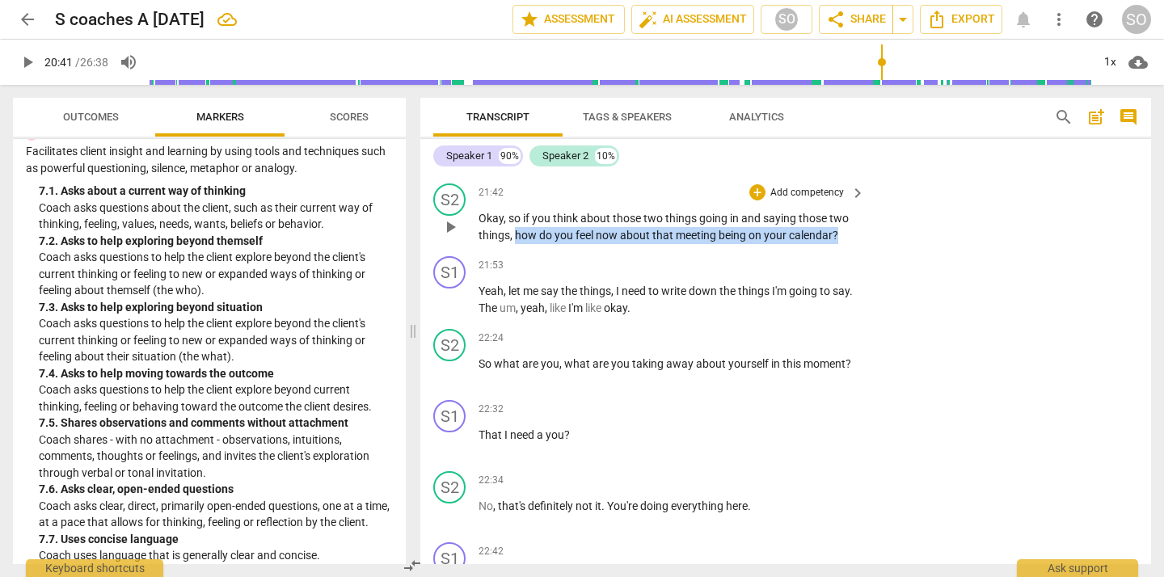
drag, startPoint x: 517, startPoint y: 237, endPoint x: 852, endPoint y: 236, distance: 335.6
click at [852, 236] on p "Okay , so if you think about those two things going in and saying those two thi…" at bounding box center [668, 226] width 378 height 33
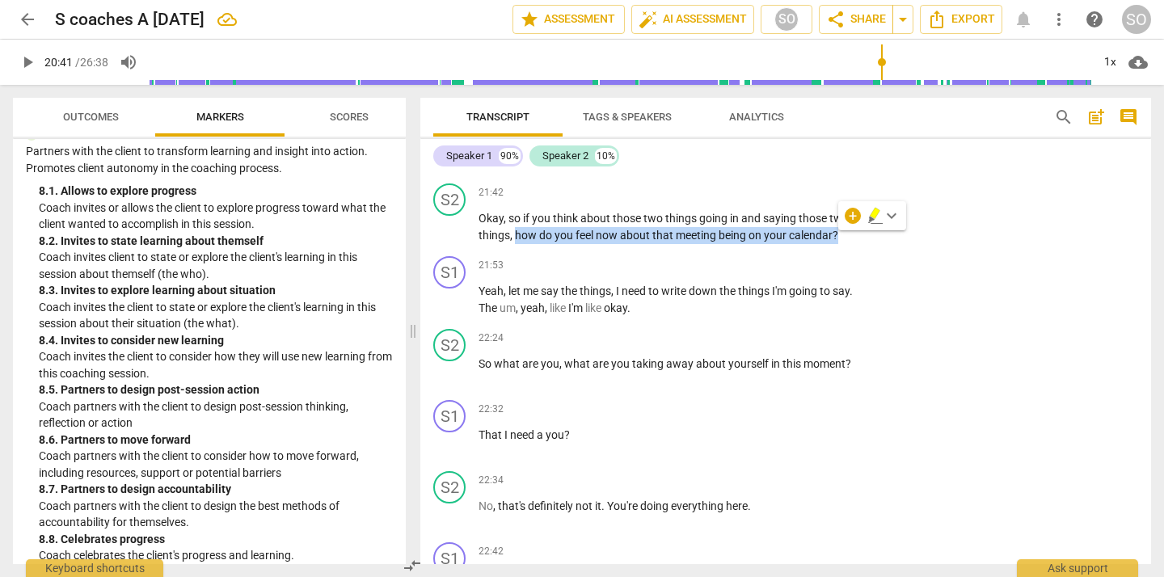
scroll to position [2042, 0]
click at [851, 213] on div "+" at bounding box center [853, 216] width 16 height 16
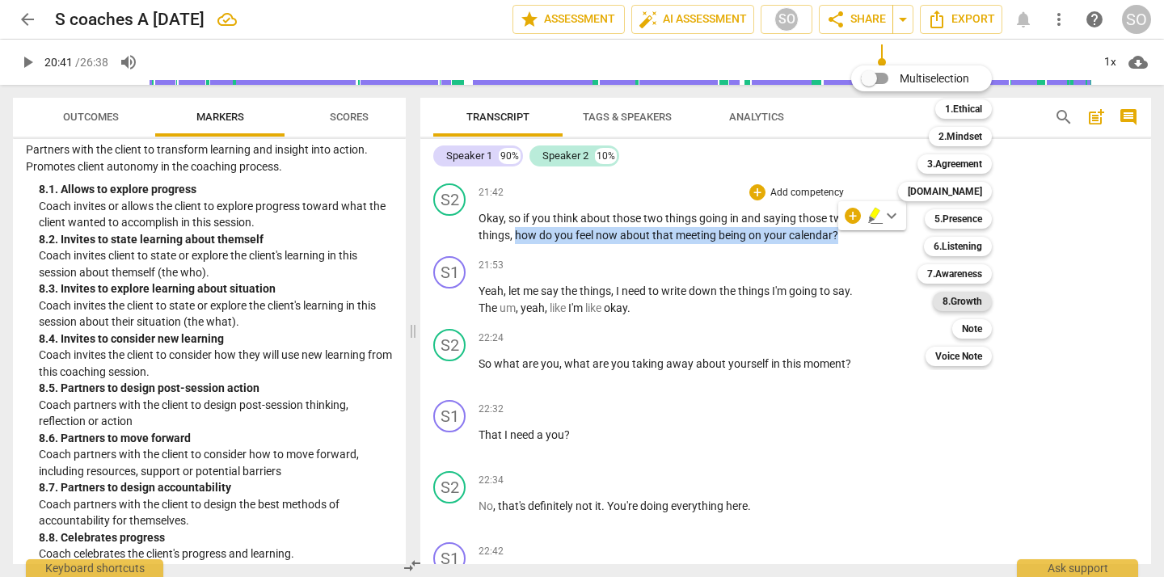
click at [965, 300] on b "8.Growth" at bounding box center [963, 301] width 40 height 19
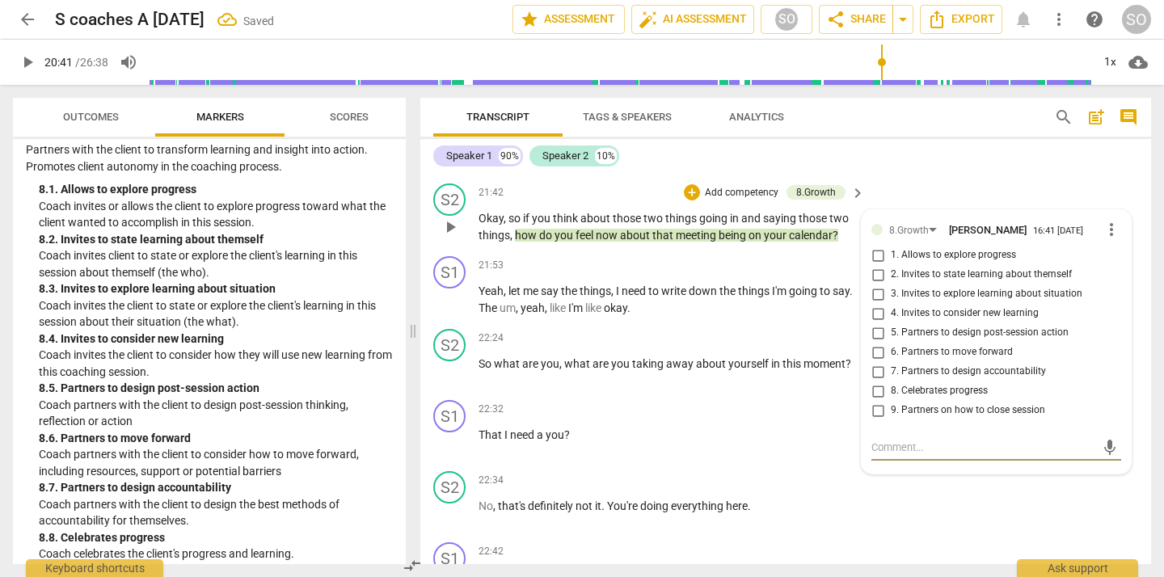
click at [876, 255] on input "1. Allows to explore progress" at bounding box center [878, 255] width 26 height 19
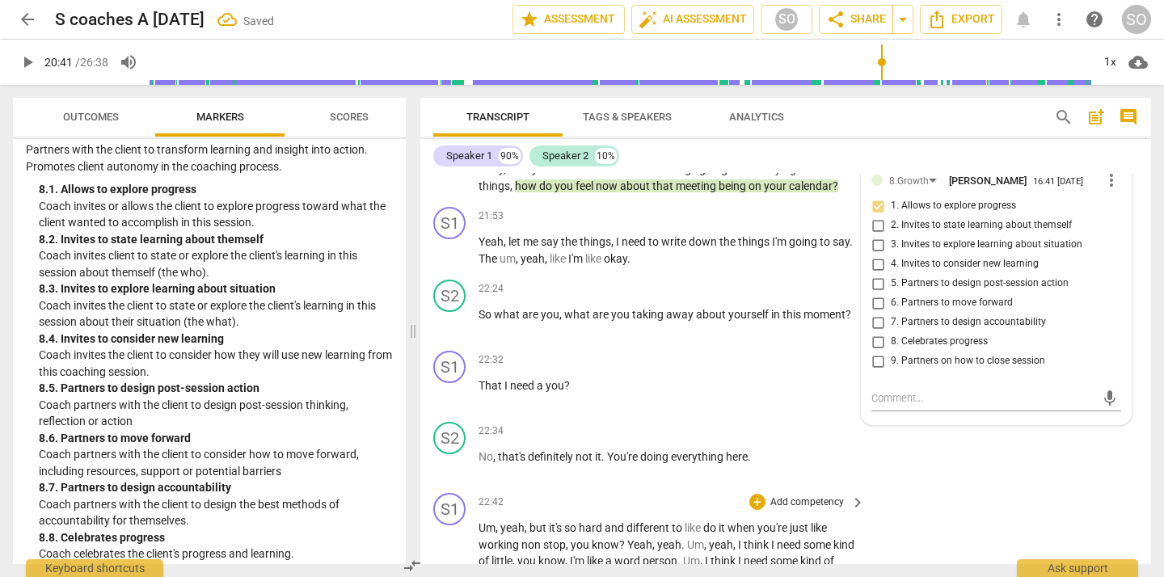
click at [935, 498] on div "S1 play_arrow pause 22:42 + Add competency keyboard_arrow_right Um , yeah , but…" at bounding box center [785, 565] width 731 height 156
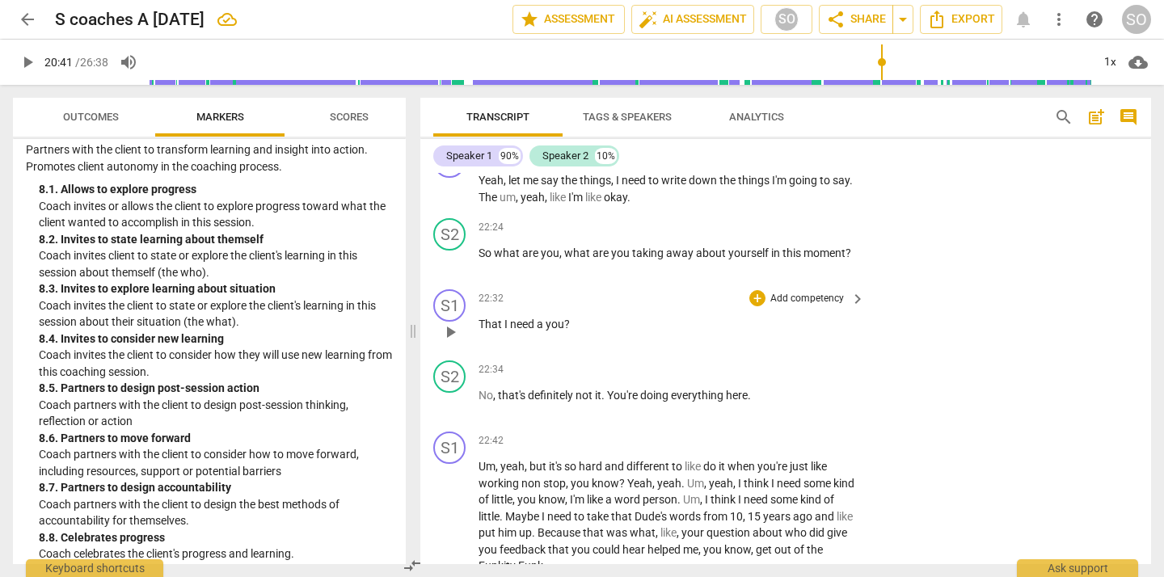
scroll to position [4420, 0]
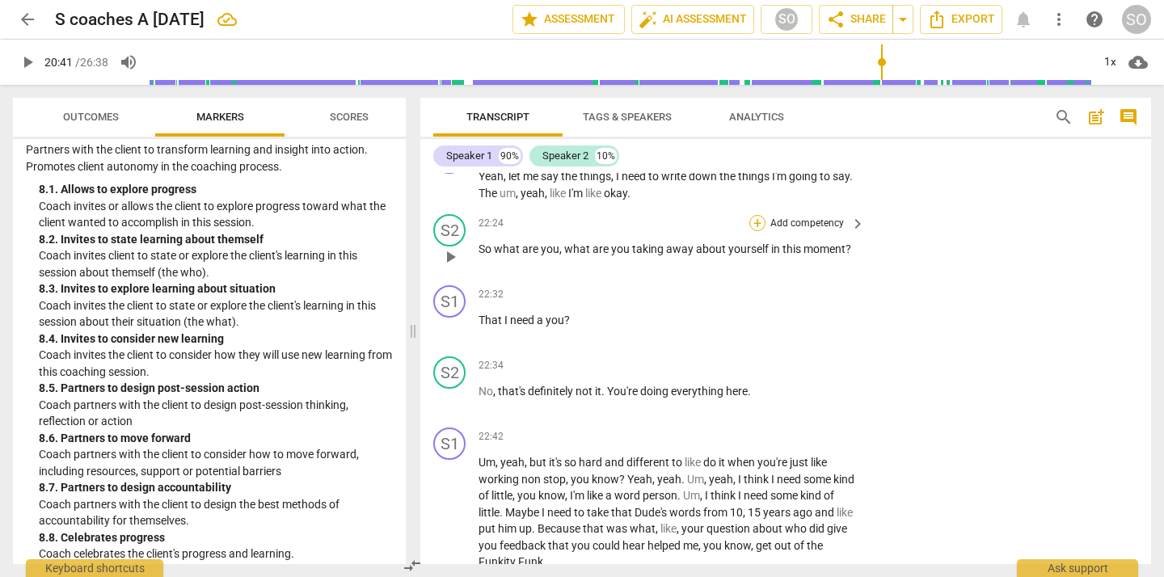
click at [756, 222] on div "+" at bounding box center [758, 223] width 16 height 16
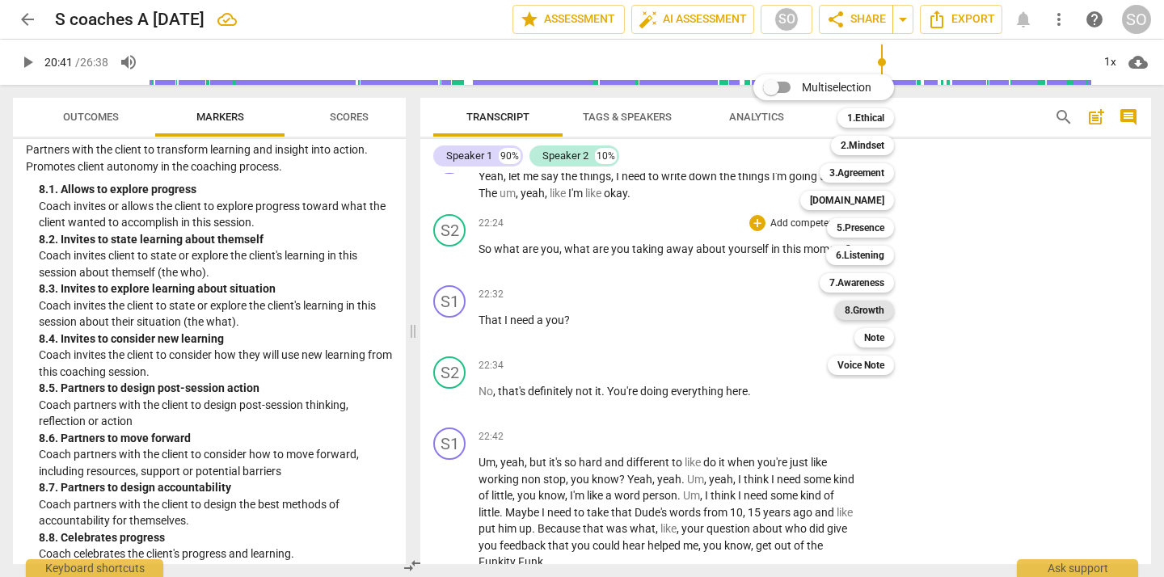
click at [861, 306] on b "8.Growth" at bounding box center [865, 310] width 40 height 19
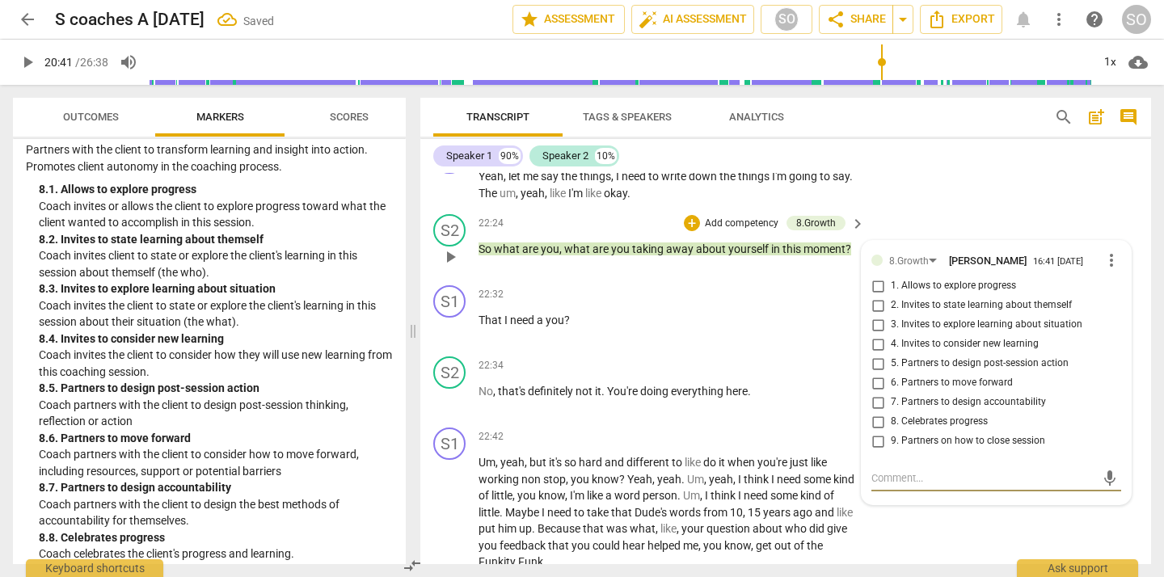
click at [877, 304] on input "2. Invites to state learning about themself" at bounding box center [878, 305] width 26 height 19
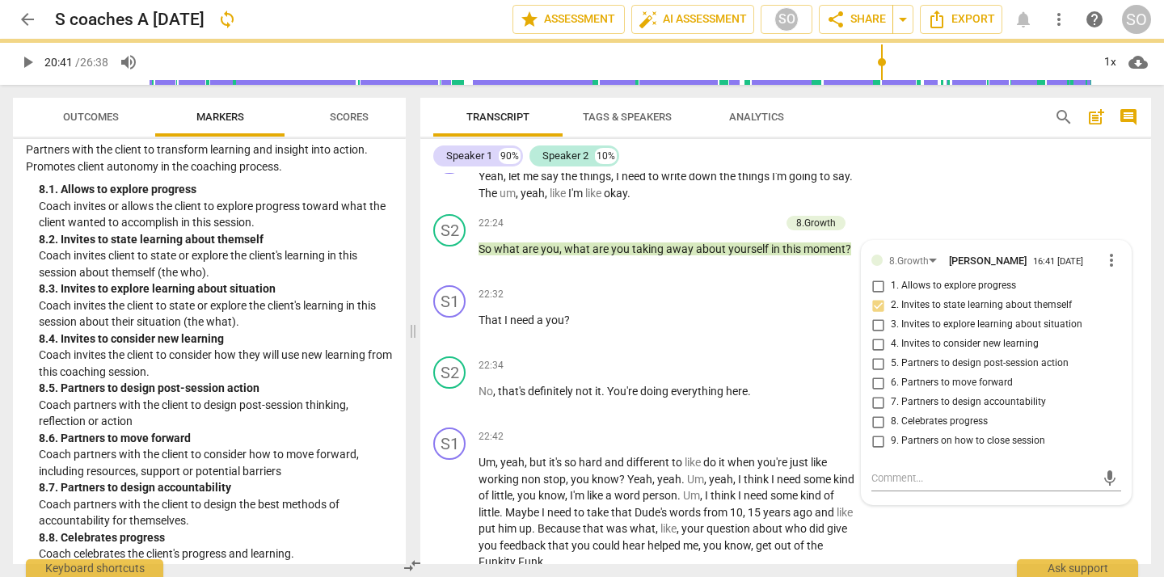
click at [1066, 152] on div "Speaker 1 90% Speaker 2 10%" at bounding box center [785, 155] width 705 height 27
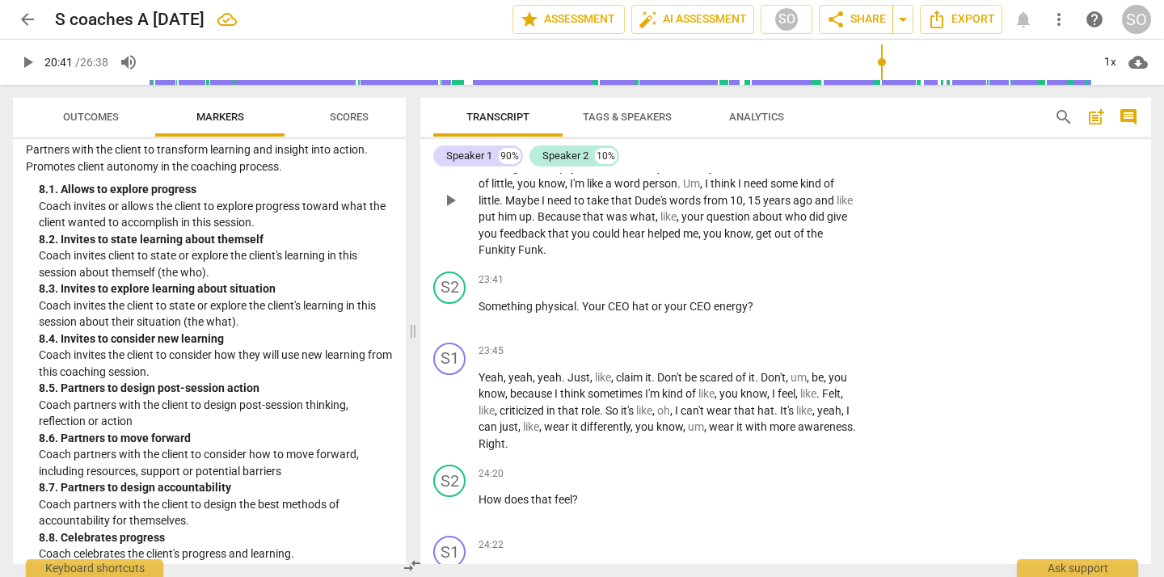
scroll to position [4732, 0]
click at [530, 239] on span "feedback" at bounding box center [524, 232] width 49 height 13
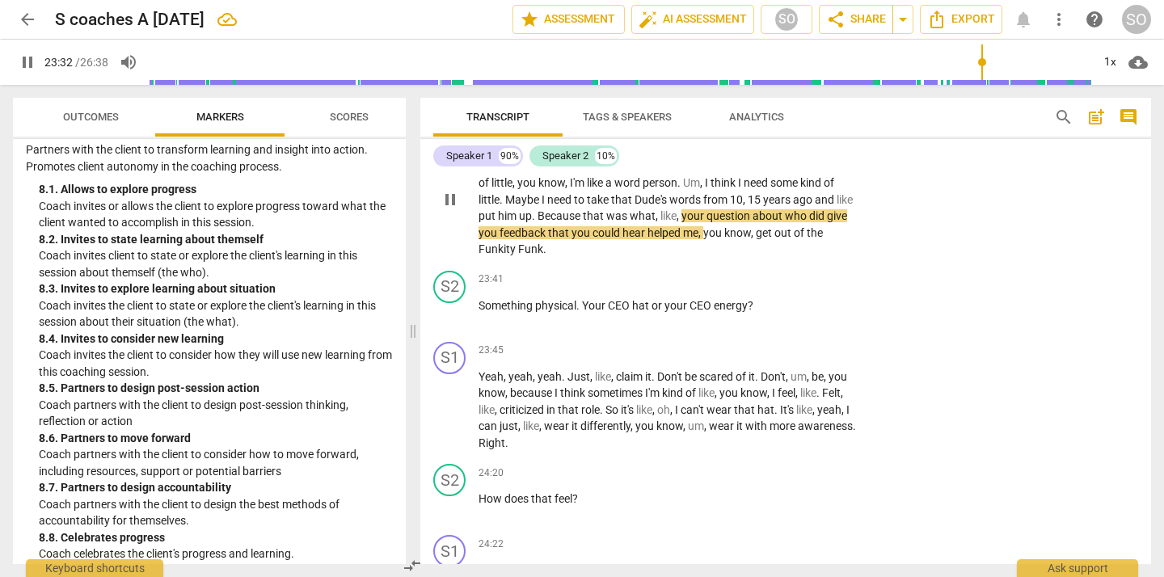
click at [750, 239] on span "know" at bounding box center [737, 232] width 27 height 13
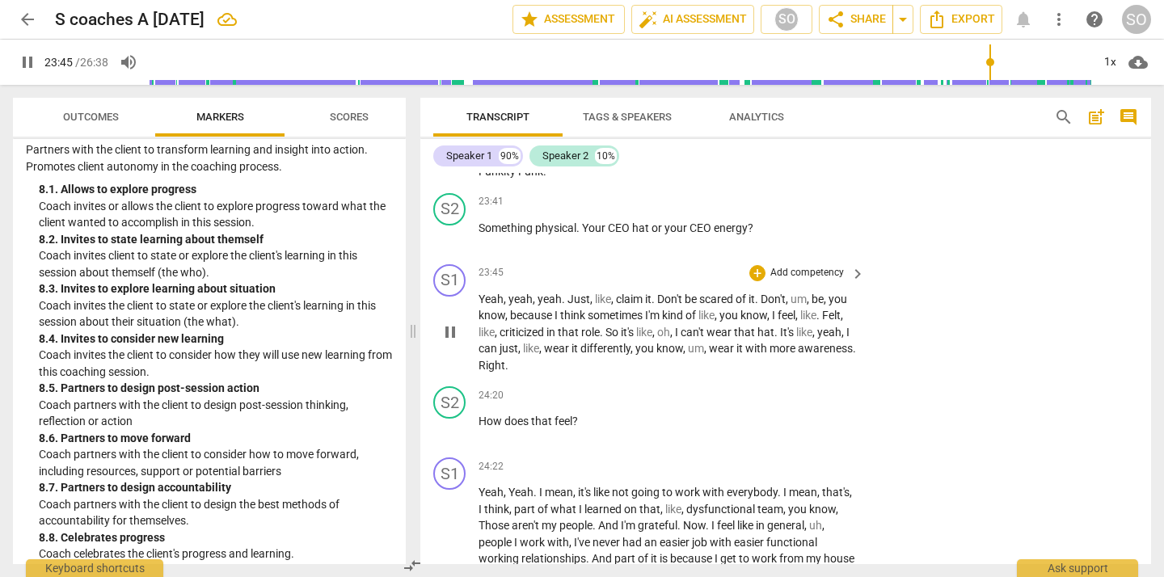
scroll to position [4811, 0]
click at [451, 235] on span "pause" at bounding box center [450, 235] width 19 height 19
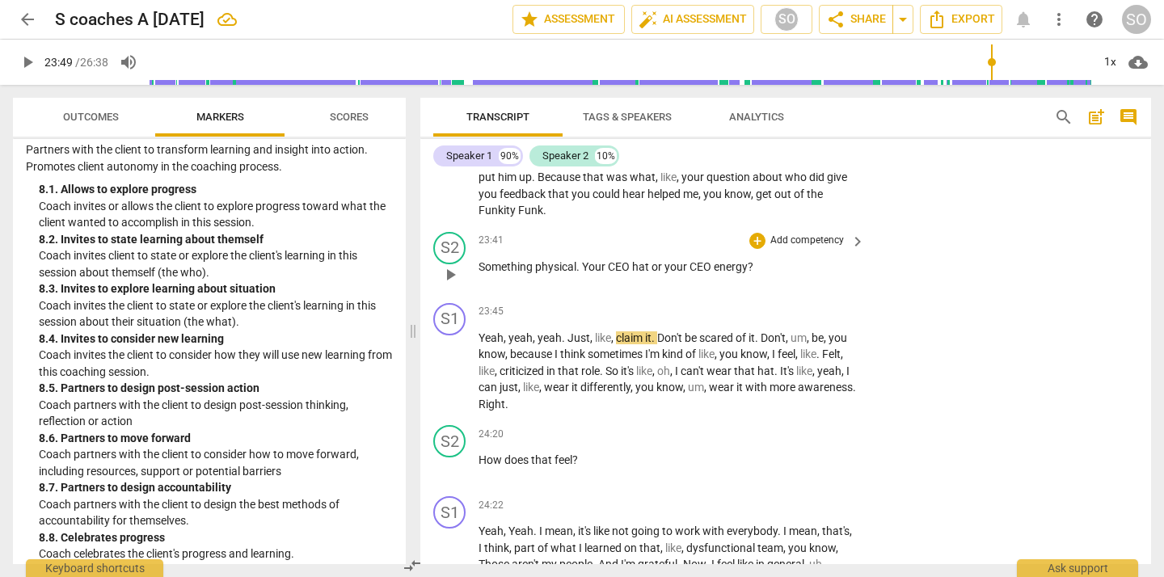
scroll to position [4776, 0]
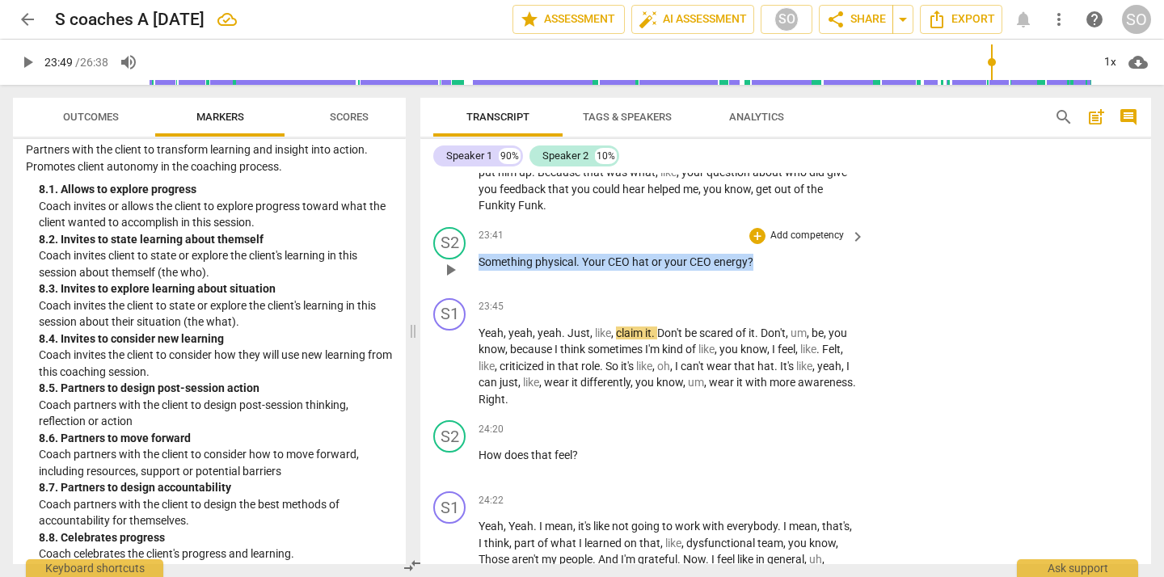
drag, startPoint x: 480, startPoint y: 264, endPoint x: 767, endPoint y: 259, distance: 286.3
click at [767, 259] on p "Something physical . Your CEO hat or your CEO energy ?" at bounding box center [668, 262] width 378 height 17
click at [768, 237] on div "+" at bounding box center [768, 242] width 16 height 16
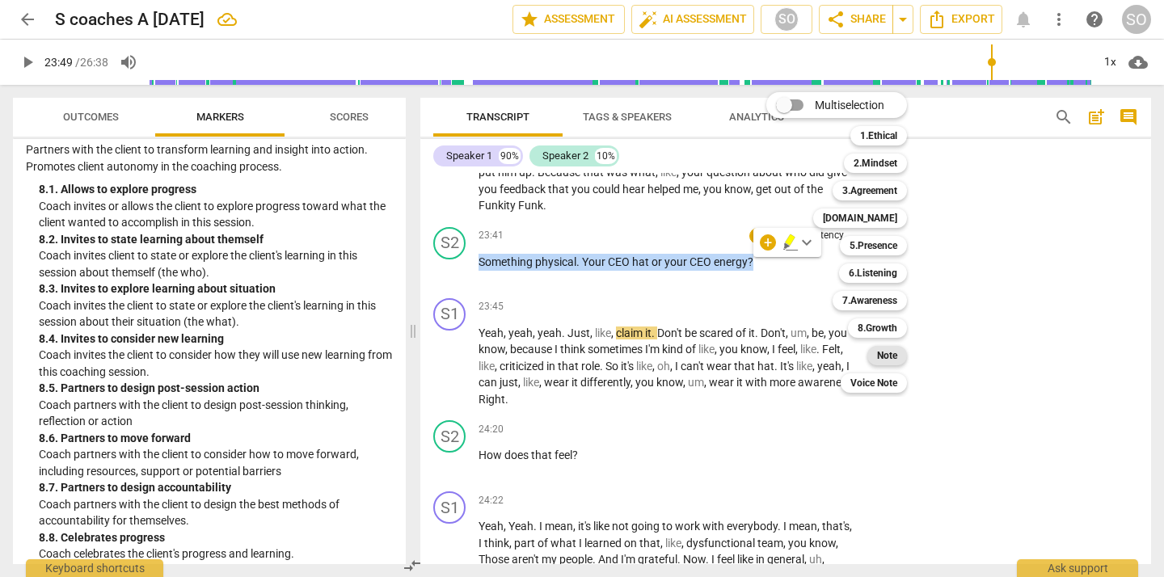
click at [890, 350] on b "Note" at bounding box center [887, 355] width 20 height 19
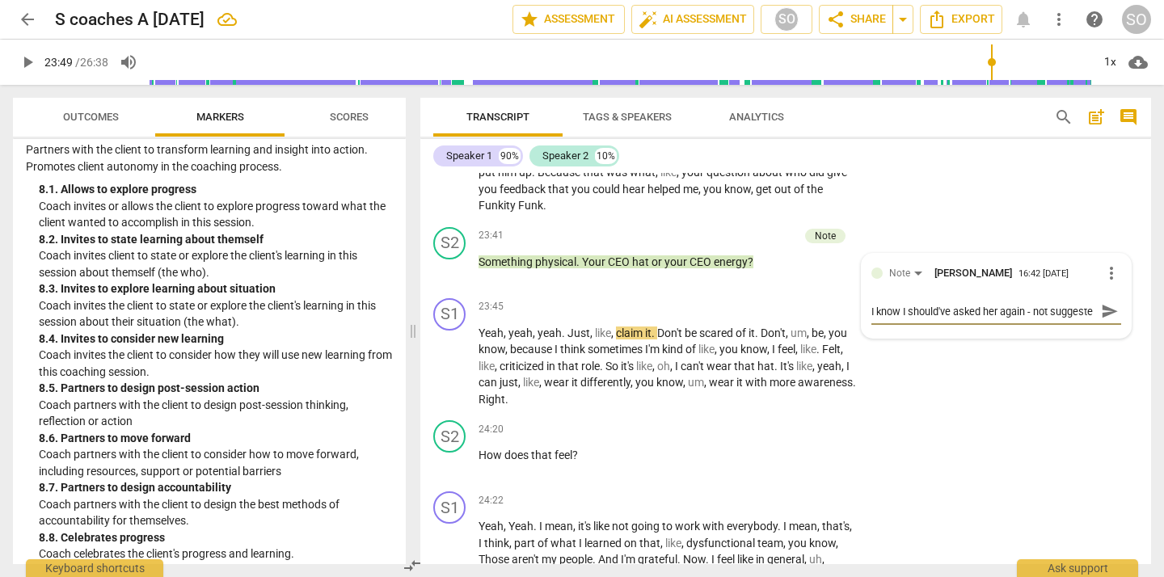
scroll to position [14, 0]
click at [948, 403] on div "S1 play_arrow pause 23:45 + Add competency keyboard_arrow_right Yeah , yeah , y…" at bounding box center [785, 353] width 731 height 123
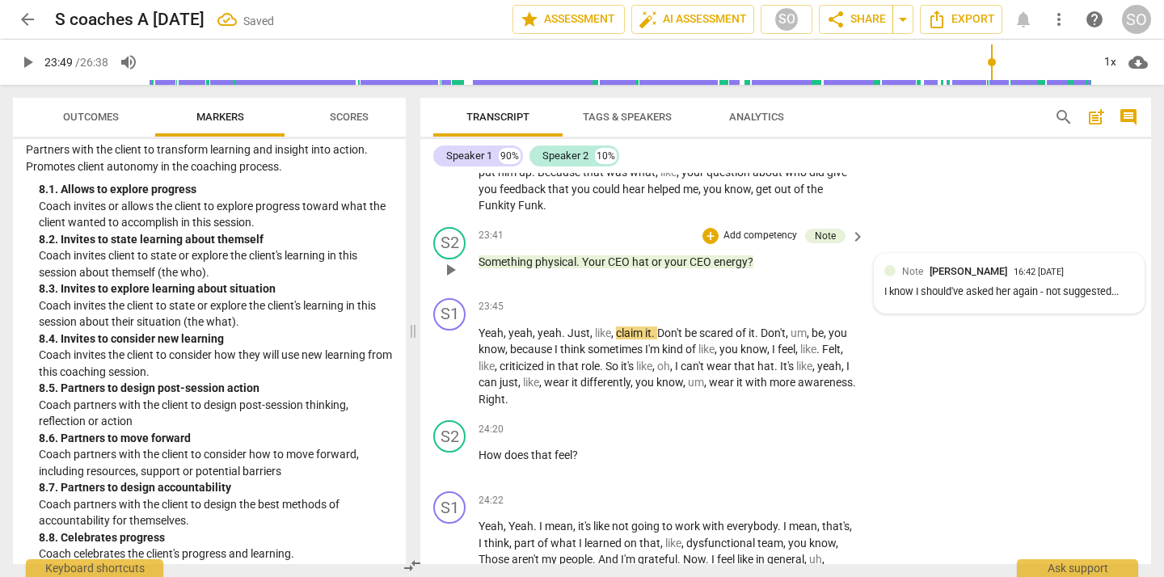
click at [944, 272] on span "[PERSON_NAME]" at bounding box center [969, 271] width 78 height 12
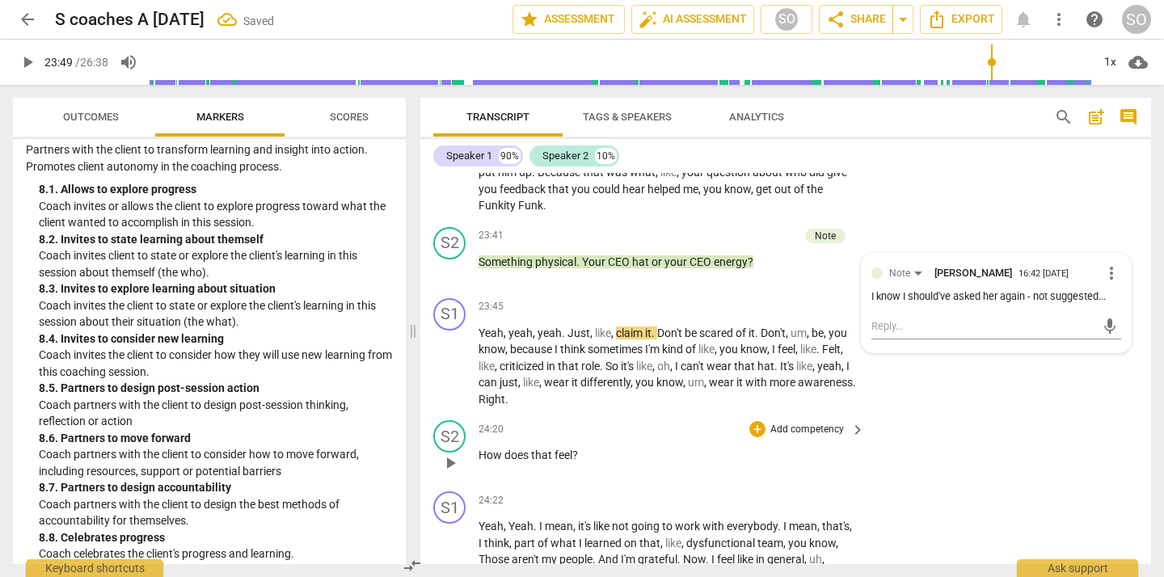
click at [981, 424] on div "S2 play_arrow pause 24:20 + Add competency keyboard_arrow_right How does that f…" at bounding box center [785, 449] width 731 height 71
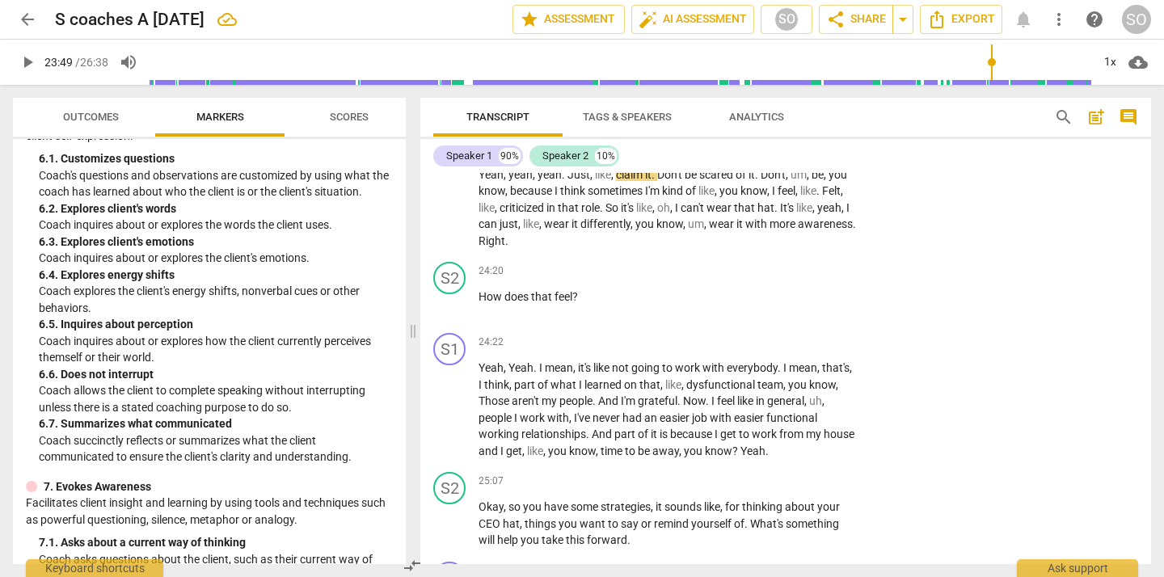
scroll to position [1206, 0]
click at [758, 268] on div "+" at bounding box center [758, 271] width 16 height 16
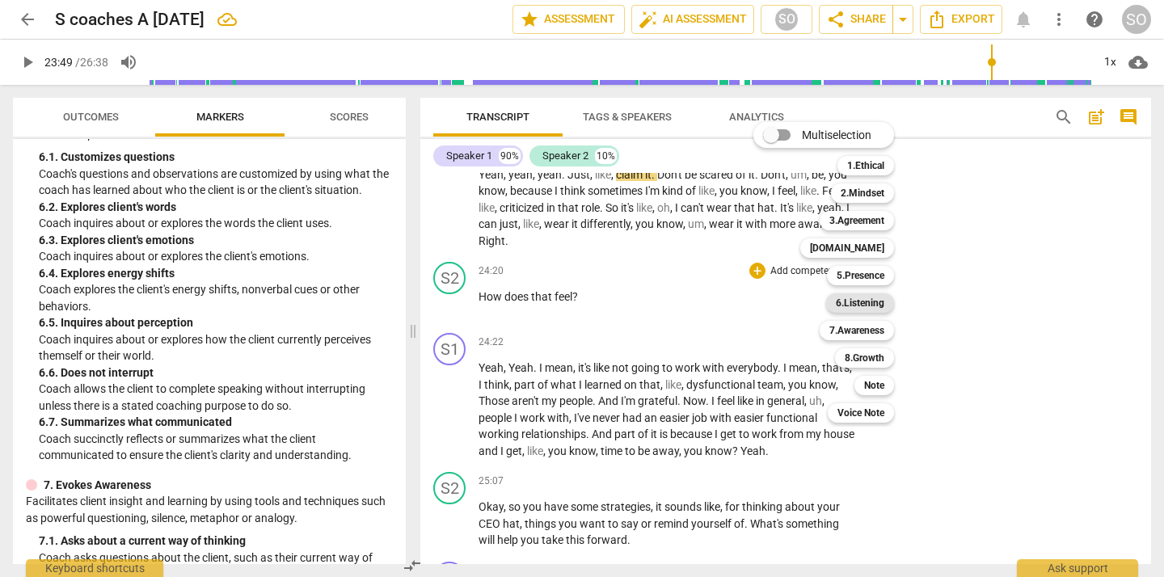
click at [843, 304] on b "6.Listening" at bounding box center [860, 303] width 49 height 19
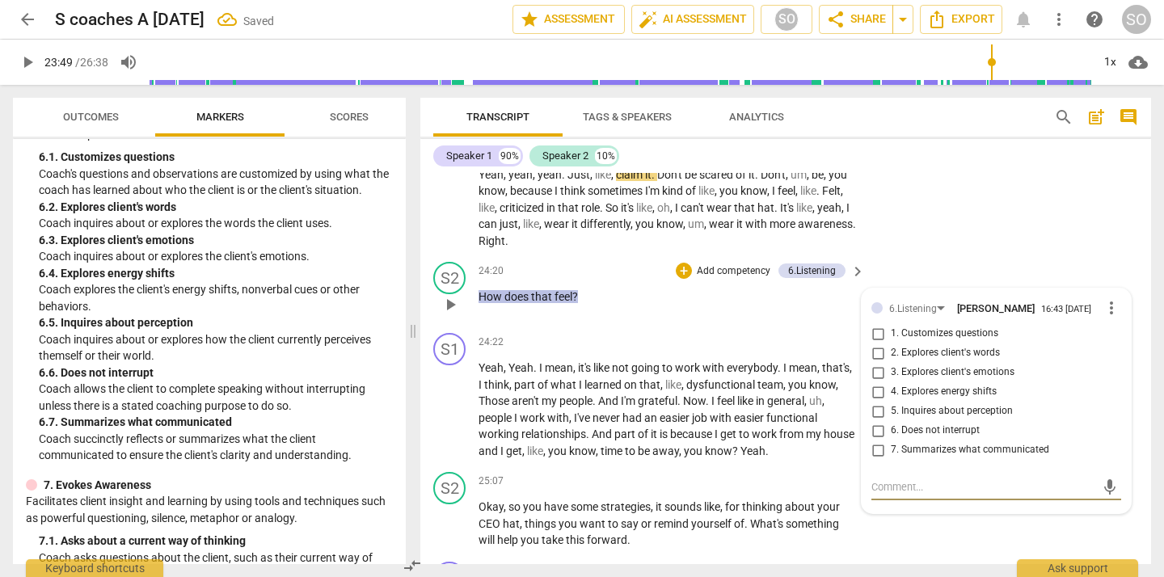
click at [878, 371] on input "3. Explores client's emotions" at bounding box center [878, 372] width 26 height 19
click at [980, 254] on div "S1 play_arrow pause 23:45 + Add competency keyboard_arrow_right Yeah , yeah , y…" at bounding box center [785, 194] width 731 height 123
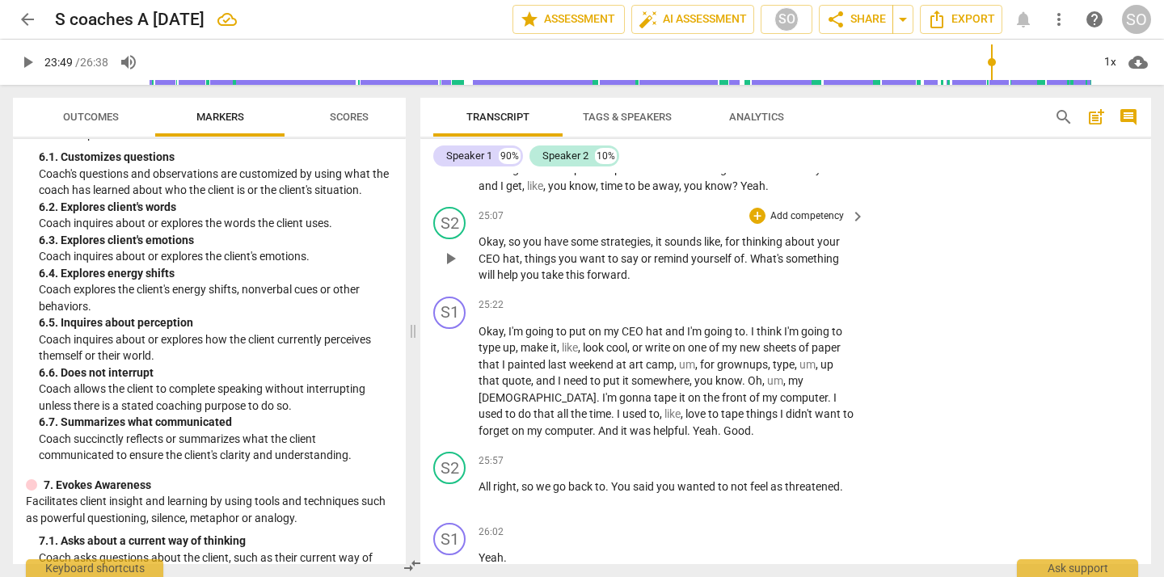
scroll to position [5201, 0]
drag, startPoint x: 753, startPoint y: 257, endPoint x: 754, endPoint y: 272, distance: 15.4
click at [754, 272] on p "Okay , so you have some strategies , it sounds like , for thinking about your C…" at bounding box center [668, 258] width 378 height 50
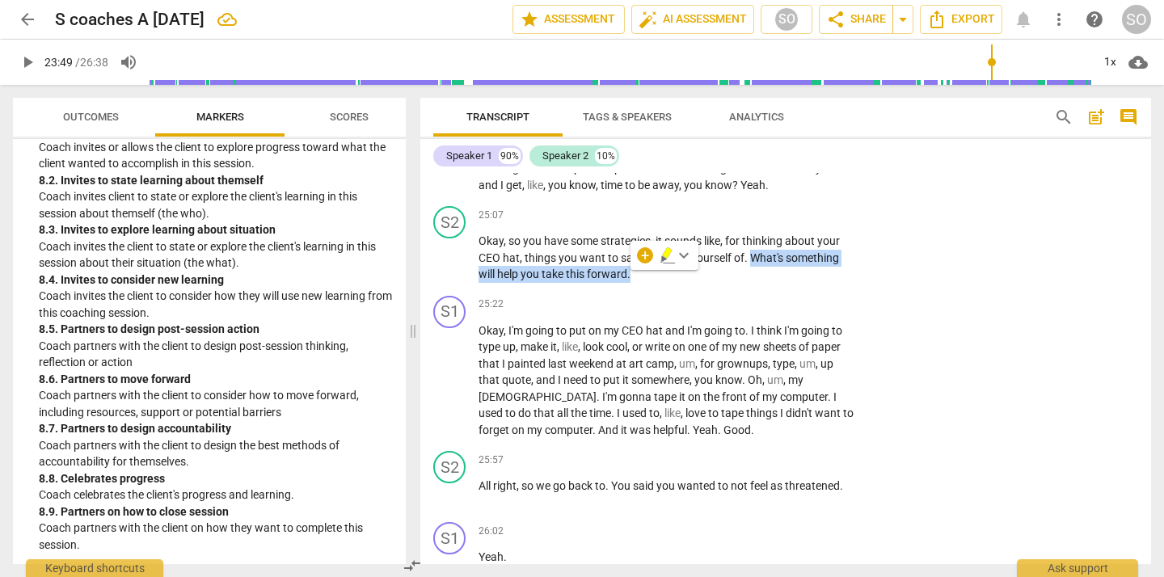
scroll to position [2118, 0]
click at [647, 255] on div "+" at bounding box center [645, 255] width 16 height 16
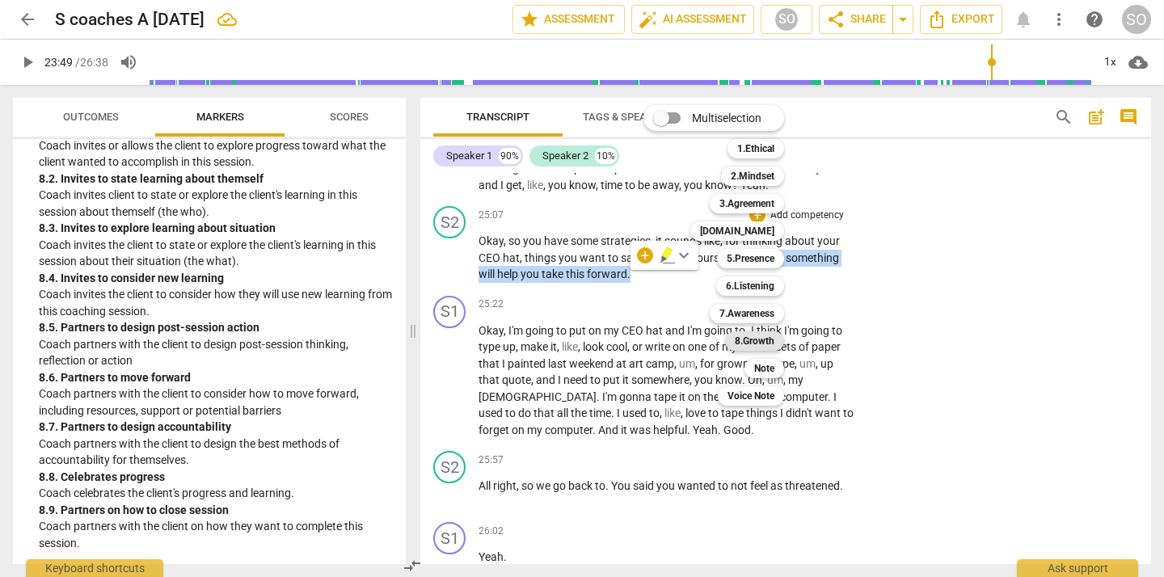
click at [752, 340] on b "8.Growth" at bounding box center [755, 341] width 40 height 19
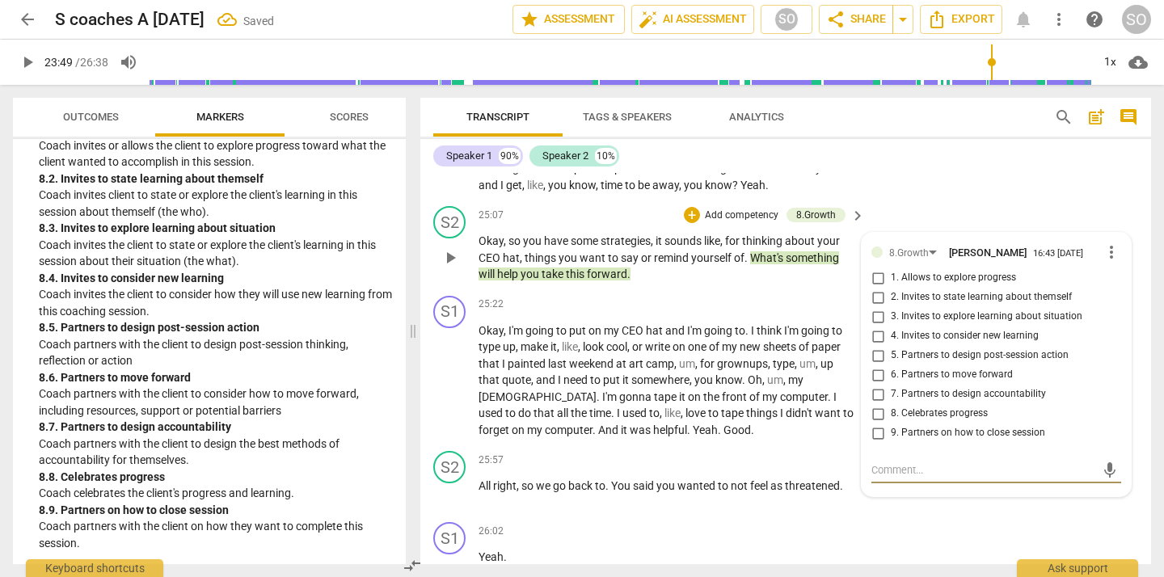
click at [876, 356] on input "5. Partners to design post-session action" at bounding box center [878, 355] width 26 height 19
click at [939, 199] on div "S1 play_arrow pause 24:22 + Add competency keyboard_arrow_right Yeah , Yeah . I…" at bounding box center [785, 130] width 731 height 139
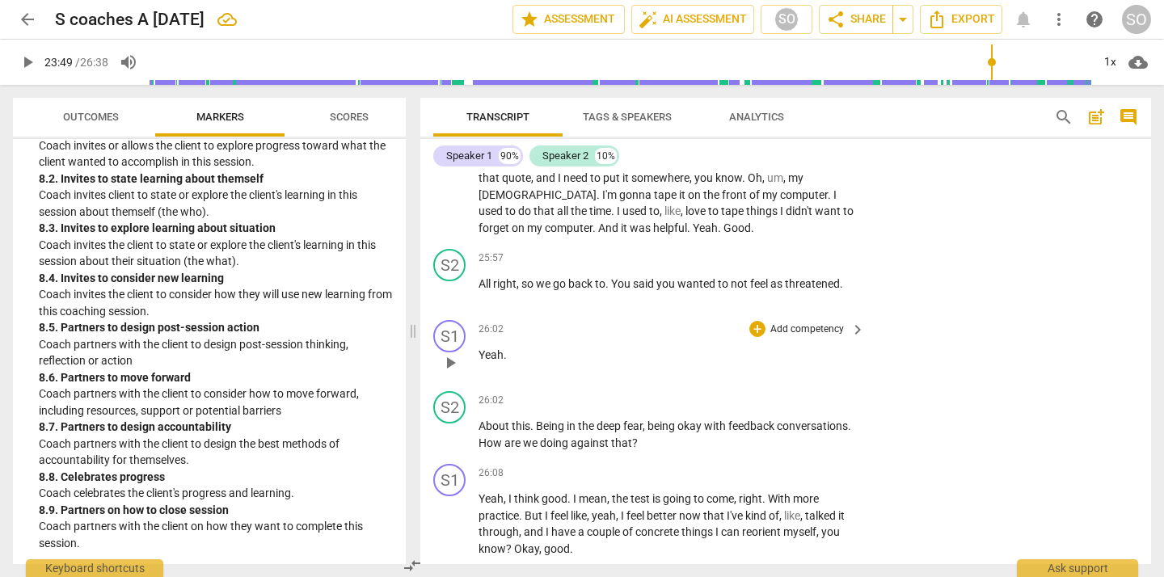
scroll to position [5429, 0]
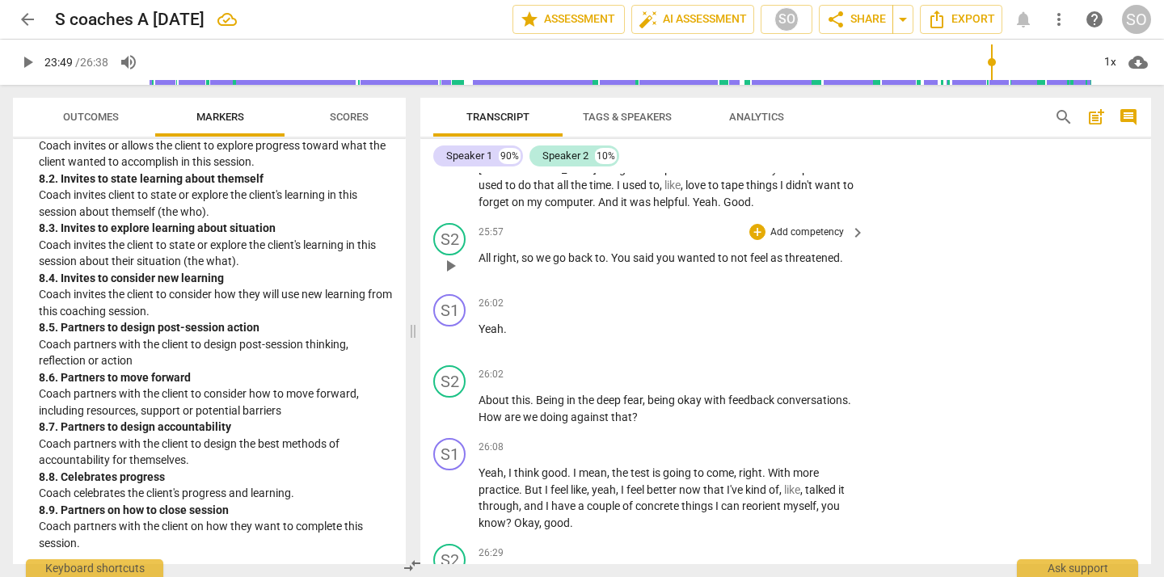
click at [452, 261] on span "play_arrow" at bounding box center [450, 265] width 19 height 19
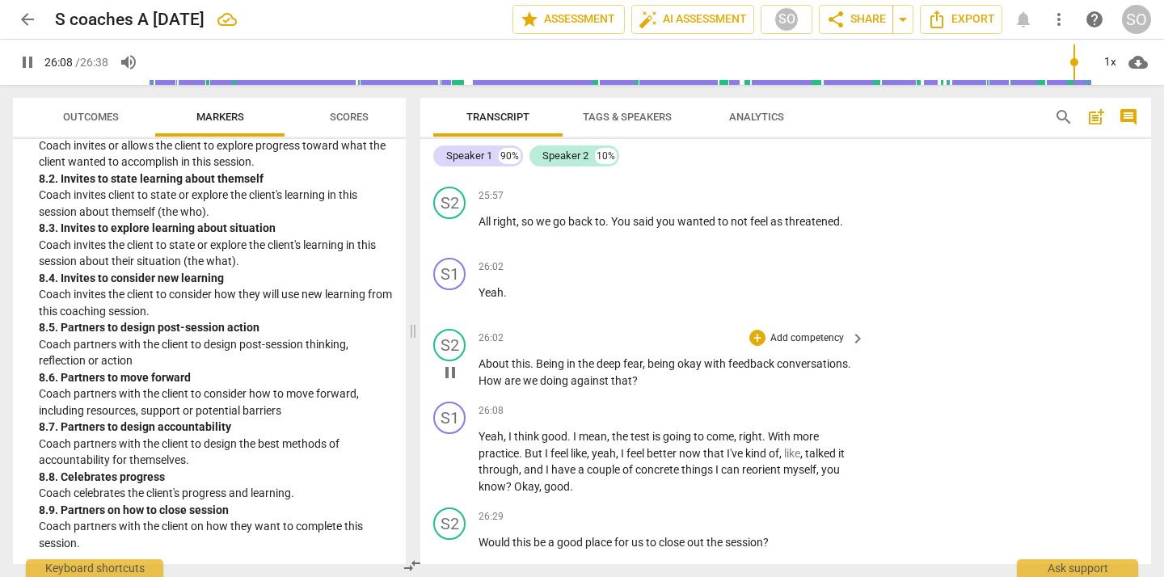
scroll to position [5471, 0]
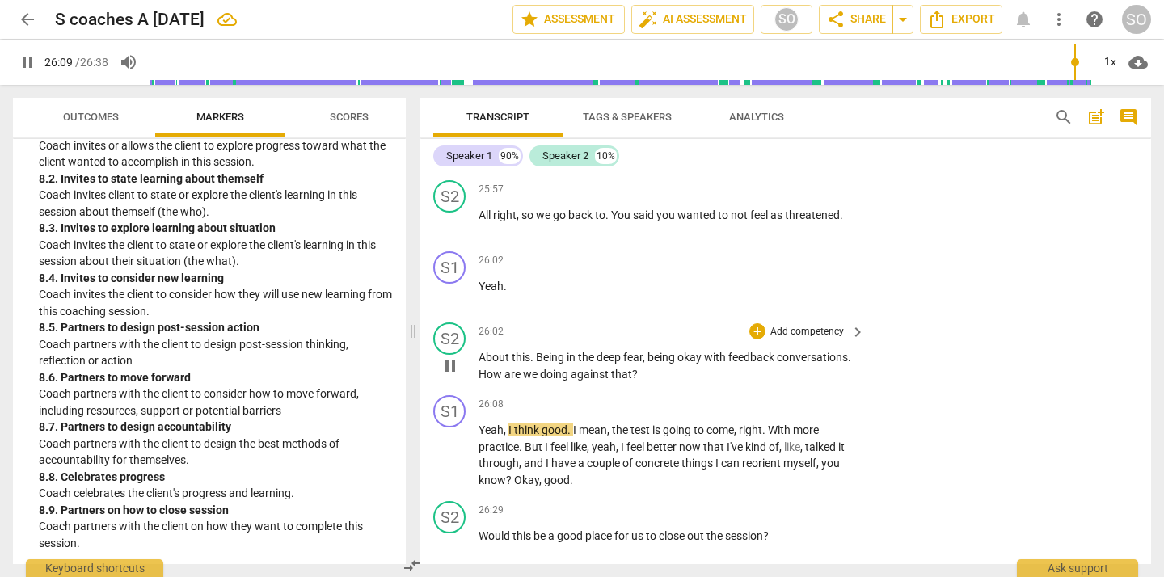
click at [447, 369] on span "pause" at bounding box center [450, 366] width 19 height 19
click at [619, 214] on span "You" at bounding box center [622, 215] width 22 height 13
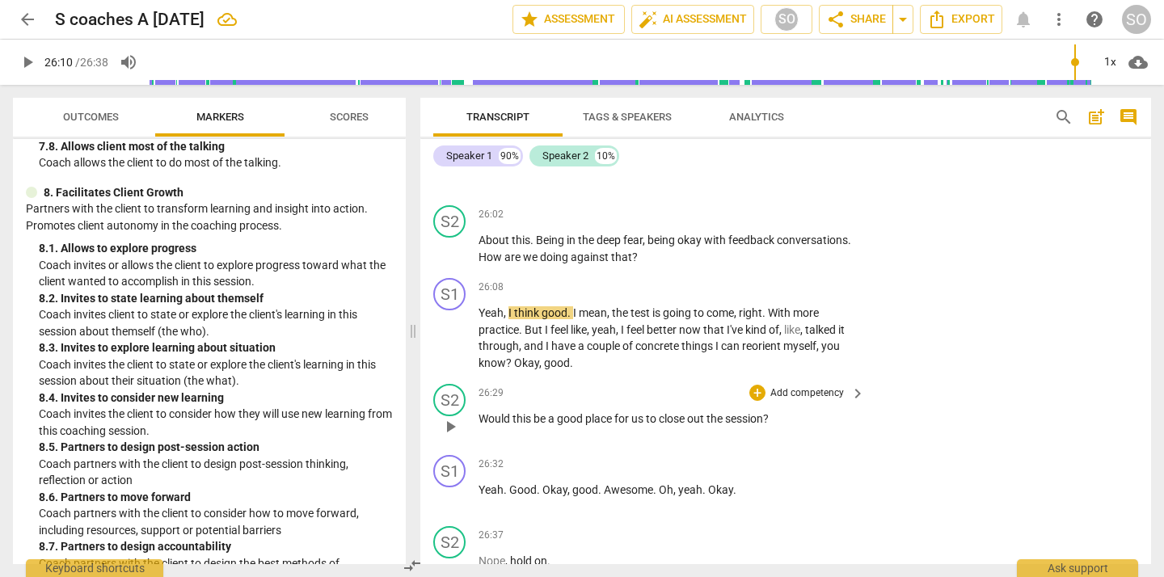
scroll to position [5594, 0]
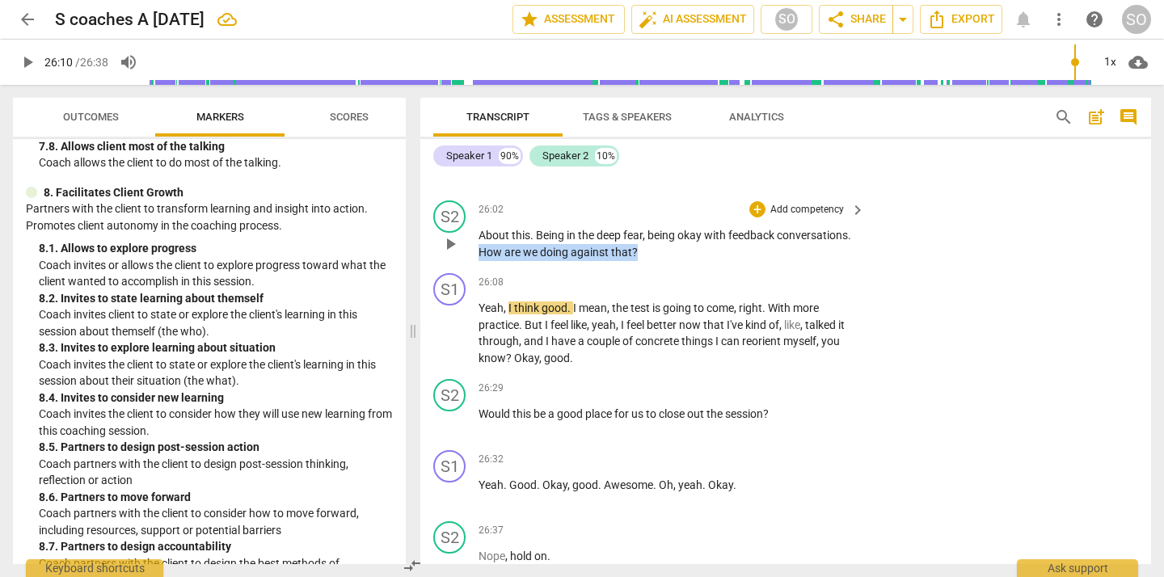
drag, startPoint x: 481, startPoint y: 251, endPoint x: 640, endPoint y: 257, distance: 159.4
click at [640, 257] on p "About this . Being in the deep fear , being okay with feedback conversations . …" at bounding box center [668, 243] width 378 height 33
click at [760, 208] on div "+" at bounding box center [758, 209] width 16 height 16
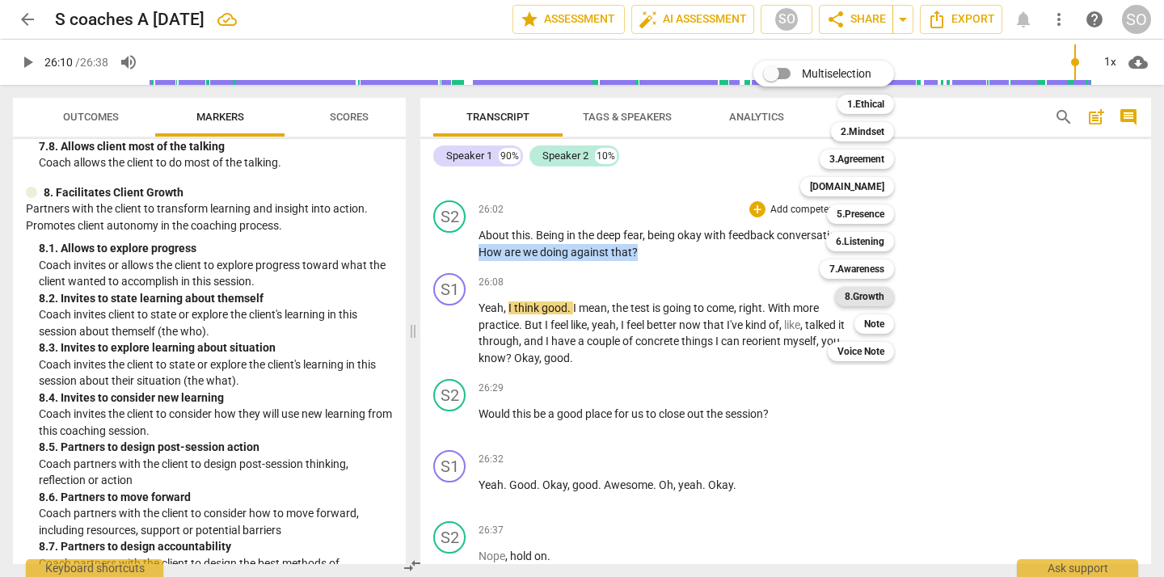
click at [870, 296] on b "8.Growth" at bounding box center [865, 296] width 40 height 19
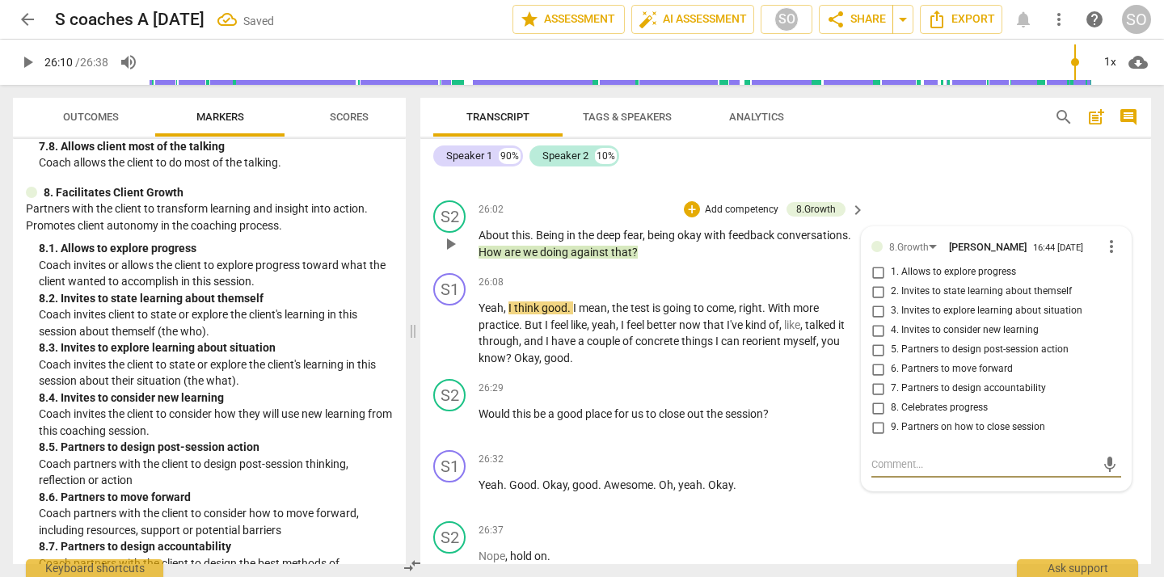
click at [876, 275] on input "1. Allows to explore progress" at bounding box center [878, 272] width 26 height 19
click at [954, 200] on div "S2 play_arrow pause 26:02 + Add competency 8.Growth keyboard_arrow_right About …" at bounding box center [785, 230] width 731 height 73
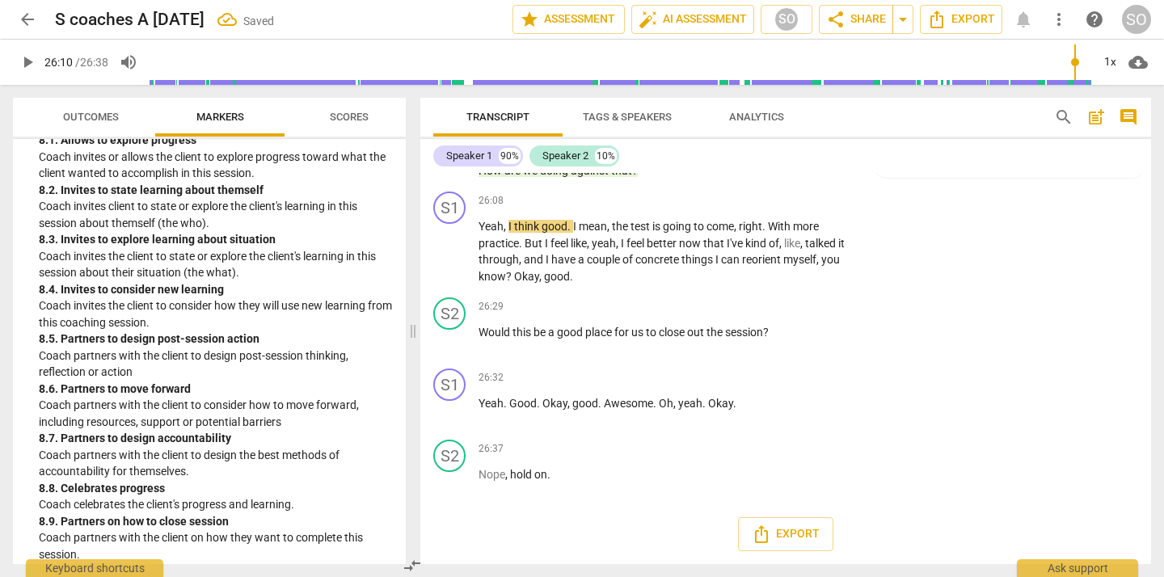
scroll to position [2118, 0]
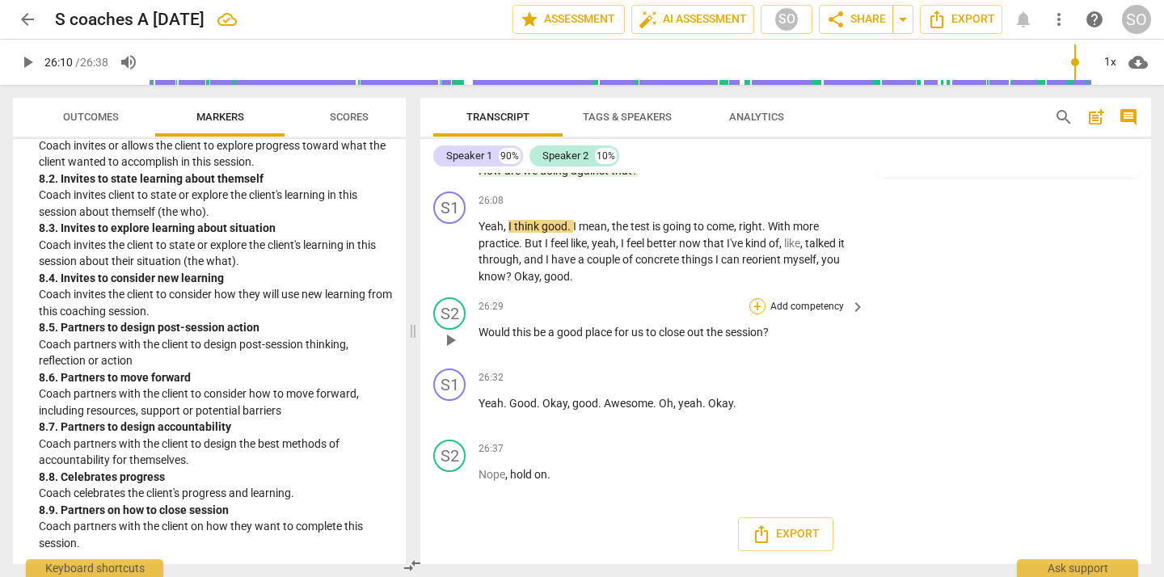
click at [757, 307] on div "+" at bounding box center [758, 306] width 16 height 16
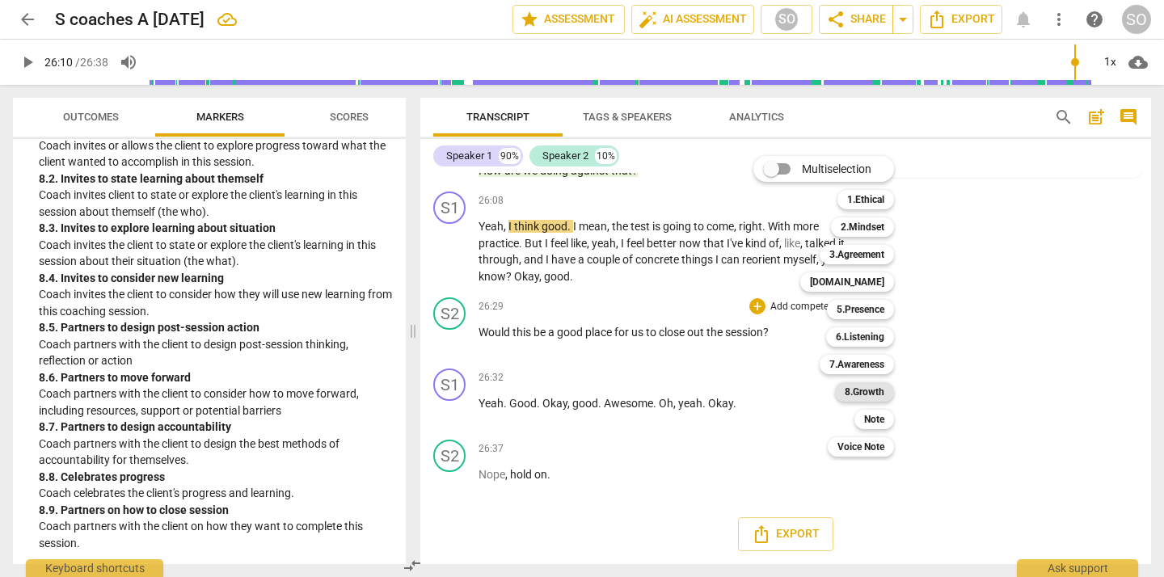
click at [863, 392] on b "8.Growth" at bounding box center [865, 391] width 40 height 19
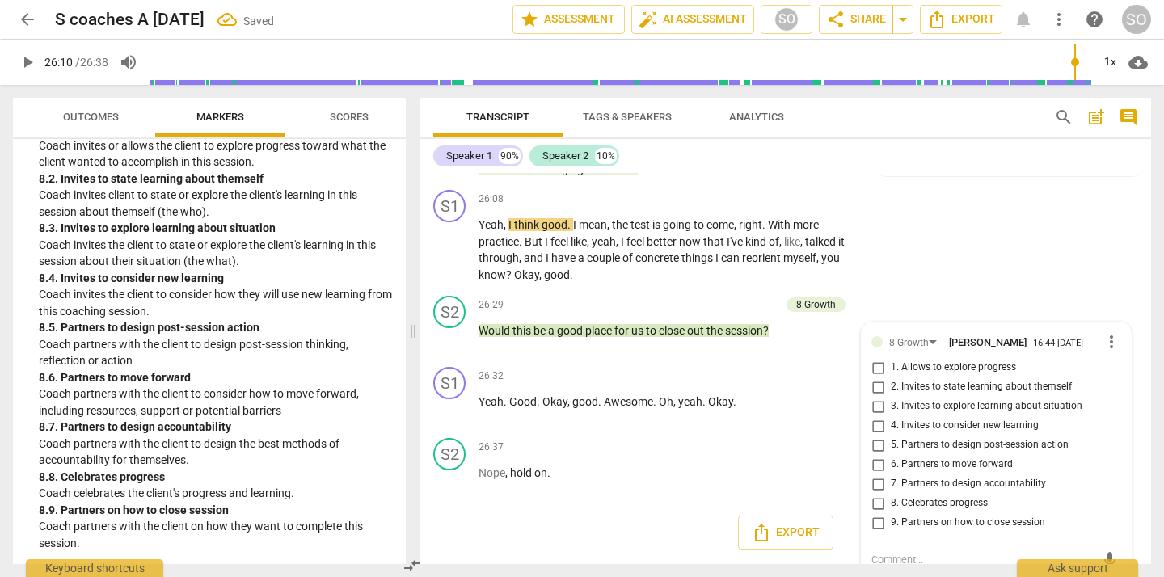
scroll to position [5680, 0]
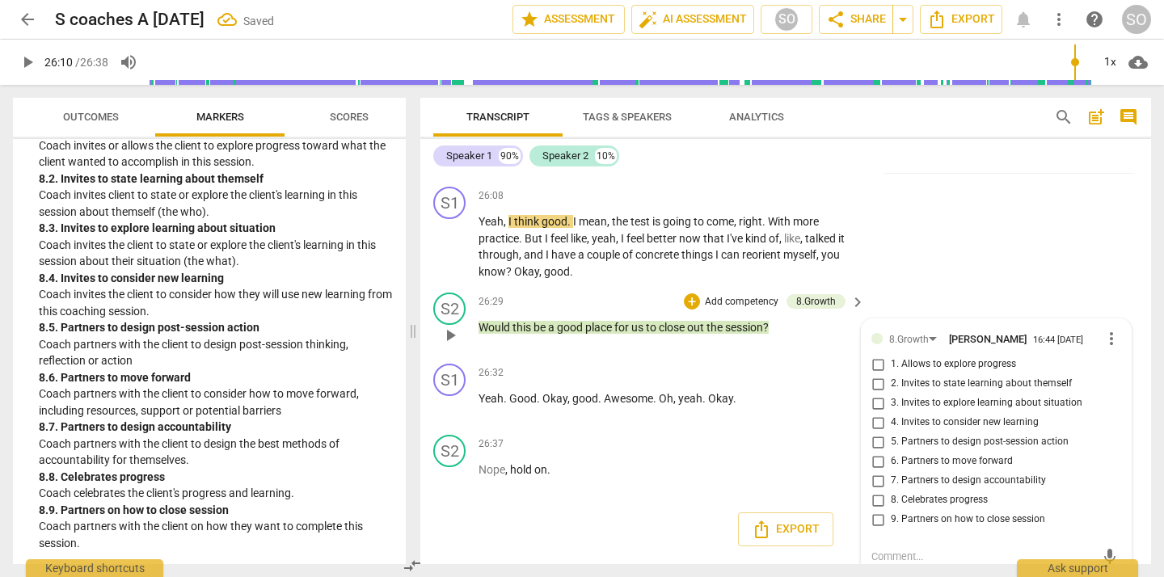
click at [877, 519] on input "9. Partners on how to close session" at bounding box center [878, 519] width 26 height 19
click at [970, 279] on div "S1 play_arrow pause 26:08 + Add competency keyboard_arrow_right Yeah , I think …" at bounding box center [785, 233] width 731 height 106
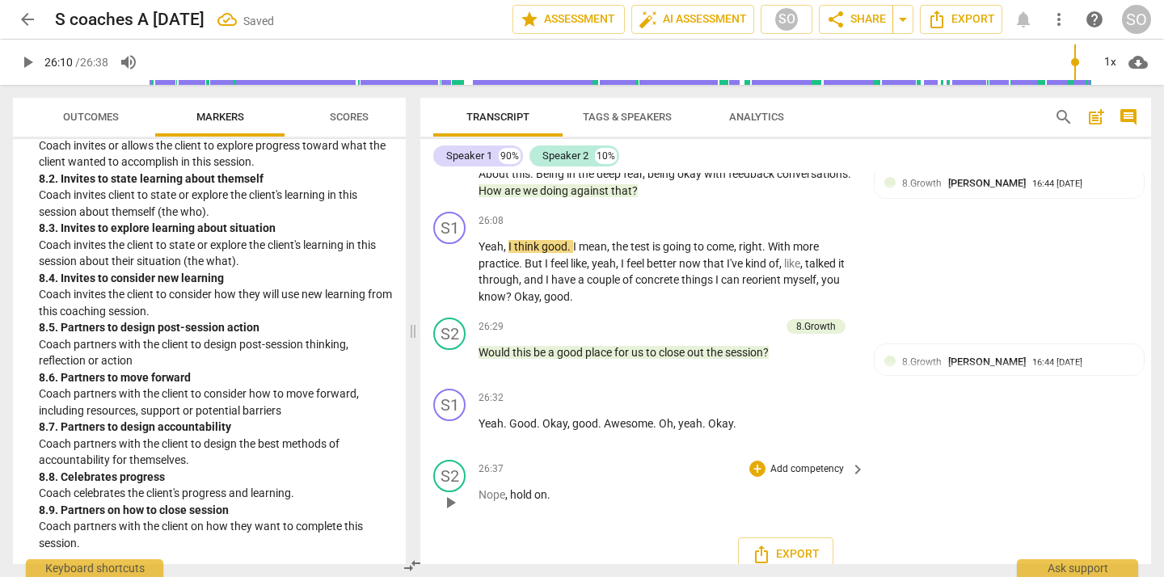
scroll to position [5677, 0]
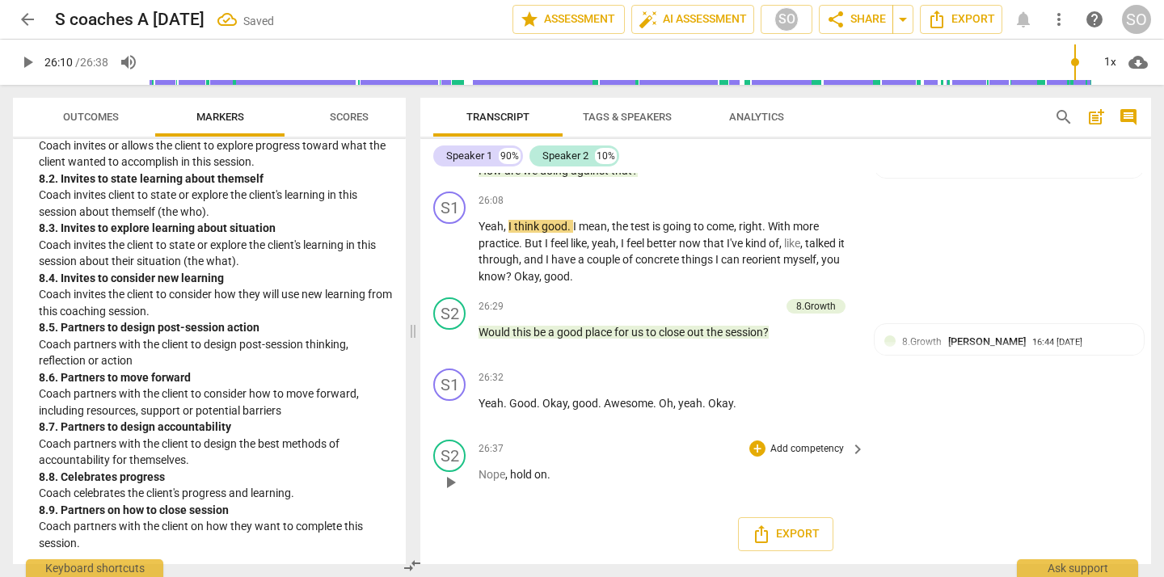
click at [516, 475] on span "hold" at bounding box center [522, 474] width 24 height 13
click at [447, 475] on span "play_arrow" at bounding box center [450, 482] width 19 height 19
click at [450, 410] on span "play_arrow" at bounding box center [450, 411] width 19 height 19
click at [543, 471] on p "Hold on ." at bounding box center [668, 475] width 378 height 17
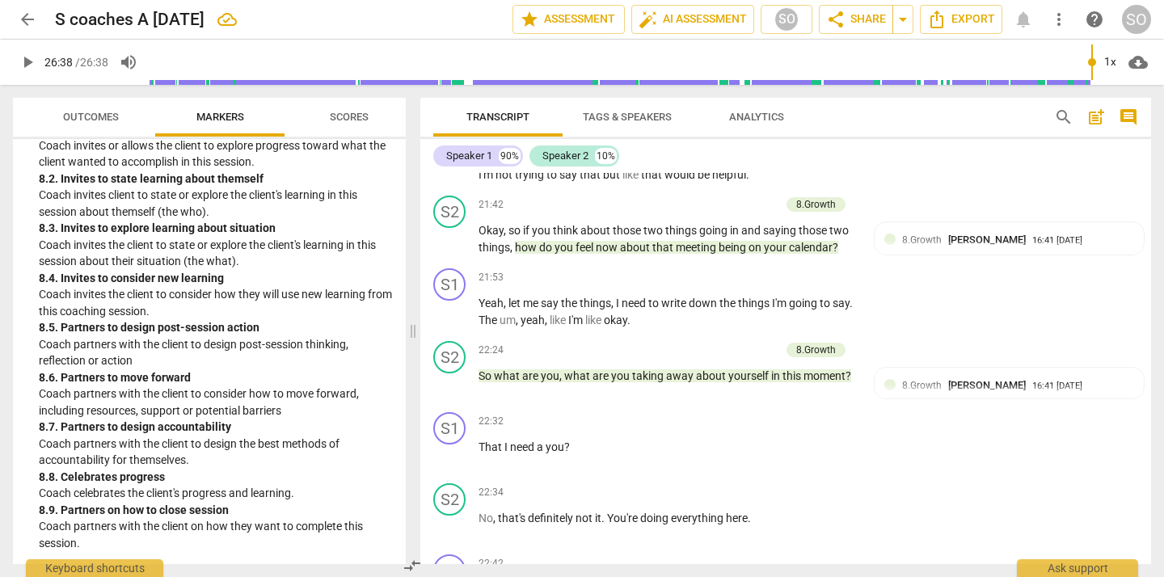
scroll to position [4297, 0]
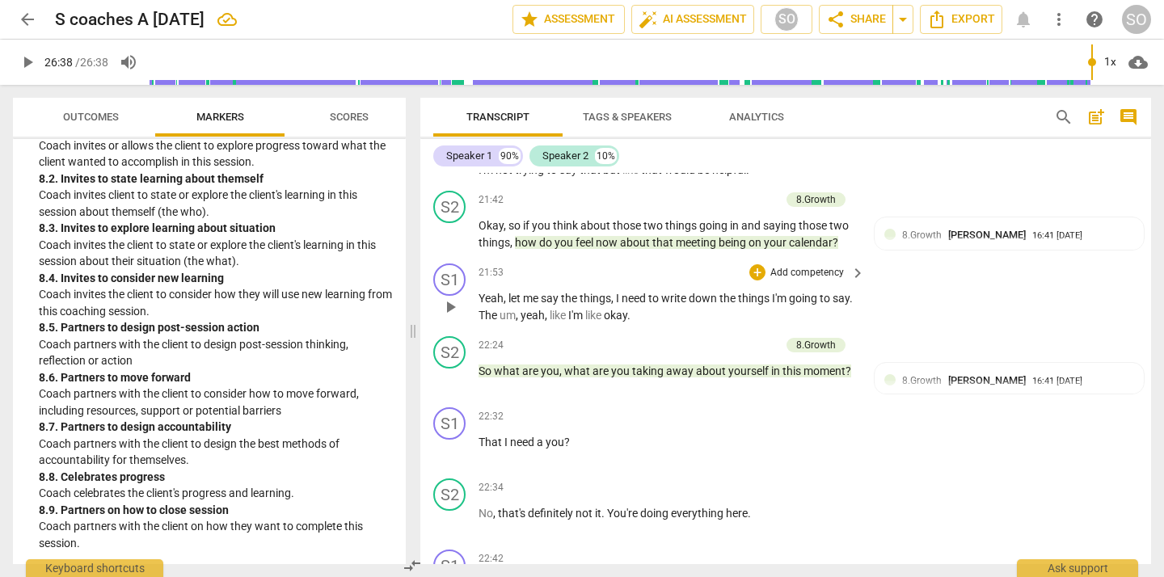
click at [443, 304] on span "play_arrow" at bounding box center [450, 307] width 19 height 19
click at [450, 382] on span "pause" at bounding box center [450, 379] width 19 height 19
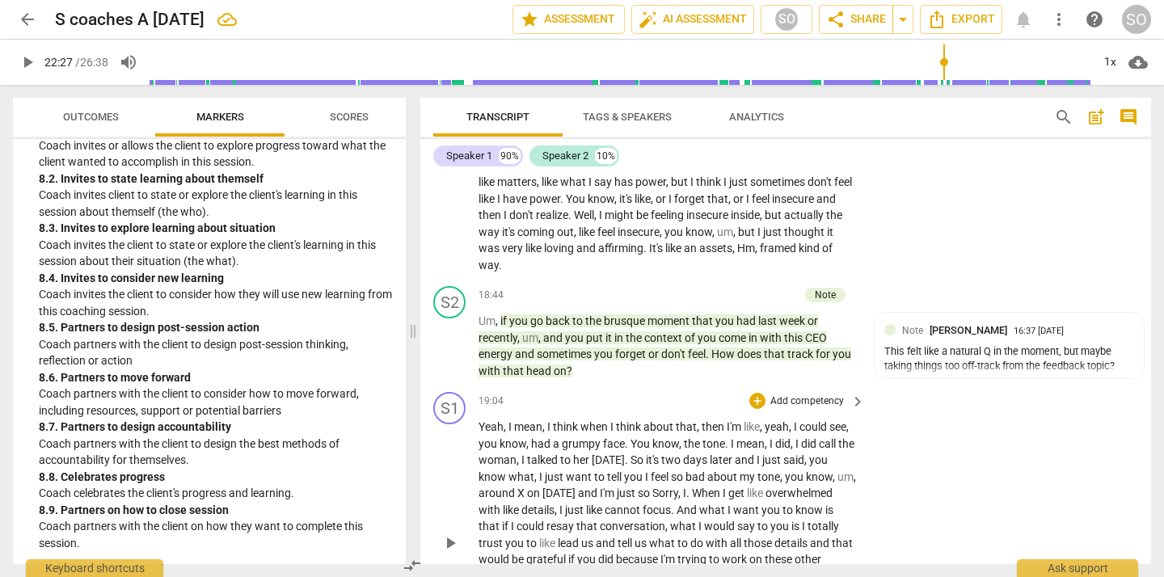
scroll to position [3520, 0]
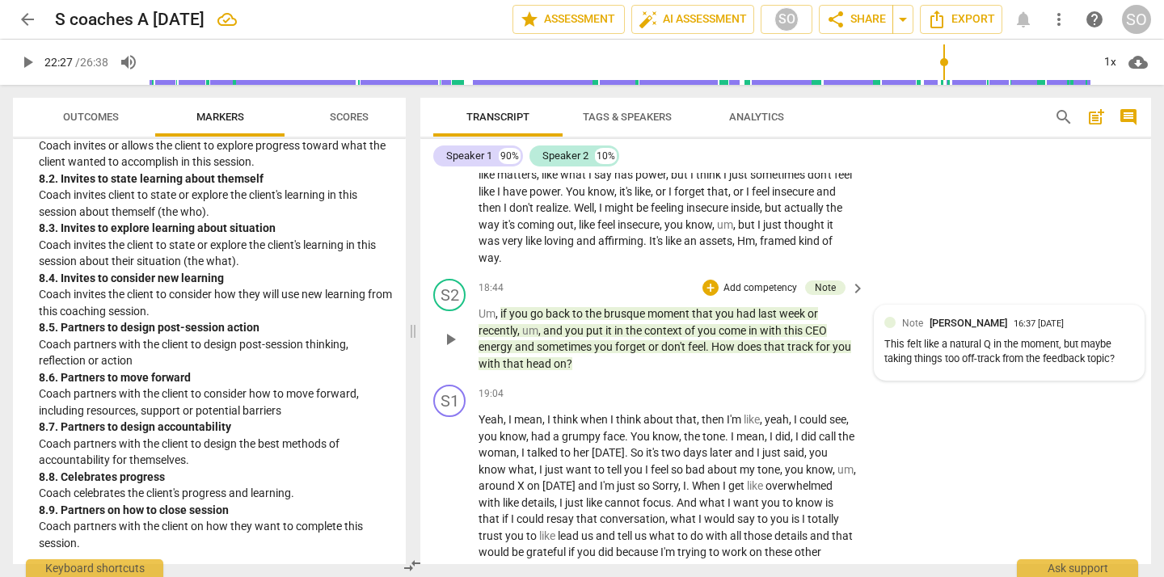
click at [990, 365] on div "This felt like a natural Q in the moment, but maybe taking things too off-track…" at bounding box center [1010, 352] width 250 height 31
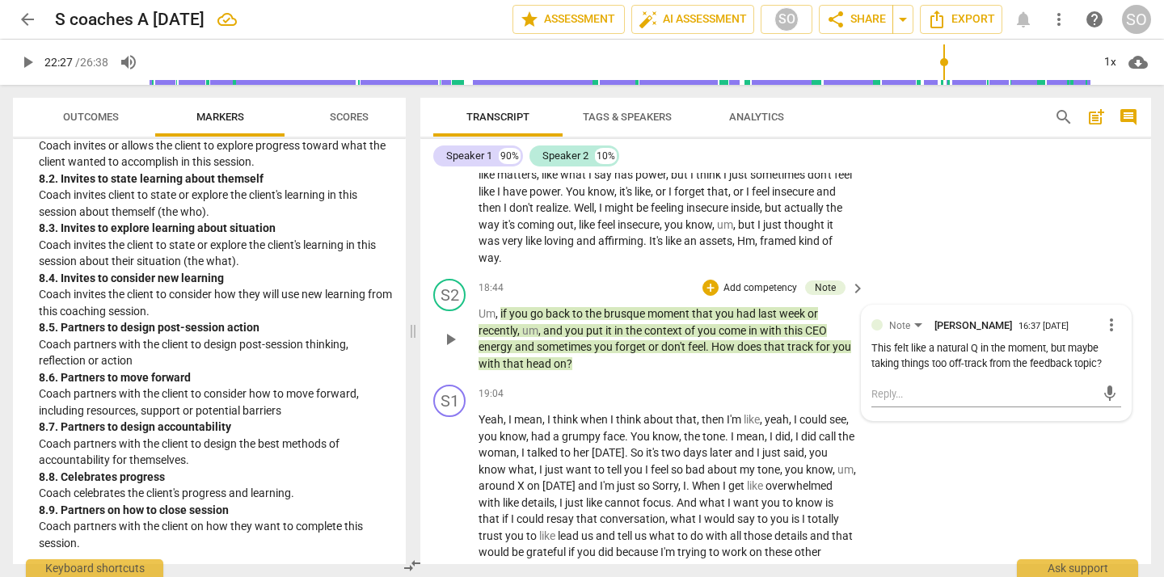
click at [1105, 335] on span "more_vert" at bounding box center [1111, 324] width 19 height 19
click at [1113, 341] on li "Edit" at bounding box center [1123, 343] width 56 height 31
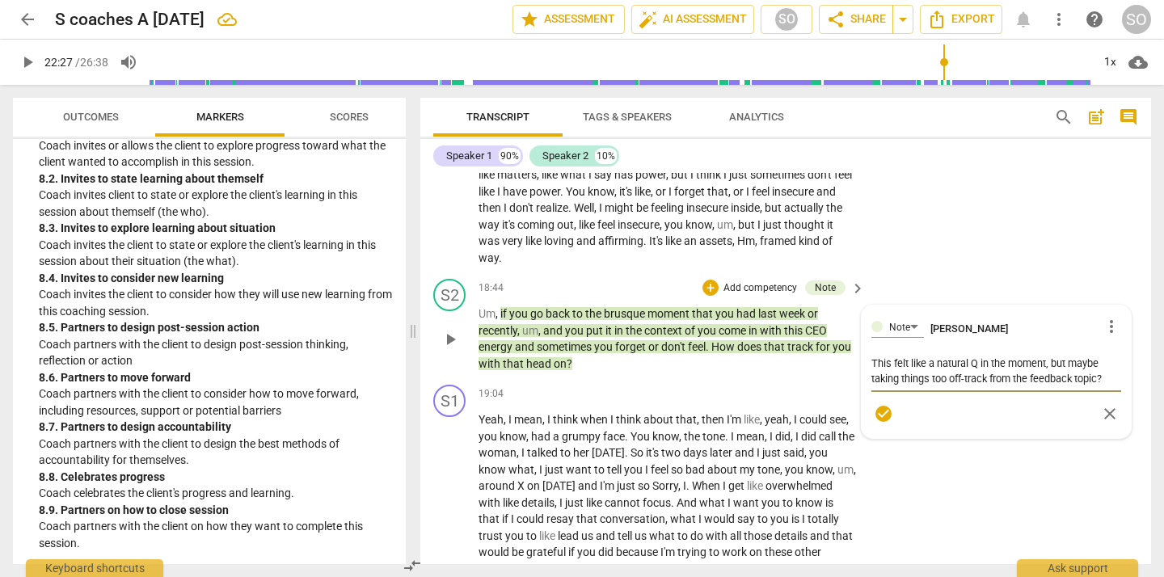
drag, startPoint x: 869, startPoint y: 397, endPoint x: 1143, endPoint y: 392, distance: 274.1
click at [1143, 378] on div "S2 play_arrow pause 18:44 + Add competency Note keyboard_arrow_right Um , if yo…" at bounding box center [785, 325] width 731 height 106
click at [1062, 267] on div "S1 play_arrow pause 17:02 + Add competency keyboard_arrow_right Yeah . There ha…" at bounding box center [785, 137] width 731 height 272
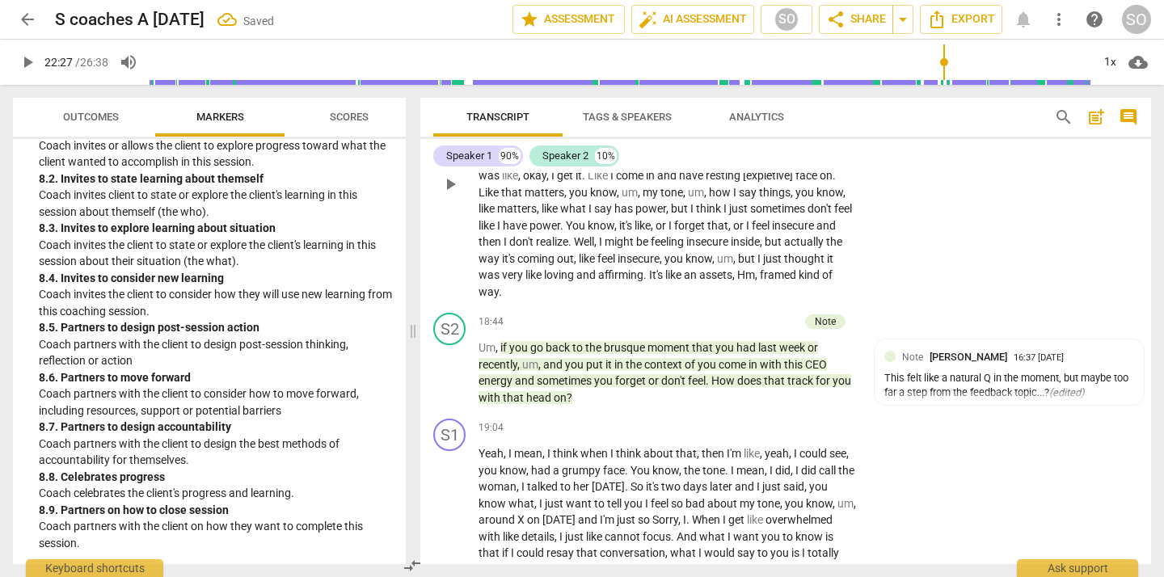
scroll to position [3584, 0]
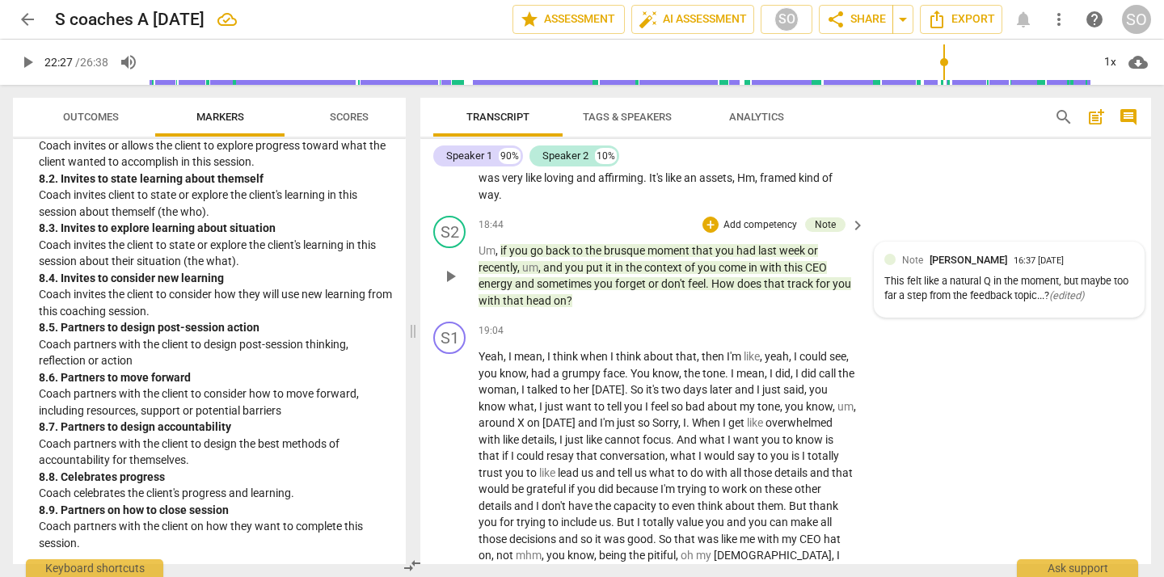
click at [1110, 302] on div "This felt like a natural Q in the moment, but maybe too far a step from the fee…" at bounding box center [1010, 289] width 250 height 31
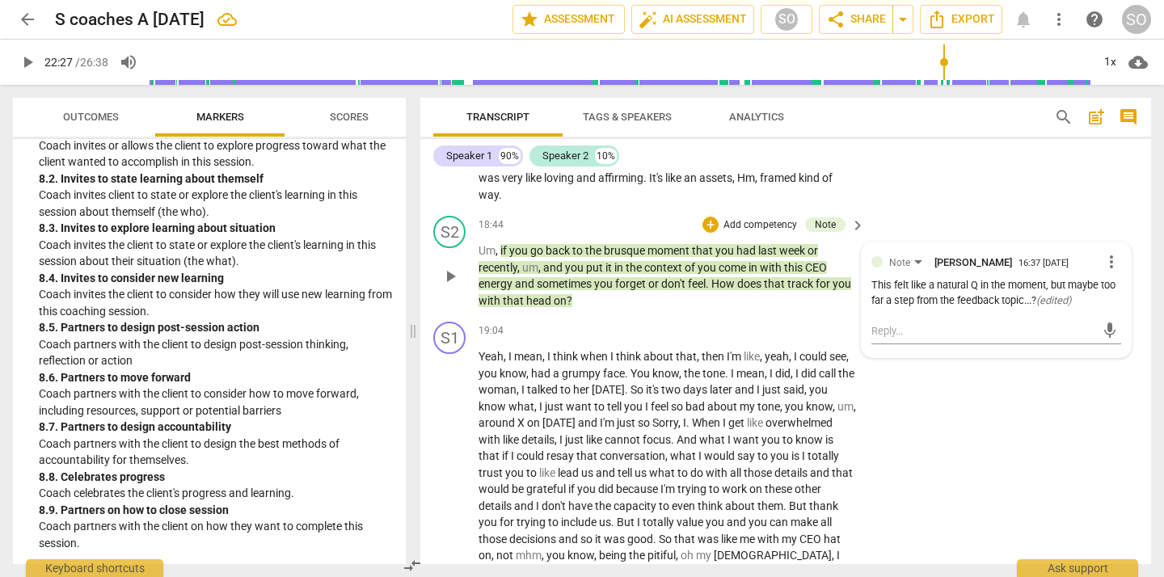
click at [1109, 272] on span "more_vert" at bounding box center [1111, 261] width 19 height 19
click at [1109, 281] on li "Edit" at bounding box center [1123, 280] width 56 height 31
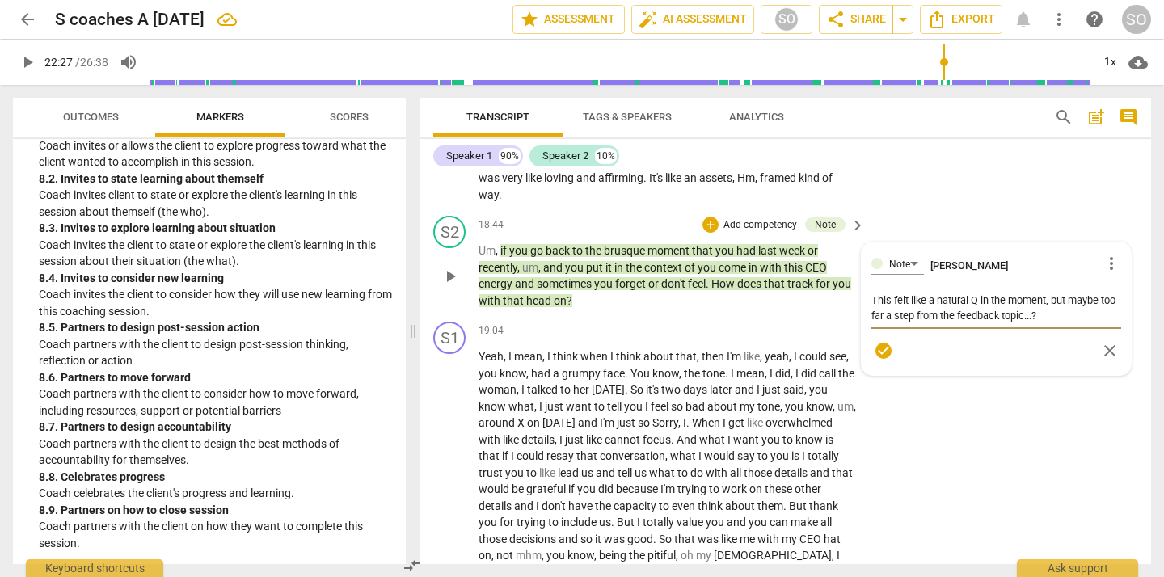
click at [1024, 323] on textarea "This felt like a natural Q in the moment, but maybe too far a step from the fee…" at bounding box center [997, 308] width 250 height 31
click at [1055, 175] on div "S1 play_arrow pause 17:02 + Add competency keyboard_arrow_right Yeah . There ha…" at bounding box center [785, 74] width 731 height 272
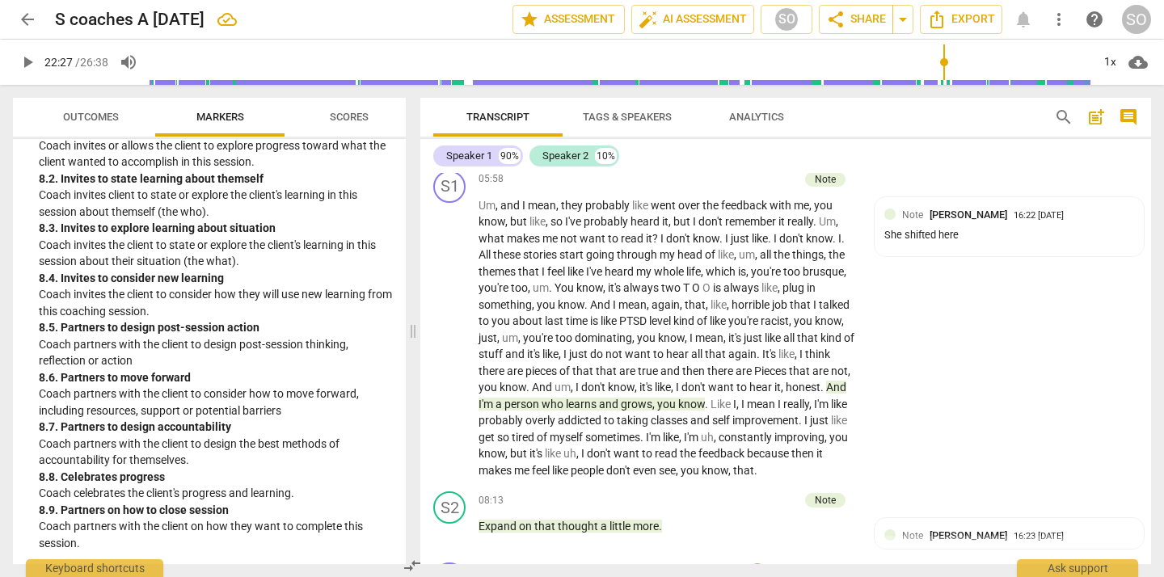
scroll to position [1352, 0]
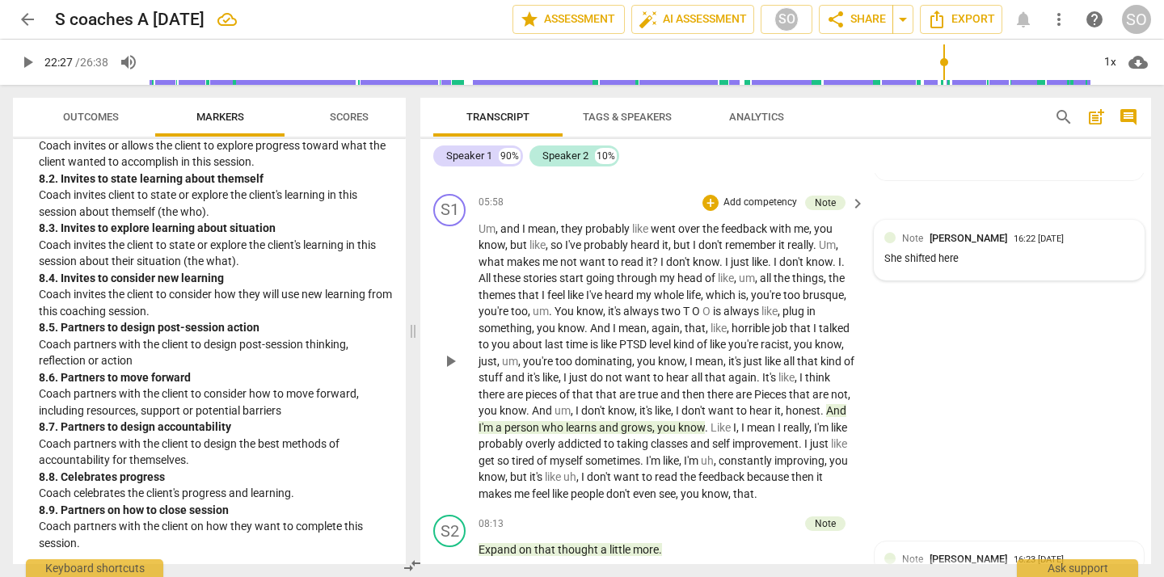
click at [972, 261] on div "She shifted here" at bounding box center [1010, 258] width 250 height 15
click at [1113, 240] on span "more_vert" at bounding box center [1111, 239] width 19 height 19
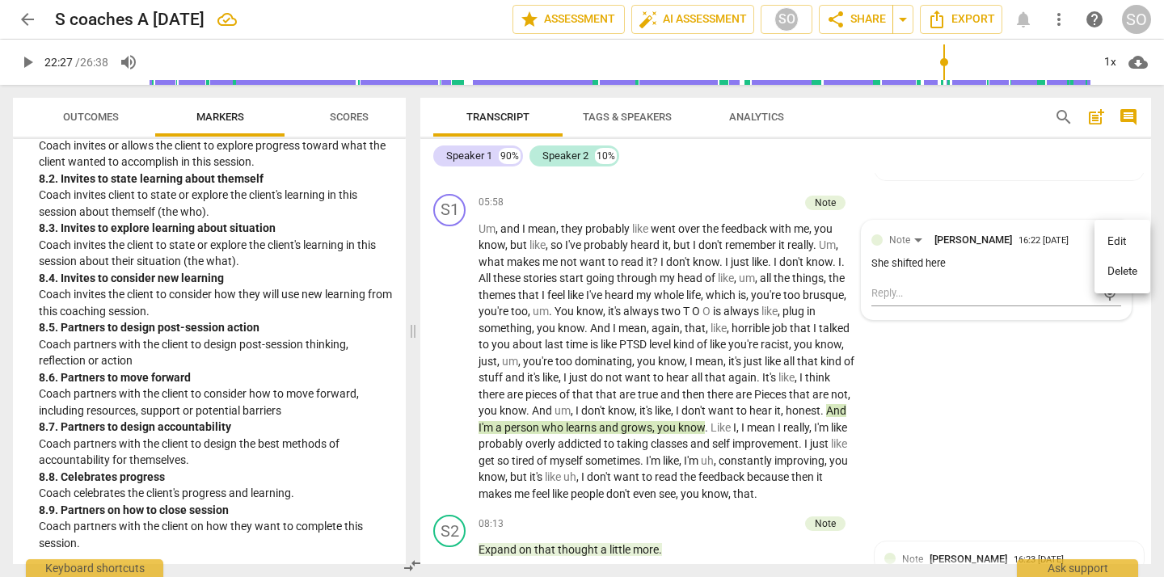
click at [1112, 239] on li "Edit" at bounding box center [1123, 241] width 56 height 31
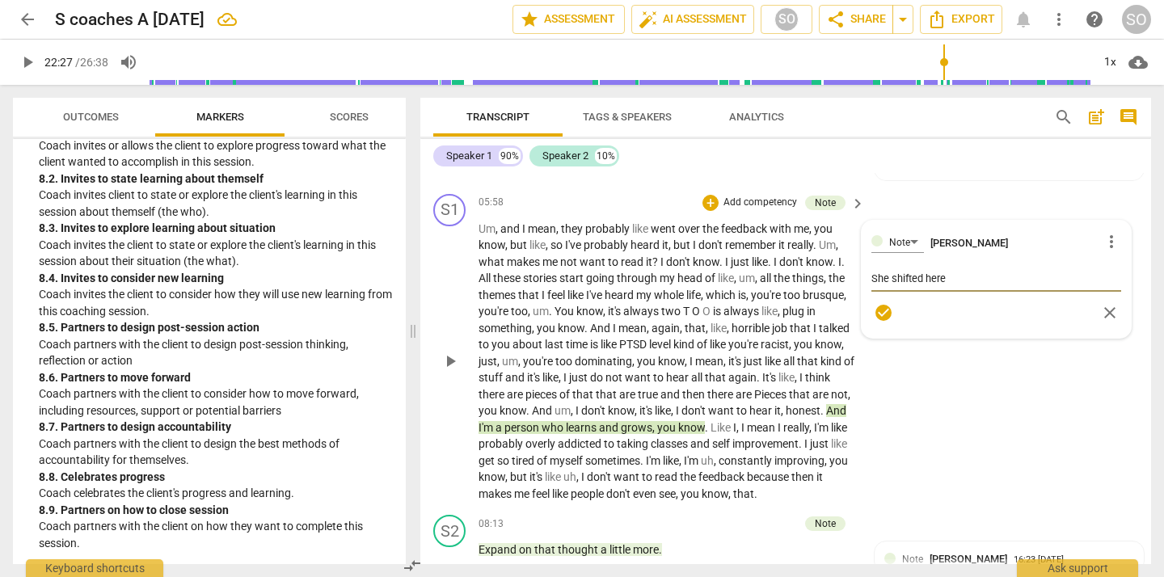
click at [1033, 281] on textarea "She shifted here" at bounding box center [997, 278] width 250 height 15
click at [1084, 188] on div "S1 play_arrow pause 05:58 + Add competency Note keyboard_arrow_right Um , and I…" at bounding box center [785, 349] width 731 height 322
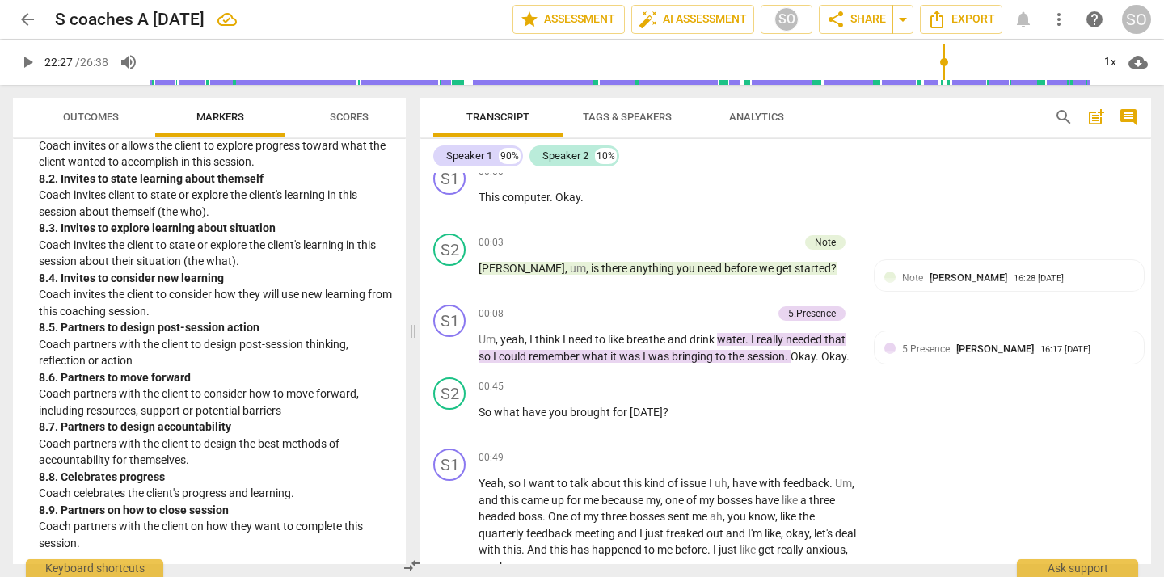
scroll to position [0, 0]
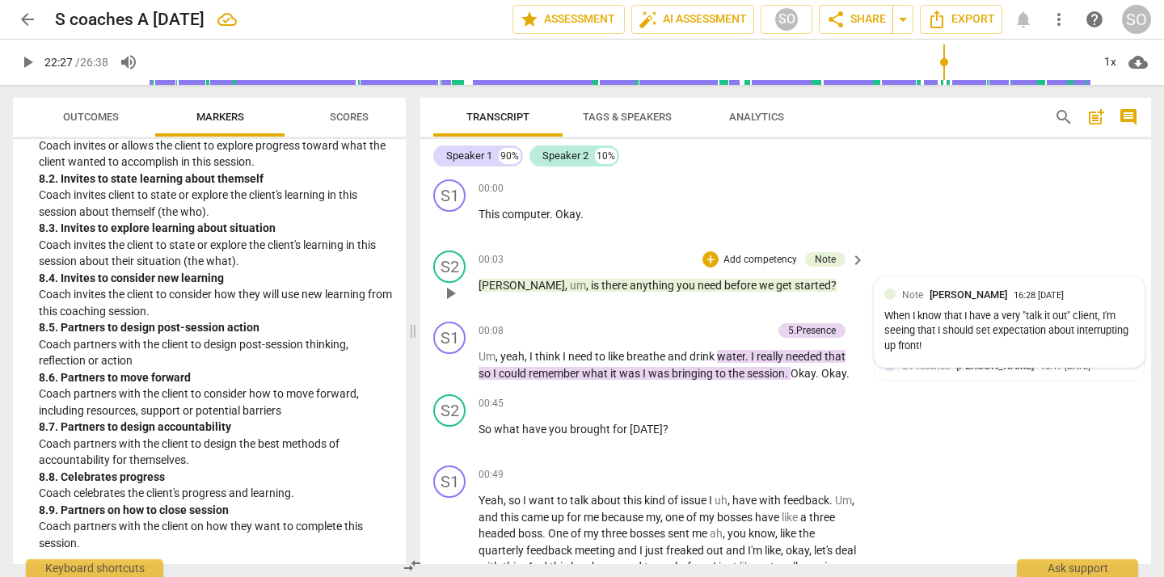
click at [1122, 289] on div "Note [PERSON_NAME] 16:28 [DATE]" at bounding box center [1018, 294] width 232 height 15
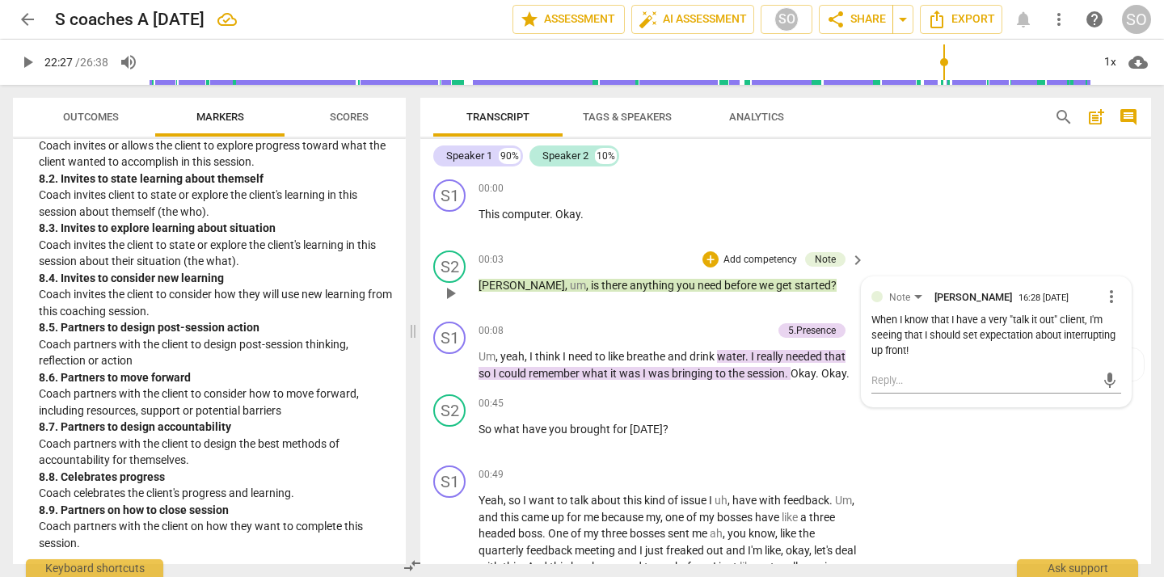
click at [1105, 292] on span "more_vert" at bounding box center [1111, 296] width 19 height 19
click at [1105, 292] on li "Edit" at bounding box center [1123, 296] width 56 height 31
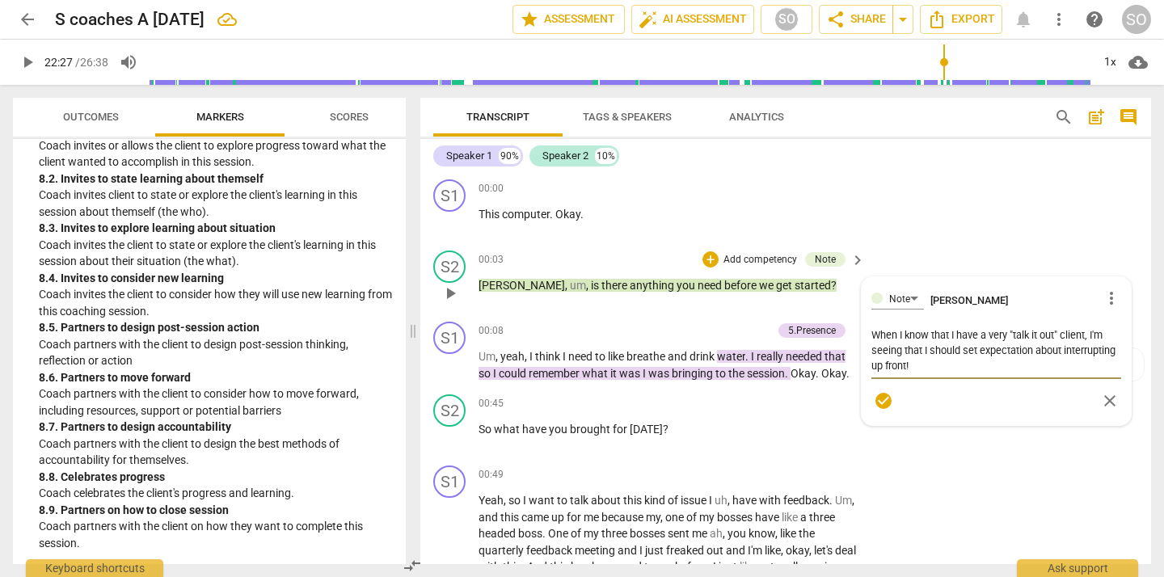
click at [879, 349] on textarea "When I know that I have a very "talk it out" client, I'm seeing that I should s…" at bounding box center [997, 350] width 250 height 46
click at [973, 365] on textarea "When I know that I have a very "talk it out" client, I'm realizing that I shoul…" at bounding box center [997, 350] width 250 height 46
click at [1041, 352] on textarea "When I know that I have a very "talk it out" client, I'm realizing that I shoul…" at bounding box center [997, 350] width 250 height 46
click at [982, 368] on textarea "When I know that I have a very "talk it out" client, I'm realizing that I shoul…" at bounding box center [997, 350] width 250 height 46
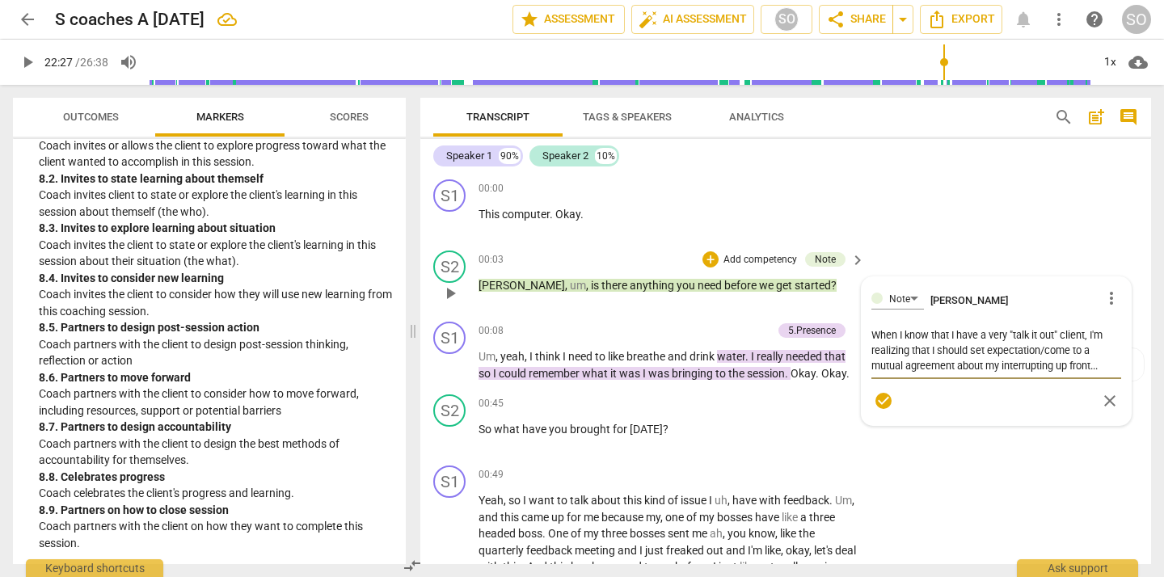
drag, startPoint x: 1043, startPoint y: 349, endPoint x: 931, endPoint y: 353, distance: 112.5
click at [931, 352] on textarea "When I know that I have a very "talk it out" client, I'm realizing that I shoul…" at bounding box center [997, 350] width 250 height 46
click at [1016, 368] on textarea "When I know that I have a very "talk it out" client, I'm realizing that we shou…" at bounding box center [997, 350] width 250 height 46
click at [1017, 230] on div "S1 play_arrow pause 00:00 + Add competency keyboard_arrow_right This computer .…" at bounding box center [785, 208] width 731 height 71
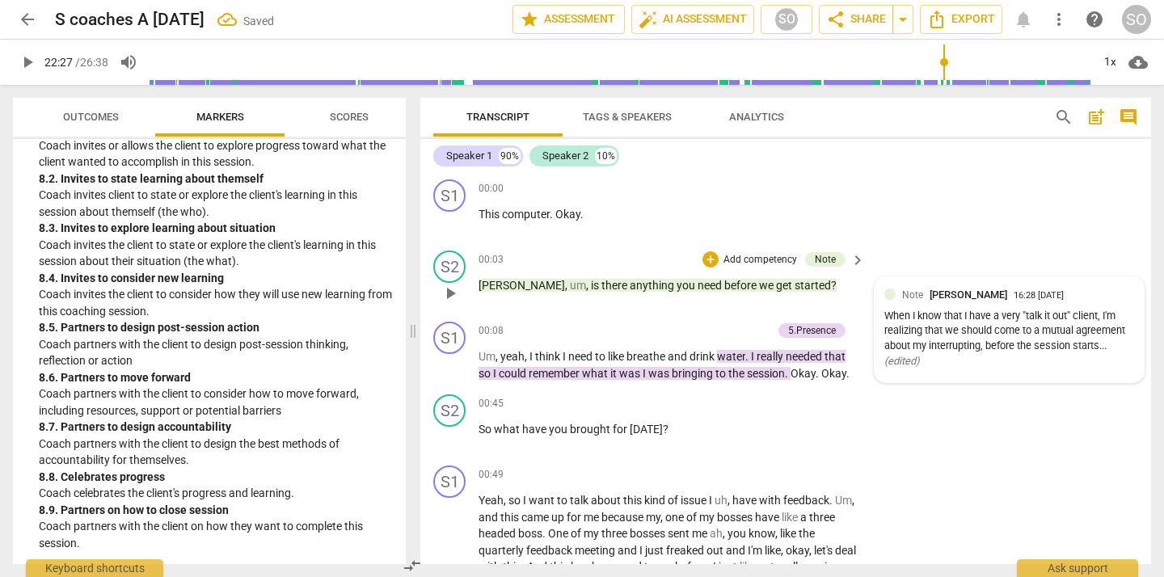
click at [908, 315] on div "When I know that I have a very "talk it out" client, I'm realizing that we shou…" at bounding box center [1010, 339] width 250 height 61
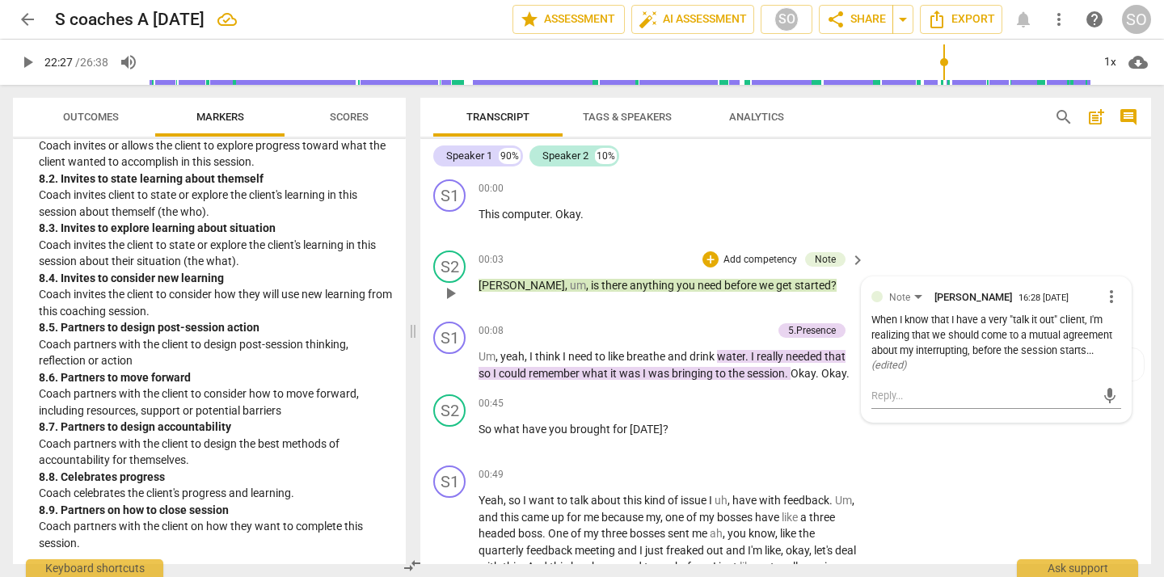
click at [1109, 296] on span "more_vert" at bounding box center [1111, 296] width 19 height 19
click at [1109, 297] on li "Edit" at bounding box center [1123, 296] width 56 height 31
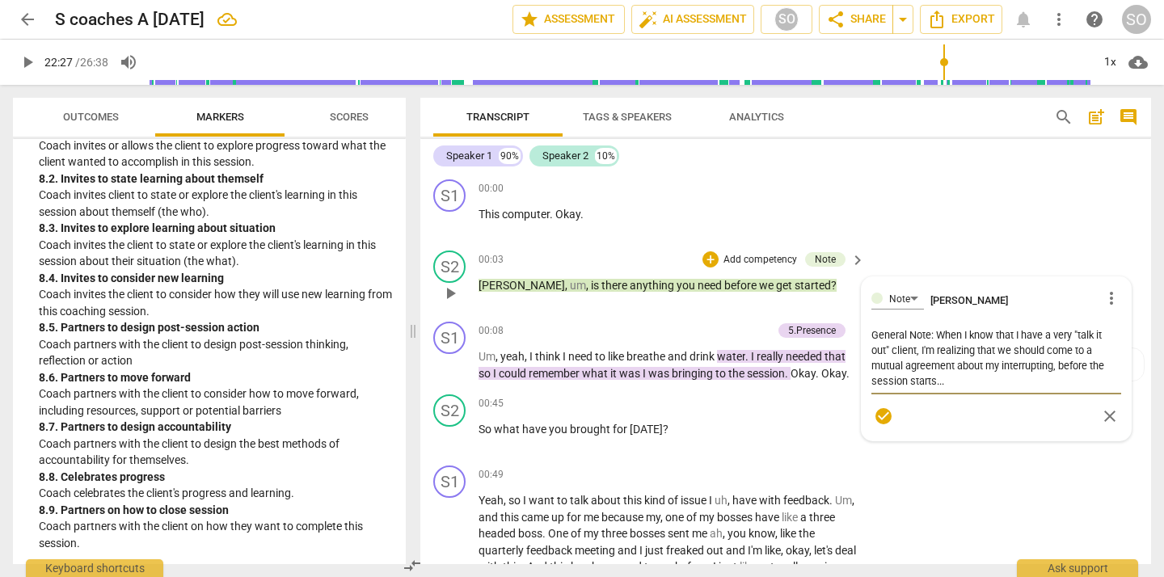
click at [891, 332] on textarea "General Note: When I know that I have a very "talk it out" client, I'm realizin…" at bounding box center [997, 357] width 250 height 61
click at [947, 213] on div "S1 play_arrow pause 00:00 + Add competency keyboard_arrow_right This computer .…" at bounding box center [785, 208] width 731 height 71
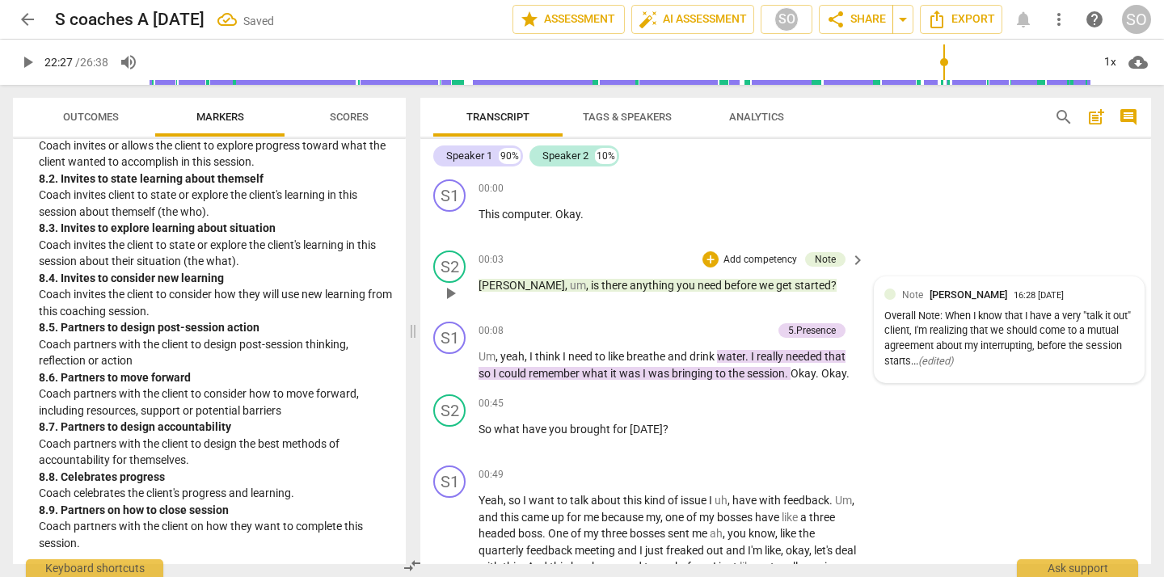
click at [926, 298] on div "Note [PERSON_NAME]" at bounding box center [958, 294] width 112 height 15
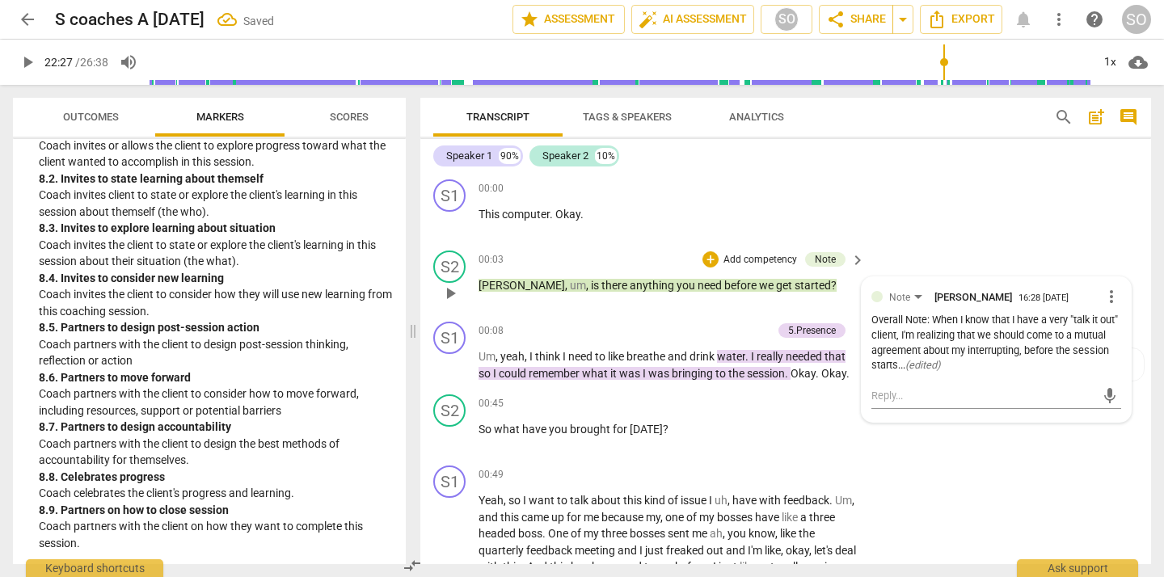
click at [1108, 291] on span "more_vert" at bounding box center [1111, 296] width 19 height 19
click at [1110, 296] on li "Edit" at bounding box center [1123, 296] width 56 height 31
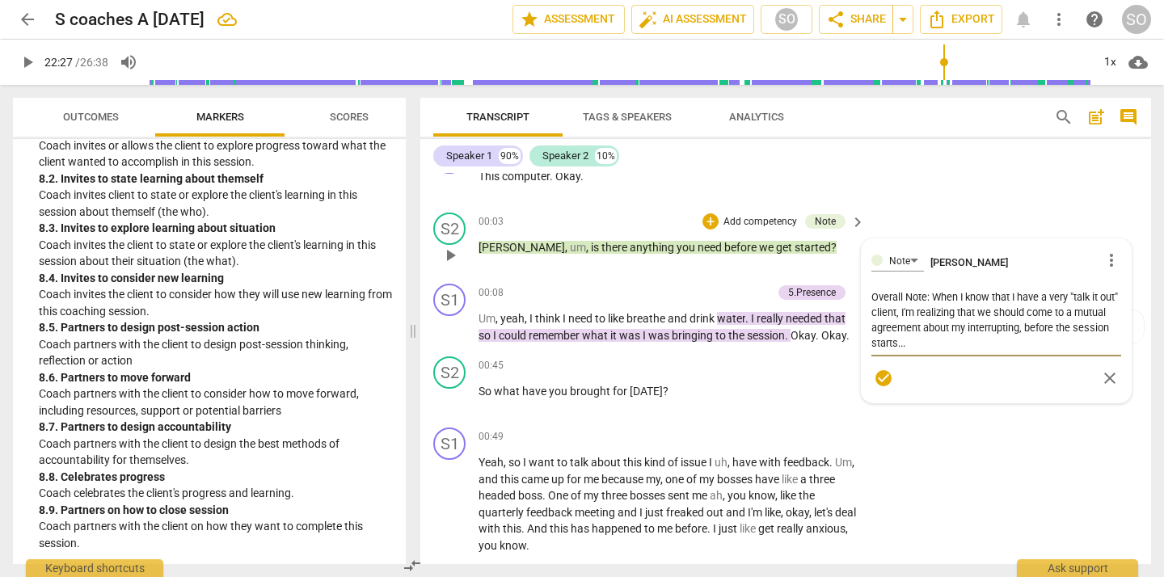
scroll to position [39, 0]
click at [981, 343] on textarea "Overall Note: When I know that I have a very "talk it out" client, I'm realizin…" at bounding box center [997, 319] width 250 height 61
click at [1081, 341] on textarea "Overall Note: When I know that I have a very "talk it out" client, I'm realizin…" at bounding box center [997, 327] width 250 height 77
click at [1067, 359] on textarea "Overall Note: When I know that I have a very "talk it out" client, I'm realizin…" at bounding box center [997, 327] width 250 height 77
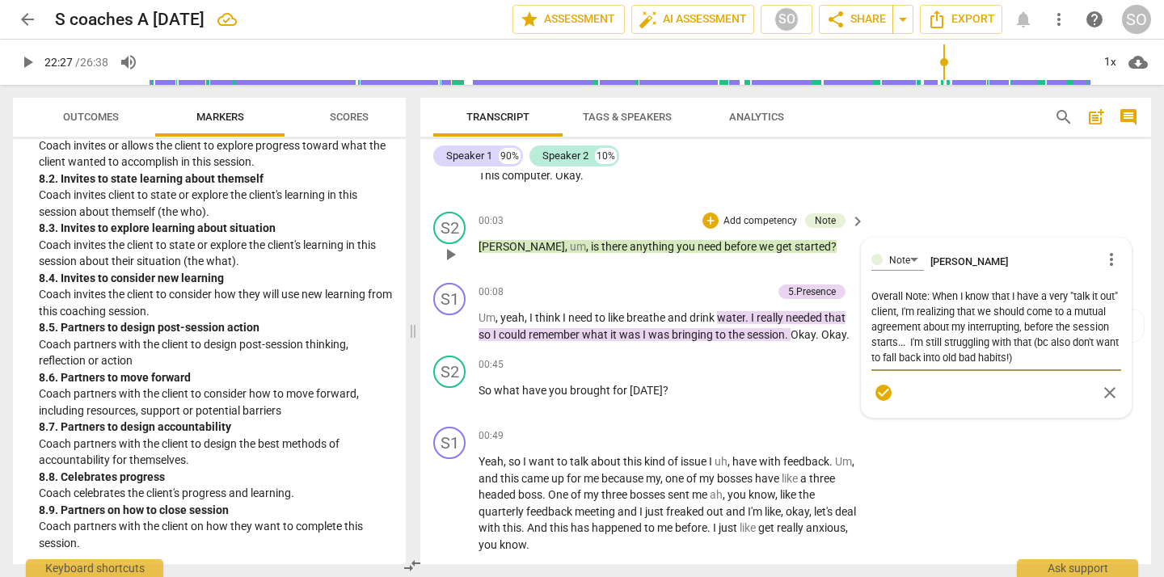
click at [1042, 210] on div "S2 play_arrow pause 00:03 + Add competency Note keyboard_arrow_right [PERSON_NA…" at bounding box center [785, 240] width 731 height 71
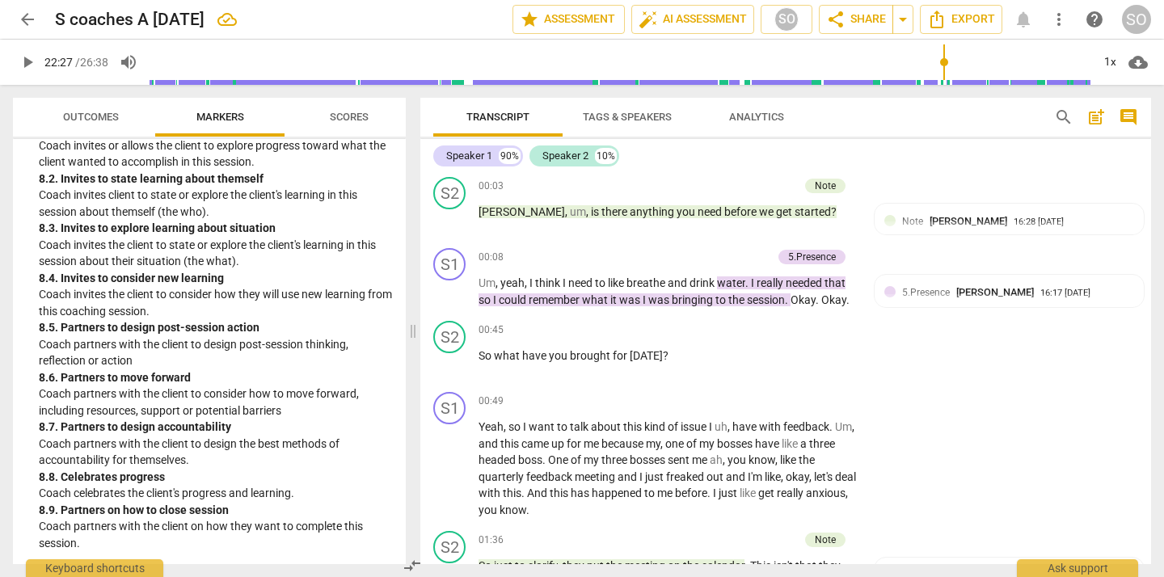
scroll to position [0, 0]
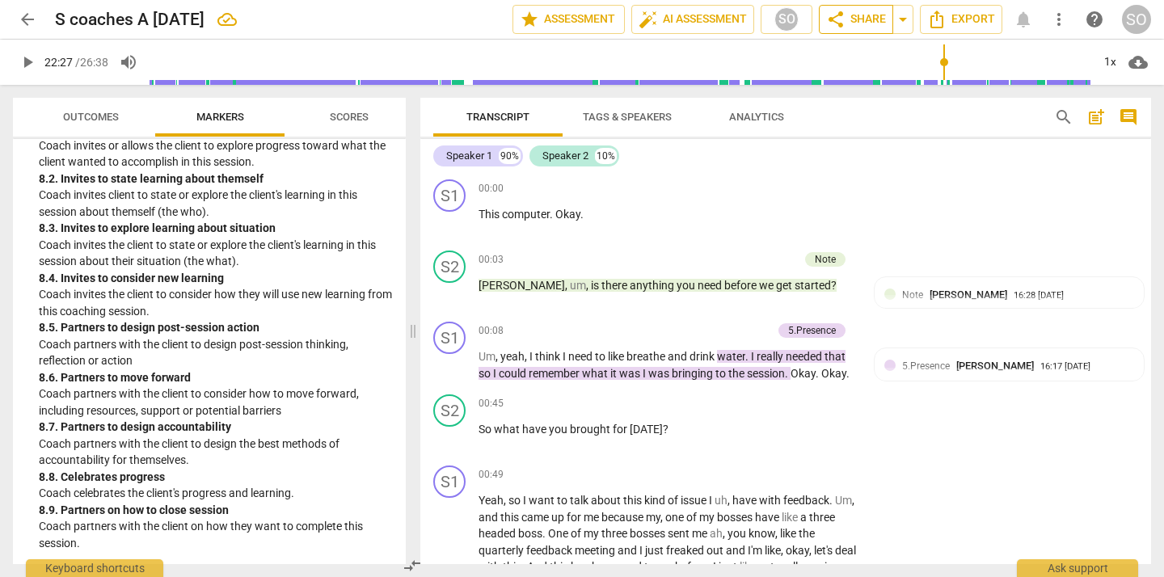
click at [847, 21] on span "share Share" at bounding box center [856, 19] width 60 height 19
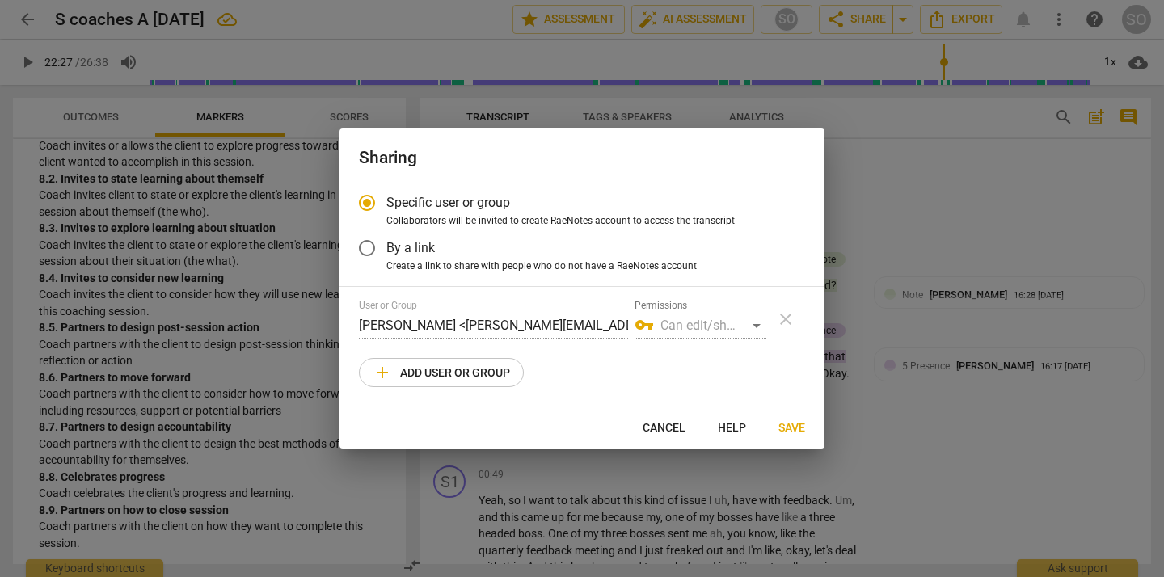
click at [489, 370] on span "add Add user or group" at bounding box center [441, 372] width 137 height 19
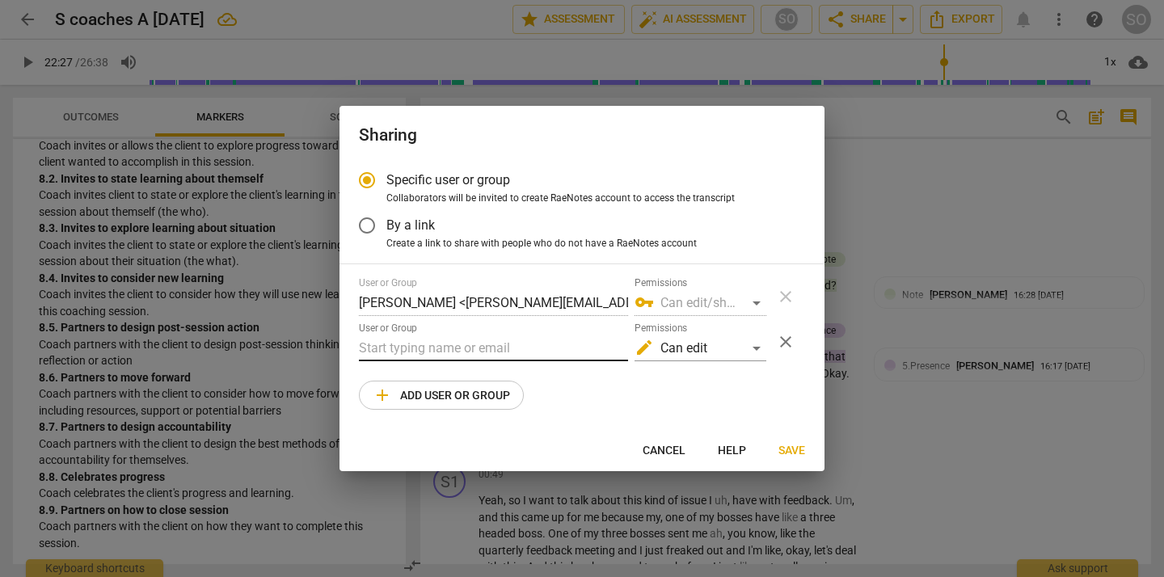
click at [488, 350] on input "text" at bounding box center [493, 349] width 269 height 26
paste input "[PERSON_NAME][EMAIL_ADDRESS][DOMAIN_NAME]"
click at [796, 448] on span "Save" at bounding box center [792, 451] width 27 height 16
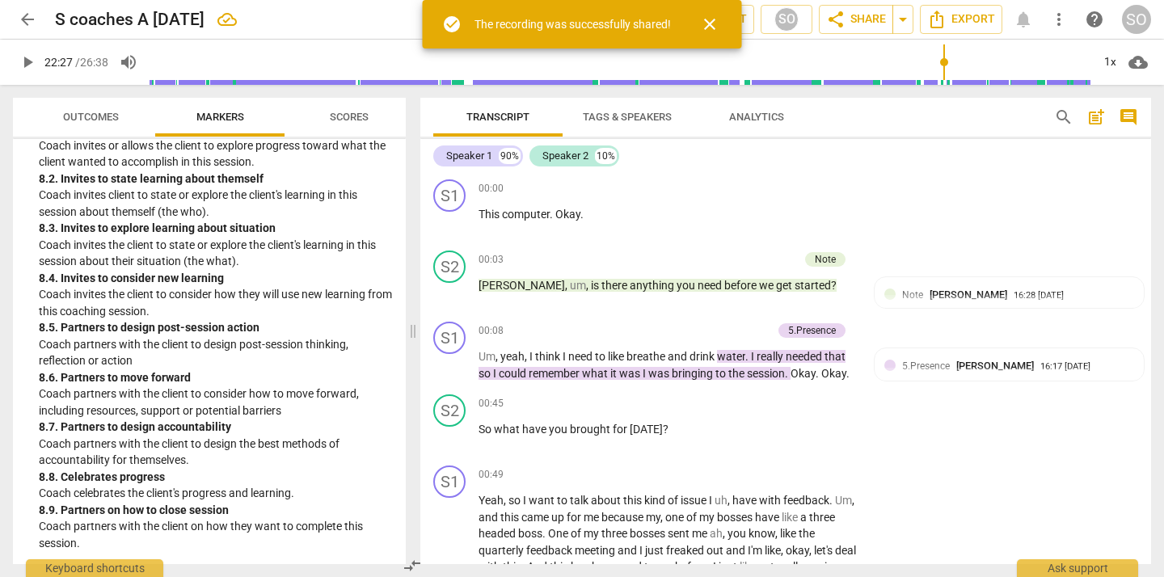
click at [711, 21] on span "close" at bounding box center [709, 24] width 19 height 19
